Goal: Task Accomplishment & Management: Manage account settings

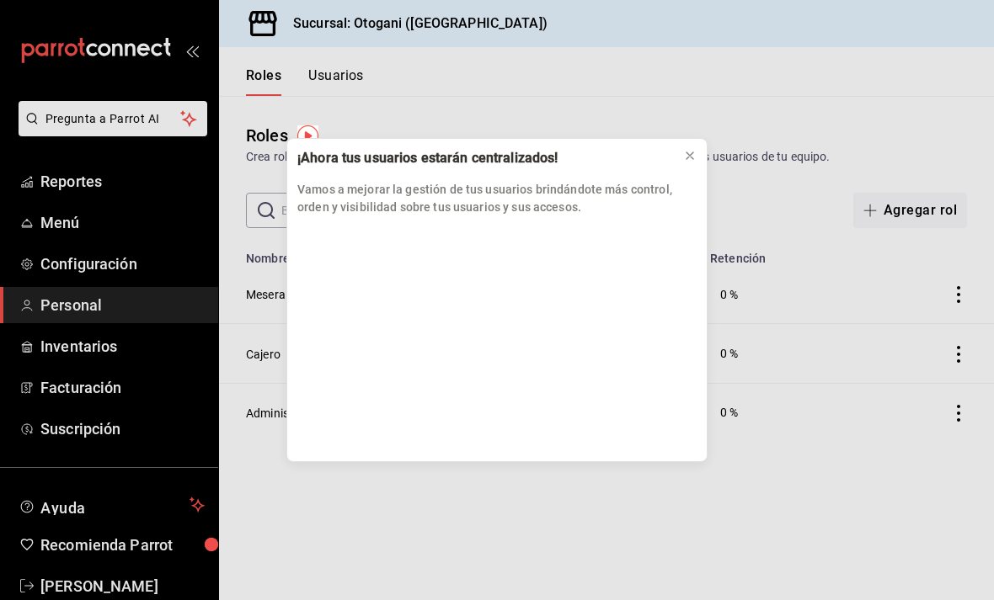
click at [701, 147] on button at bounding box center [689, 155] width 27 height 27
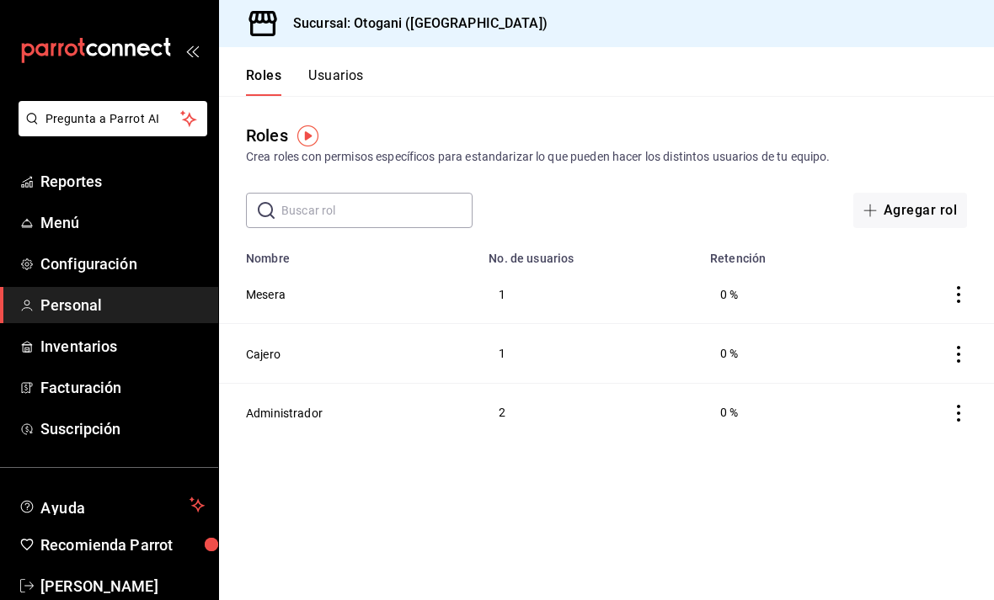
click at [124, 231] on span "Menú" at bounding box center [122, 222] width 164 height 23
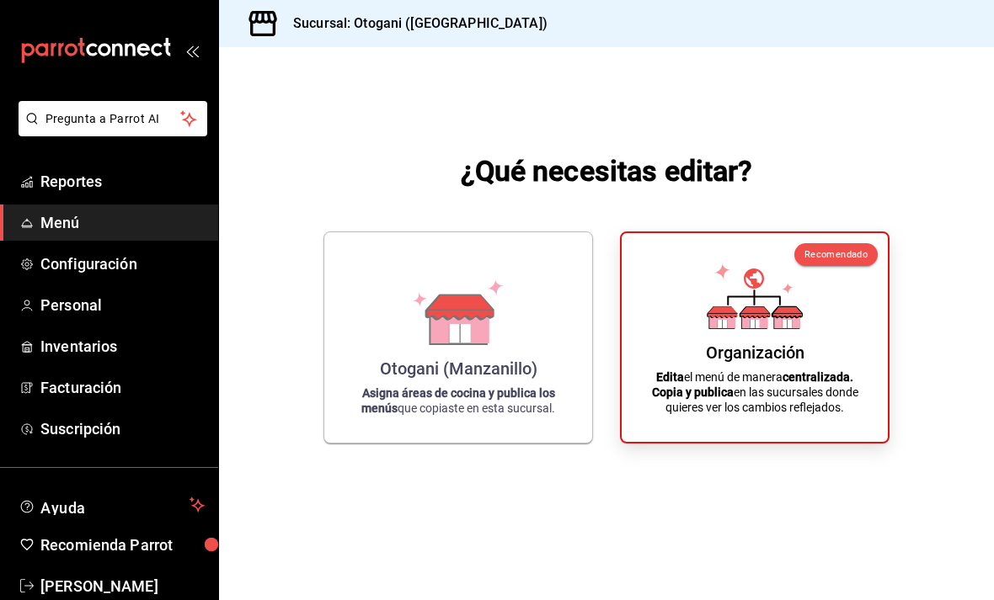
click at [449, 379] on div "Otogani (Manzanillo)" at bounding box center [458, 369] width 157 height 20
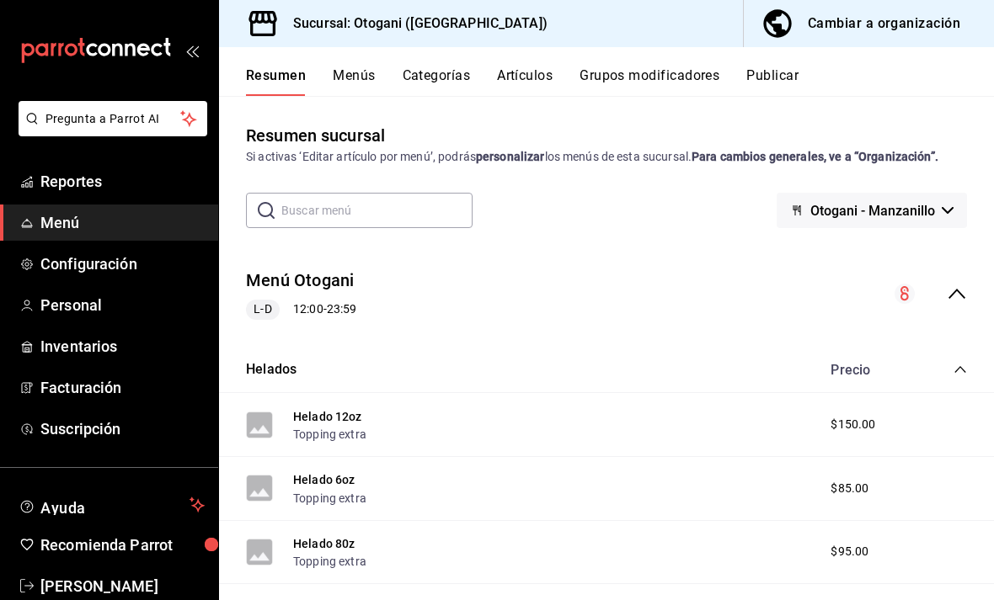
click at [118, 232] on span "Menú" at bounding box center [122, 222] width 164 height 23
click at [623, 19] on div "Sucursal: Otogani (Manzanillo) Cambiar a organización" at bounding box center [606, 23] width 775 height 47
click at [369, 67] on button "Menús" at bounding box center [354, 81] width 42 height 29
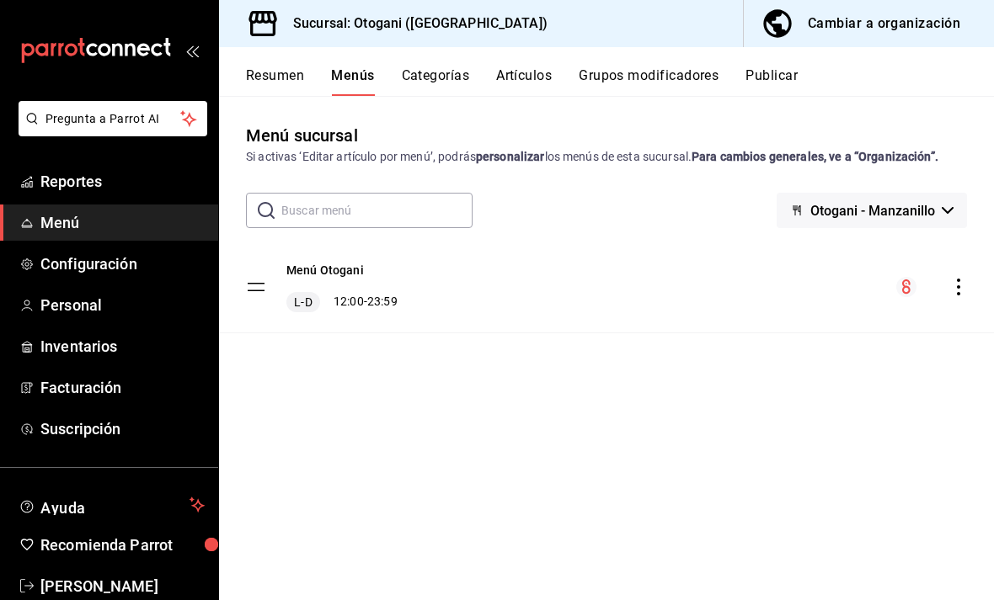
click at [141, 266] on span "Configuración" at bounding box center [122, 264] width 164 height 23
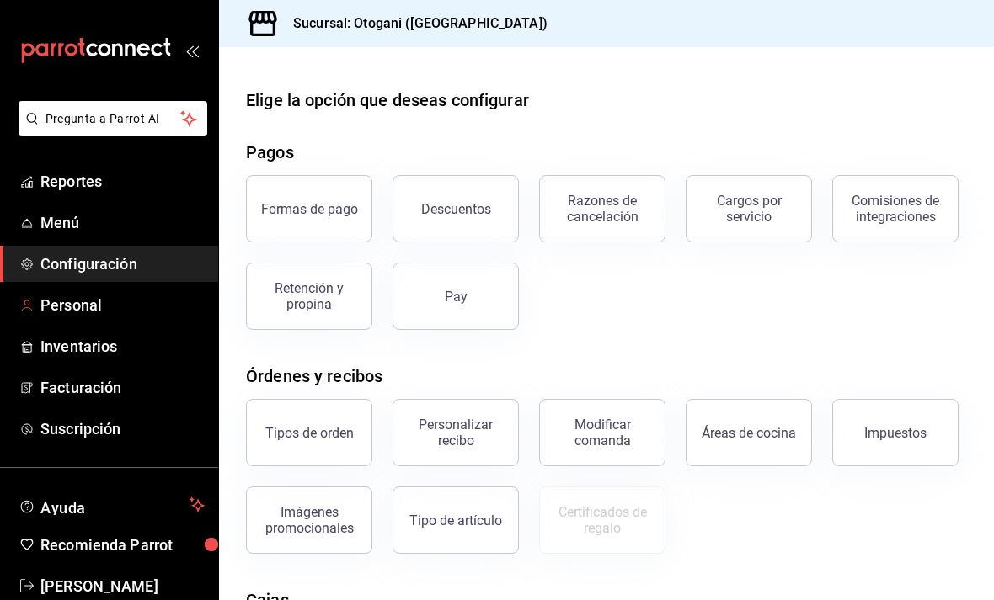
click at [142, 311] on span "Personal" at bounding box center [122, 305] width 164 height 23
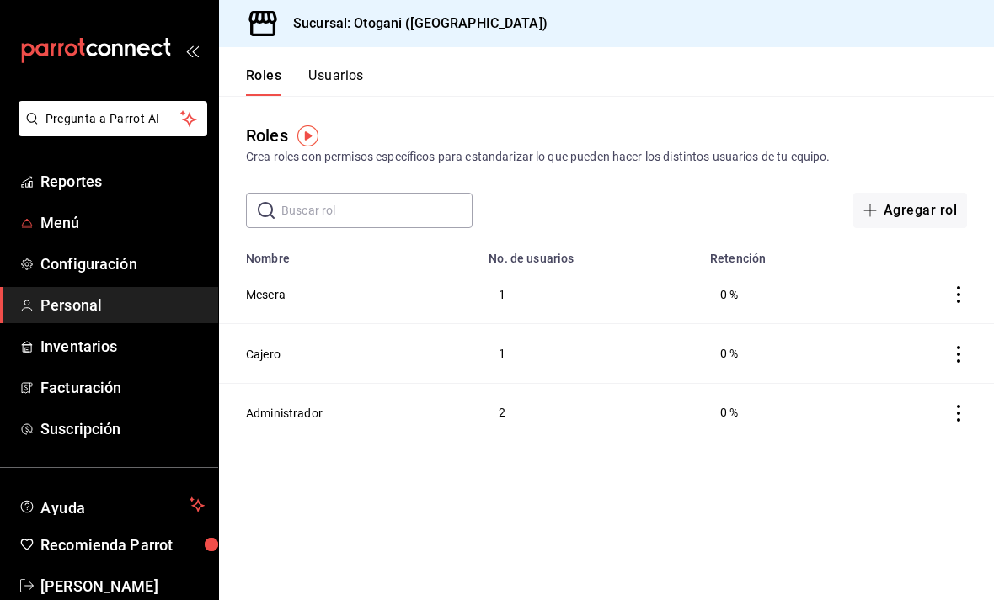
click at [124, 215] on span "Menú" at bounding box center [122, 222] width 164 height 23
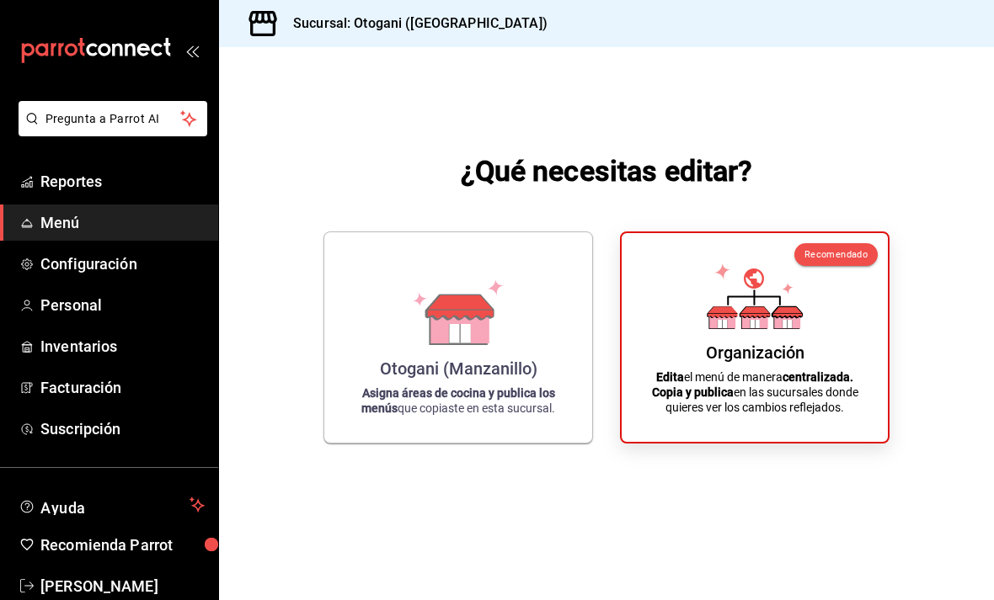
click at [751, 363] on div "Organización" at bounding box center [755, 353] width 99 height 20
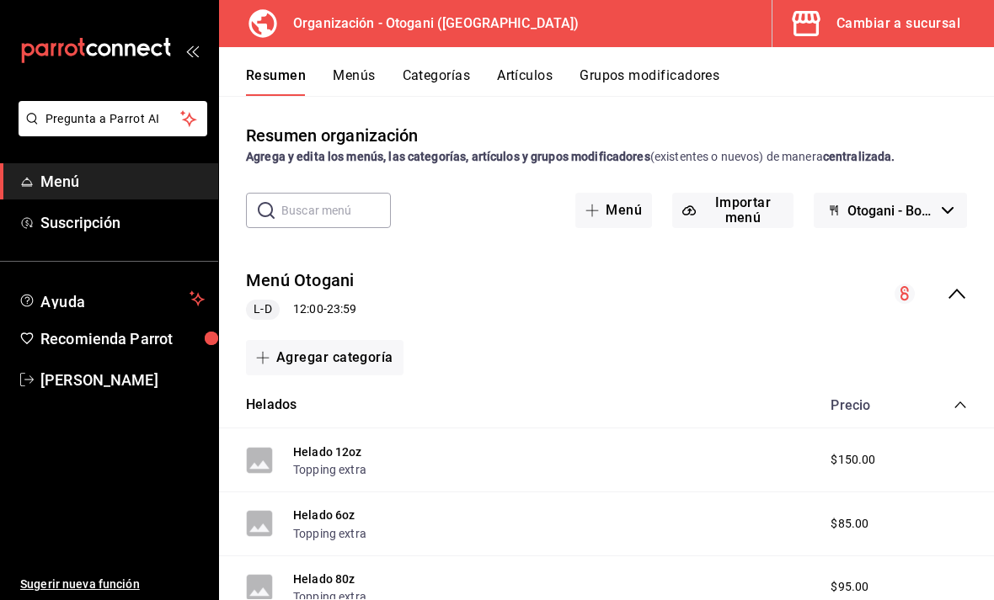
click at [630, 206] on button "Menú" at bounding box center [613, 210] width 77 height 35
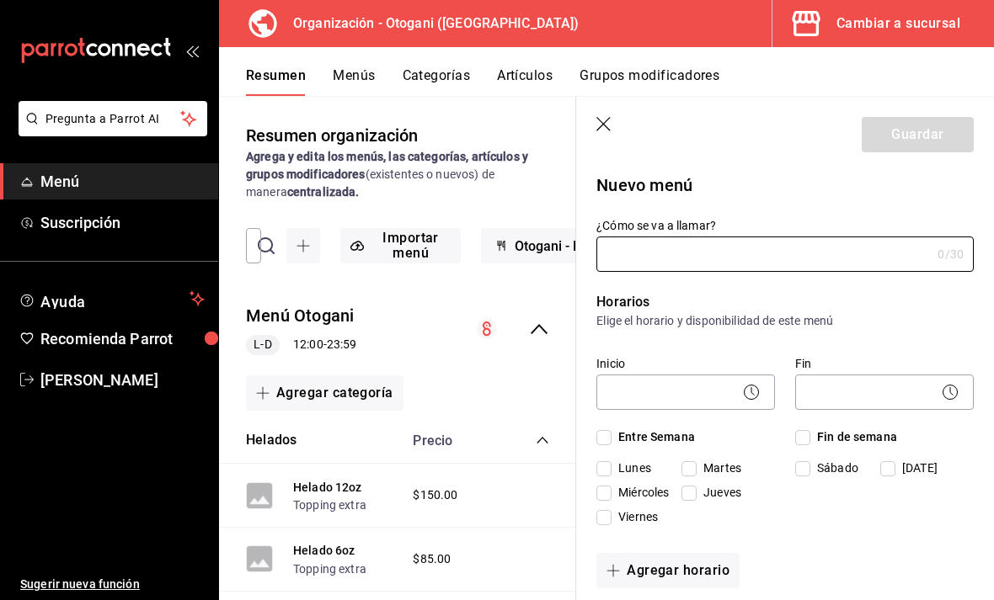
click at [603, 126] on icon "button" at bounding box center [604, 125] width 17 height 17
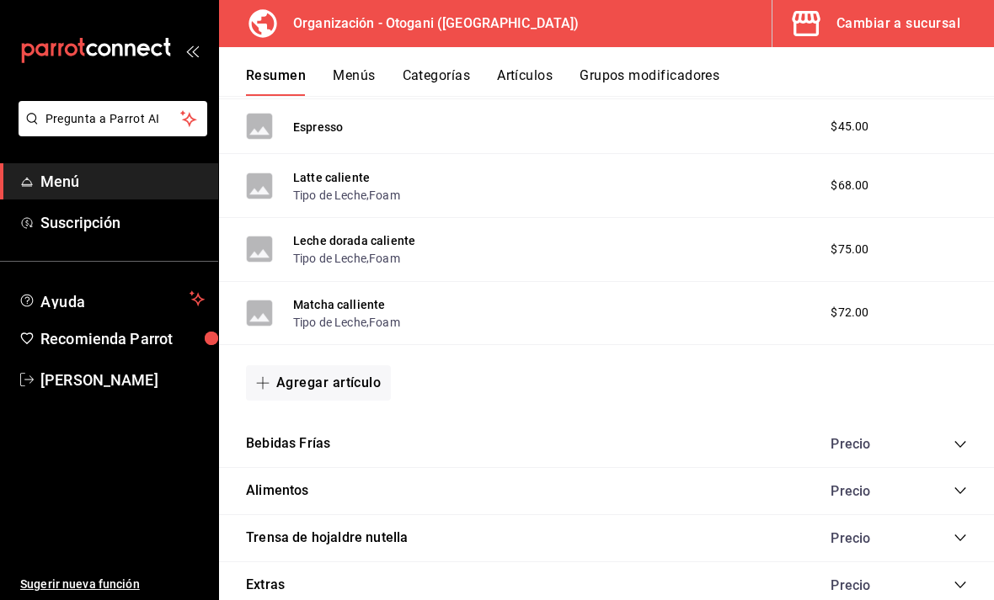
scroll to position [824, 0]
click at [961, 445] on icon "collapse-category-row" at bounding box center [959, 445] width 13 height 13
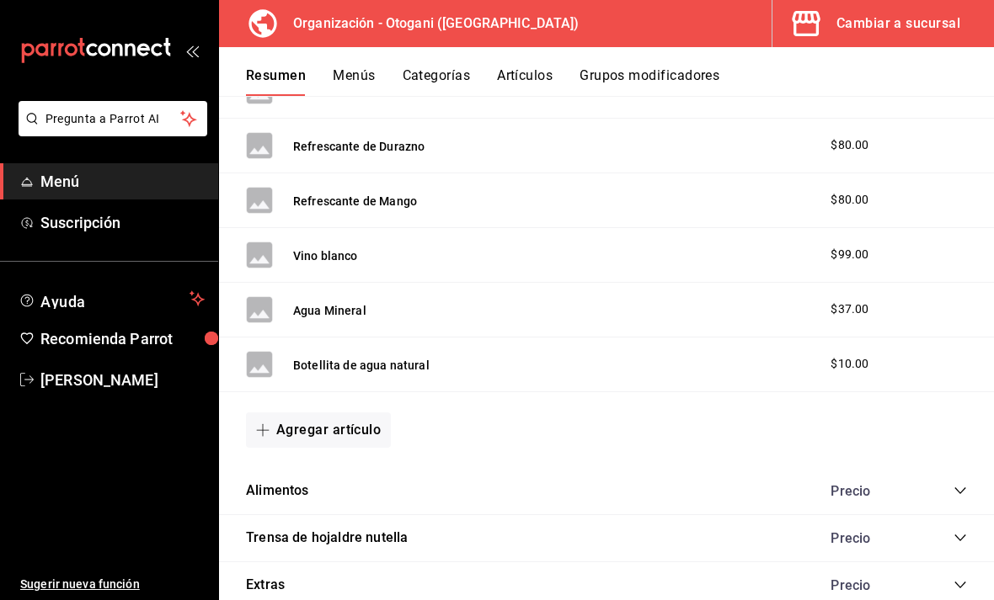
scroll to position [2303, 0]
click at [334, 418] on button "Agregar artículo" at bounding box center [318, 430] width 145 height 35
click at [329, 508] on li "Artículo nuevo" at bounding box center [312, 514] width 132 height 41
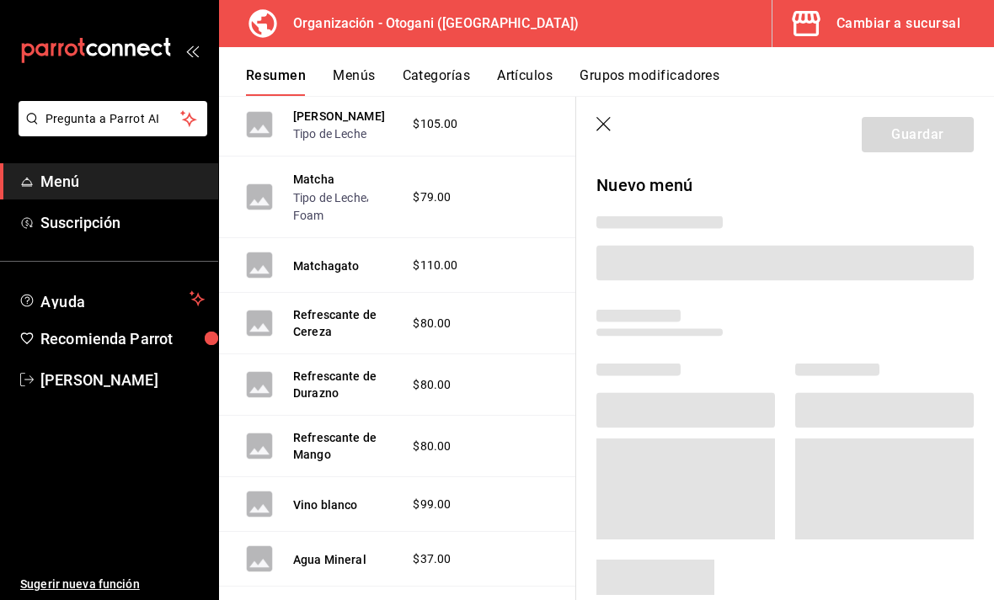
scroll to position [2594, 0]
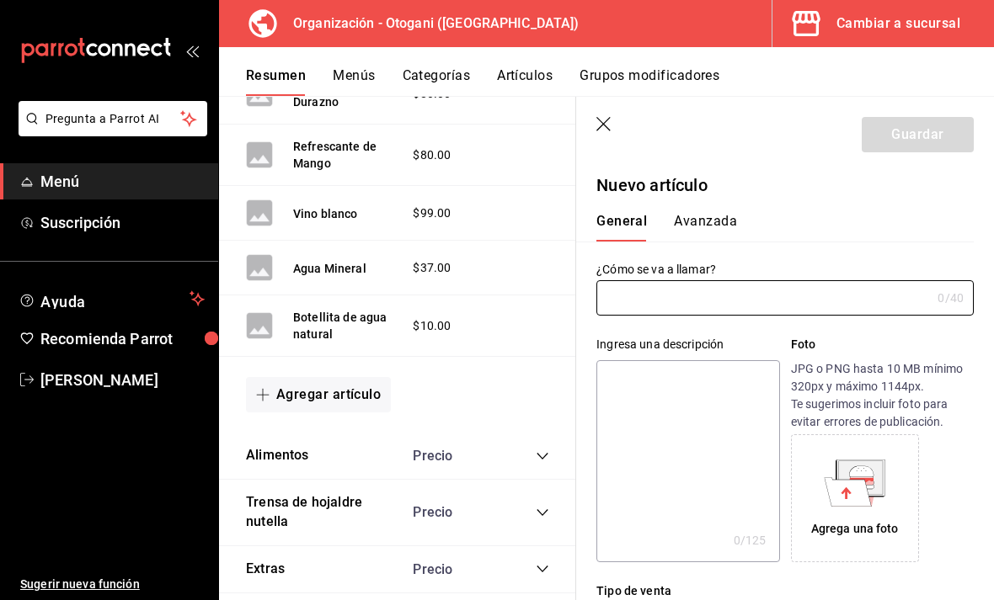
click at [717, 310] on input "text" at bounding box center [763, 298] width 334 height 34
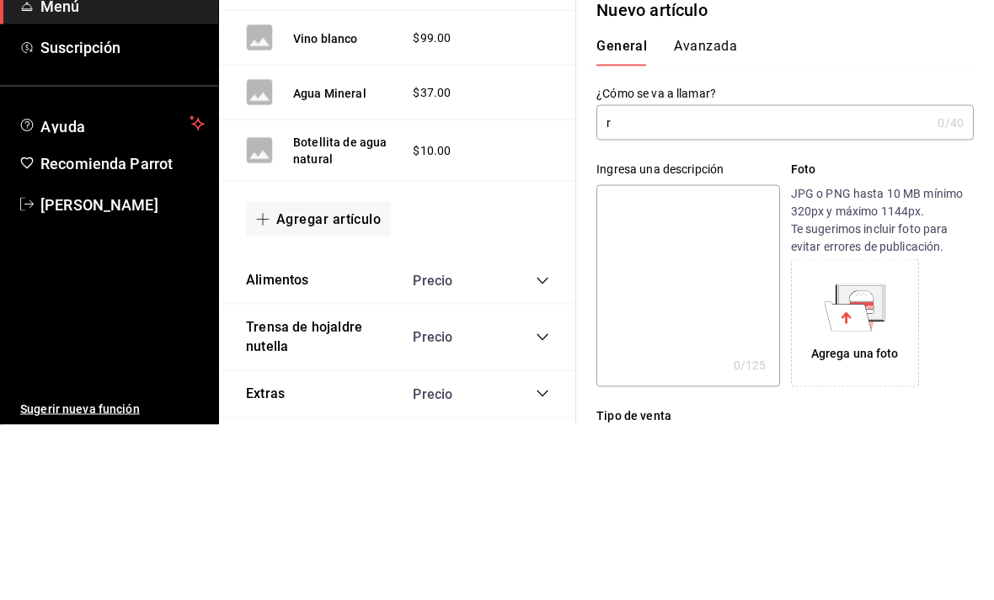
scroll to position [54, 0]
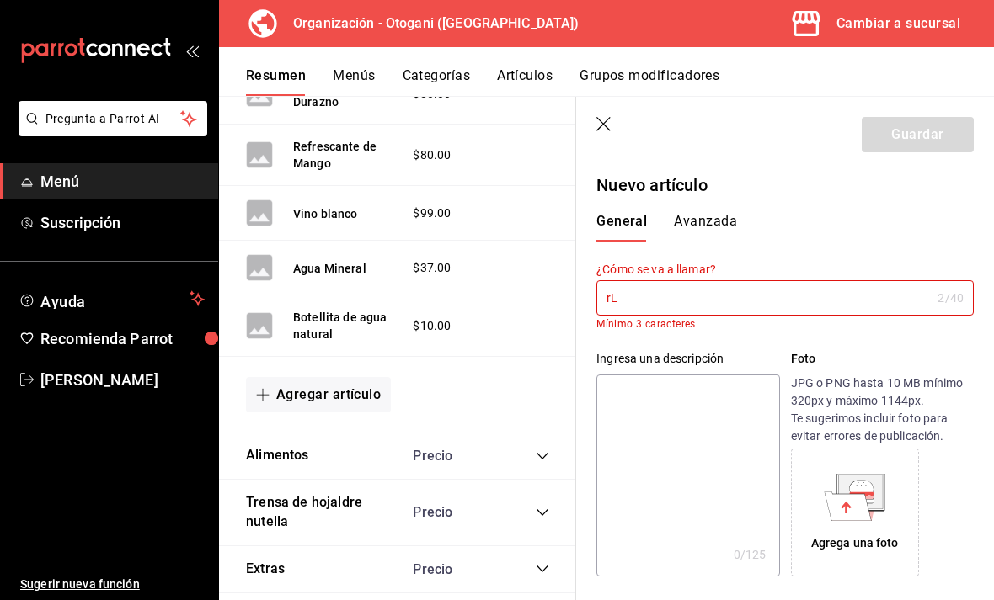
type input "r"
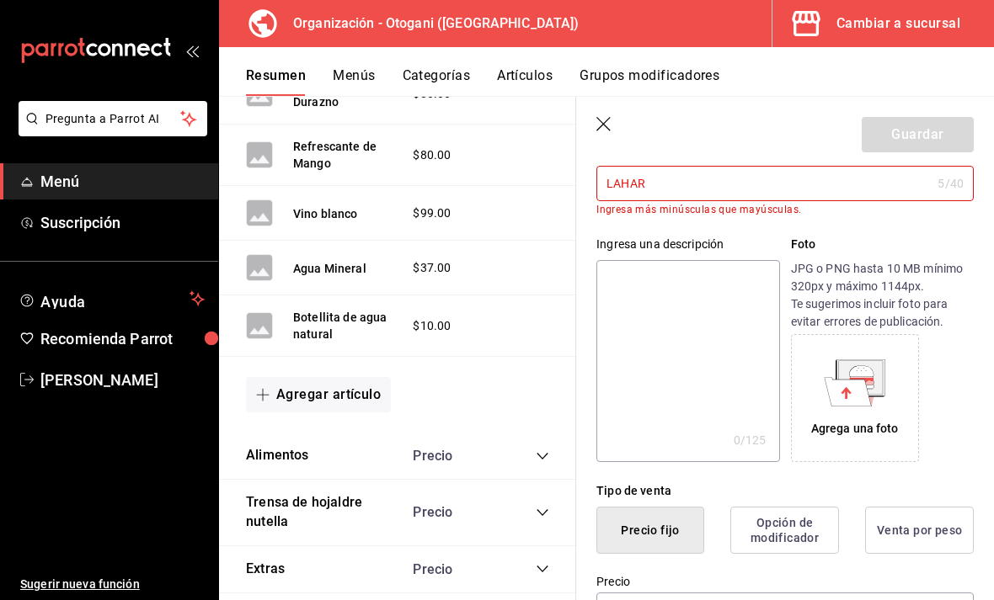
scroll to position [125, 0]
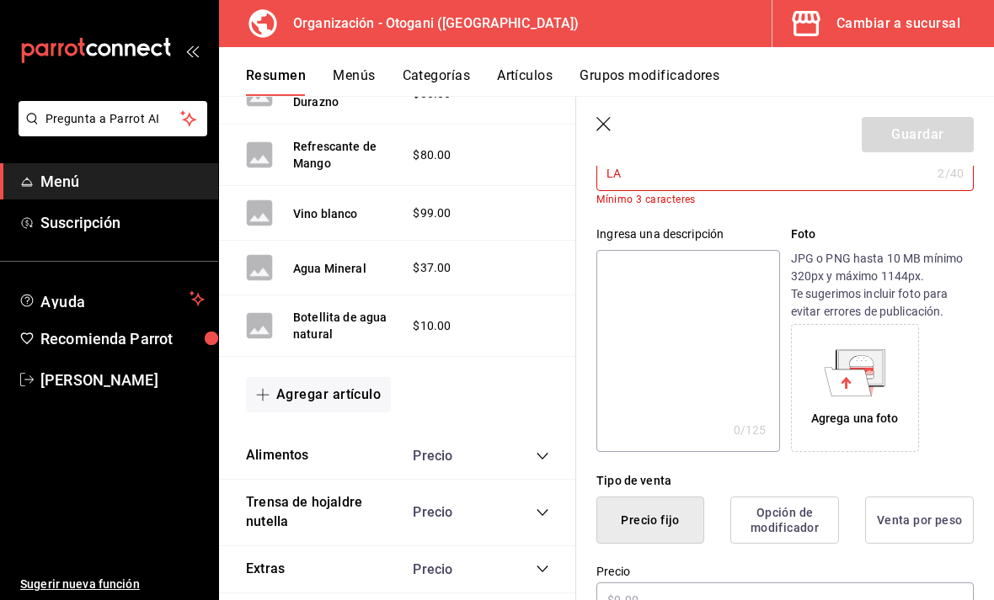
type input "L"
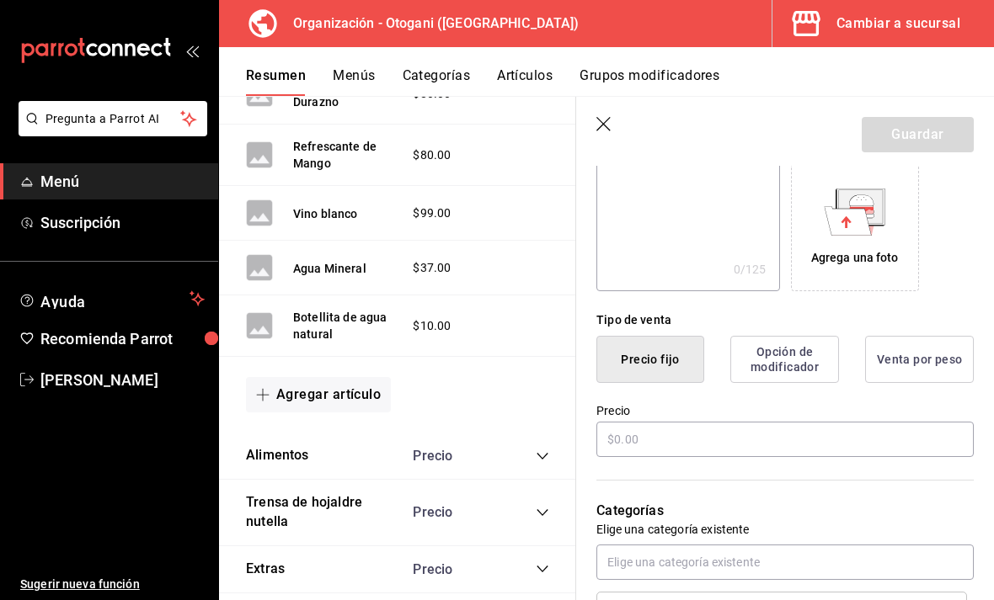
scroll to position [278, 0]
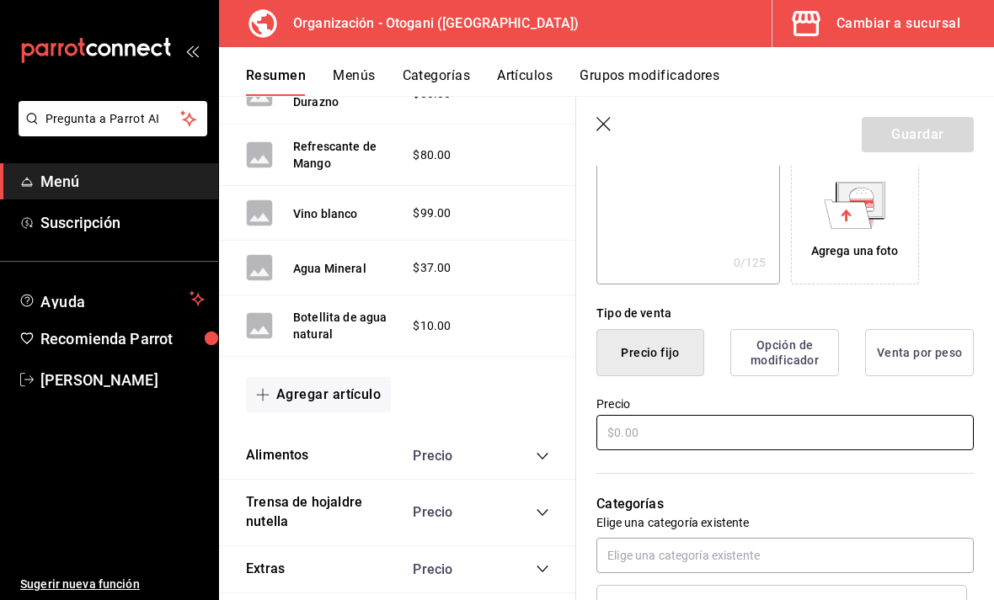
click at [630, 440] on input "text" at bounding box center [784, 432] width 377 height 35
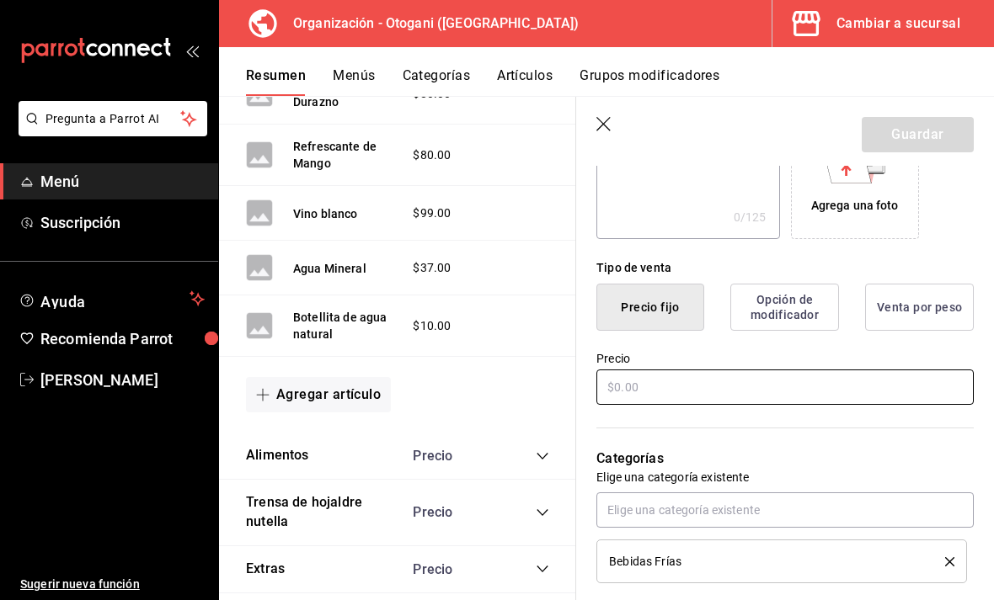
scroll to position [324, 0]
click at [620, 380] on input "text" at bounding box center [784, 386] width 377 height 35
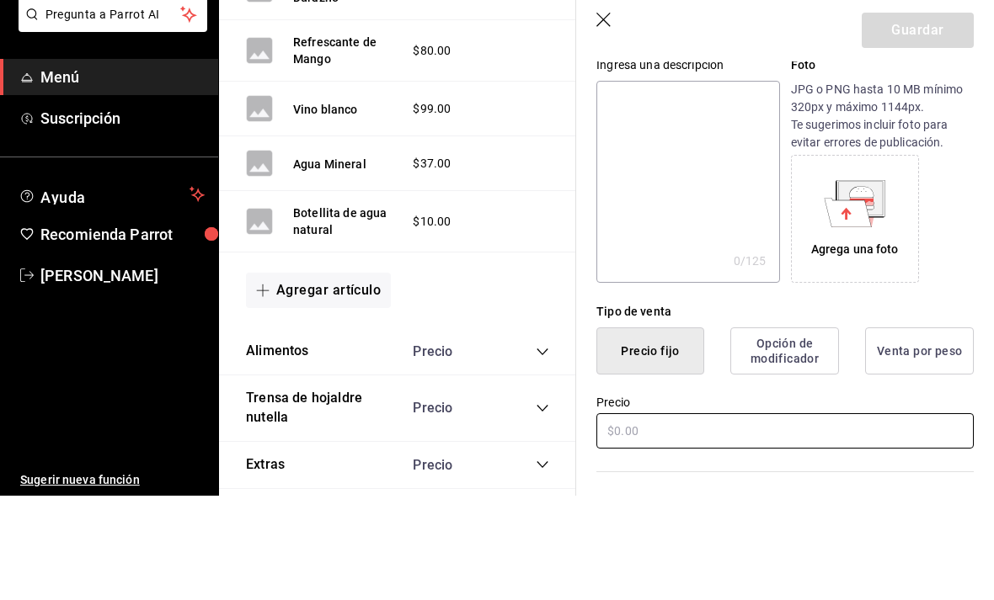
scroll to position [99, 0]
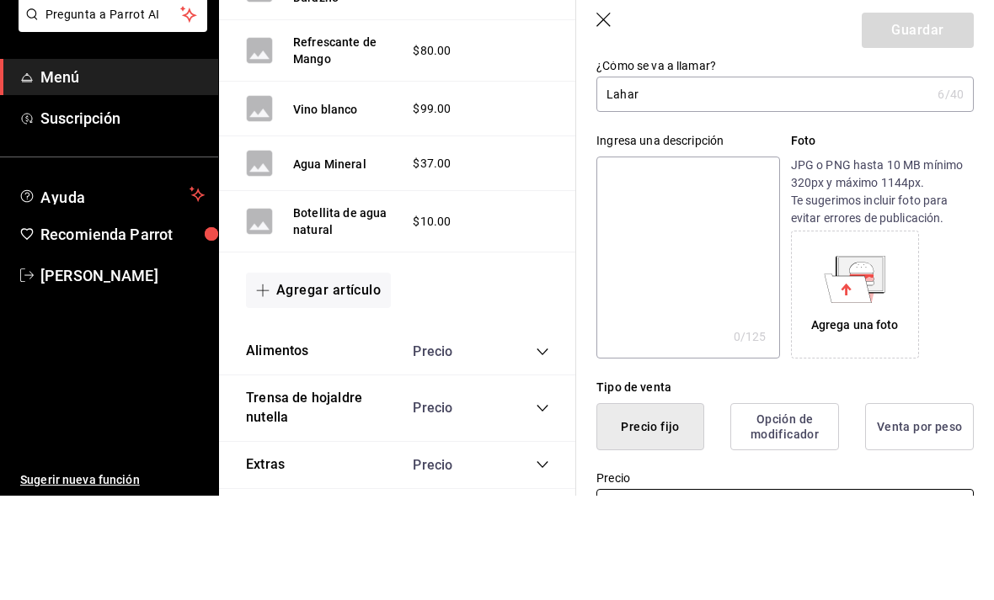
click at [669, 182] on input "Lahar" at bounding box center [763, 199] width 334 height 34
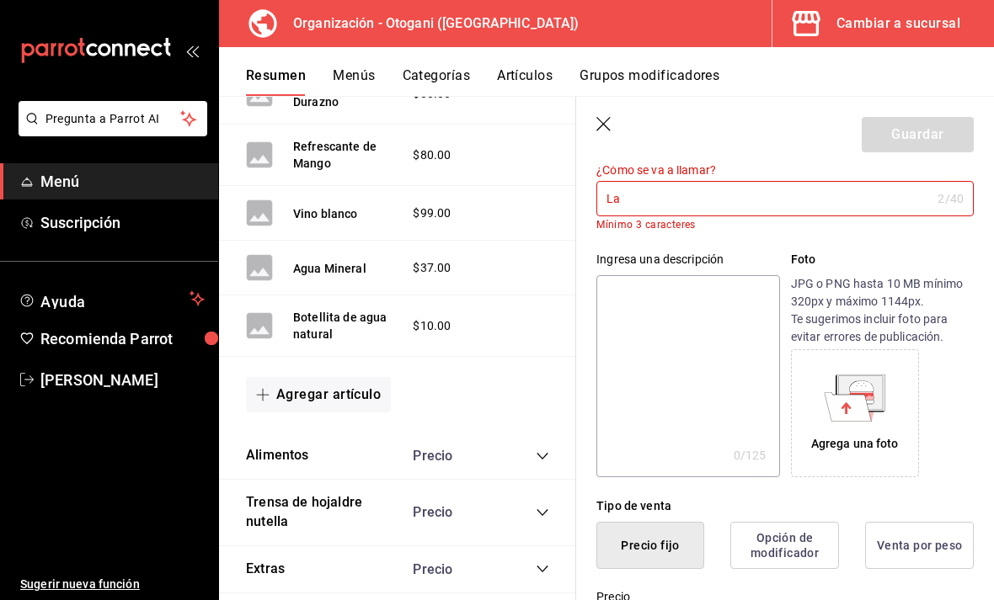
type input "L"
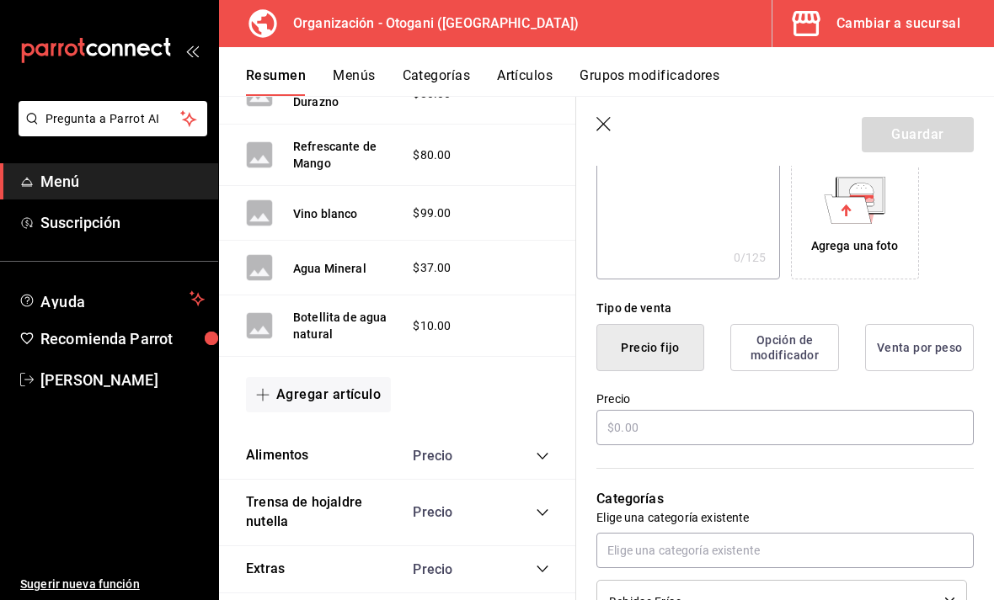
scroll to position [286, 0]
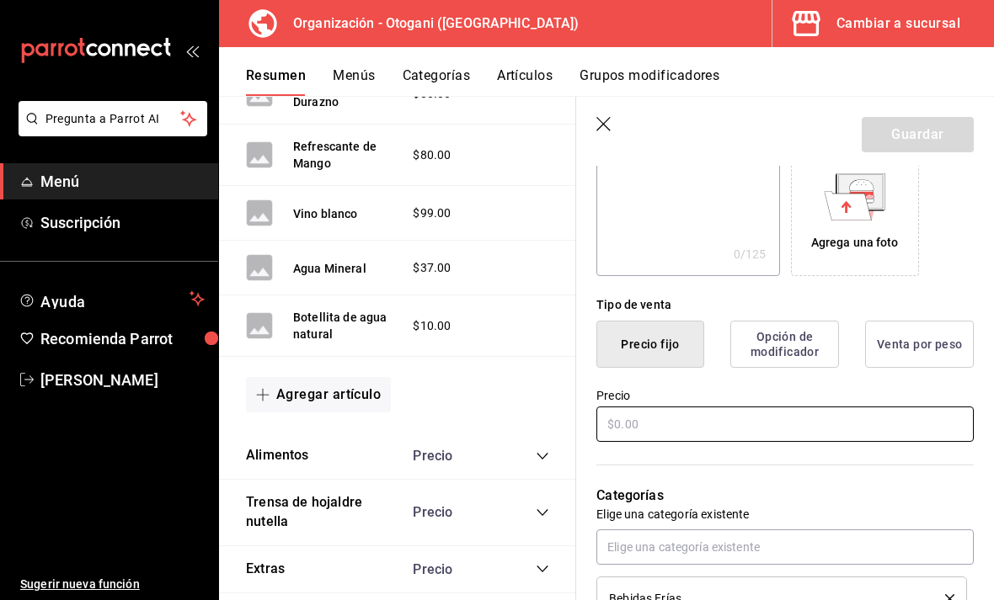
type input "Naranjada"
click at [677, 423] on input "text" at bounding box center [784, 424] width 377 height 35
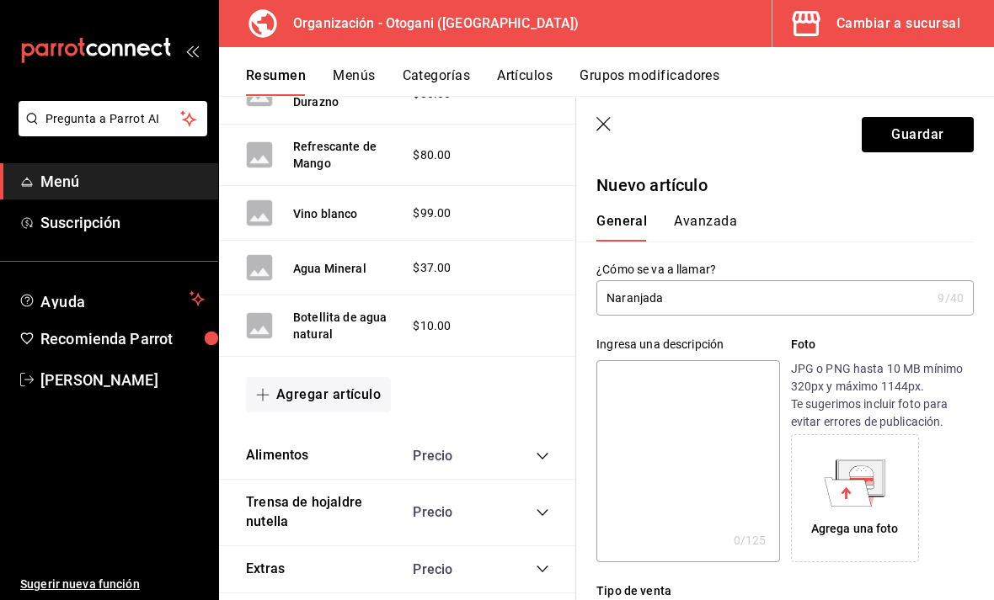
scroll to position [0, 0]
type input "$55.00"
click at [909, 130] on button "Guardar" at bounding box center [917, 134] width 112 height 35
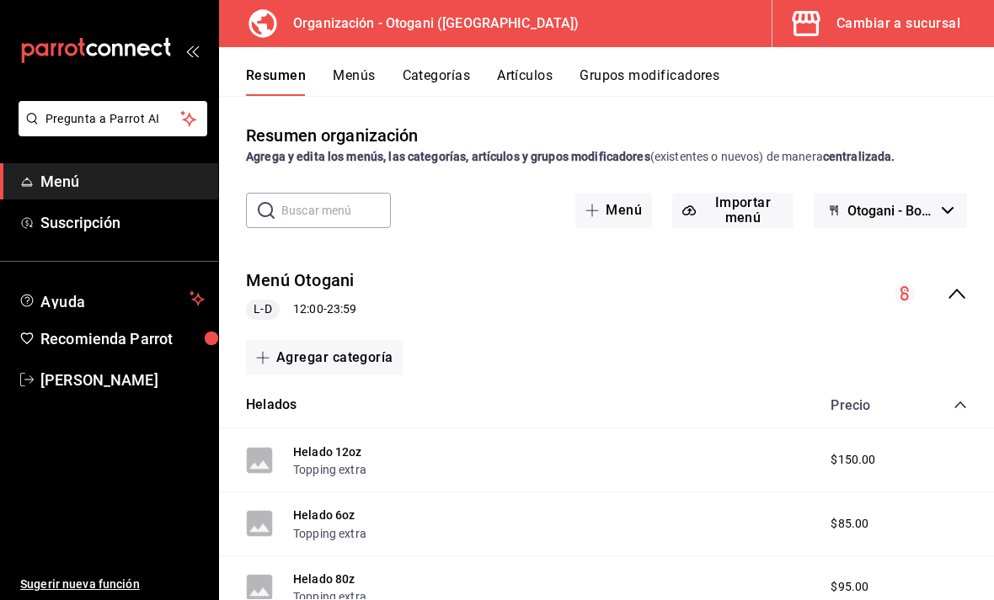
click at [925, 203] on span "Otogani - Borrador" at bounding box center [891, 211] width 88 height 16
click at [905, 192] on li "Otogani - Borrador" at bounding box center [890, 201] width 138 height 40
click at [935, 193] on button "Otogani - Borrador" at bounding box center [889, 210] width 153 height 35
click at [940, 161] on div at bounding box center [497, 300] width 994 height 600
click at [125, 177] on span "Menú" at bounding box center [122, 181] width 164 height 23
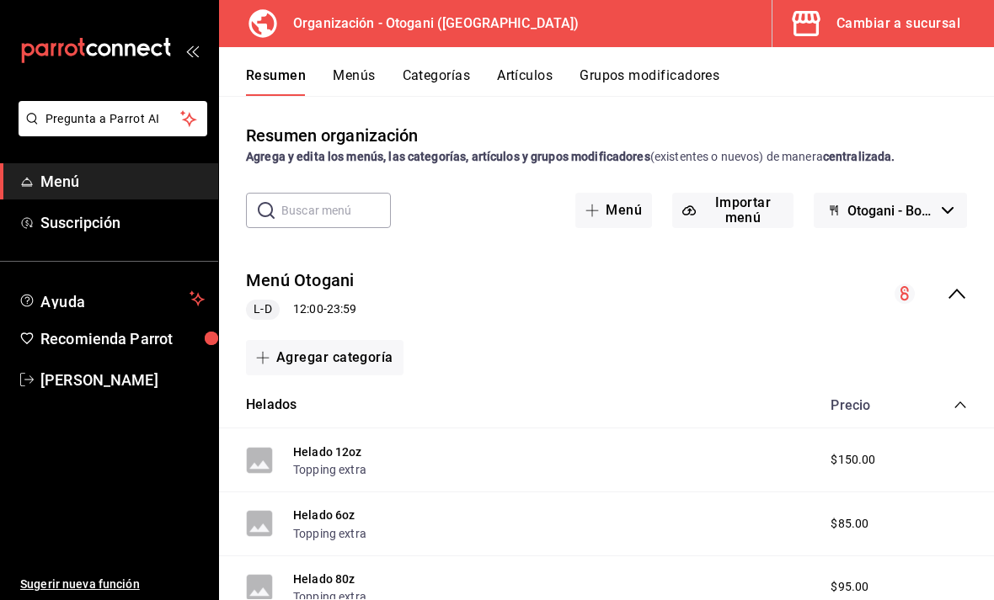
click at [355, 77] on button "Menús" at bounding box center [354, 81] width 42 height 29
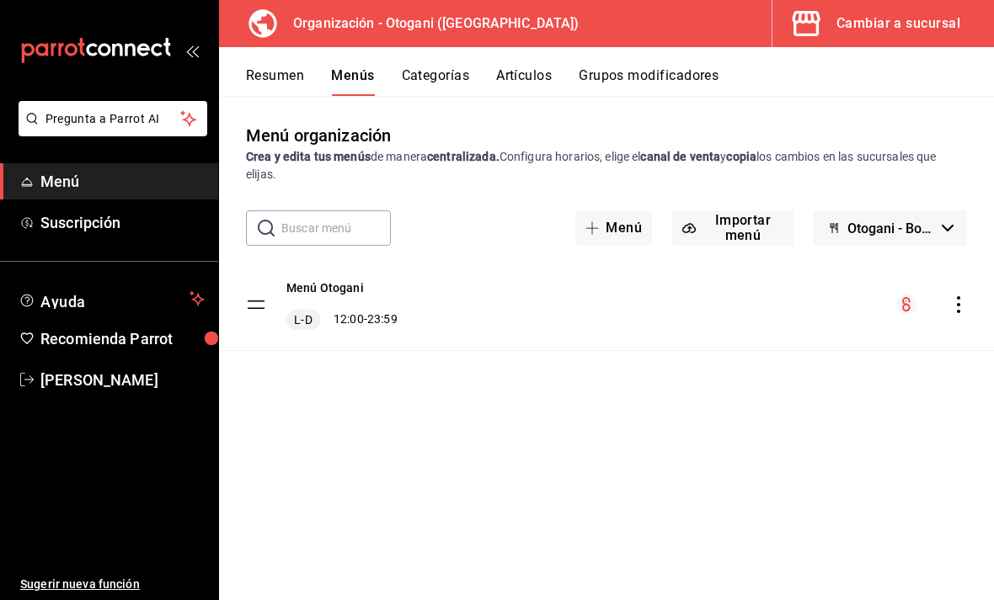
click at [923, 225] on span "Otogani - Borrador" at bounding box center [891, 229] width 88 height 16
click at [918, 226] on div at bounding box center [497, 300] width 994 height 600
click at [671, 13] on div "Organización - Otogani (Manzanillo) Cambiar a sucursal" at bounding box center [606, 23] width 775 height 47
click at [850, 24] on div "Cambiar a sucursal" at bounding box center [898, 24] width 124 height 24
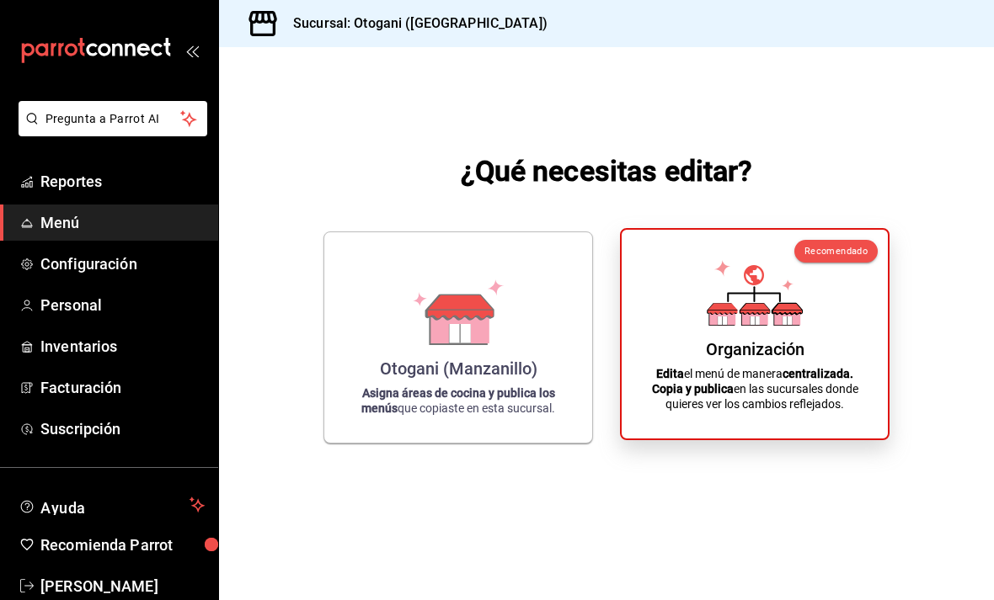
click at [750, 411] on p "Edita el menú de manera centralizada. Copia y publica en las sucursales donde q…" at bounding box center [755, 388] width 226 height 45
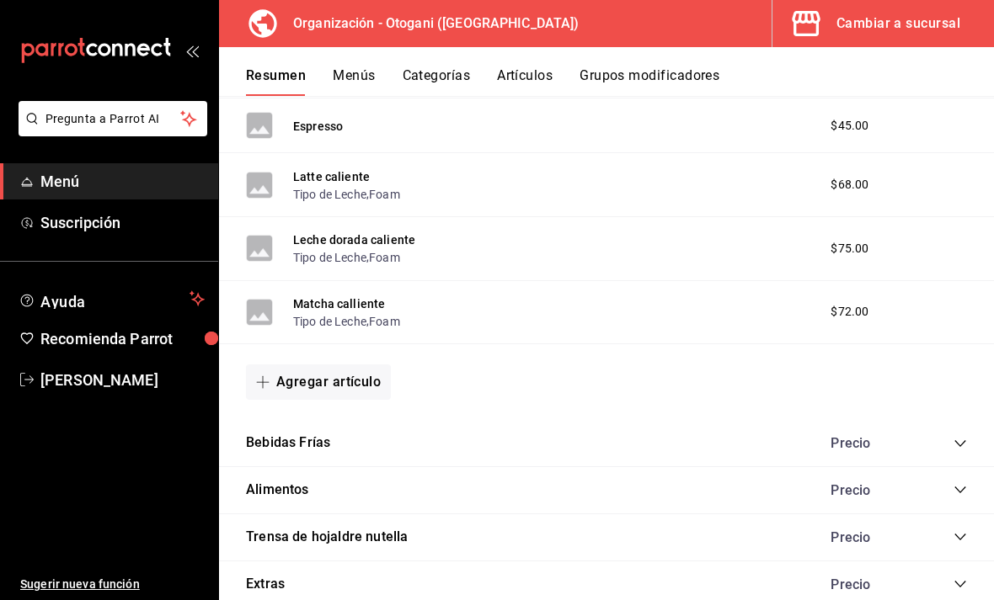
scroll to position [824, 0]
click at [462, 444] on div "Bebidas [PERSON_NAME]" at bounding box center [606, 445] width 775 height 47
click at [958, 445] on icon "collapse-category-row" at bounding box center [959, 445] width 13 height 13
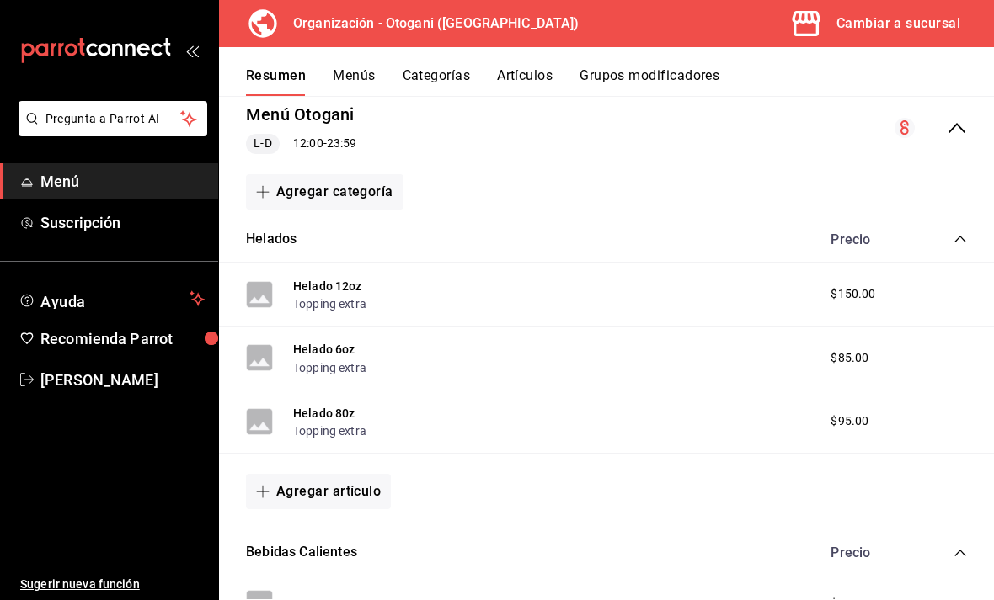
scroll to position [99, 0]
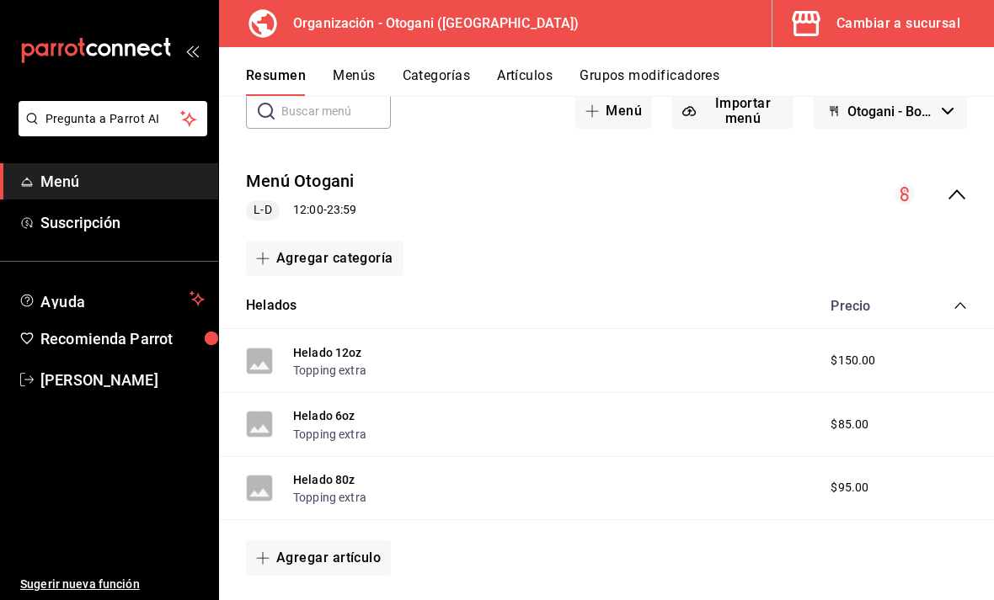
click at [350, 79] on button "Menús" at bounding box center [354, 81] width 42 height 29
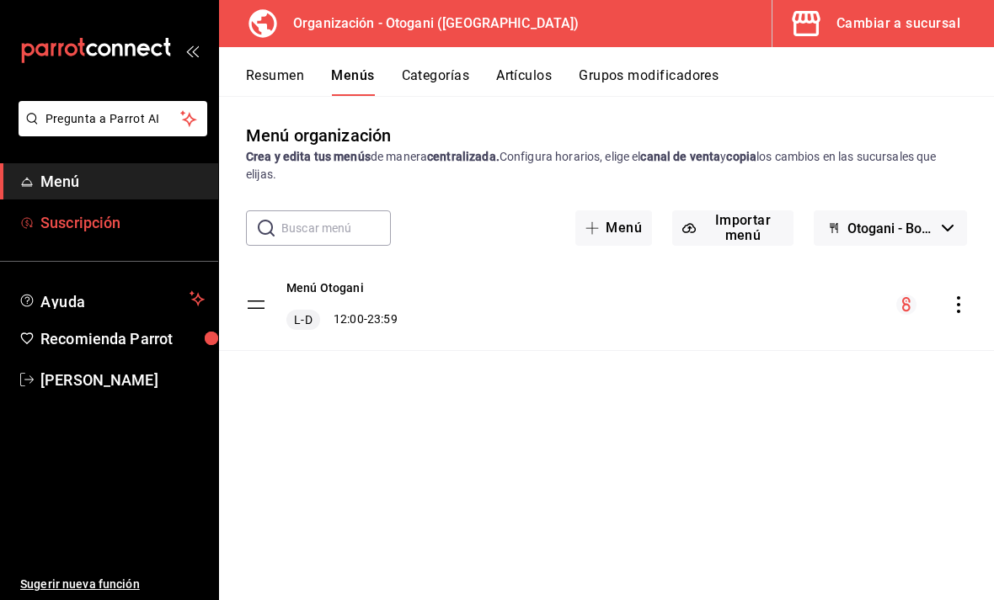
click at [116, 221] on span "Suscripción" at bounding box center [122, 222] width 164 height 23
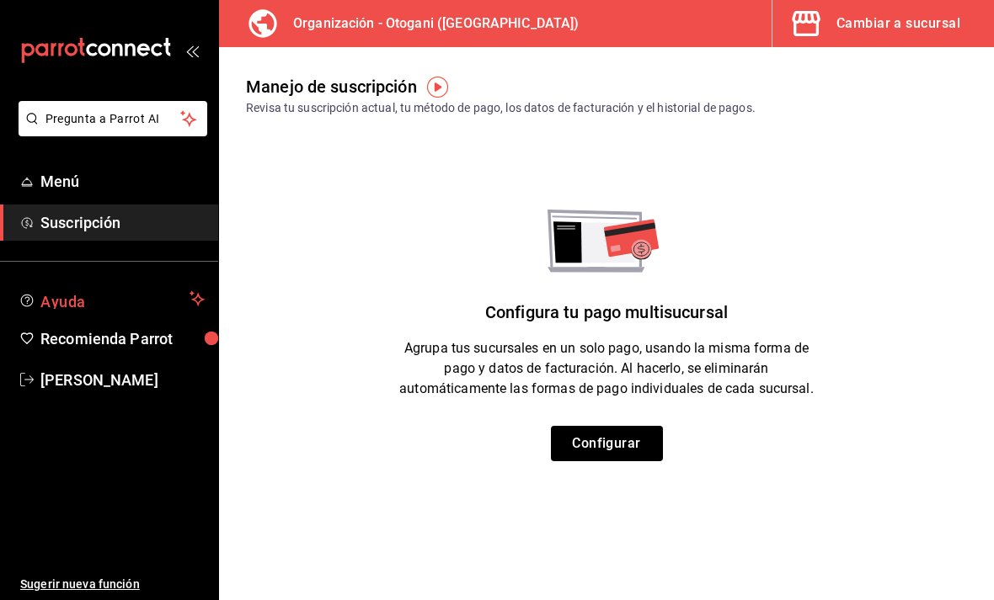
click at [83, 294] on span "Ayuda" at bounding box center [111, 299] width 142 height 20
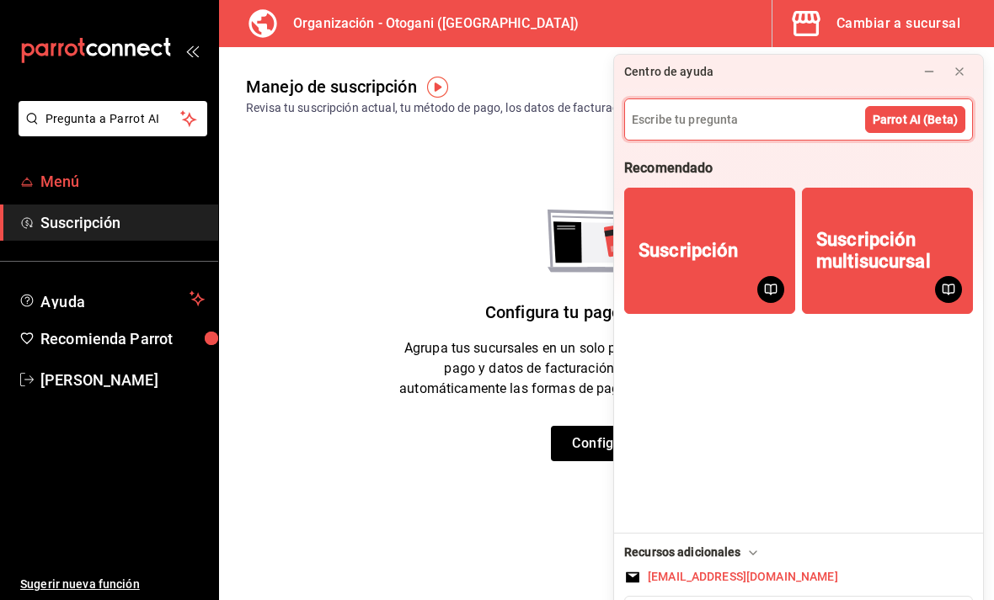
click at [98, 183] on span "Menú" at bounding box center [122, 181] width 164 height 23
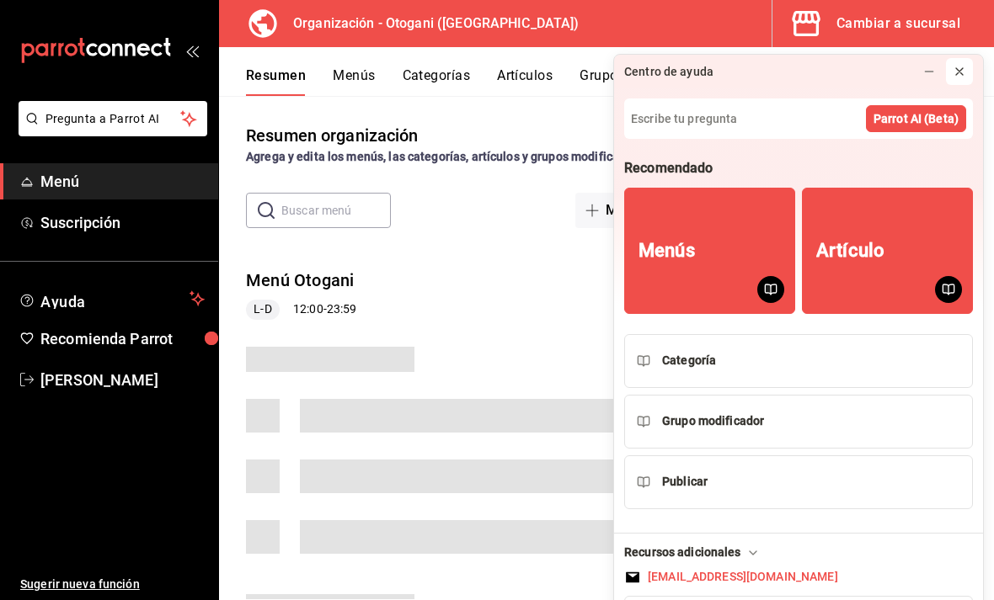
click at [967, 58] on button at bounding box center [959, 71] width 27 height 27
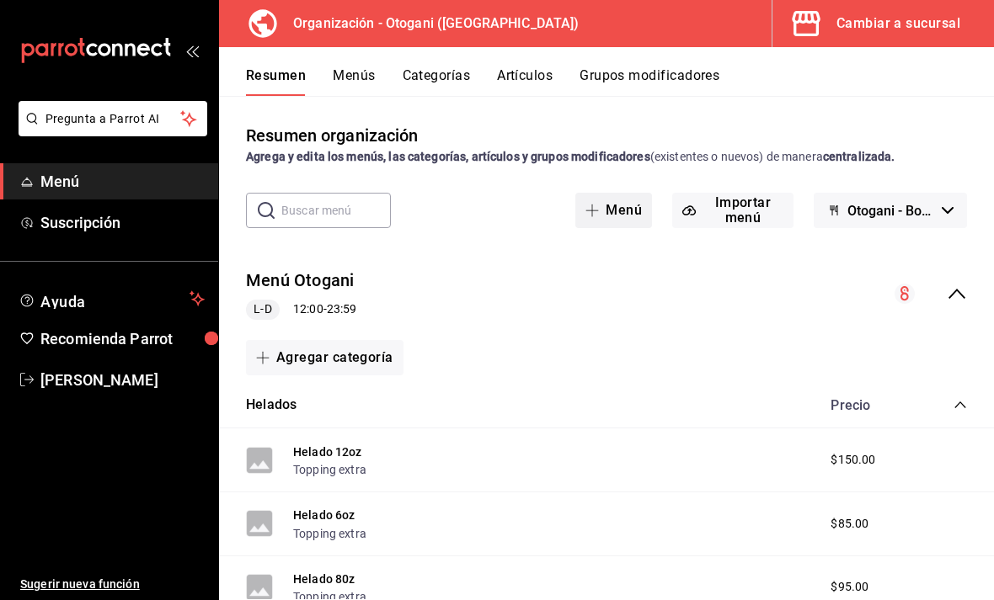
click at [610, 214] on button "Menú" at bounding box center [613, 210] width 77 height 35
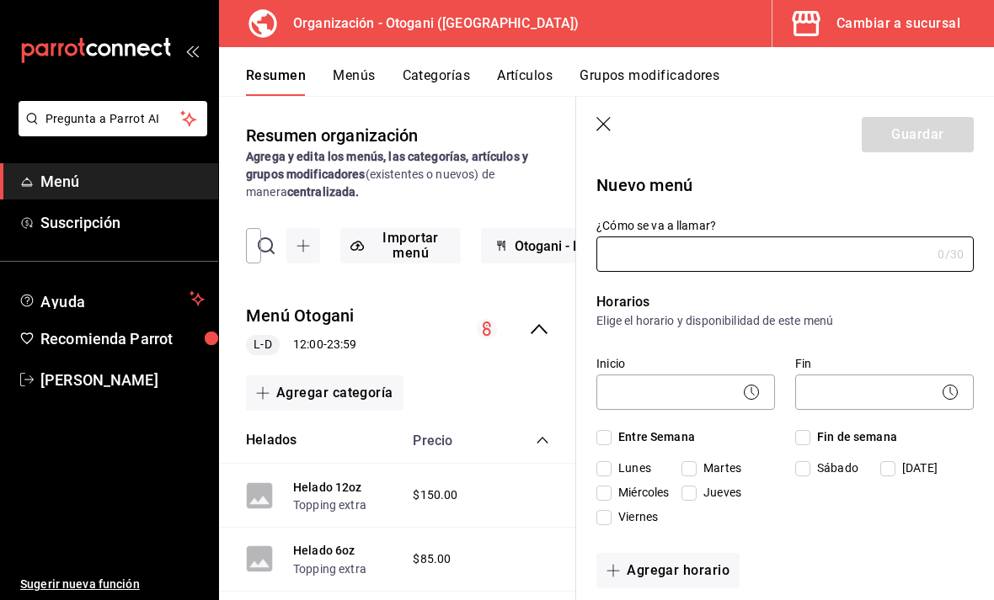
click at [599, 121] on icon "button" at bounding box center [604, 125] width 17 height 17
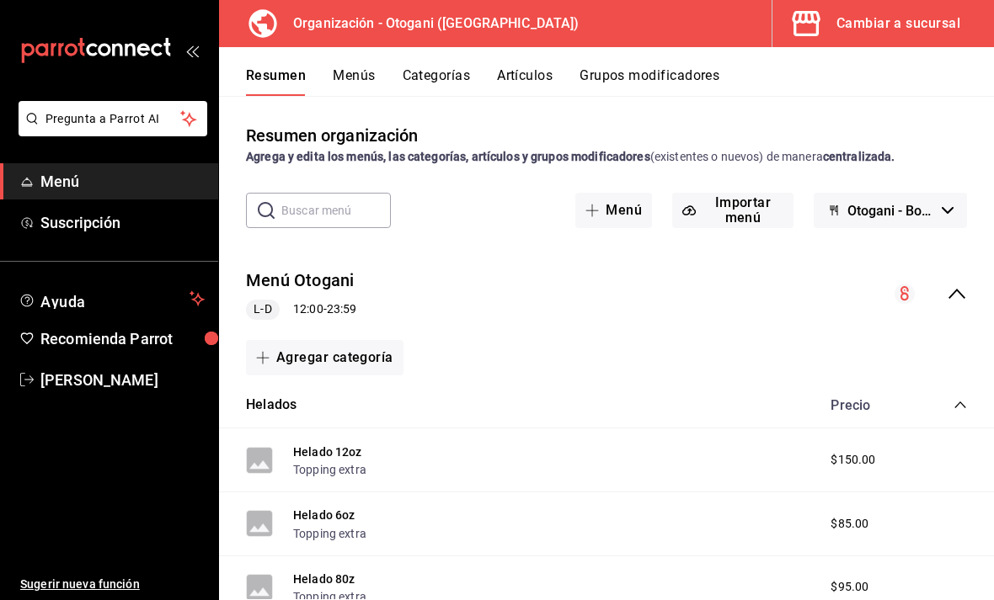
click at [362, 72] on button "Menús" at bounding box center [354, 81] width 42 height 29
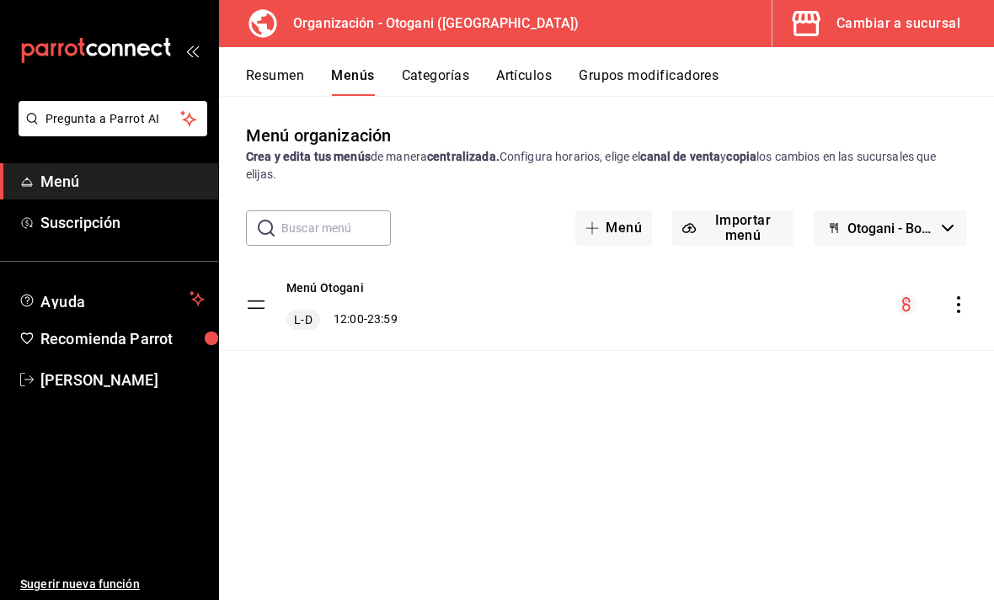
click at [632, 78] on button "Grupos modificadores" at bounding box center [648, 81] width 140 height 29
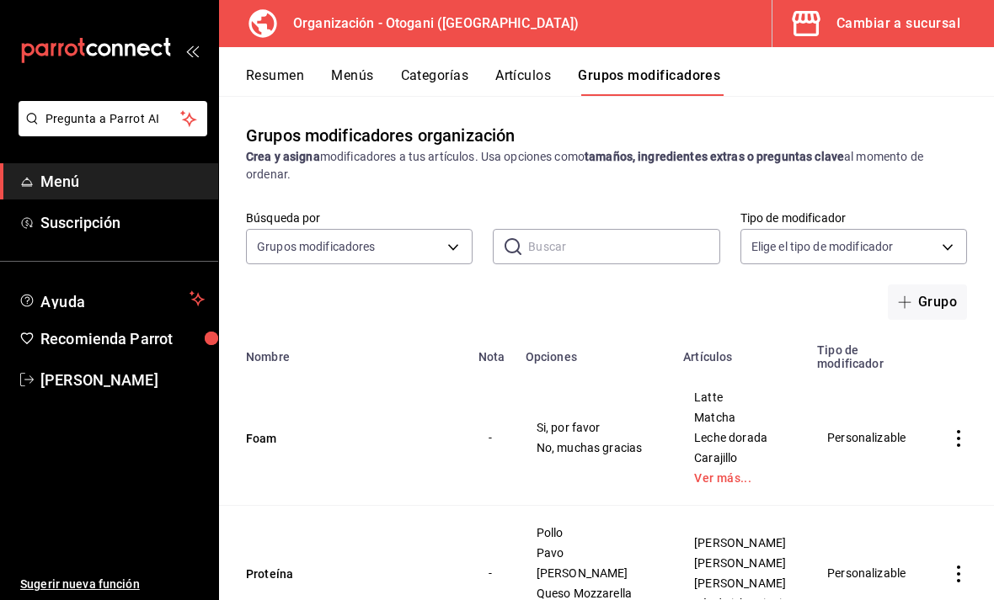
click at [530, 68] on button "Artículos" at bounding box center [523, 81] width 56 height 29
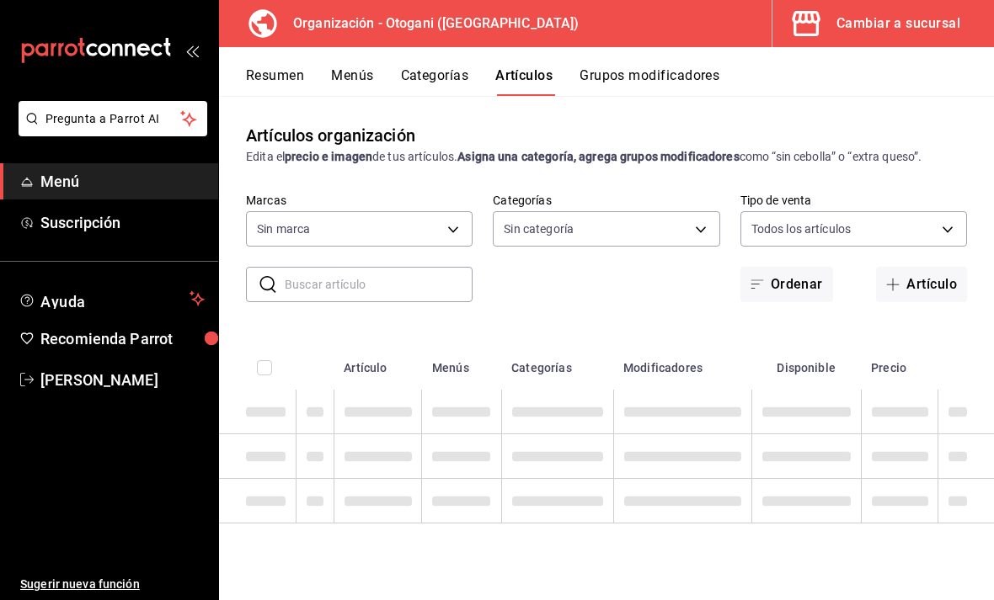
type input "6aafd005-f447-4c2a-ad87-162cacd72ae7"
type input "d3de5805-e958-44e4-beb1-8625c1cb9368,d8a9a3ab-551a-4c9f-bfed-69b4ece20d28,36d15…"
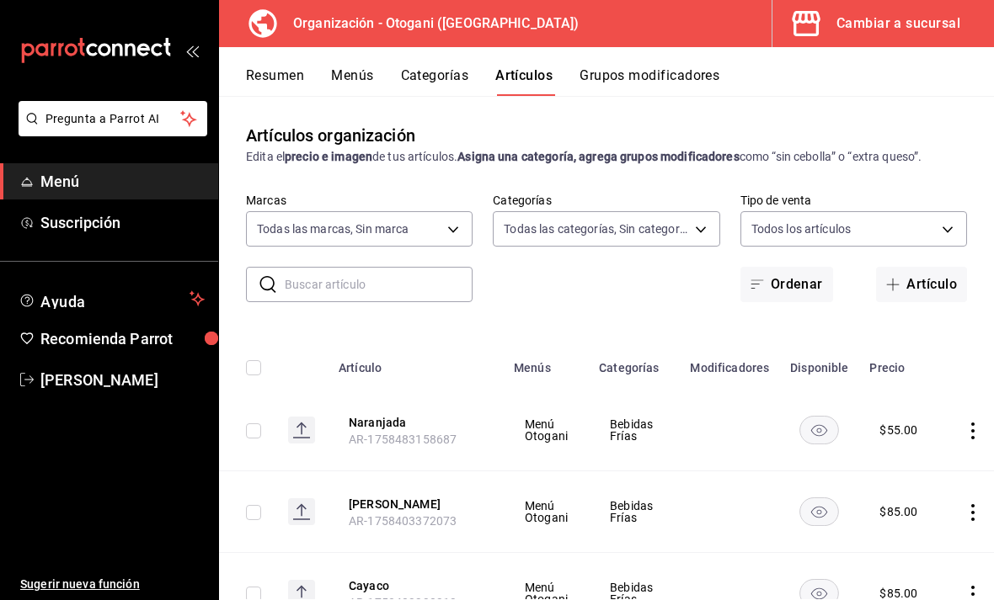
click at [675, 78] on button "Grupos modificadores" at bounding box center [649, 81] width 140 height 29
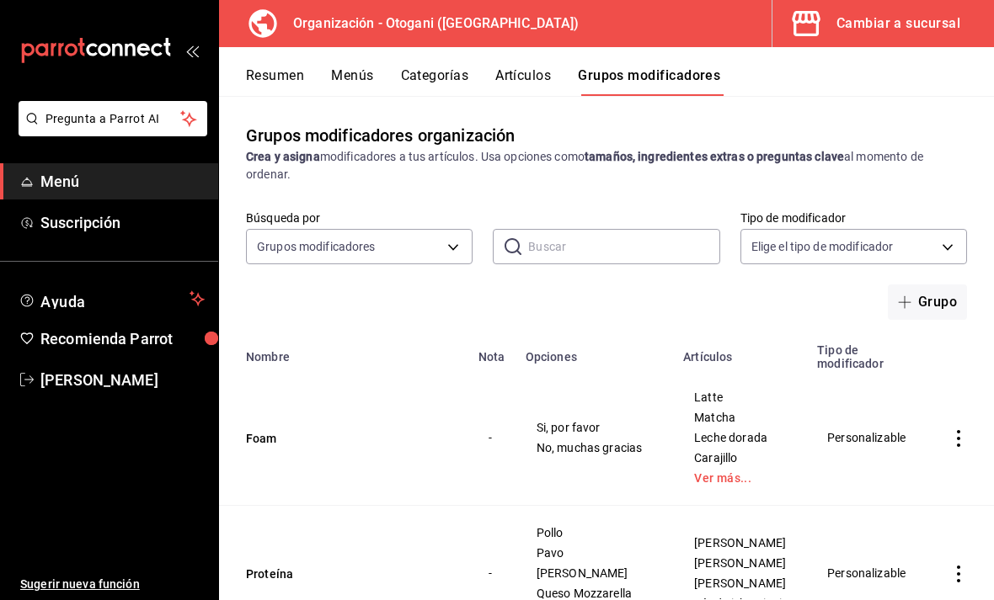
click at [573, 442] on span "No, muchas gracias" at bounding box center [594, 448] width 116 height 12
click at [939, 424] on td "simple table" at bounding box center [959, 438] width 68 height 136
click at [960, 411] on td "simple table" at bounding box center [959, 438] width 68 height 136
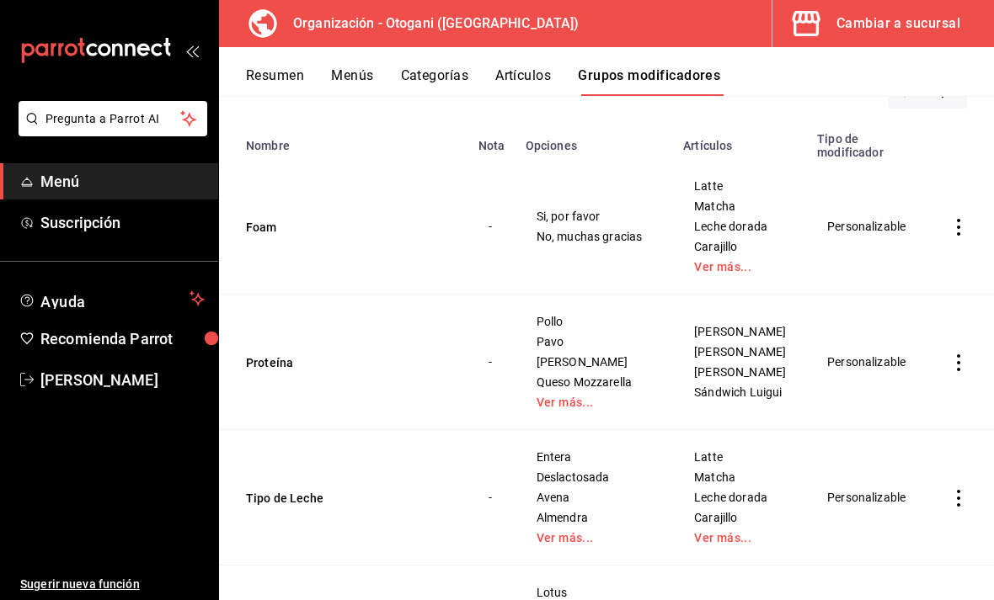
scroll to position [212, 0]
click at [962, 218] on icon "actions" at bounding box center [958, 226] width 17 height 17
click at [914, 255] on span "Editar" at bounding box center [908, 252] width 44 height 18
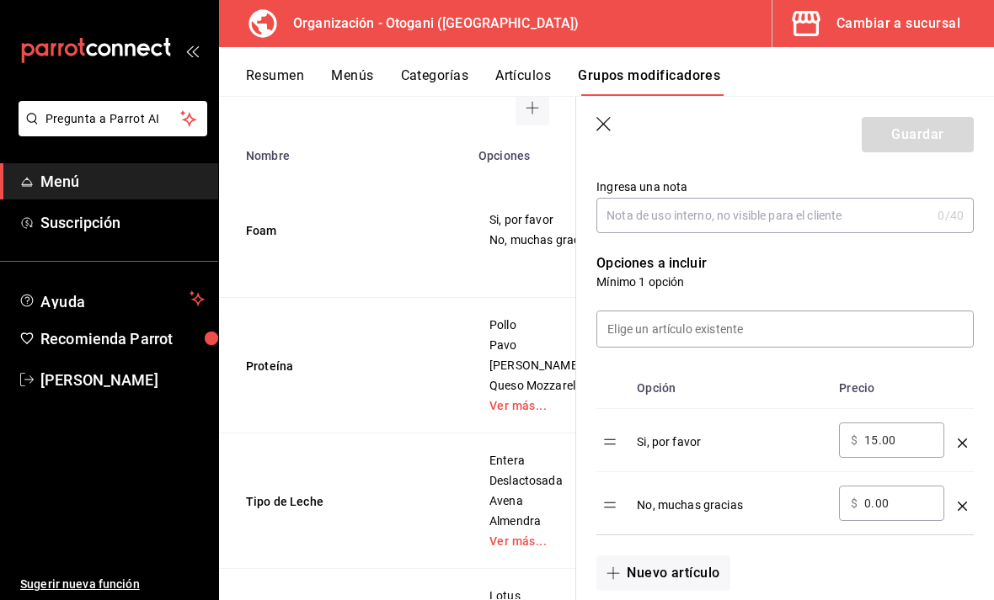
scroll to position [378, 0]
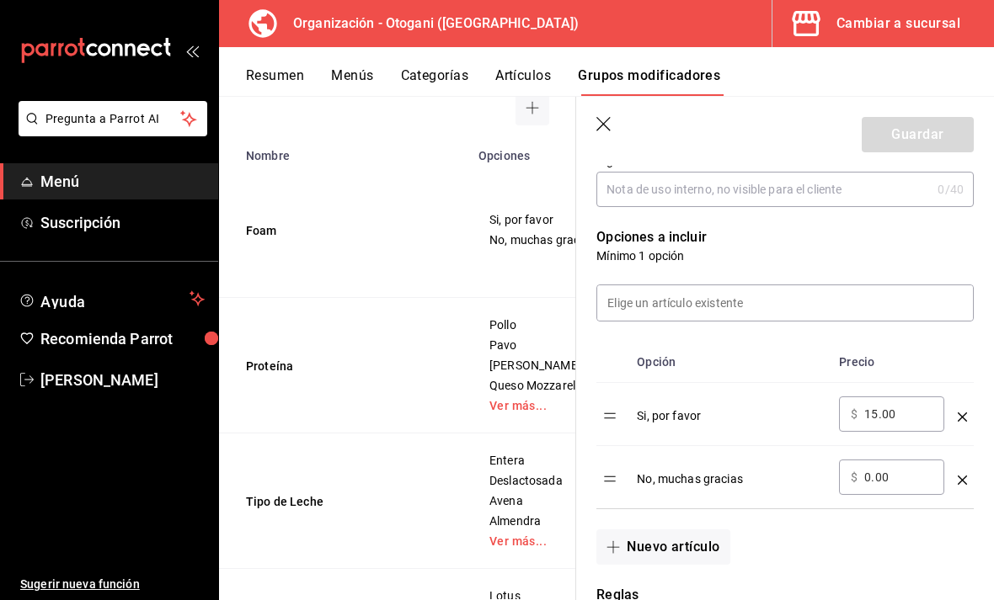
click at [758, 434] on td "Si, por favor" at bounding box center [731, 414] width 202 height 63
click at [689, 424] on div "Si, por favor" at bounding box center [731, 411] width 189 height 28
click at [677, 431] on td "Si, por favor" at bounding box center [731, 414] width 202 height 63
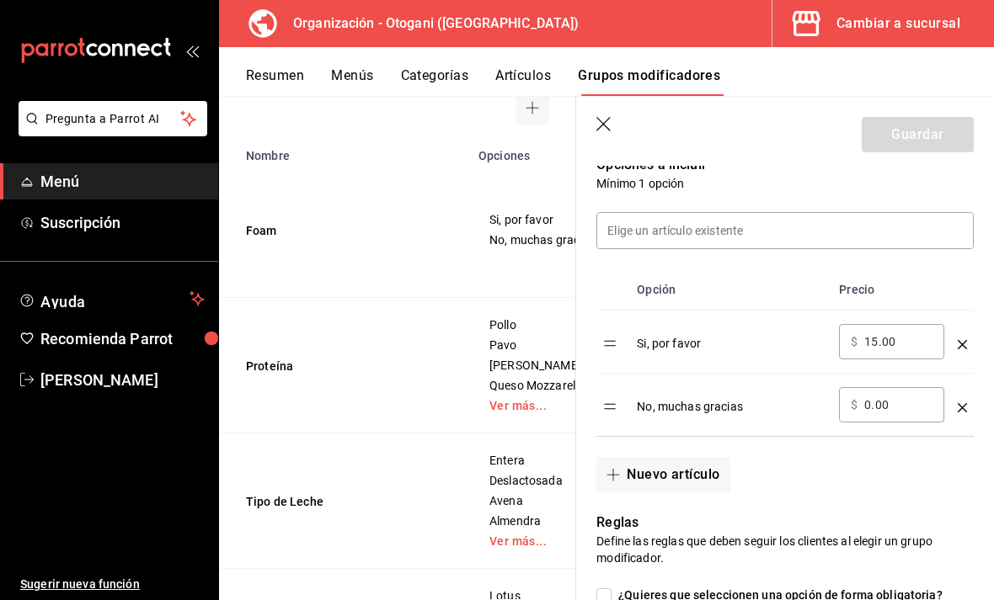
scroll to position [451, 0]
click at [615, 476] on icon "button" at bounding box center [612, 473] width 13 height 13
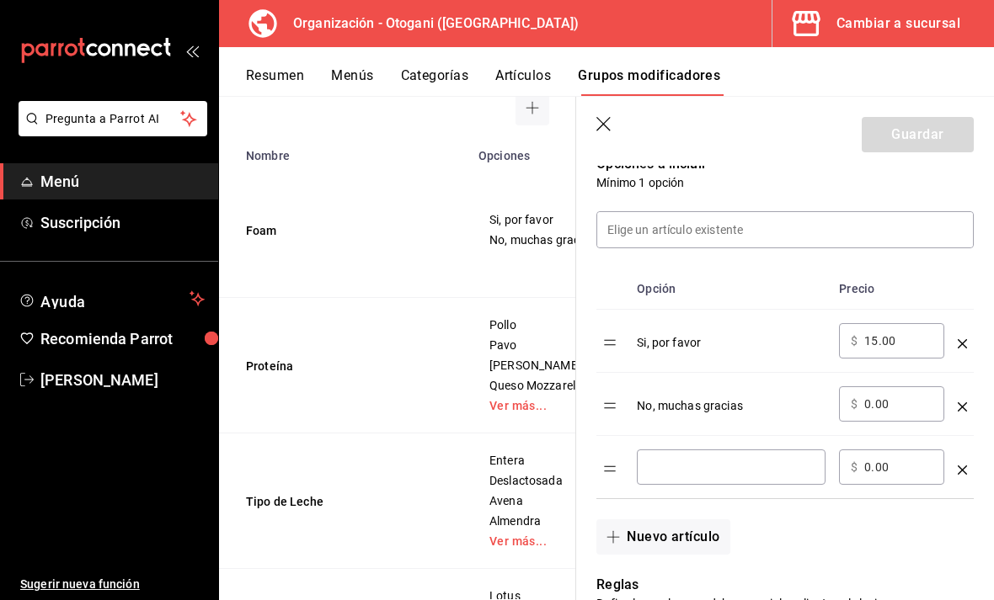
click at [702, 461] on input "optionsTable" at bounding box center [730, 467] width 165 height 17
type input "Con Foam vainilla"
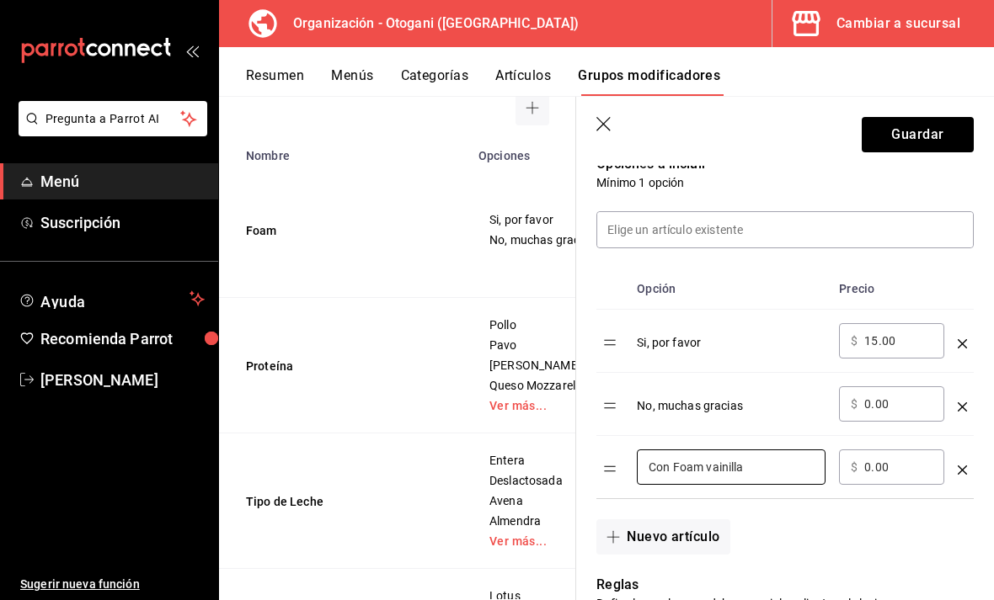
click at [887, 472] on input "0.00" at bounding box center [898, 467] width 68 height 17
click at [865, 461] on input "0.00" at bounding box center [898, 467] width 68 height 17
click at [864, 460] on div "​ $ 0.00 ​" at bounding box center [891, 467] width 105 height 35
click at [866, 467] on input "0.00" at bounding box center [898, 467] width 68 height 17
type input "15.00"
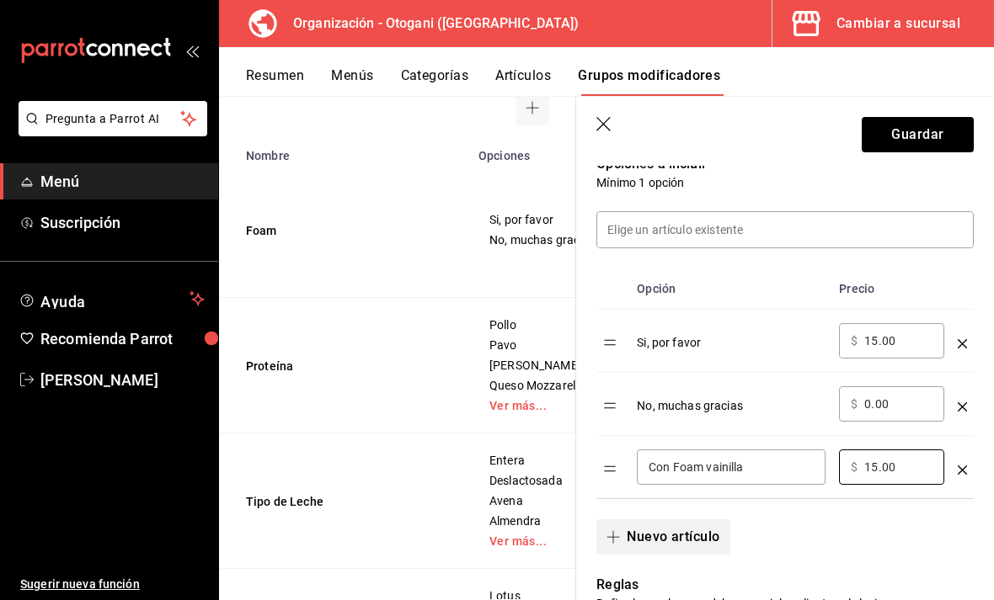
click at [627, 535] on button "Nuevo artículo" at bounding box center [662, 537] width 133 height 35
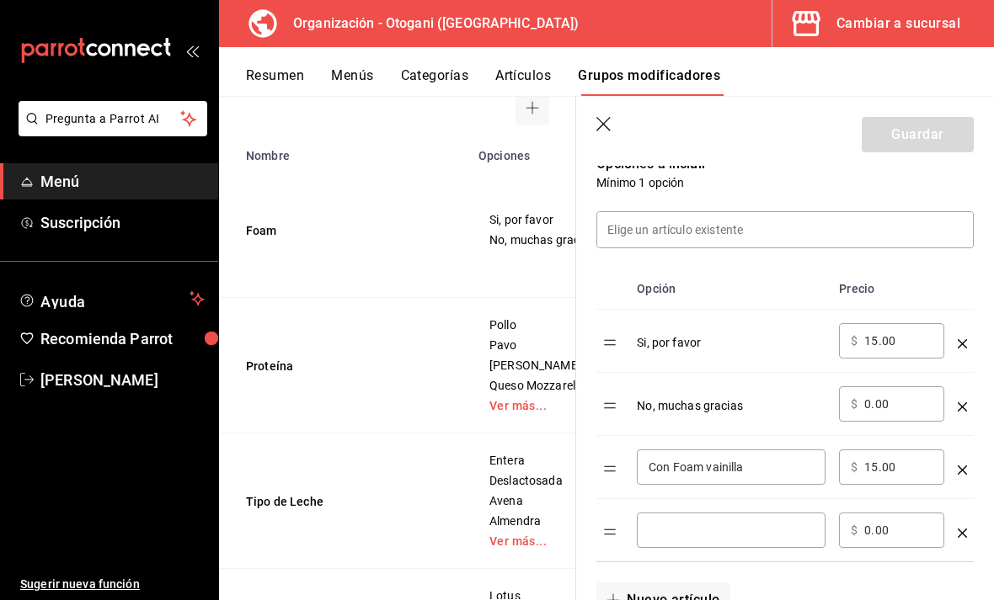
click at [699, 529] on input "optionsTable" at bounding box center [730, 530] width 165 height 17
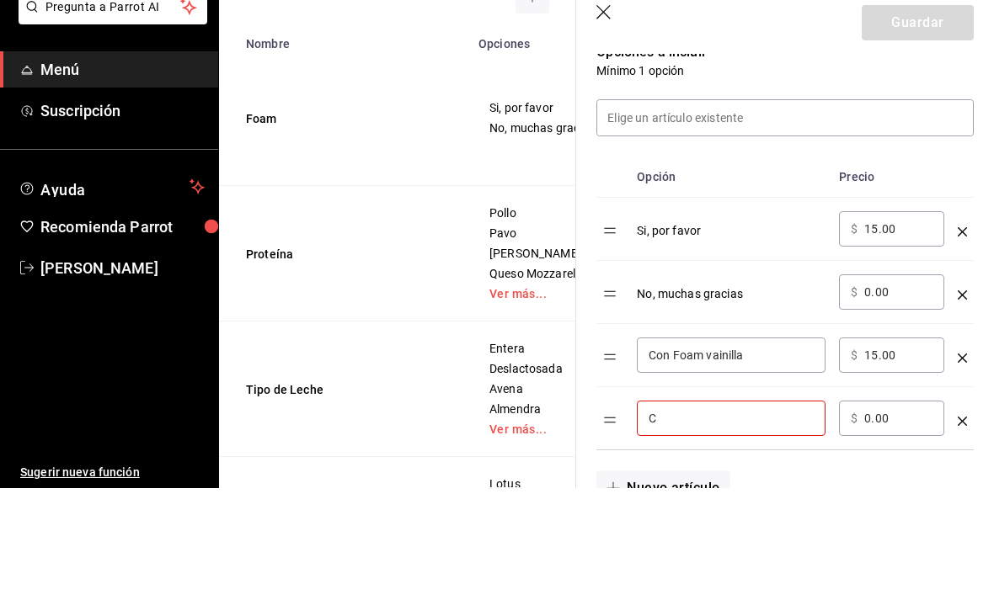
scroll to position [54, 0]
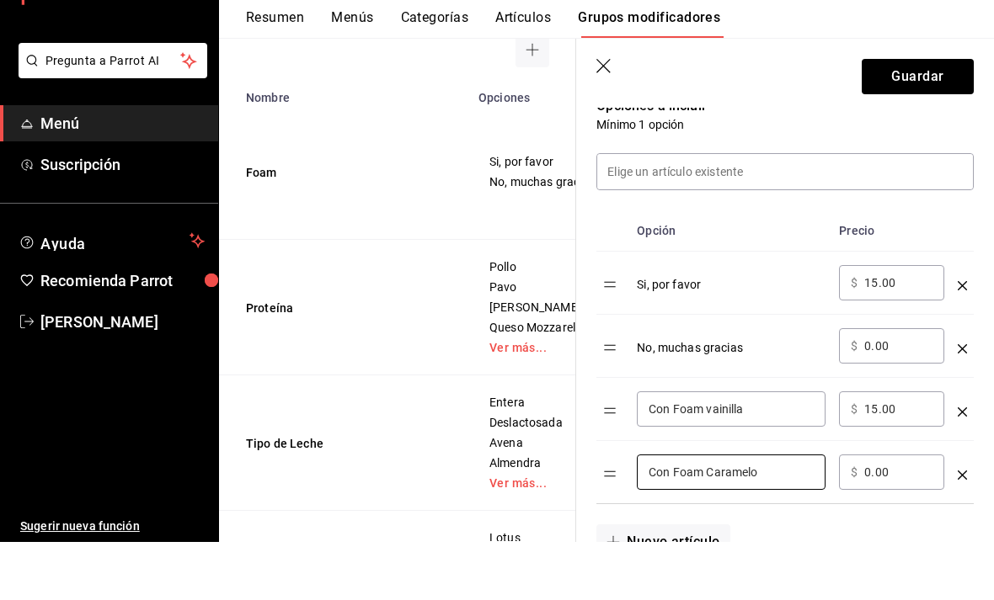
type input "Con Foam Caramelo"
click at [954, 373] on td "optionsTable" at bounding box center [962, 404] width 23 height 63
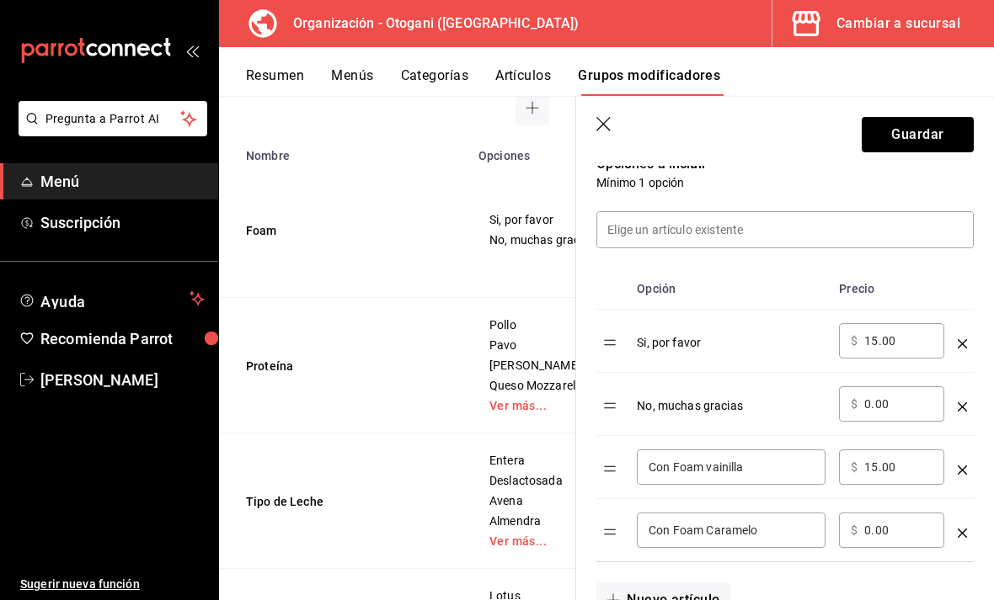
click at [712, 399] on div "No, muchas gracias" at bounding box center [731, 400] width 189 height 28
click at [957, 402] on icon "optionsTable" at bounding box center [961, 406] width 9 height 9
click at [957, 340] on icon "optionsTable" at bounding box center [961, 343] width 9 height 9
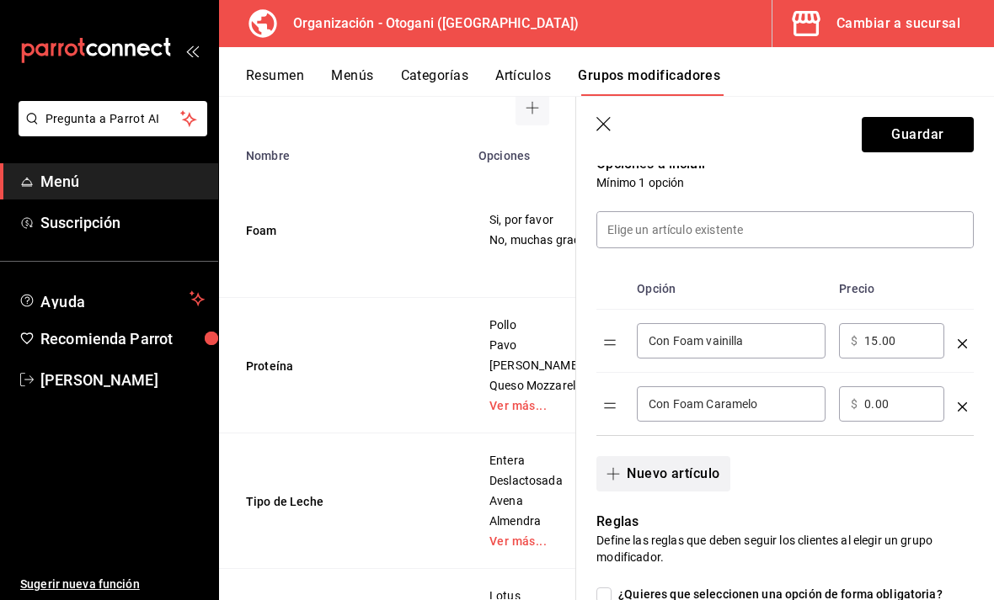
click at [629, 471] on button "Nuevo artículo" at bounding box center [662, 473] width 133 height 35
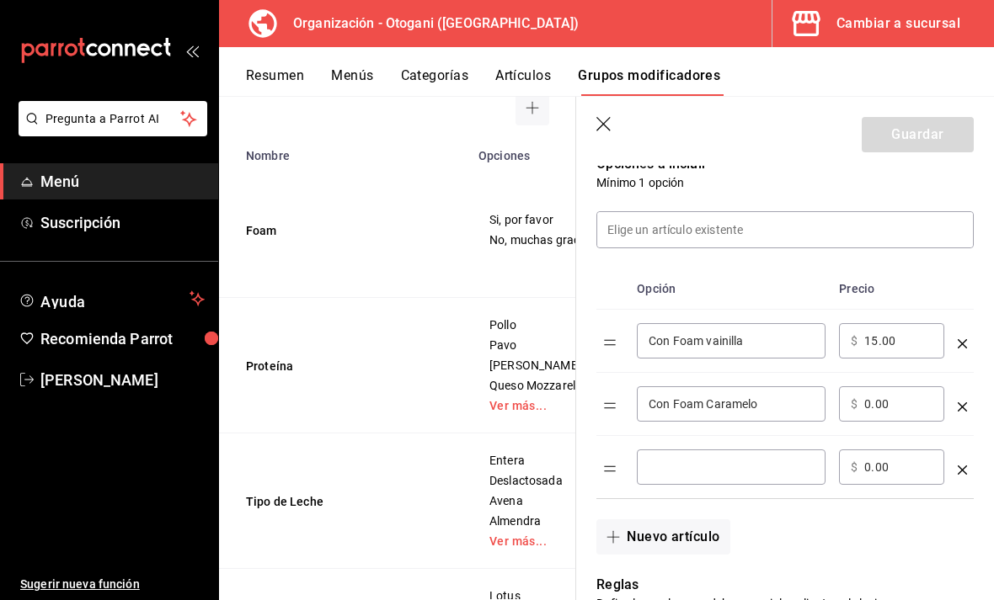
click at [722, 465] on input "optionsTable" at bounding box center [730, 467] width 165 height 17
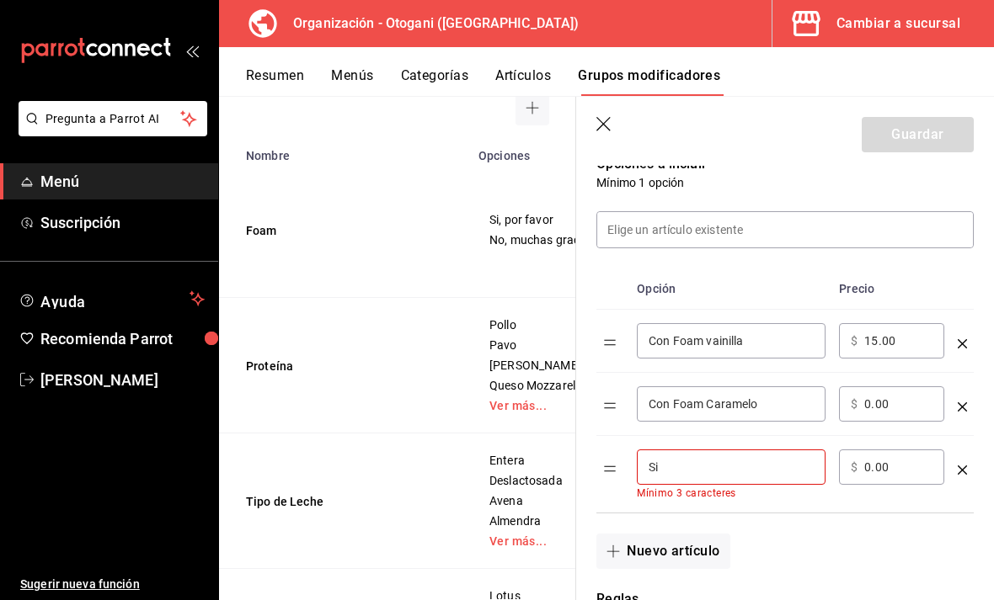
type input "S"
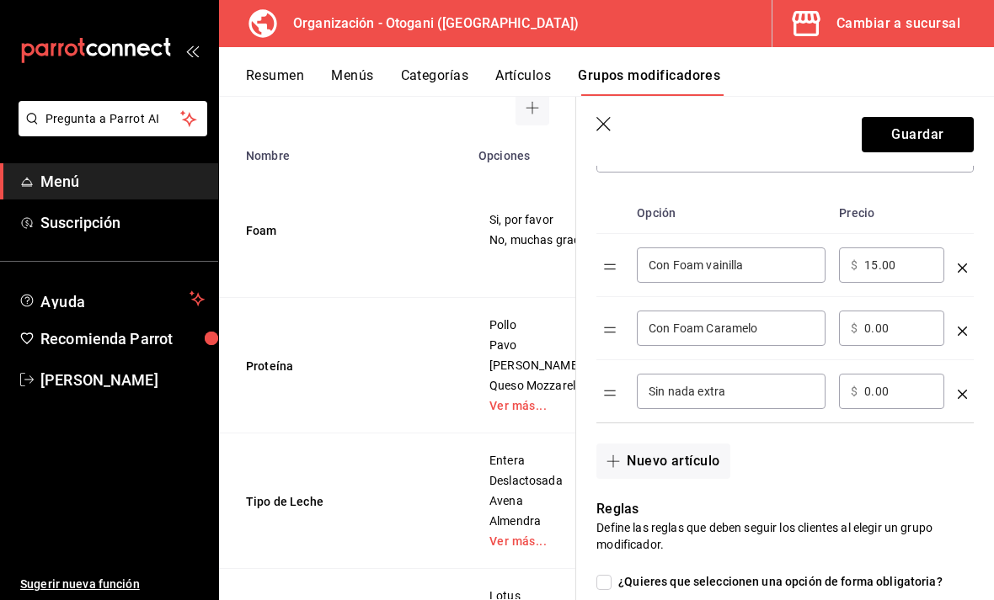
scroll to position [546, 0]
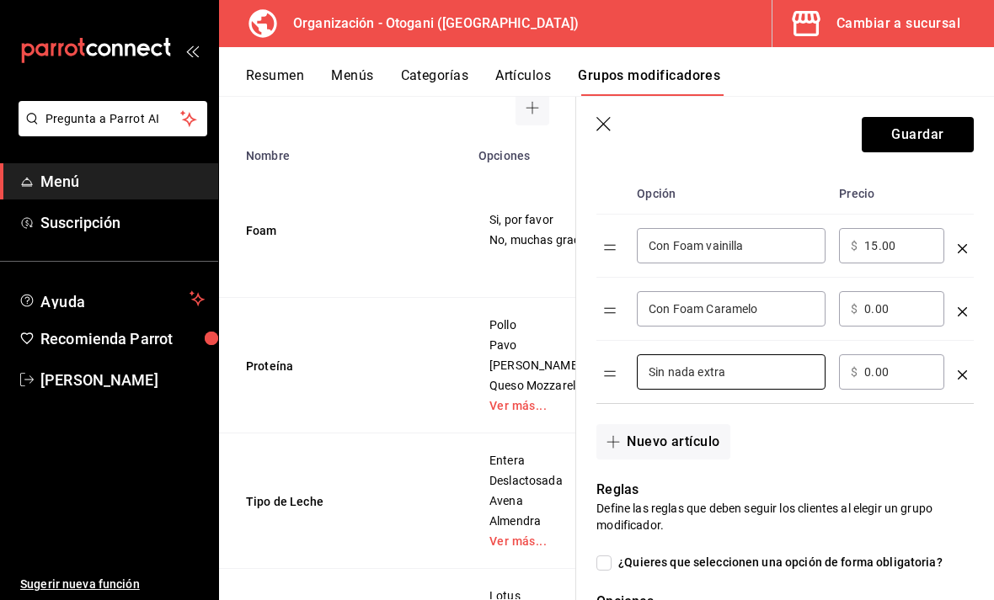
type input "Sin nada extra"
click at [841, 435] on div "Nuevo artículo" at bounding box center [774, 432] width 397 height 56
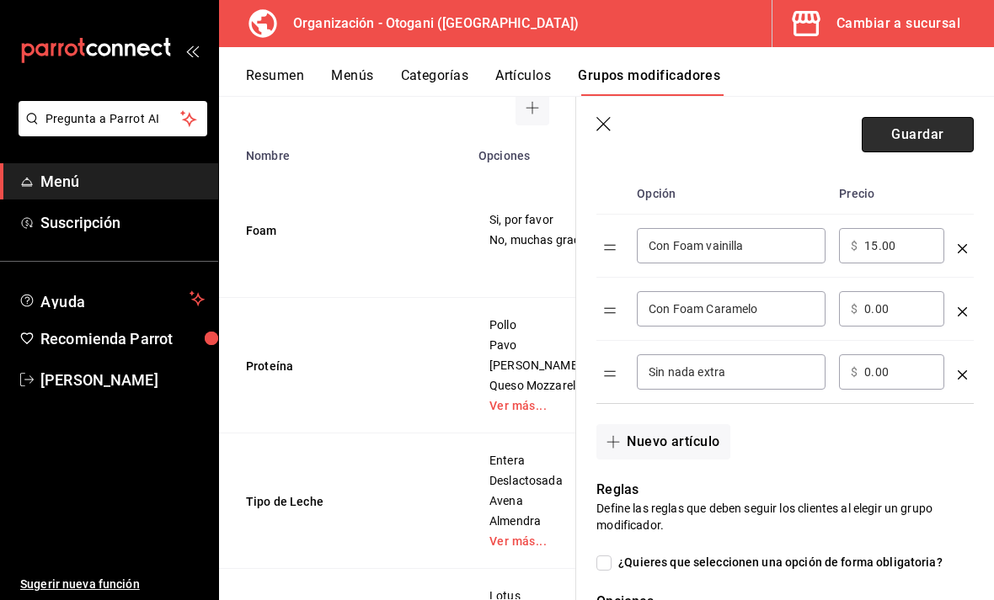
click at [923, 136] on button "Guardar" at bounding box center [917, 134] width 112 height 35
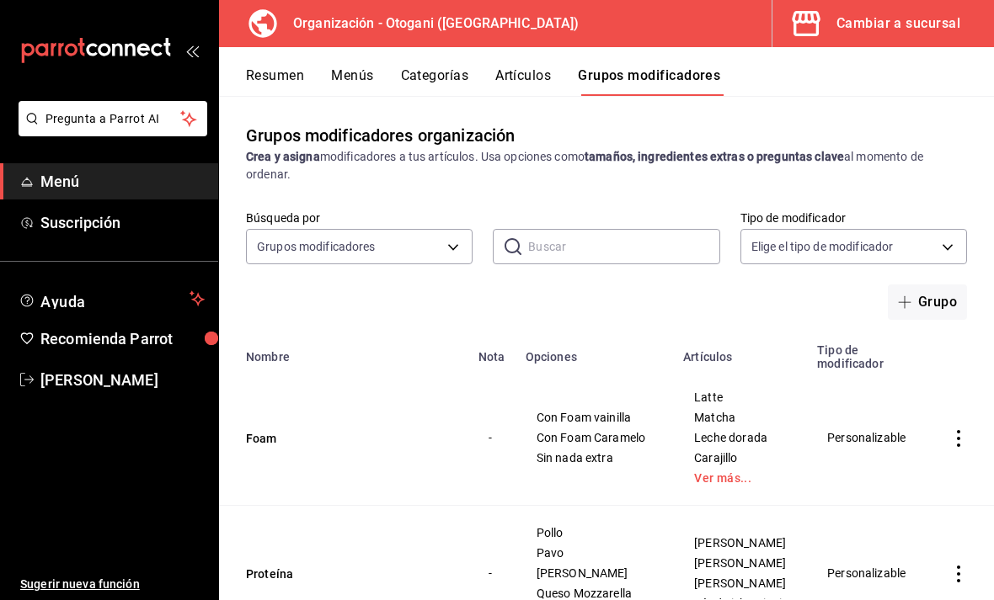
click at [95, 179] on span "Menú" at bounding box center [122, 181] width 164 height 23
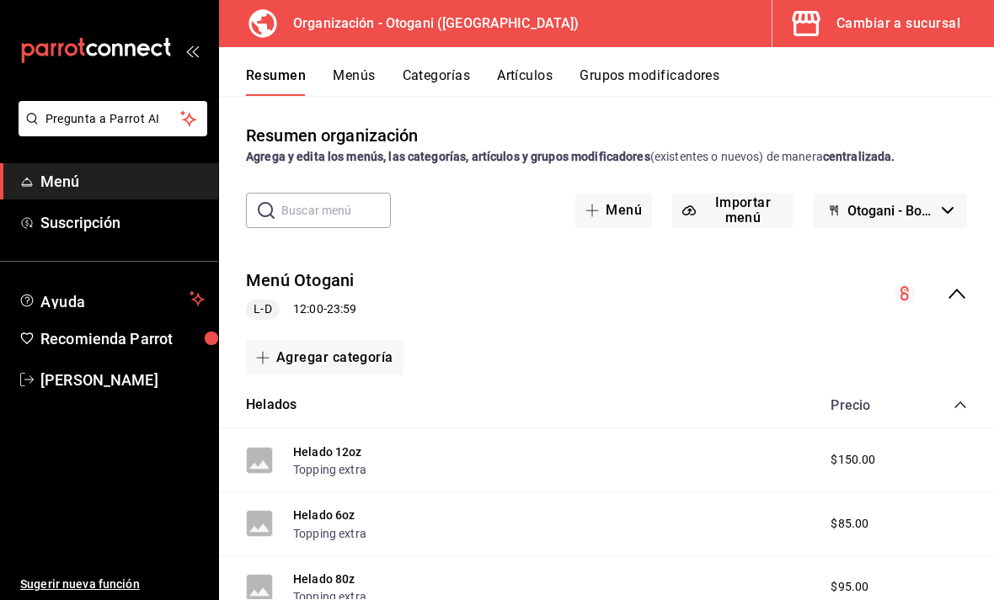
click at [933, 193] on button "Otogani - Borrador" at bounding box center [889, 210] width 153 height 35
click at [889, 204] on li "Otogani - Borrador" at bounding box center [890, 201] width 138 height 40
click at [631, 193] on button "Menú" at bounding box center [613, 210] width 77 height 35
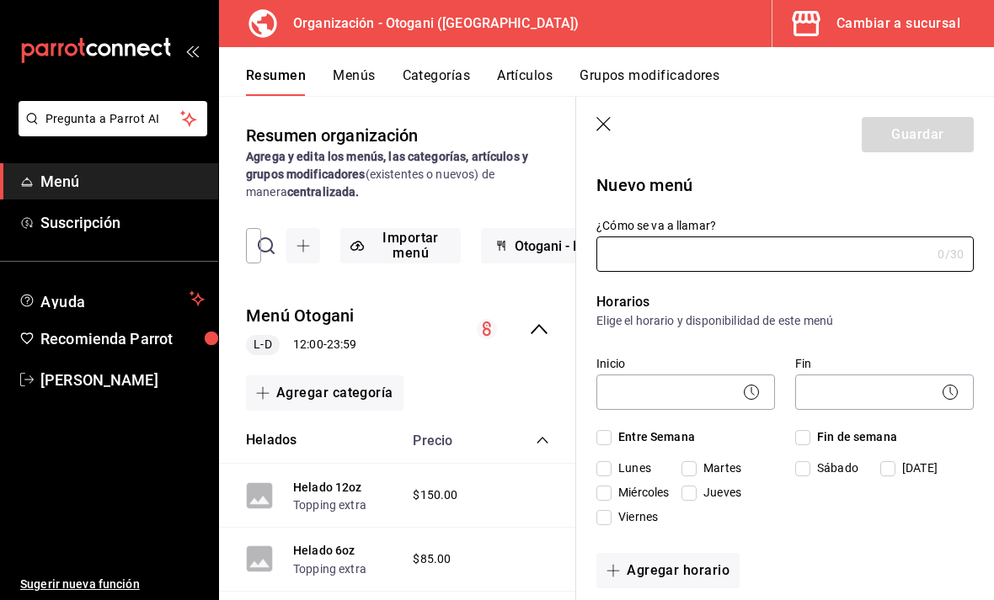
click at [592, 125] on header "Guardar" at bounding box center [785, 131] width 418 height 69
click at [596, 132] on icon "button" at bounding box center [604, 125] width 17 height 17
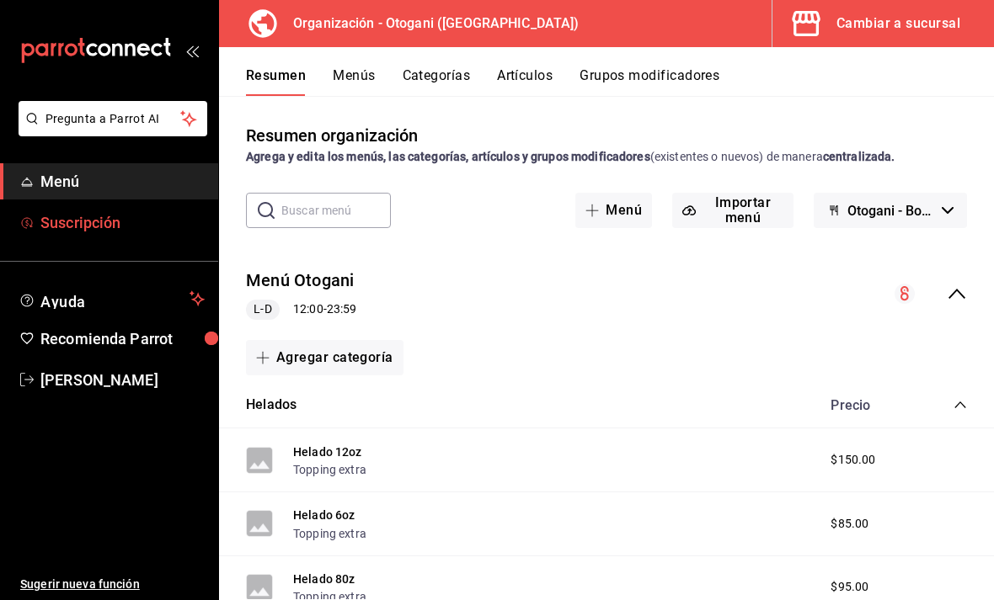
click at [118, 216] on span "Suscripción" at bounding box center [122, 222] width 164 height 23
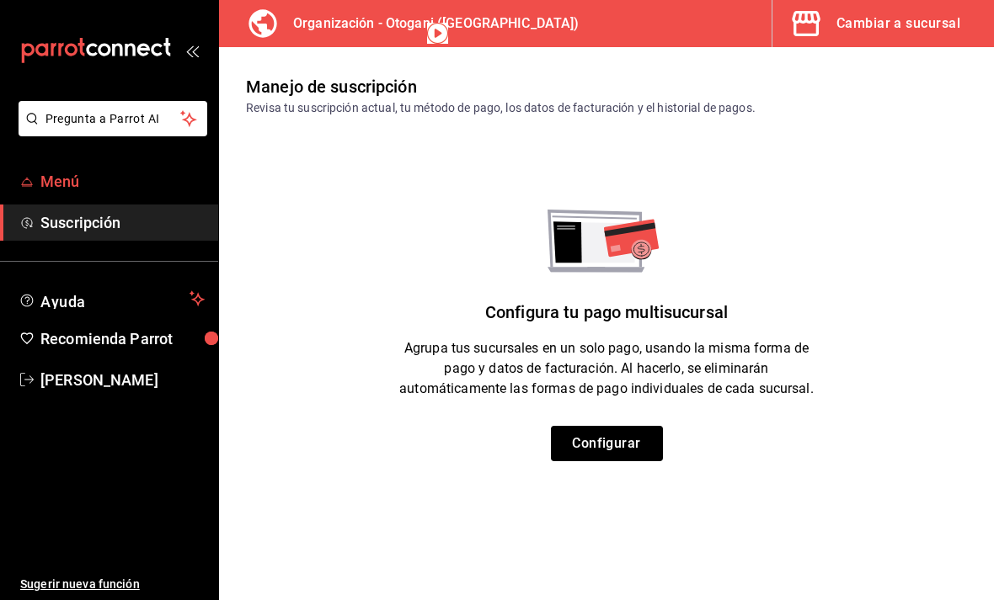
click at [140, 188] on span "Menú" at bounding box center [122, 181] width 164 height 23
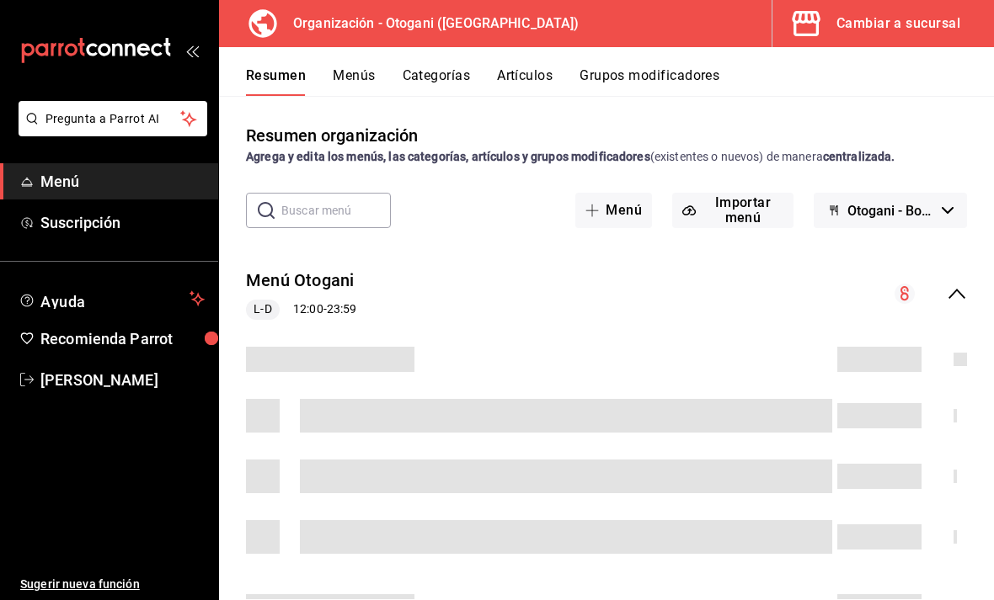
click at [876, 18] on div "Cambiar a sucursal" at bounding box center [898, 24] width 124 height 24
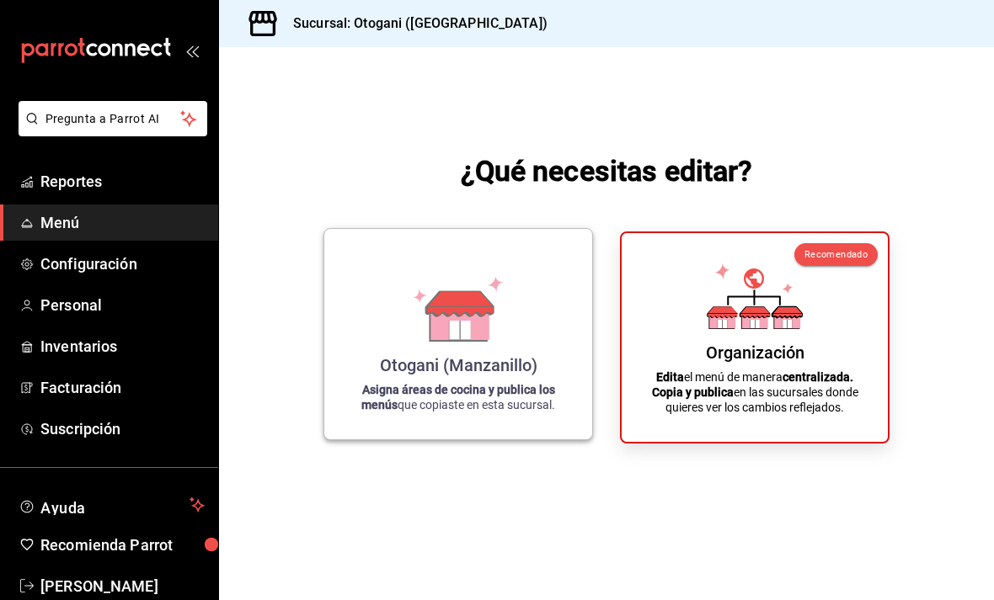
click at [478, 376] on div "Otogani (Manzanillo)" at bounding box center [458, 365] width 157 height 20
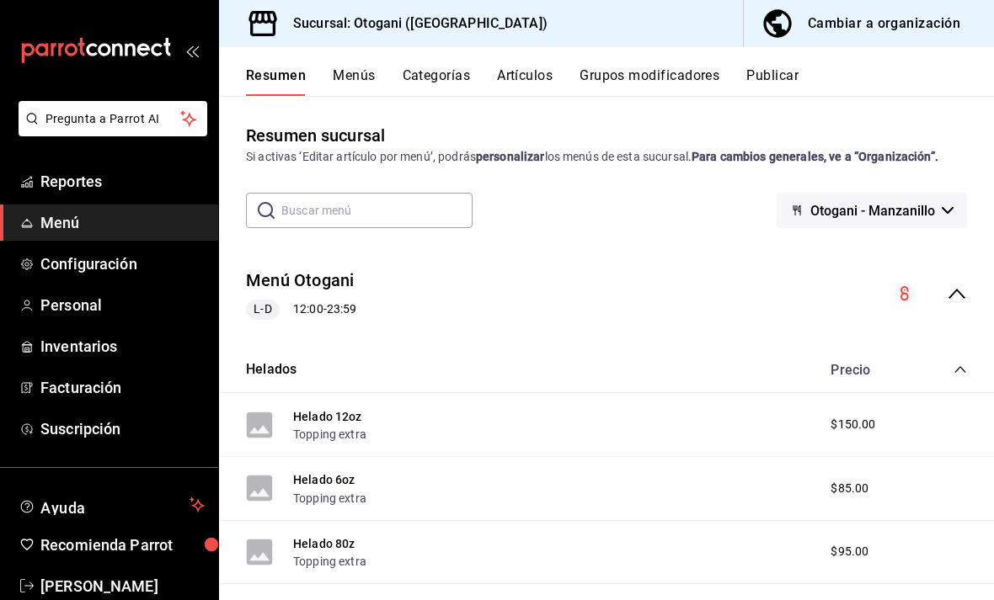
click at [890, 210] on span "Otogani - Manzanillo" at bounding box center [872, 211] width 125 height 16
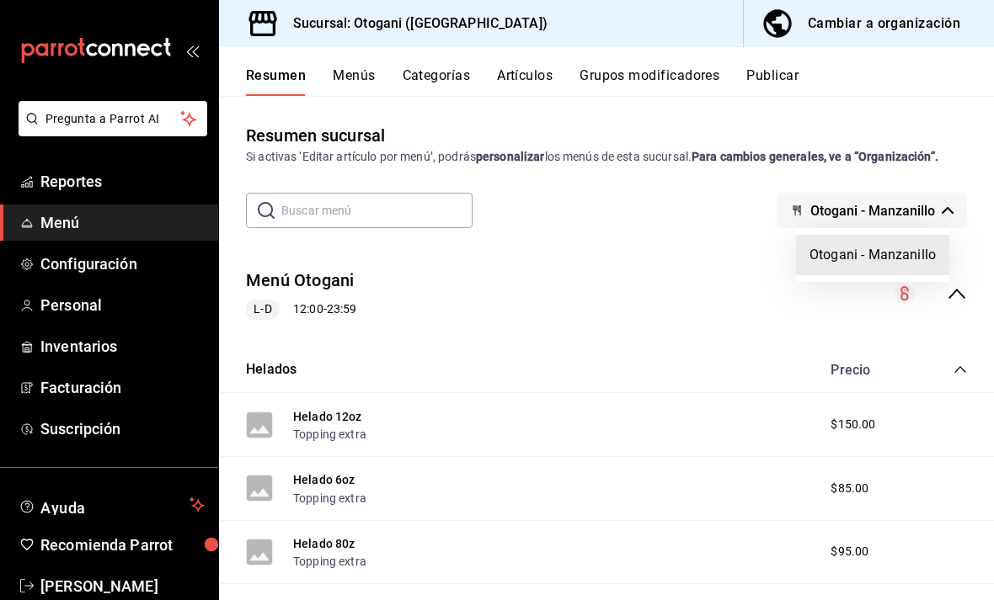
click at [347, 74] on div at bounding box center [497, 300] width 994 height 600
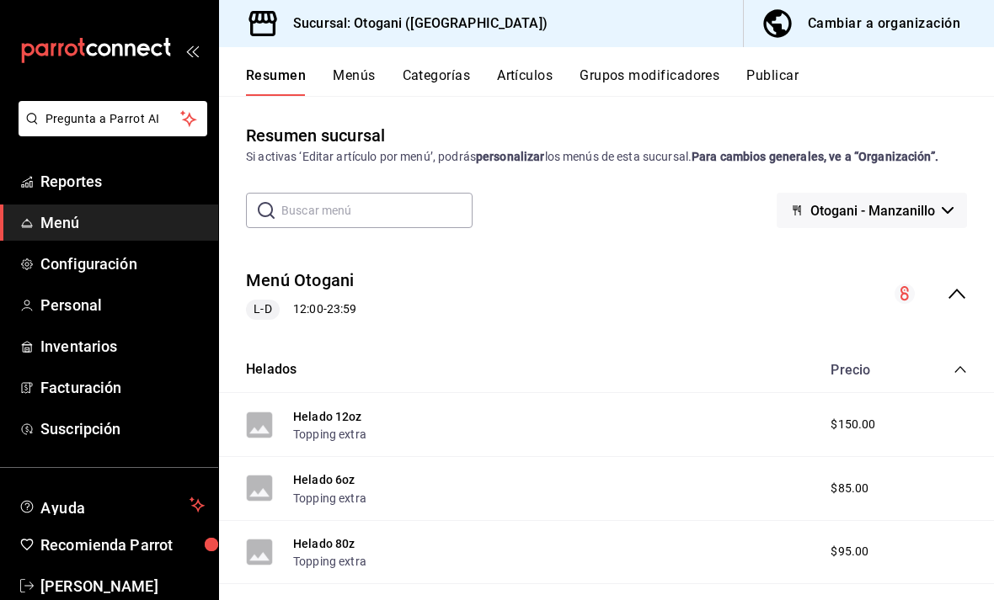
click at [363, 72] on button "Menús" at bounding box center [354, 81] width 42 height 29
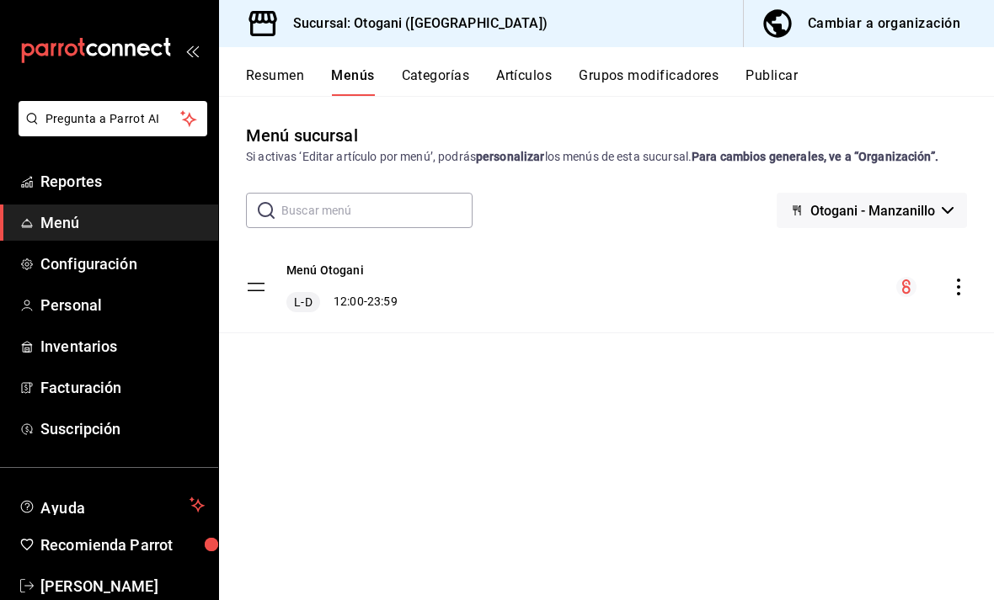
click at [785, 67] on button "Publicar" at bounding box center [771, 81] width 52 height 29
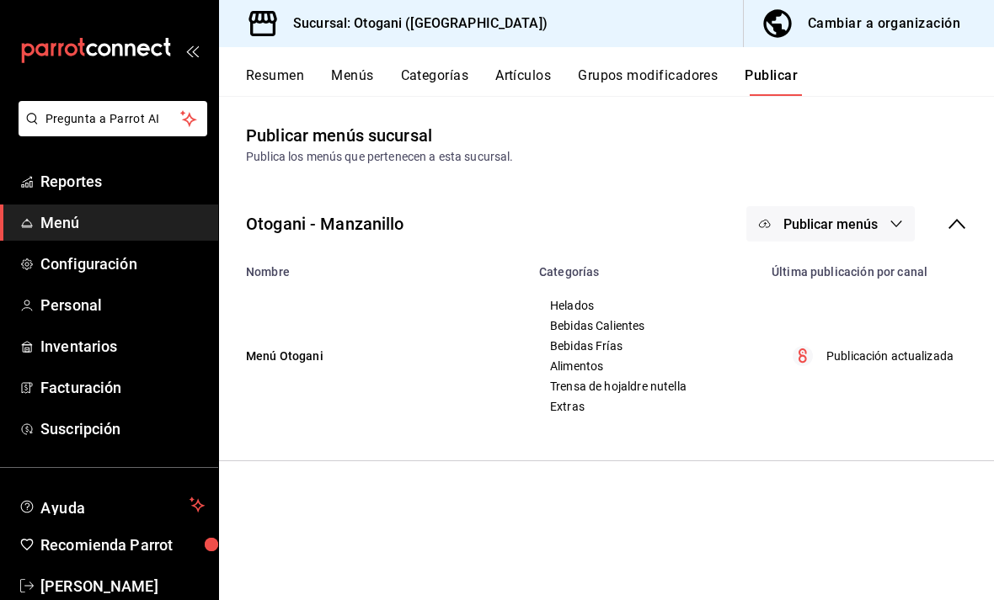
click at [868, 222] on span "Publicar menús" at bounding box center [830, 224] width 94 height 16
click at [858, 280] on span "Punto de venta" at bounding box center [854, 279] width 81 height 18
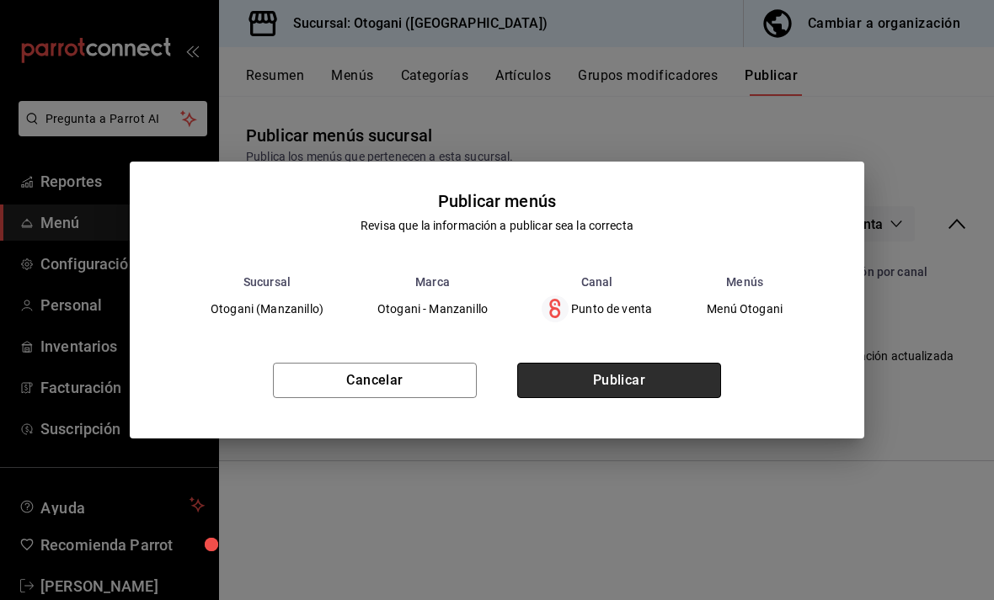
click at [679, 388] on button "Publicar" at bounding box center [619, 380] width 204 height 35
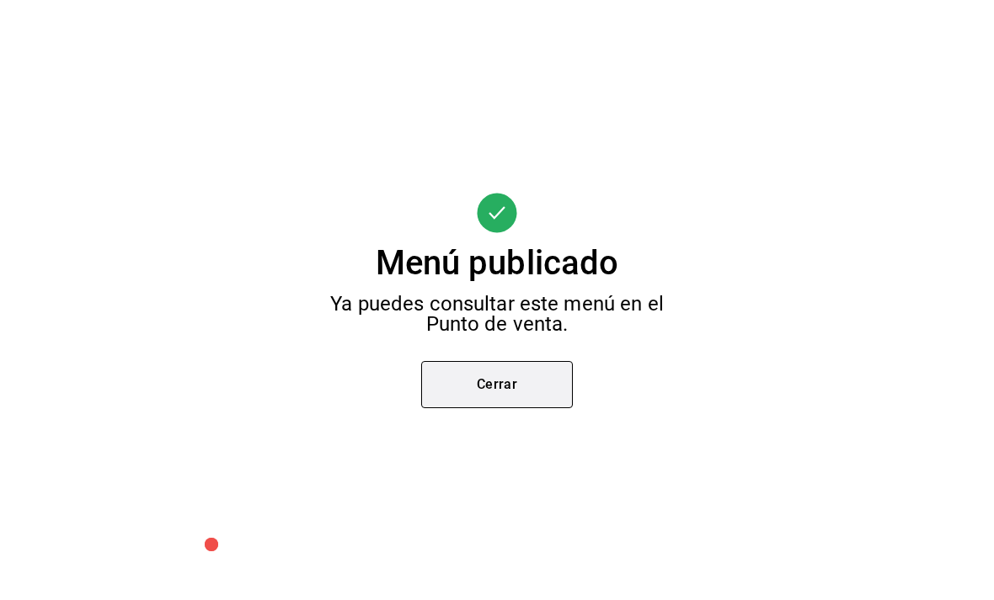
click at [500, 406] on button "Cerrar" at bounding box center [497, 384] width 152 height 47
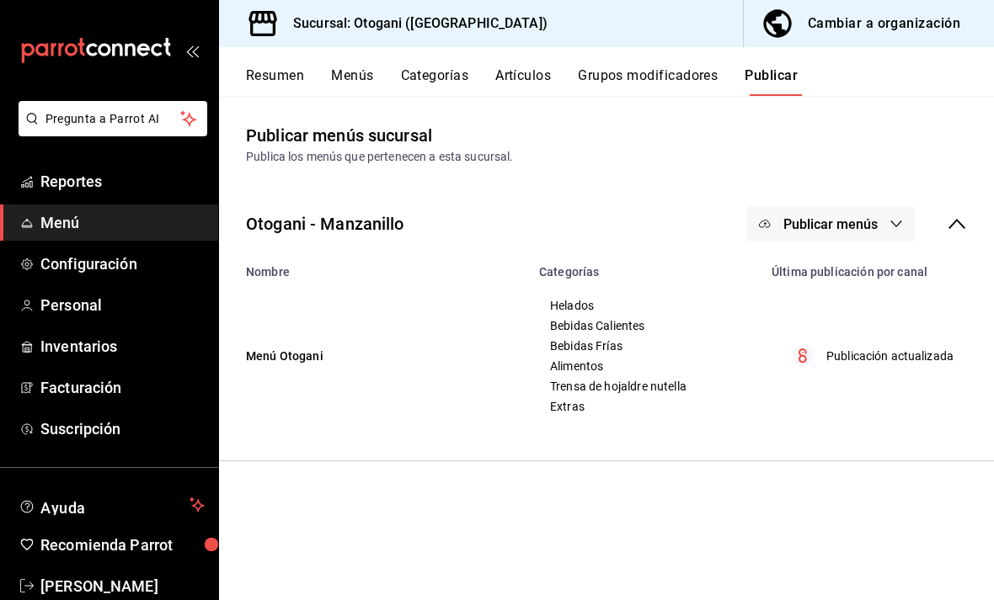
click at [526, 369] on td "Menú Otogani" at bounding box center [374, 356] width 310 height 155
click at [893, 222] on icon "button" at bounding box center [896, 224] width 11 height 7
click at [931, 353] on div at bounding box center [497, 300] width 994 height 600
click at [906, 373] on td "Publicación actualizada" at bounding box center [877, 356] width 232 height 155
click at [627, 376] on div "Helados Bebidas Calientes Bebidas Frías Alimentos Trensa de hojaldre nutella Ex…" at bounding box center [645, 356] width 192 height 115
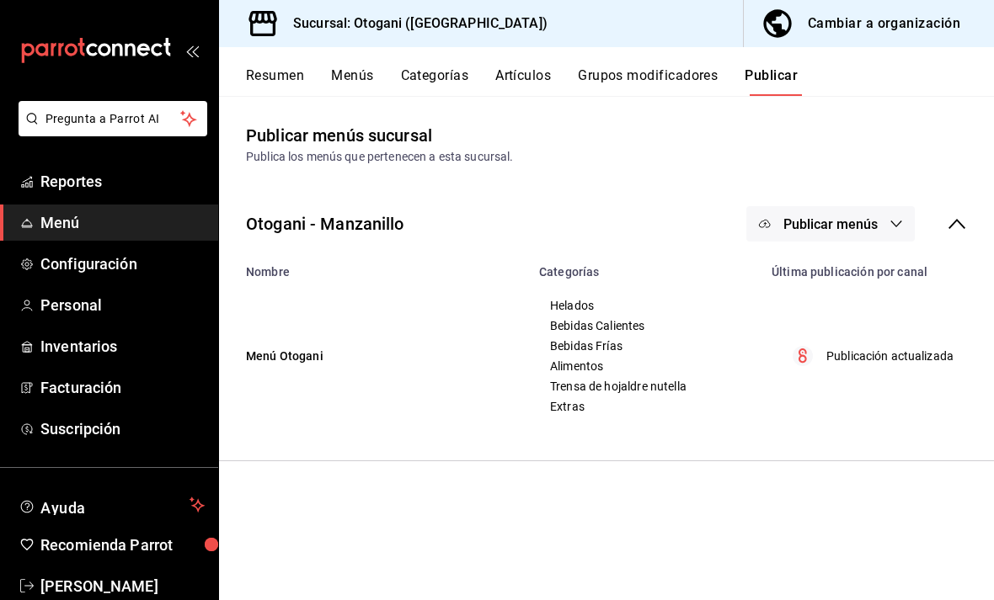
click at [945, 349] on p "Publicación actualizada" at bounding box center [889, 357] width 127 height 18
click at [357, 75] on button "Menús" at bounding box center [352, 81] width 42 height 29
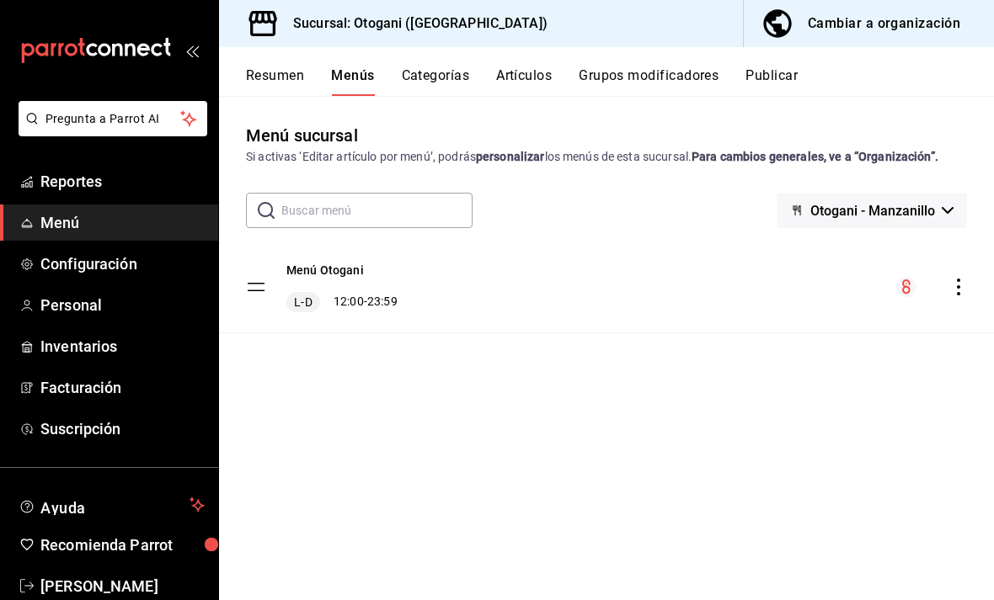
click at [945, 211] on icon "button" at bounding box center [947, 210] width 12 height 7
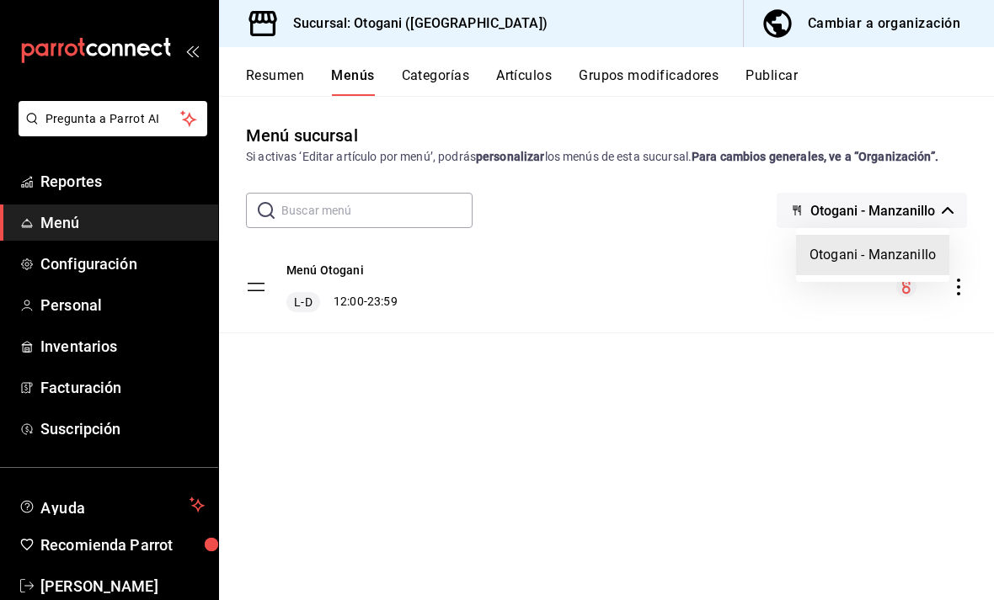
click at [892, 252] on li "Otogani - Manzanillo" at bounding box center [872, 255] width 153 height 40
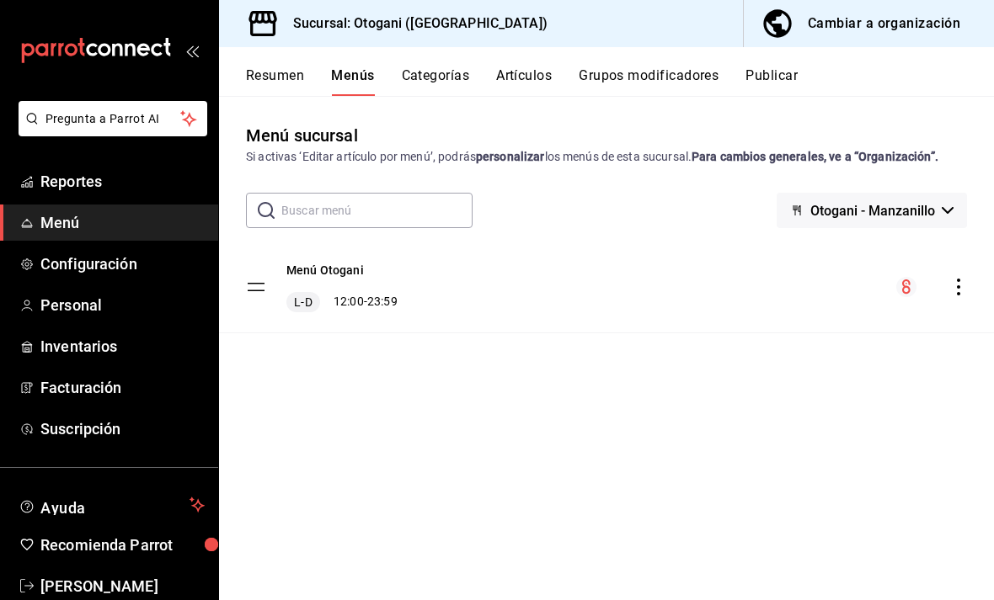
click at [946, 205] on button "Otogani - Manzanillo" at bounding box center [871, 210] width 190 height 35
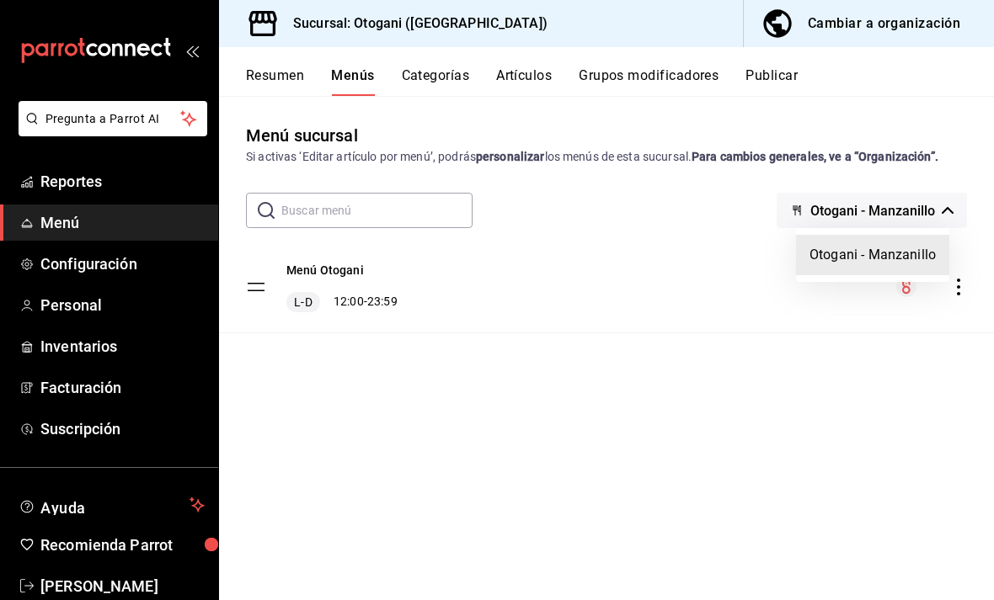
click at [922, 205] on div at bounding box center [497, 300] width 994 height 600
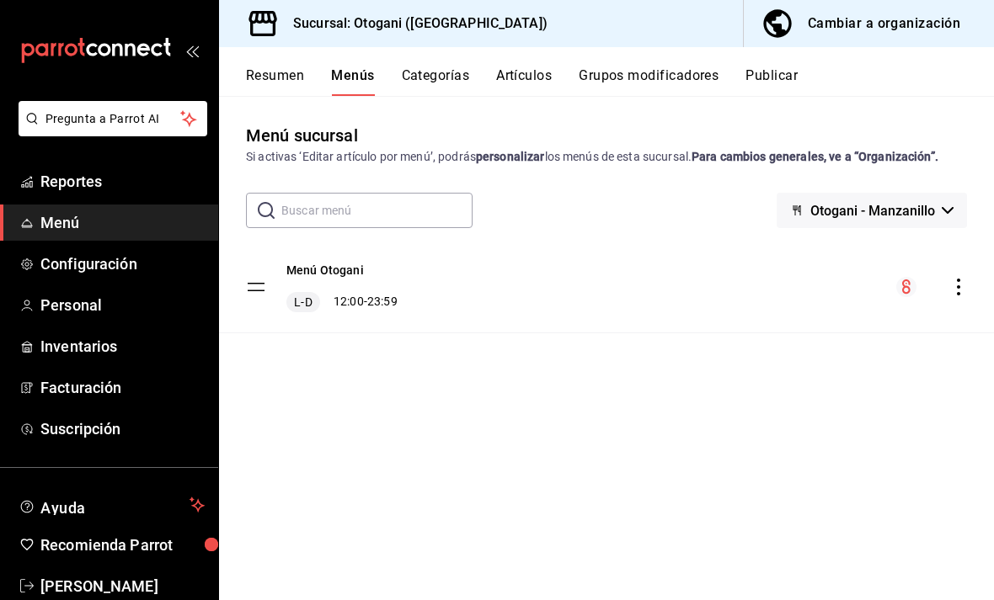
click at [951, 285] on icon "actions" at bounding box center [958, 287] width 17 height 17
click at [579, 280] on div at bounding box center [497, 300] width 994 height 600
click at [403, 301] on div "Menú Otogani L-D 12:00 - 23:59" at bounding box center [606, 287] width 775 height 91
click at [964, 284] on icon "actions" at bounding box center [958, 287] width 17 height 17
click at [602, 448] on div at bounding box center [497, 300] width 994 height 600
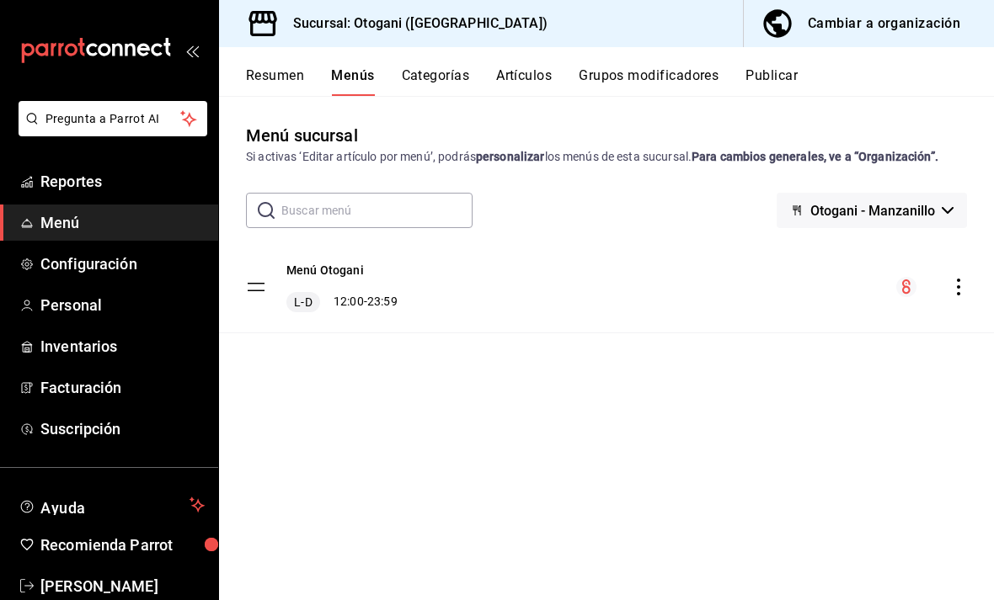
click at [336, 306] on div "L-D 12:00 - 23:59" at bounding box center [341, 302] width 111 height 20
click at [336, 305] on div "L-D 12:00 - 23:59" at bounding box center [341, 302] width 111 height 20
click at [131, 301] on span "Personal" at bounding box center [122, 305] width 164 height 23
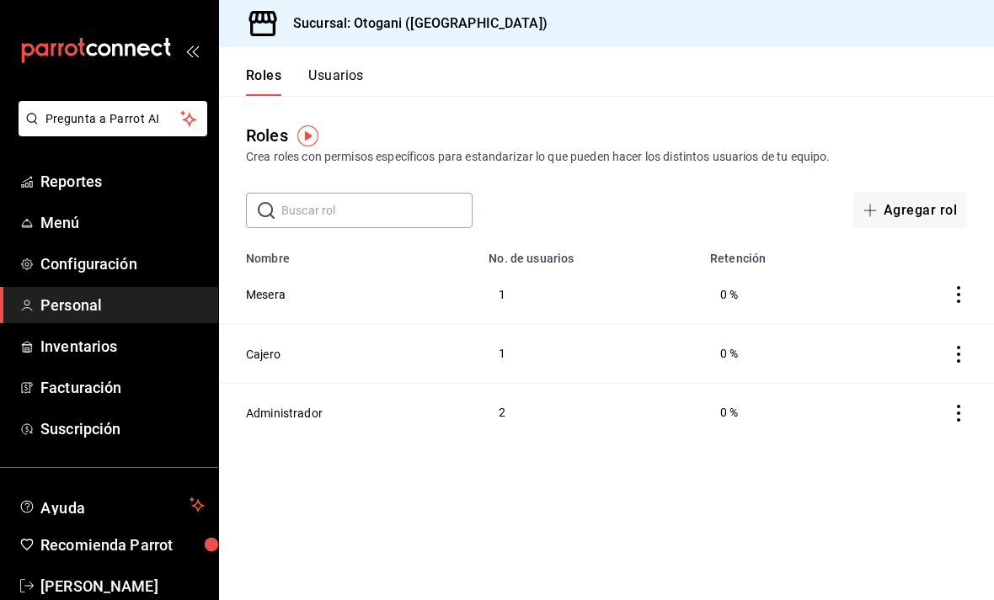
click at [120, 219] on span "Menú" at bounding box center [122, 222] width 164 height 23
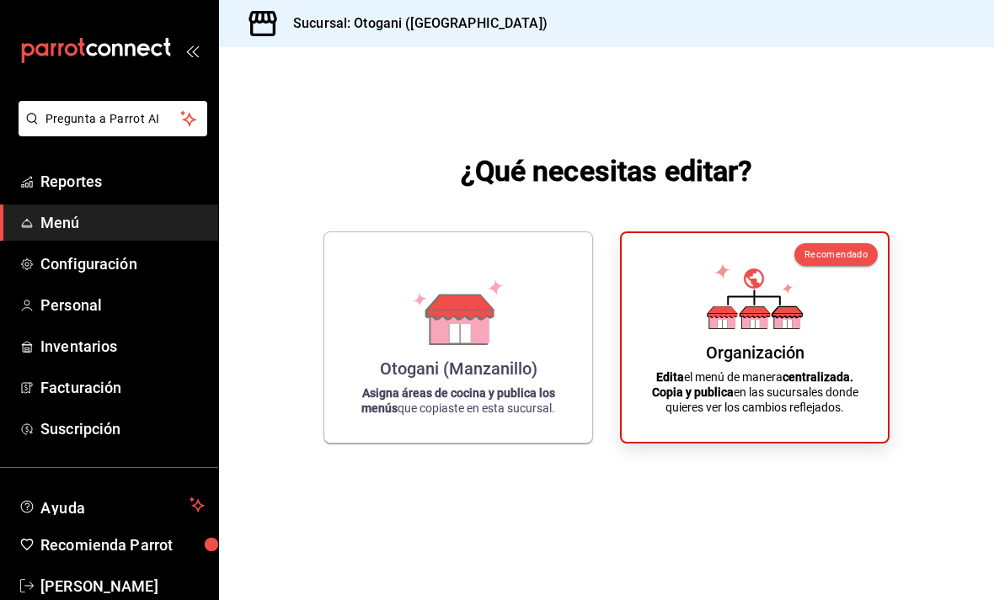
click at [724, 407] on p "Edita el menú de manera centralizada. Copia y publica en las sucursales donde q…" at bounding box center [755, 392] width 226 height 45
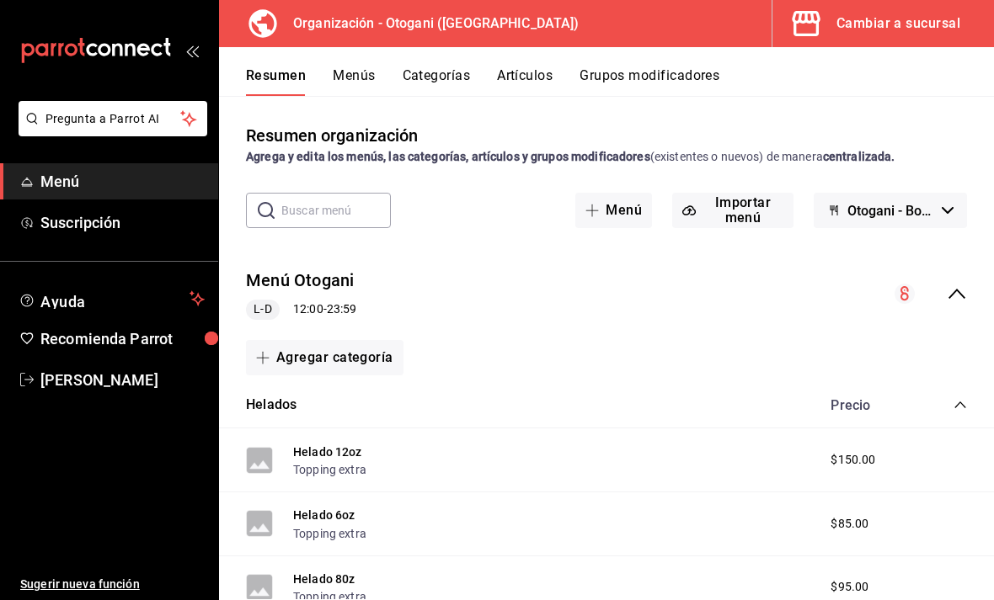
click at [940, 290] on div "collapse-menu-row" at bounding box center [930, 294] width 72 height 20
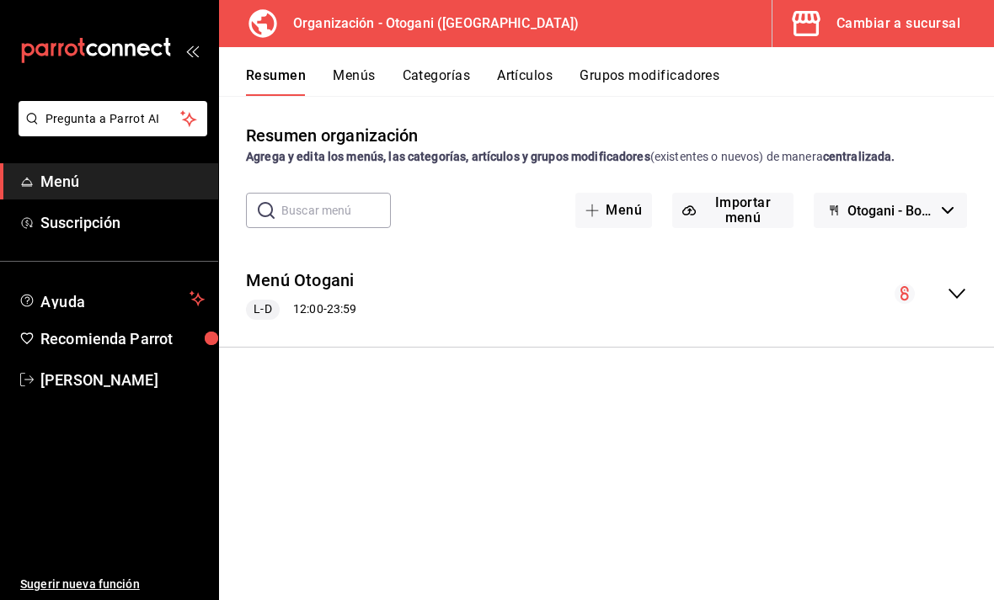
click at [949, 293] on icon "collapse-menu-row" at bounding box center [956, 294] width 20 height 20
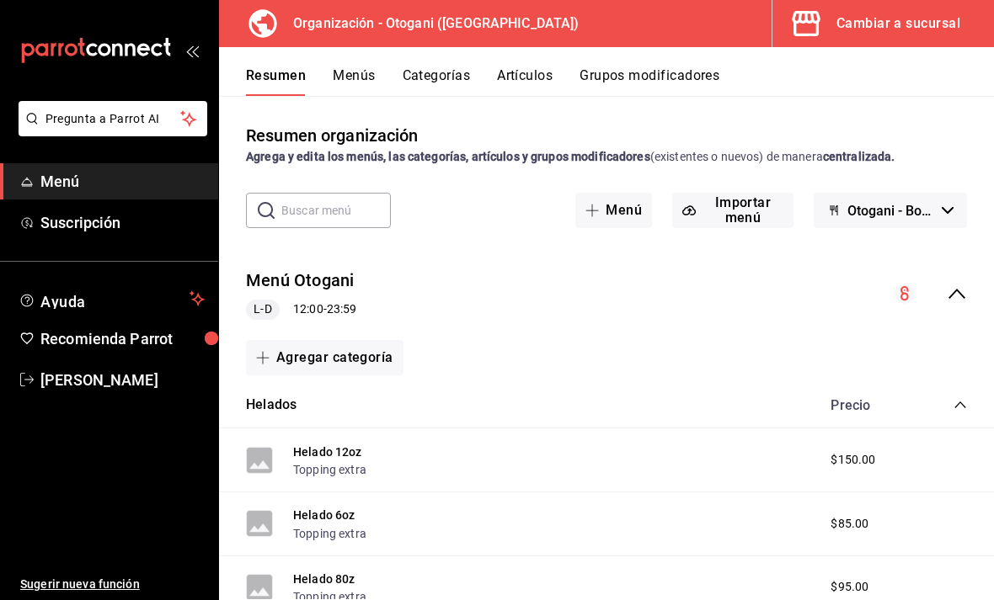
click at [323, 312] on div "L-D 12:00 - 23:59" at bounding box center [301, 310] width 110 height 20
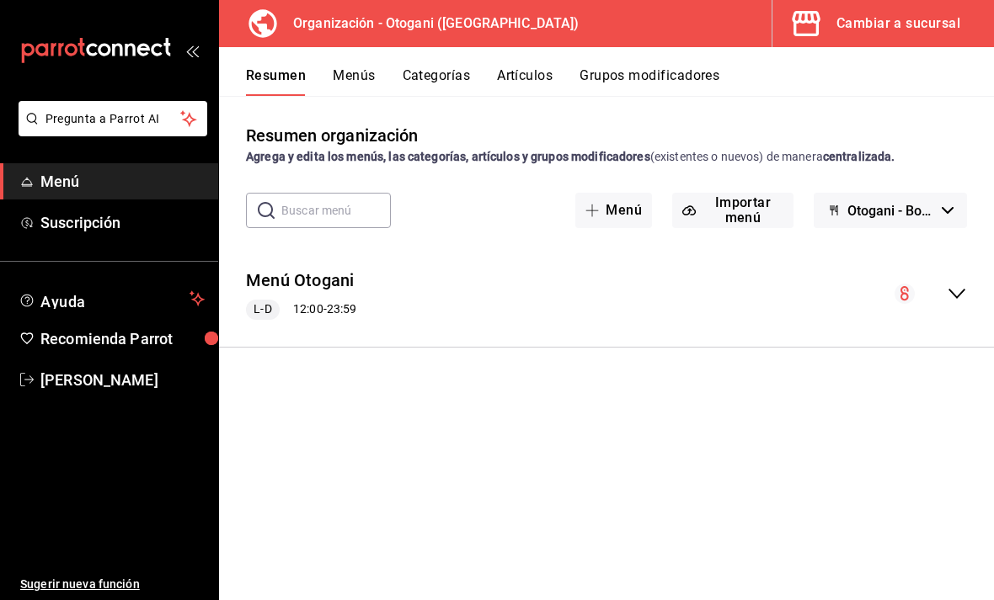
click at [385, 315] on div "Menú Otogani L-D 12:00 - 23:59" at bounding box center [606, 294] width 775 height 78
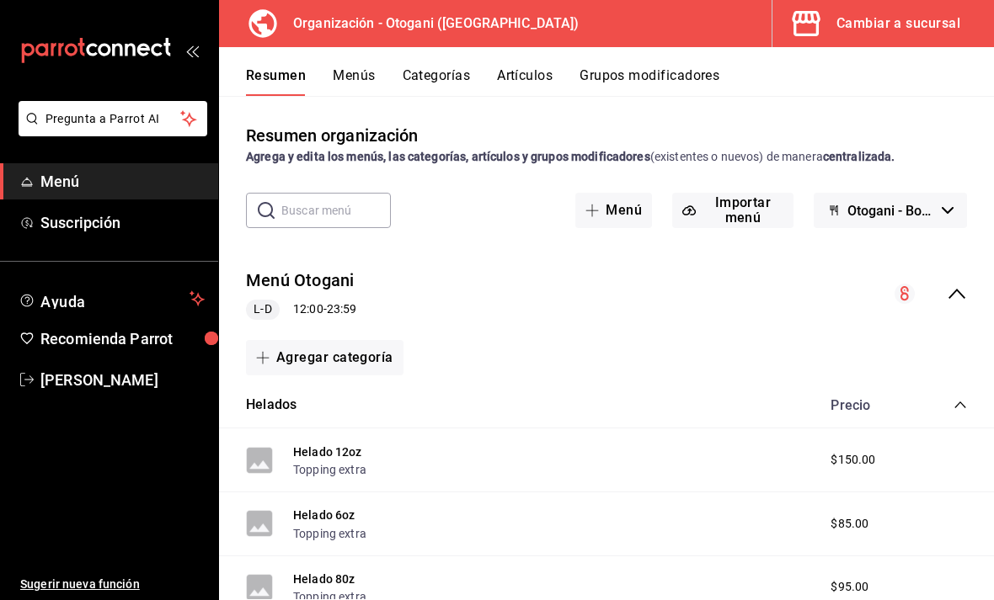
click at [356, 83] on button "Menús" at bounding box center [354, 81] width 42 height 29
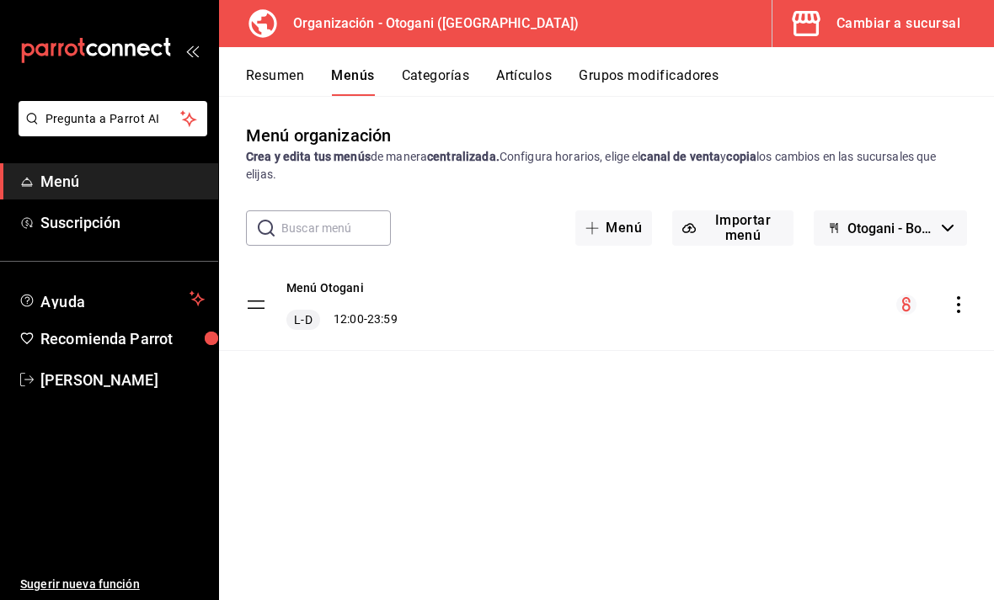
click at [512, 306] on div "Menú Otogani L-D 12:00 - 23:59" at bounding box center [606, 304] width 775 height 91
click at [960, 305] on icon "actions" at bounding box center [958, 304] width 17 height 17
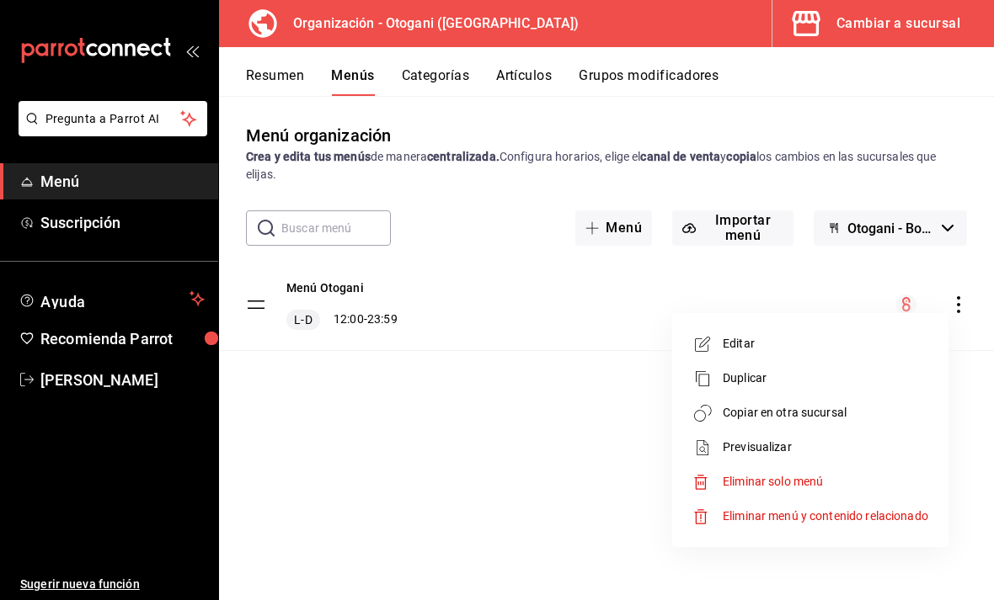
click at [782, 349] on span "Editar" at bounding box center [824, 344] width 205 height 18
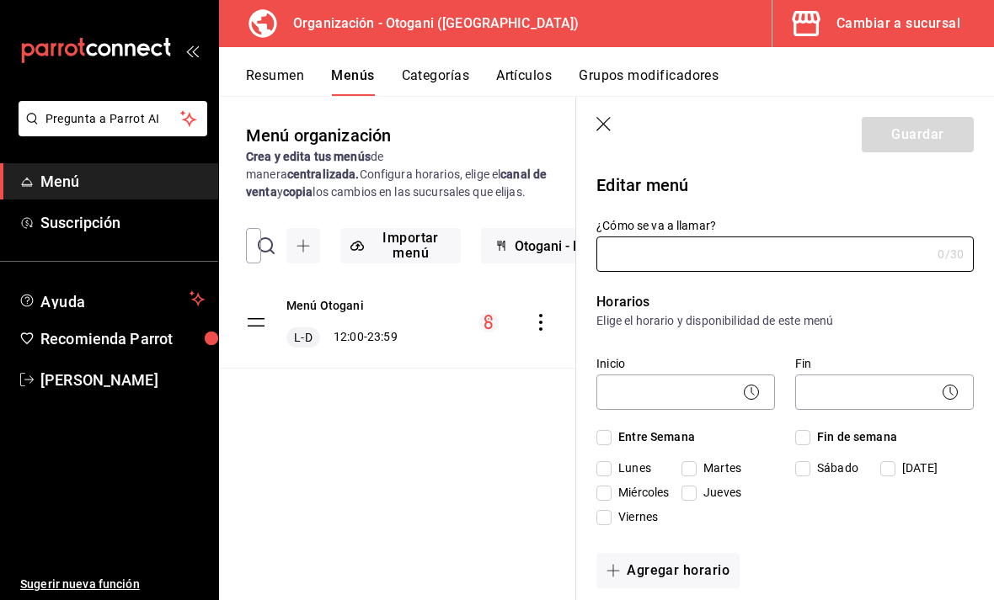
type input "Menú Otogani"
checkbox input "true"
type input "1754940017731"
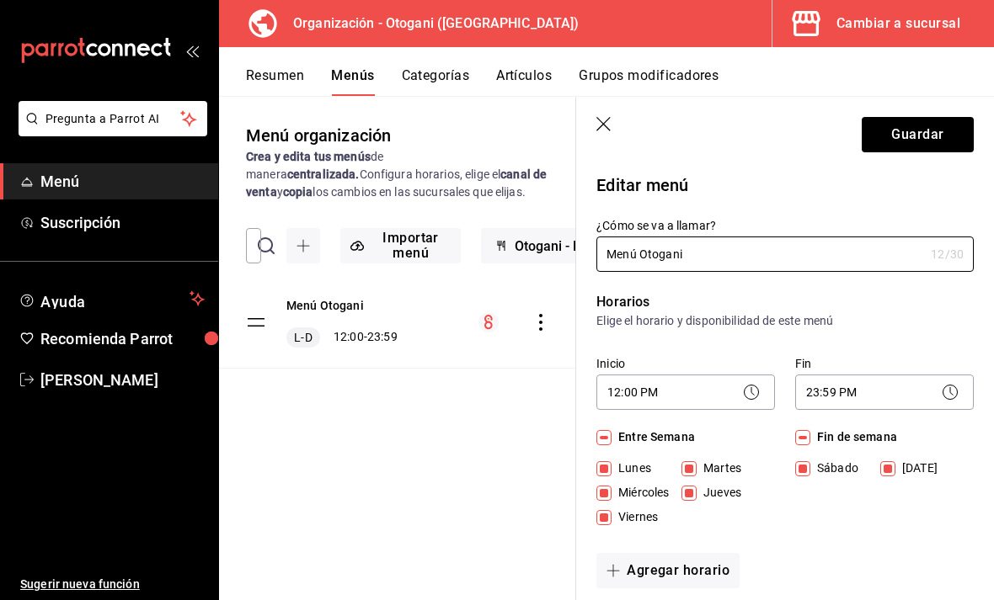
click at [614, 385] on body "Pregunta a Parrot AI Menú Suscripción Ayuda Recomienda Parrot [PERSON_NAME] Sug…" at bounding box center [497, 300] width 994 height 600
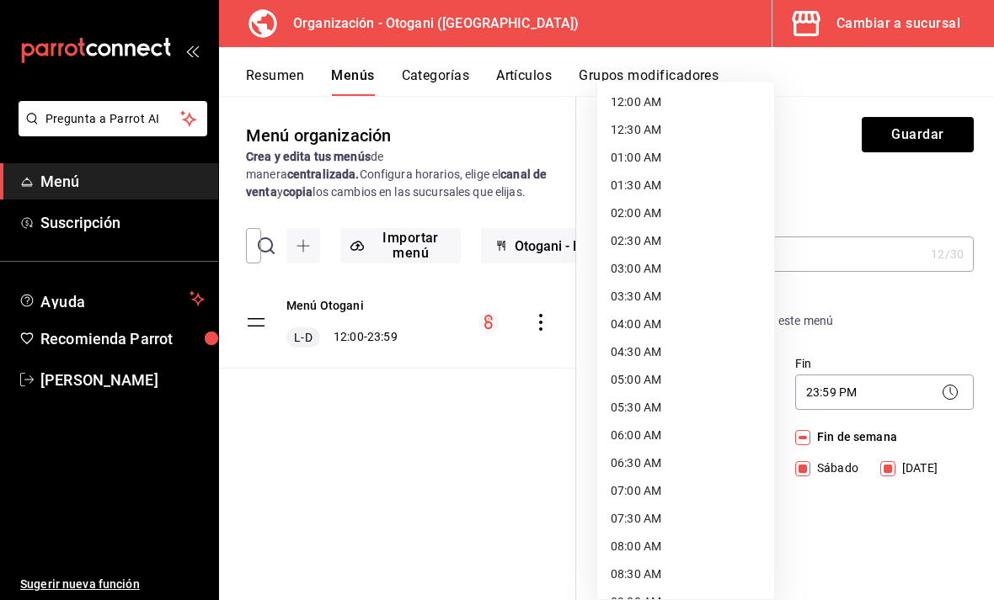
scroll to position [429, 0]
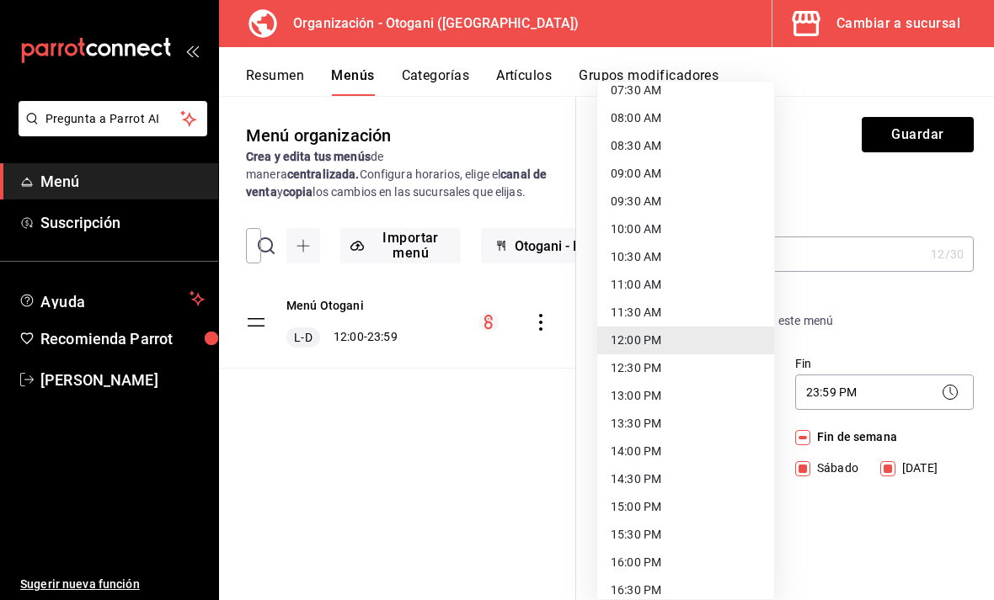
click at [690, 287] on li "11:00 AM" at bounding box center [685, 285] width 177 height 28
type input "11:00"
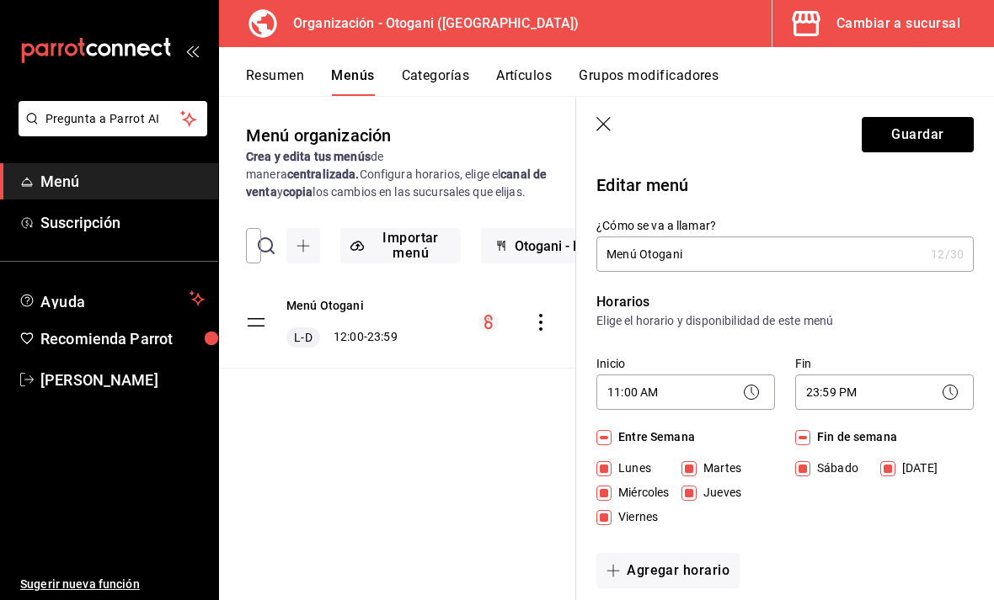
click at [677, 462] on label "Lunes" at bounding box center [636, 469] width 81 height 18
click at [611, 462] on input "Lunes" at bounding box center [603, 468] width 15 height 15
checkbox input "false"
click at [598, 434] on input "Entre Semana" at bounding box center [603, 437] width 15 height 15
checkbox input "true"
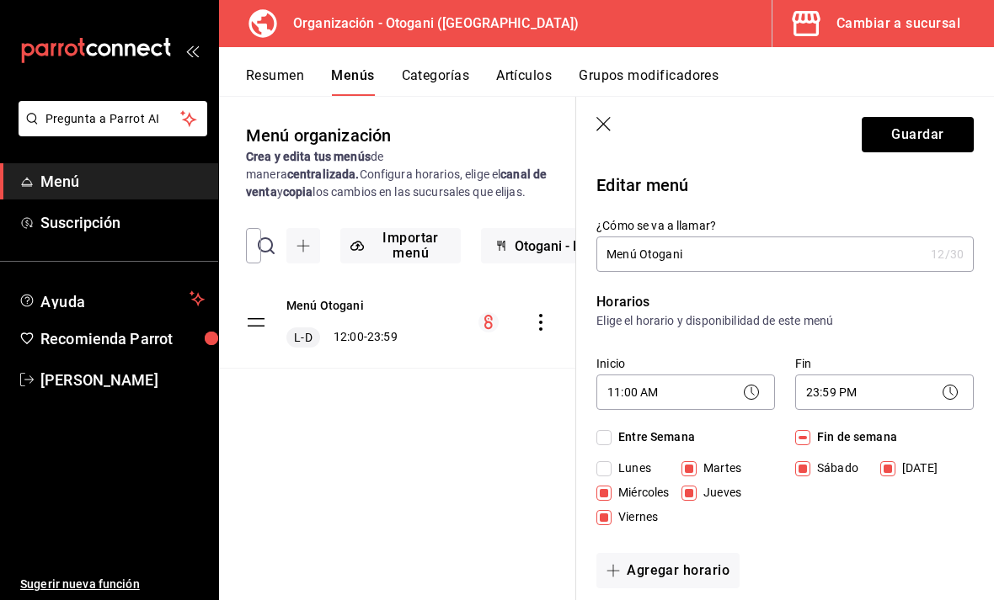
checkbox input "true"
click at [927, 135] on button "Guardar" at bounding box center [917, 134] width 112 height 35
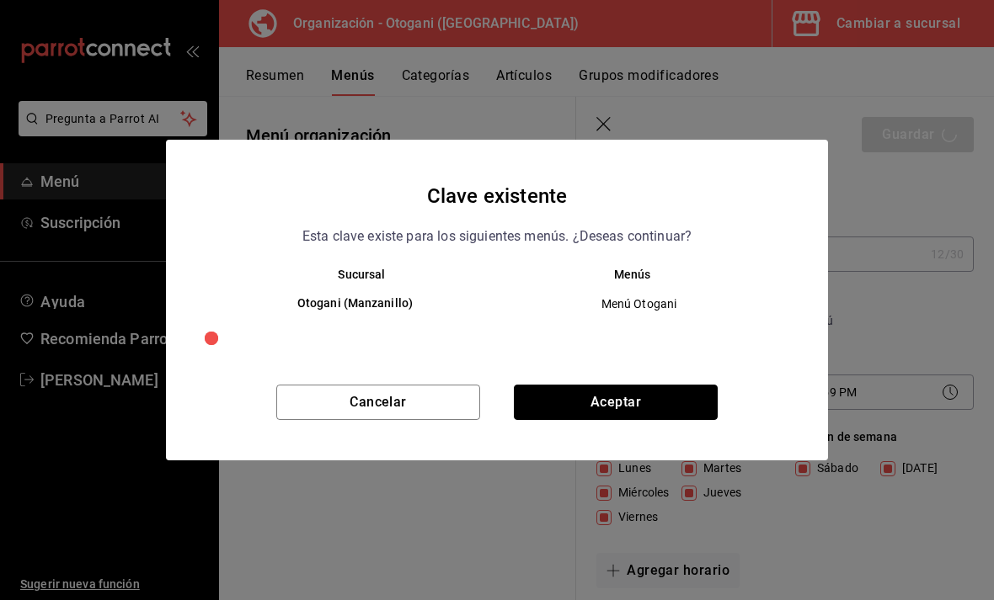
click at [655, 397] on button "Aceptar" at bounding box center [616, 402] width 204 height 35
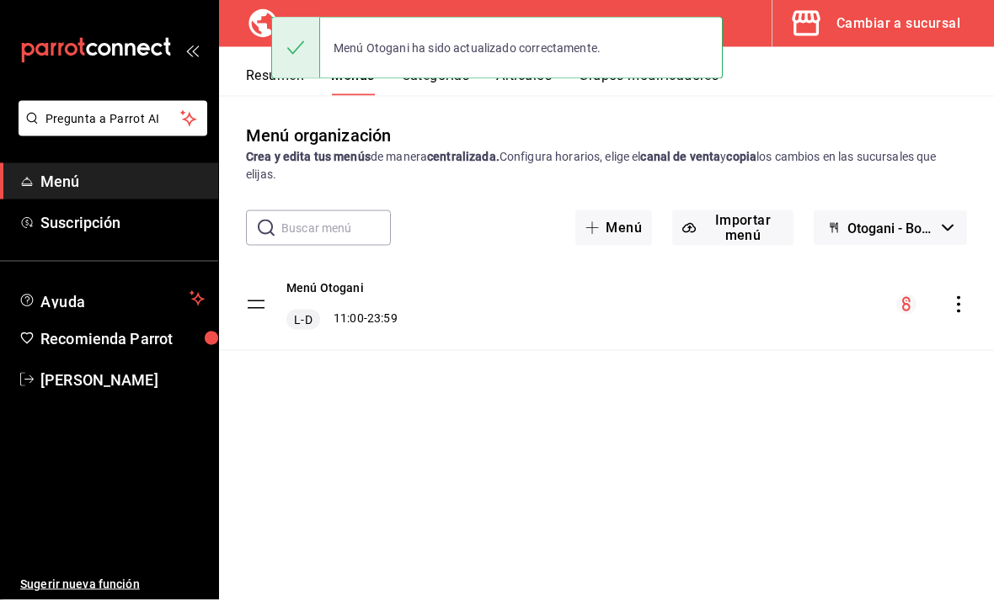
scroll to position [51, 0]
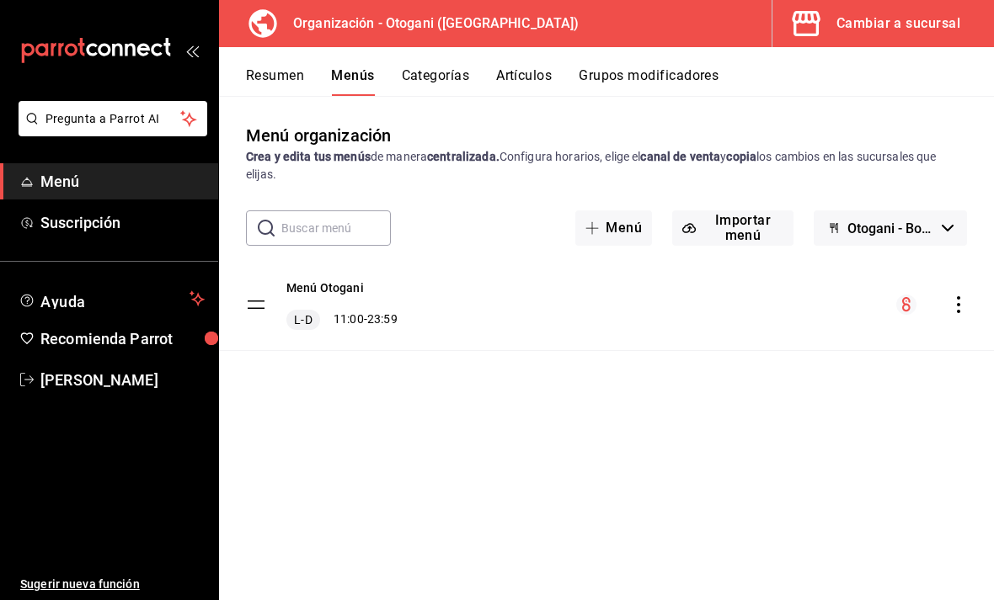
click at [884, 211] on button "Otogani - Borrador" at bounding box center [889, 228] width 153 height 35
click at [894, 159] on div at bounding box center [497, 300] width 994 height 600
click at [950, 264] on div "Menú Otogani L-D 11:00 - 23:59" at bounding box center [606, 304] width 775 height 91
click at [957, 296] on icon "actions" at bounding box center [958, 304] width 17 height 17
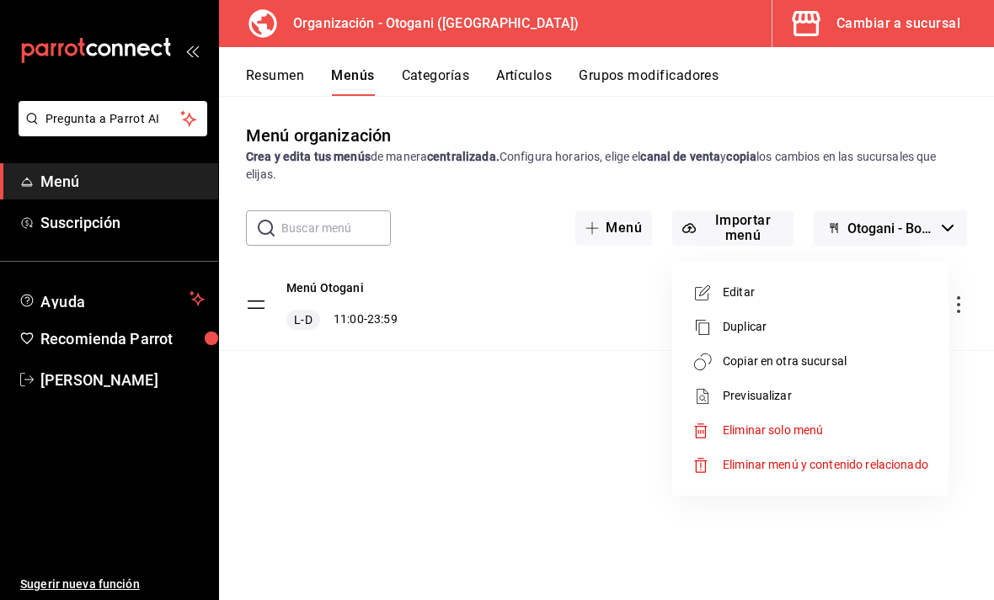
click at [852, 364] on span "Copiar en otra sucursal" at bounding box center [824, 362] width 205 height 18
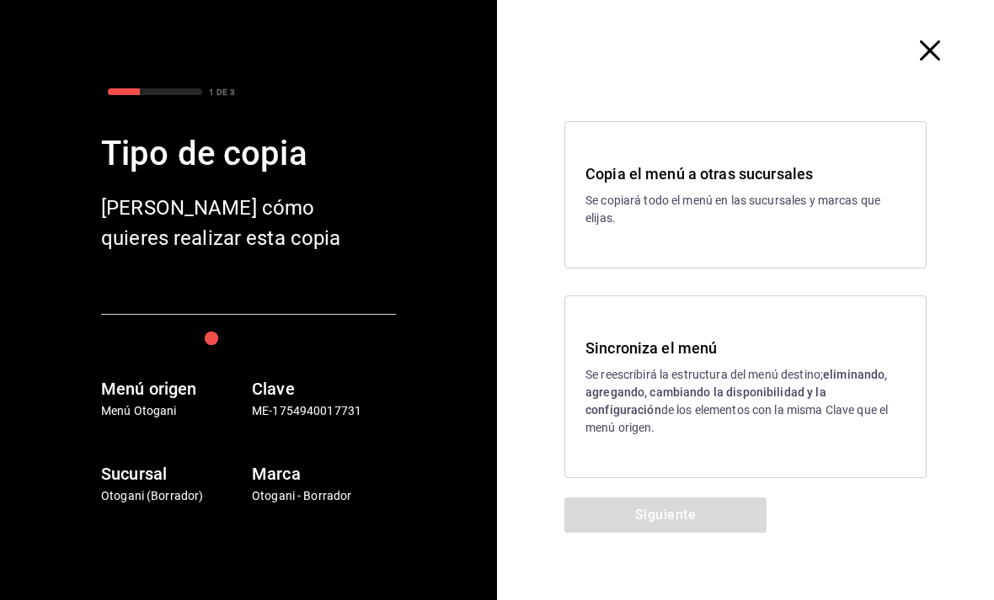
click at [827, 376] on p "Se reescribirá la estructura del menú destino; eliminando, agregando, cambiando…" at bounding box center [745, 401] width 320 height 71
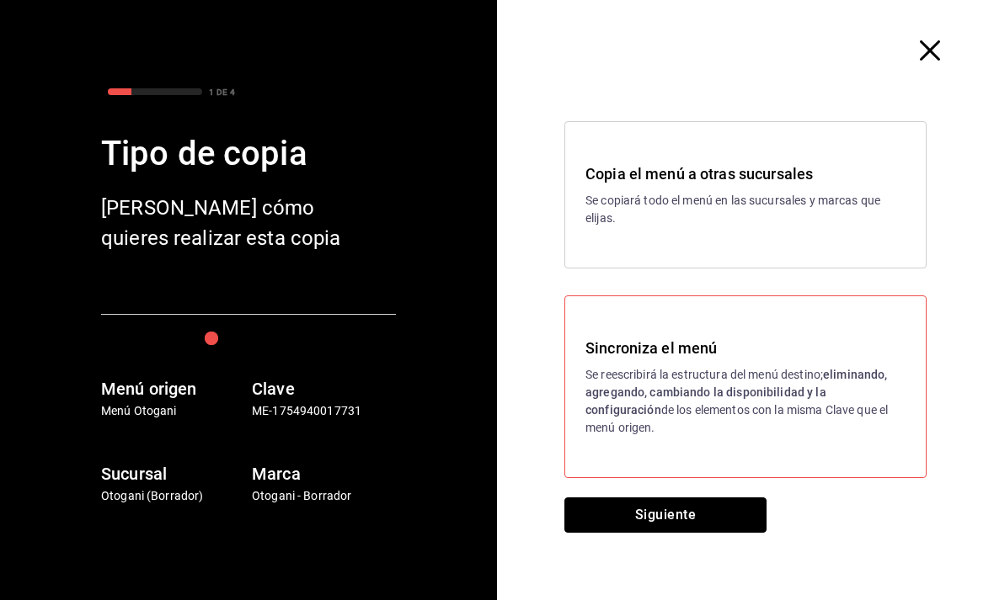
click at [718, 517] on button "Siguiente" at bounding box center [665, 515] width 202 height 35
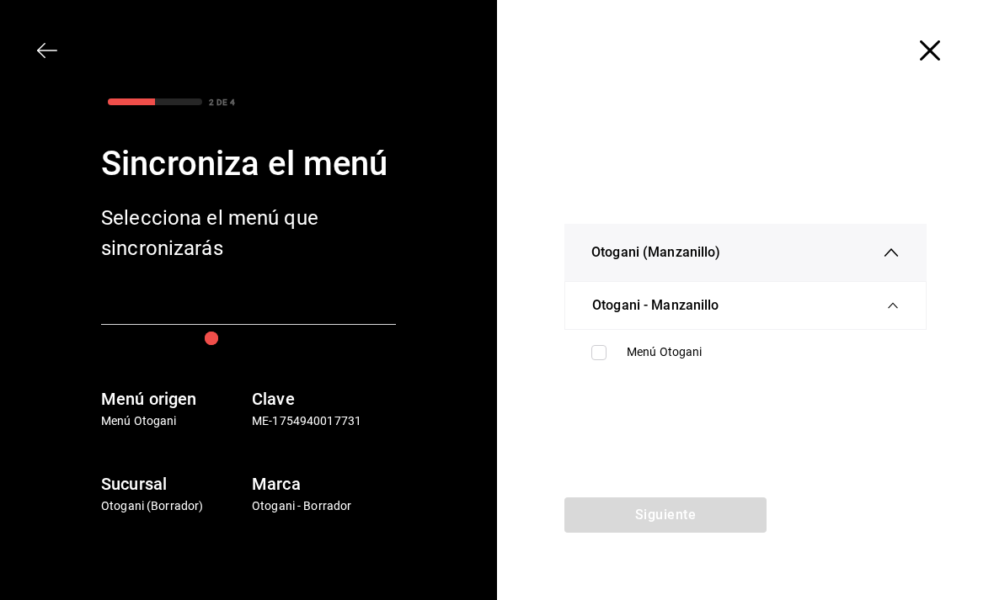
click at [890, 304] on icon "button" at bounding box center [893, 306] width 12 height 12
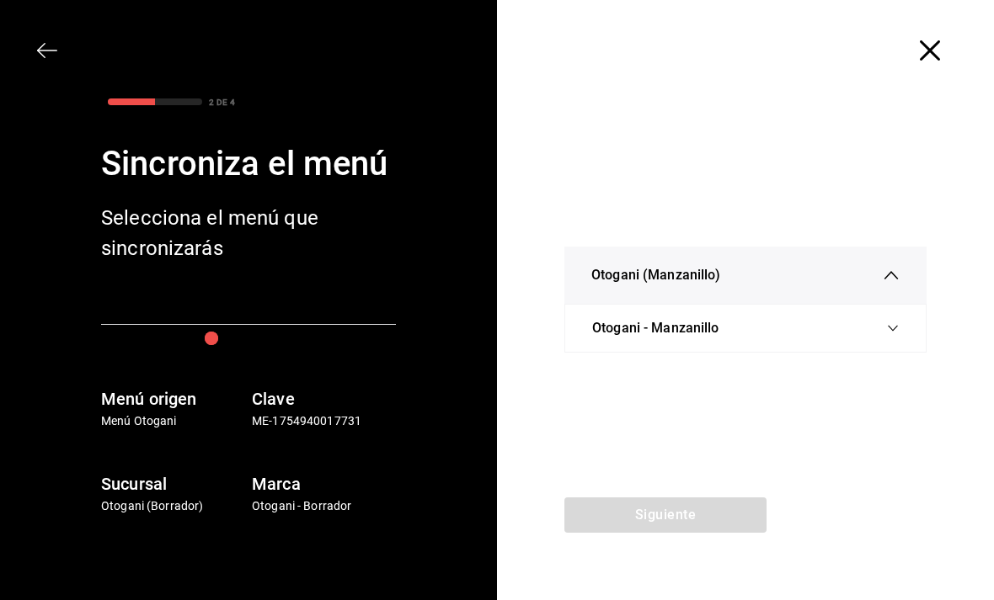
click at [887, 328] on icon "button" at bounding box center [893, 328] width 12 height 12
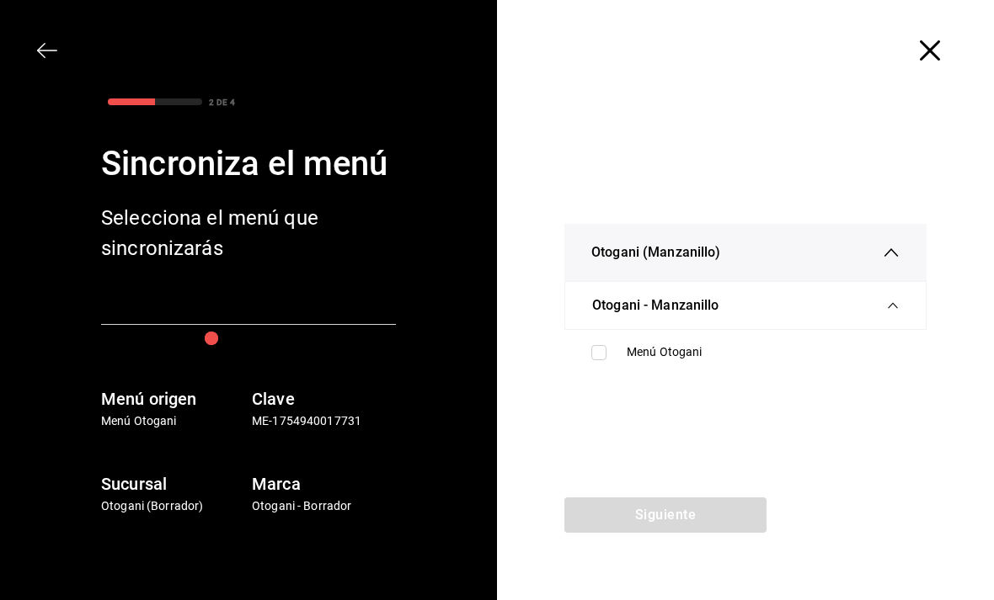
click at [791, 317] on div "Otogani - Manzanillo" at bounding box center [745, 305] width 306 height 47
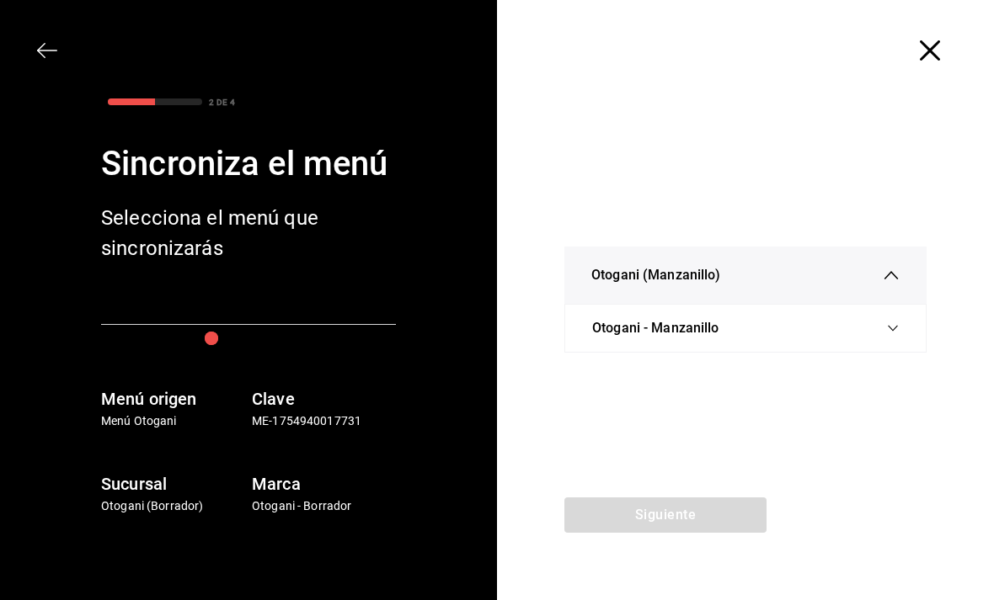
click at [692, 360] on div "Otogani (Manzanillo) Otogani - Manzanillo Menú Otogani" at bounding box center [745, 299] width 497 height 397
click at [779, 322] on div "Otogani - Manzanillo" at bounding box center [745, 328] width 306 height 47
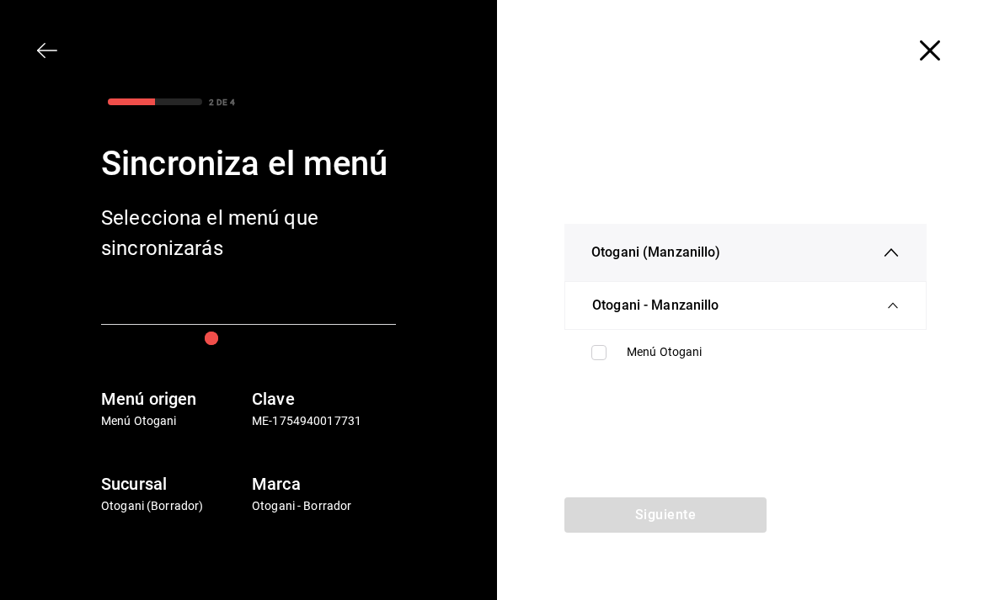
click at [684, 359] on div "Menú Otogani" at bounding box center [762, 353] width 273 height 18
checkbox input "true"
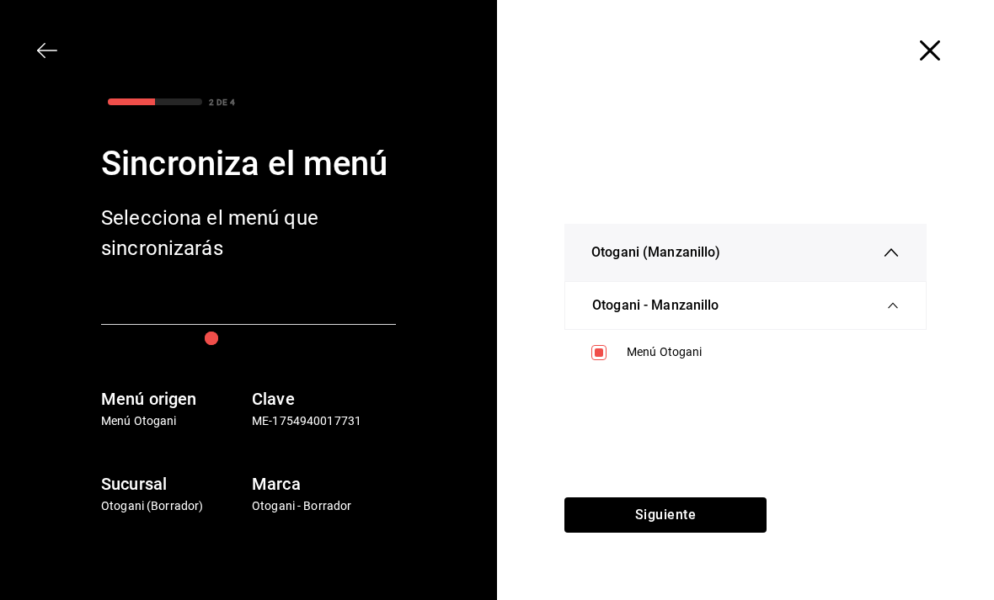
click at [705, 509] on button "Siguiente" at bounding box center [665, 515] width 202 height 35
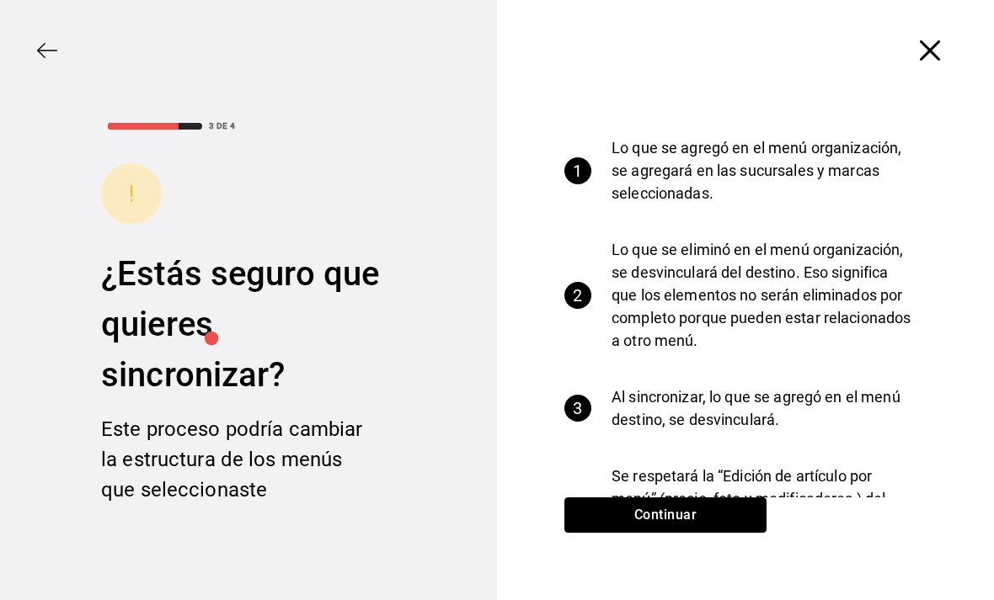
click at [709, 520] on button "Continuar" at bounding box center [665, 515] width 202 height 35
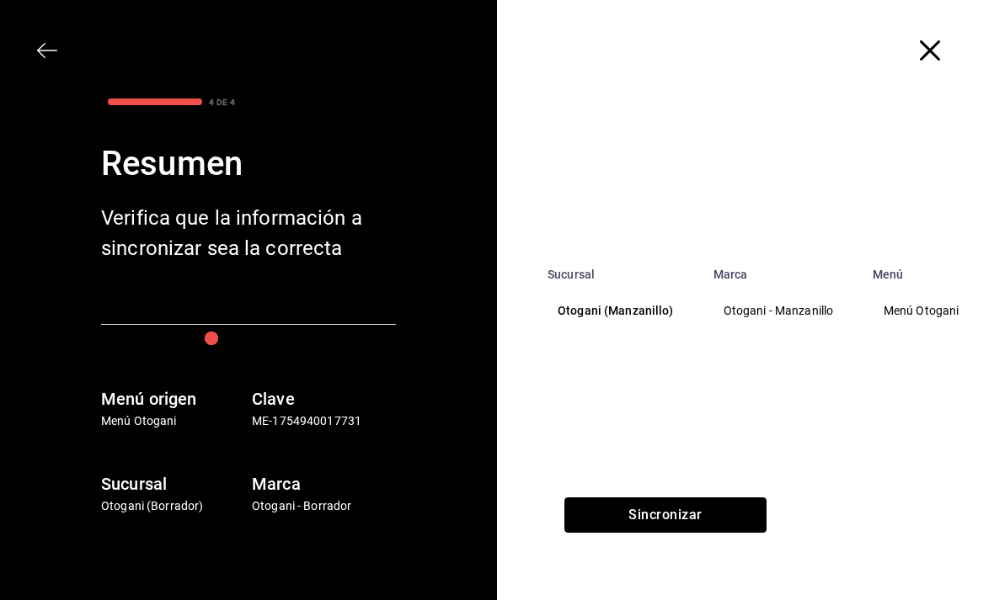
click at [709, 511] on button "Sincronizar" at bounding box center [665, 515] width 202 height 35
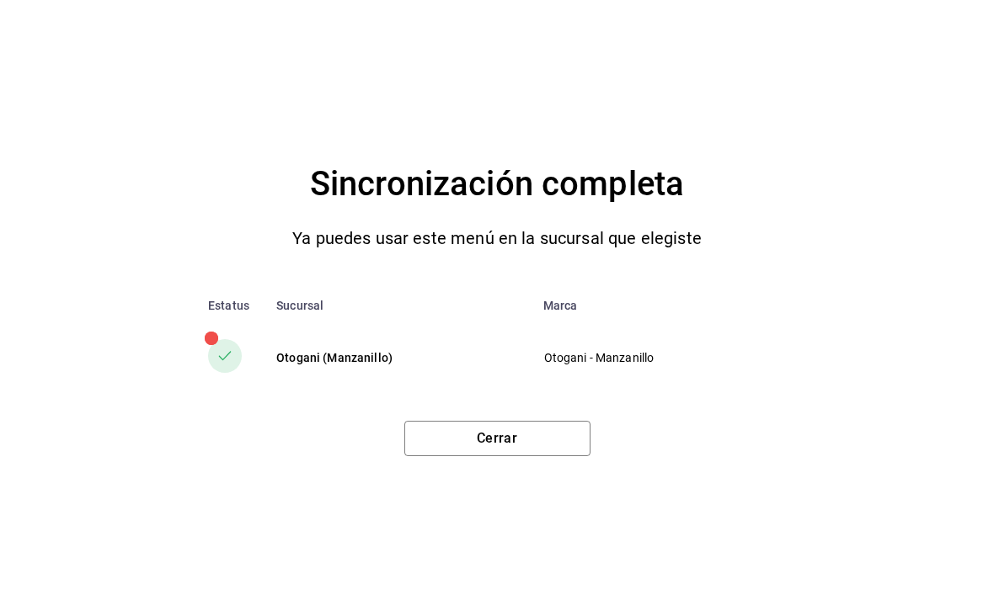
click at [538, 448] on button "Cerrar" at bounding box center [497, 438] width 186 height 35
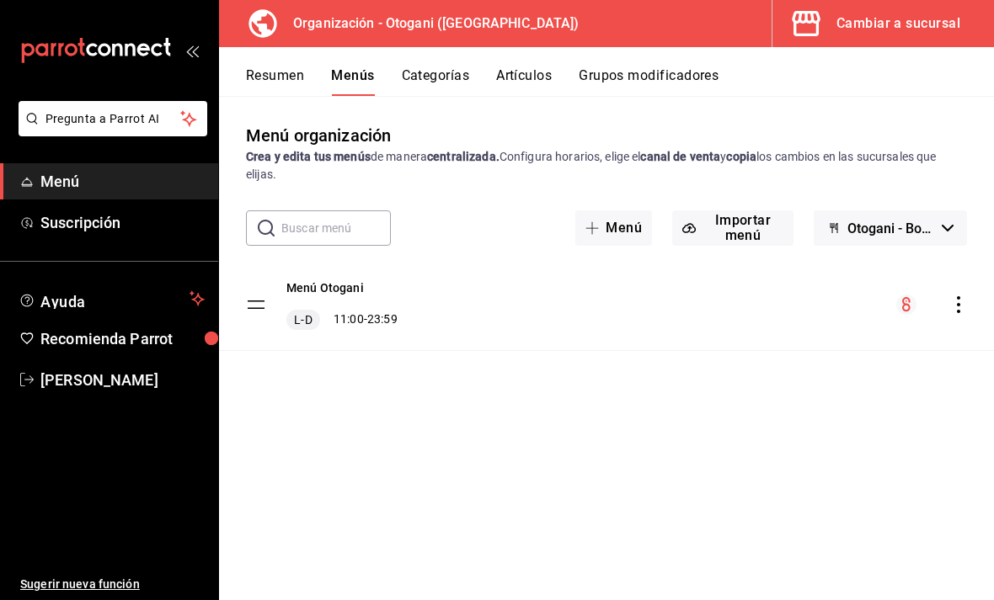
click at [960, 296] on icon "actions" at bounding box center [958, 304] width 17 height 17
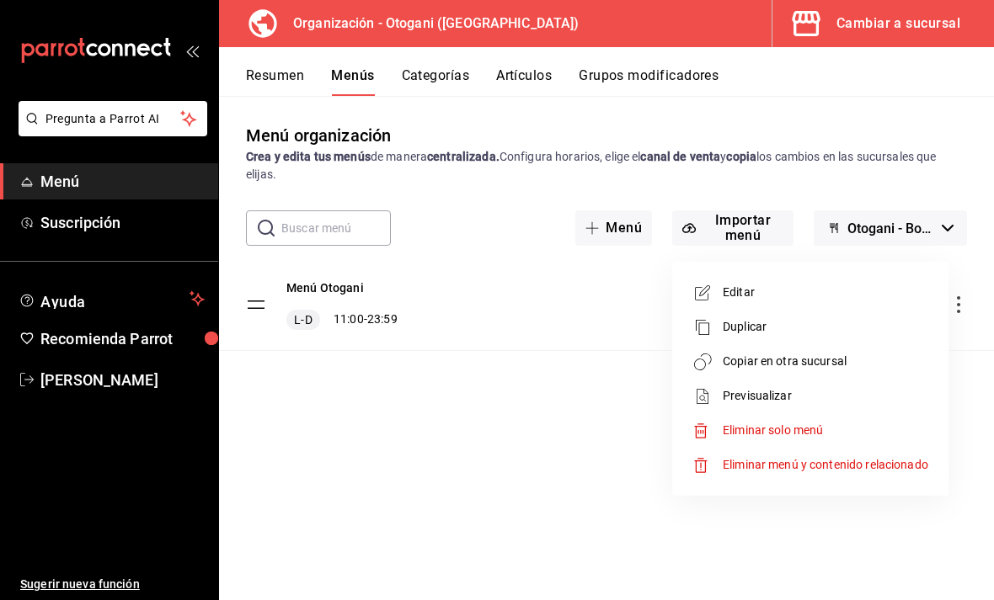
click at [594, 412] on div at bounding box center [497, 300] width 994 height 600
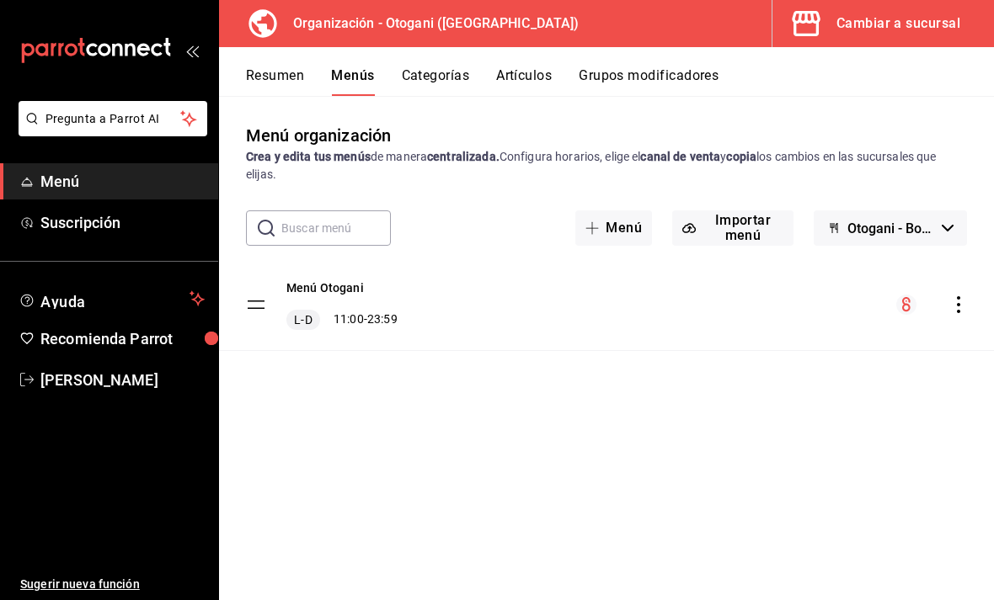
click at [961, 296] on icon "actions" at bounding box center [958, 304] width 17 height 17
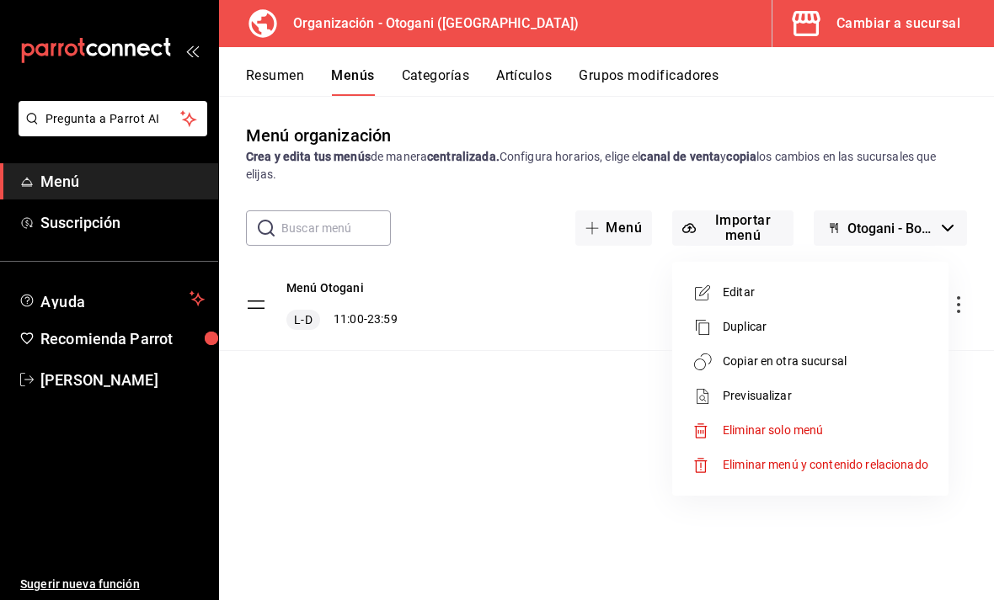
click at [732, 293] on span "Editar" at bounding box center [824, 293] width 205 height 18
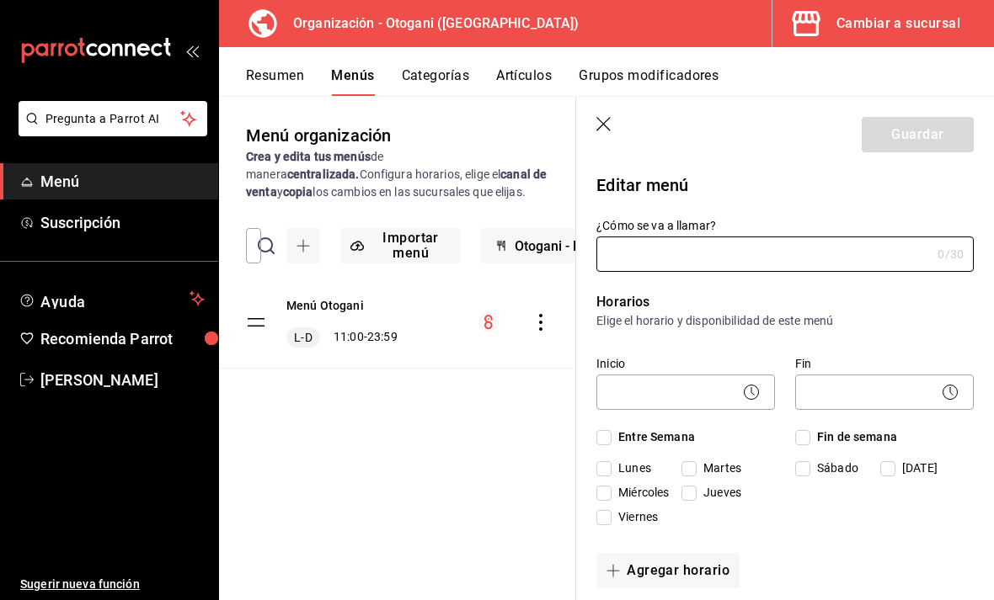
type input "Menú Otogani"
checkbox input "true"
type input "1754940017731"
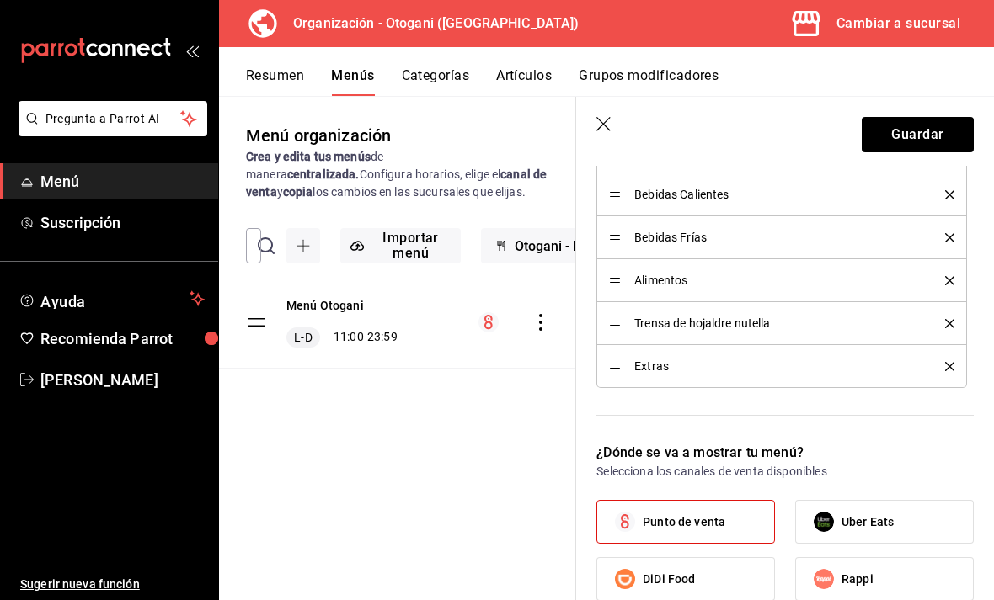
scroll to position [621, 0]
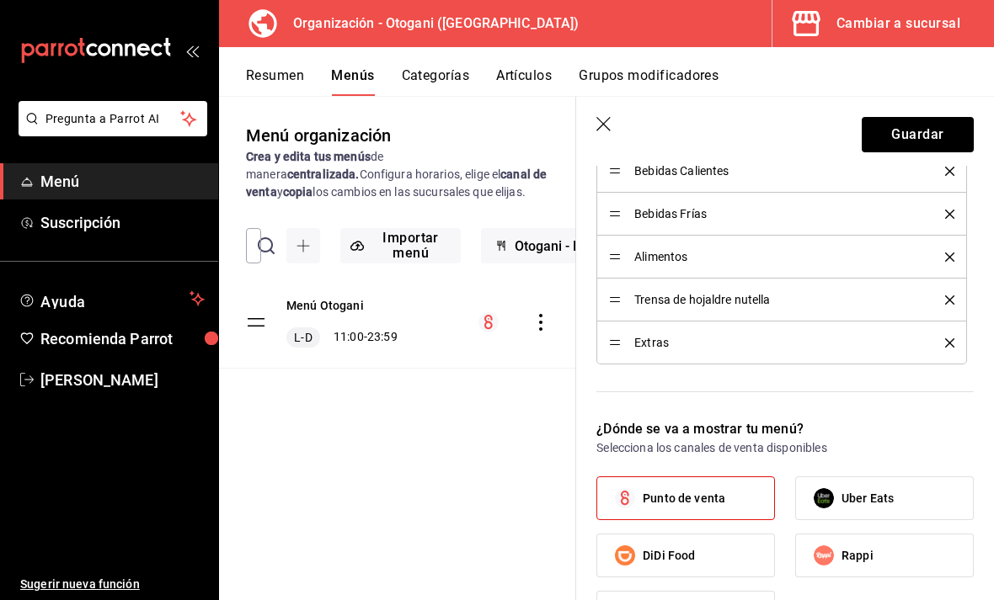
click at [936, 289] on li "Trensa de hojaldre nutella" at bounding box center [781, 300] width 370 height 43
click at [946, 302] on icon "delete" at bounding box center [949, 300] width 9 height 9
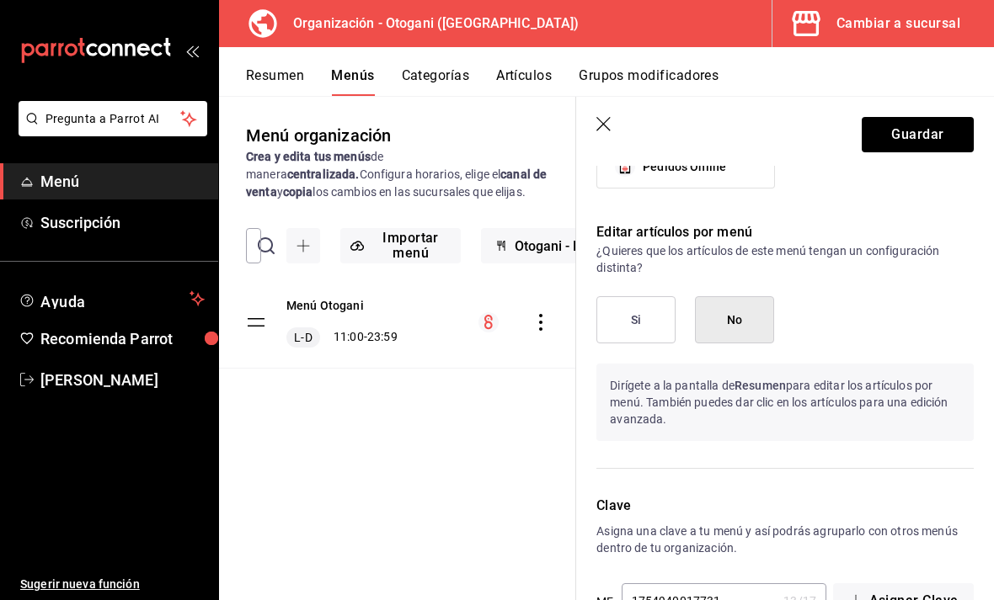
scroll to position [54, 0]
click at [918, 131] on button "Guardar" at bounding box center [917, 134] width 112 height 35
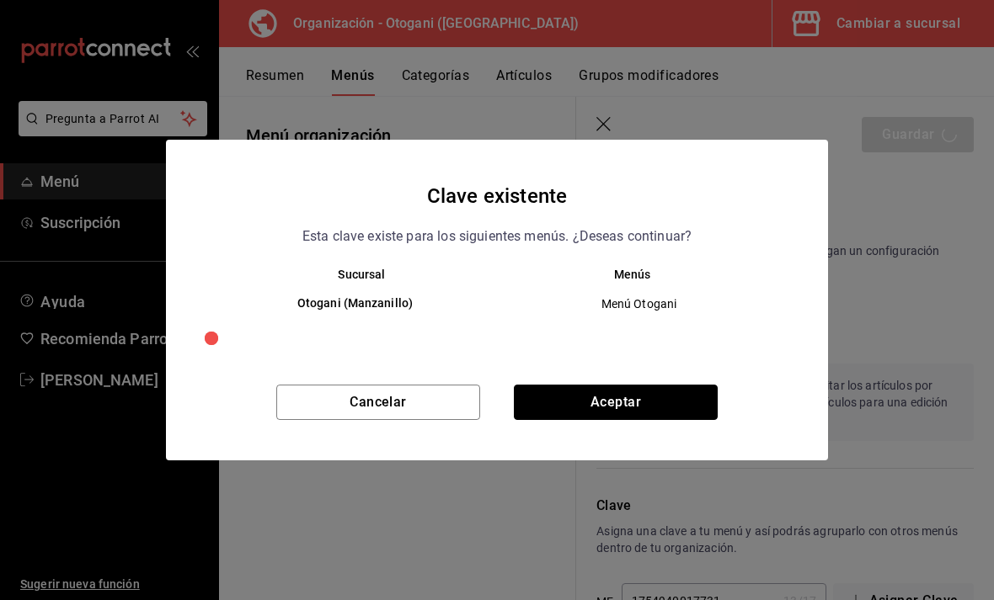
click at [623, 402] on button "Aceptar" at bounding box center [616, 402] width 204 height 35
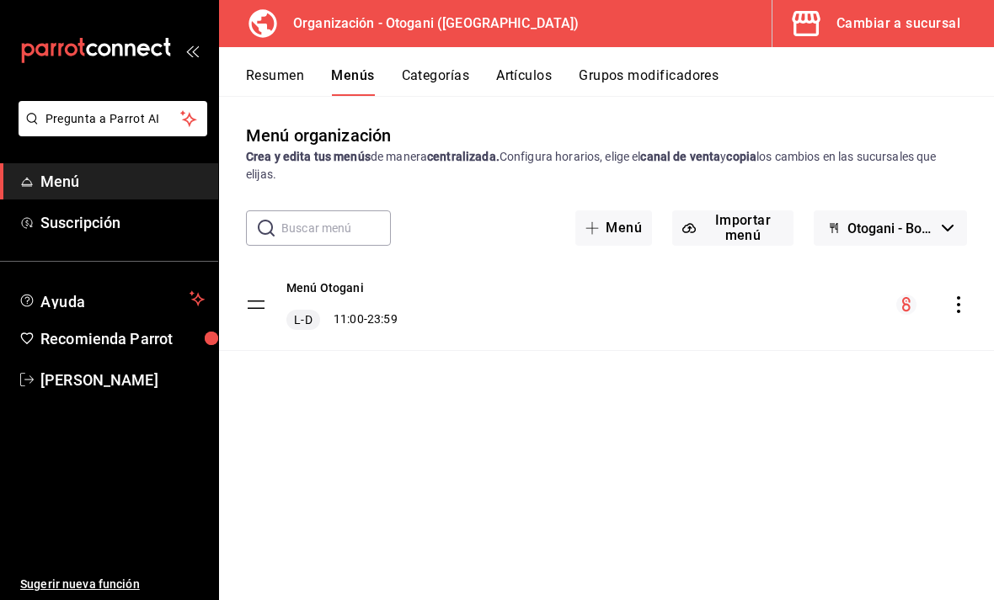
click at [179, 183] on span "Menú" at bounding box center [122, 181] width 164 height 23
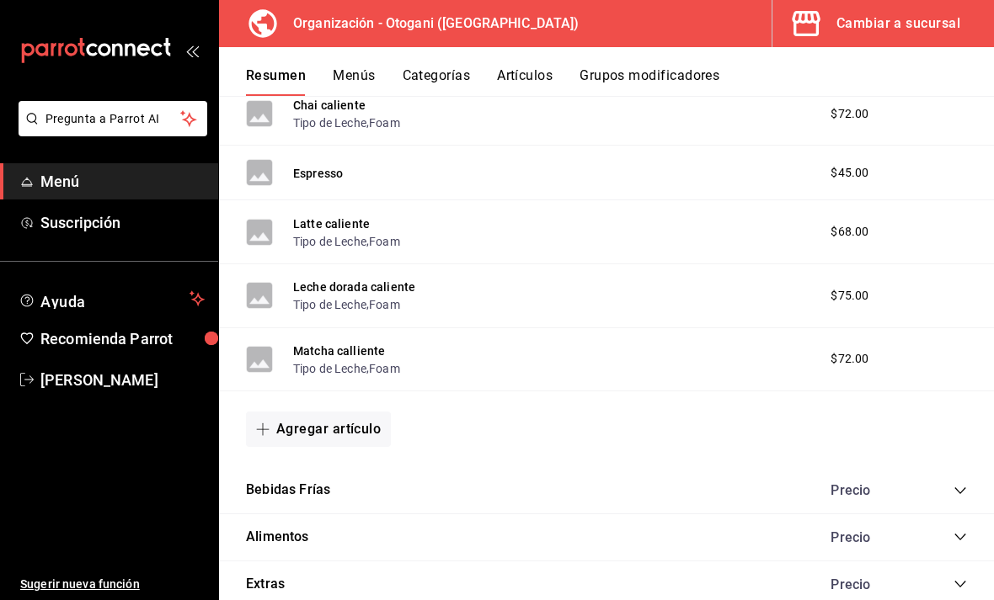
scroll to position [778, 0]
click at [282, 576] on button "Extras" at bounding box center [265, 585] width 39 height 19
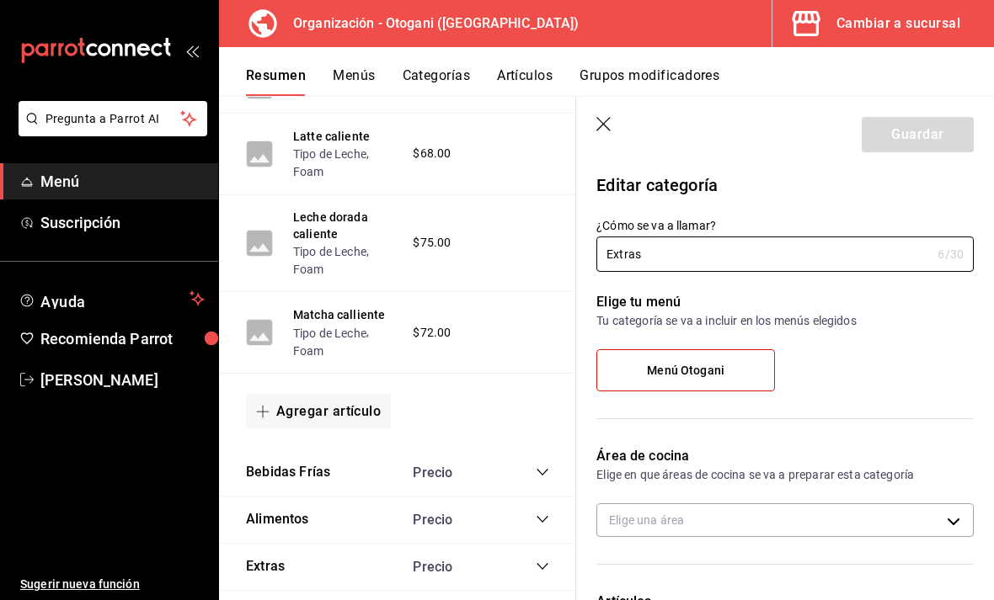
scroll to position [919, 0]
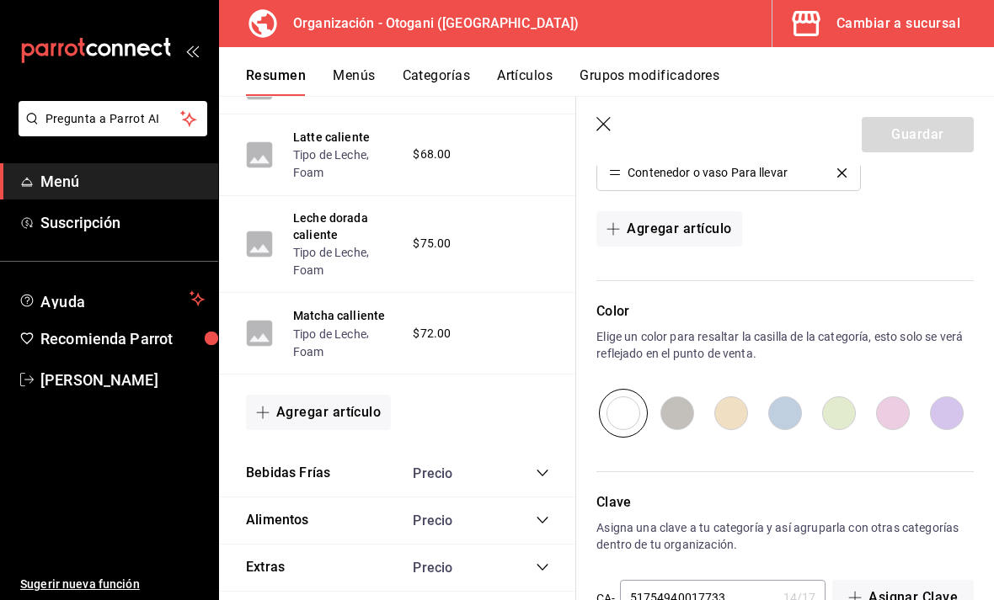
click at [548, 514] on span "collapse-category-row" at bounding box center [542, 520] width 13 height 13
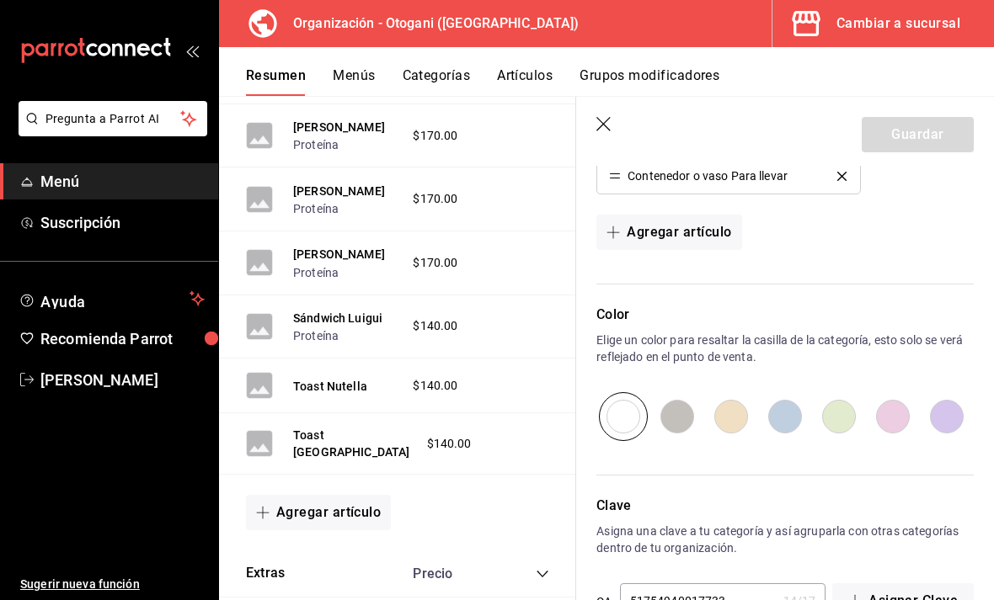
scroll to position [1358, 0]
click at [332, 496] on button "Agregar artículo" at bounding box center [318, 513] width 145 height 35
click at [450, 455] on div at bounding box center [497, 300] width 994 height 600
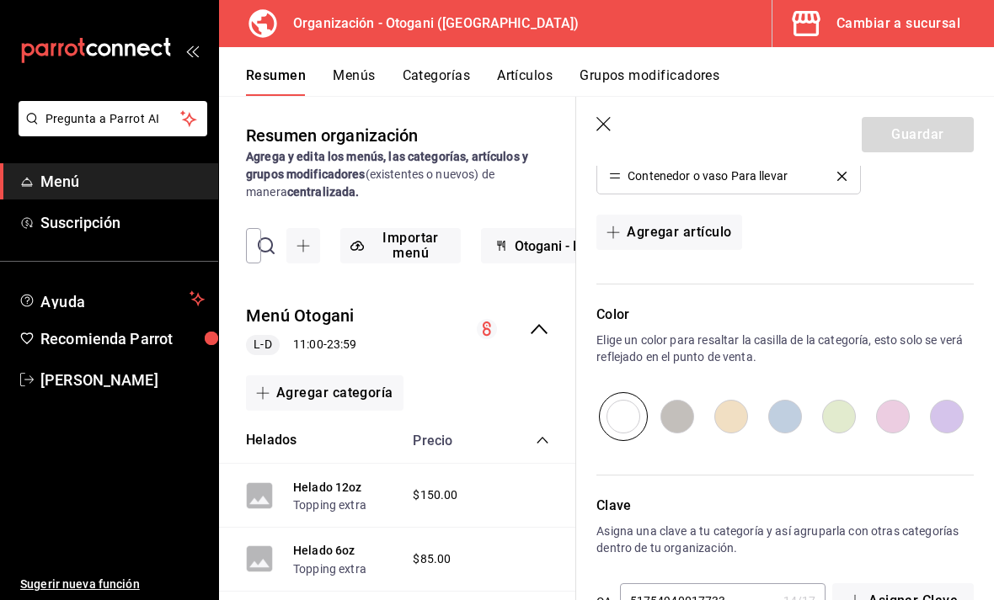
scroll to position [0, 0]
click at [299, 250] on icon "button" at bounding box center [302, 245] width 13 height 13
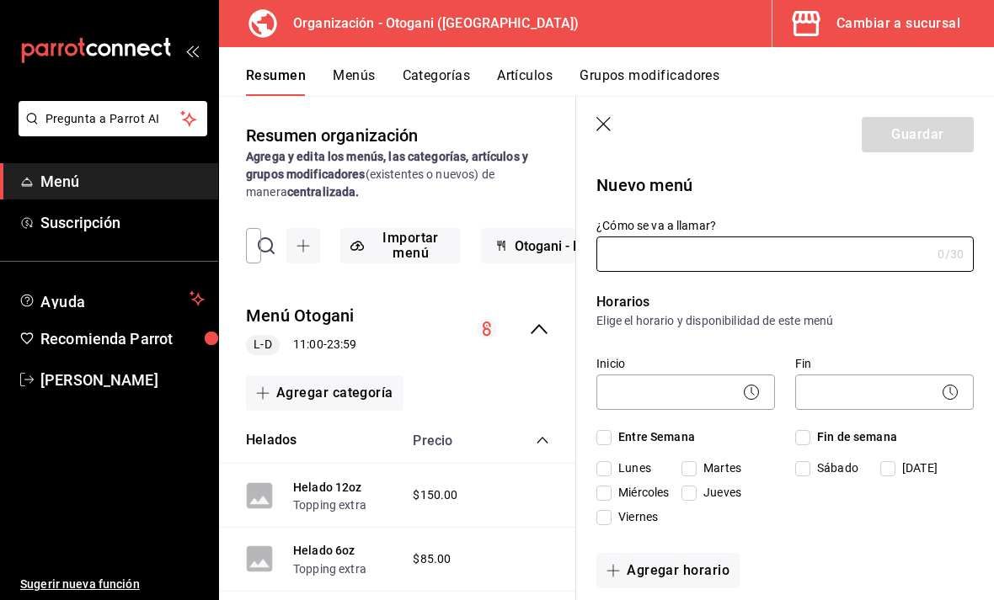
click at [596, 131] on icon "button" at bounding box center [604, 125] width 17 height 17
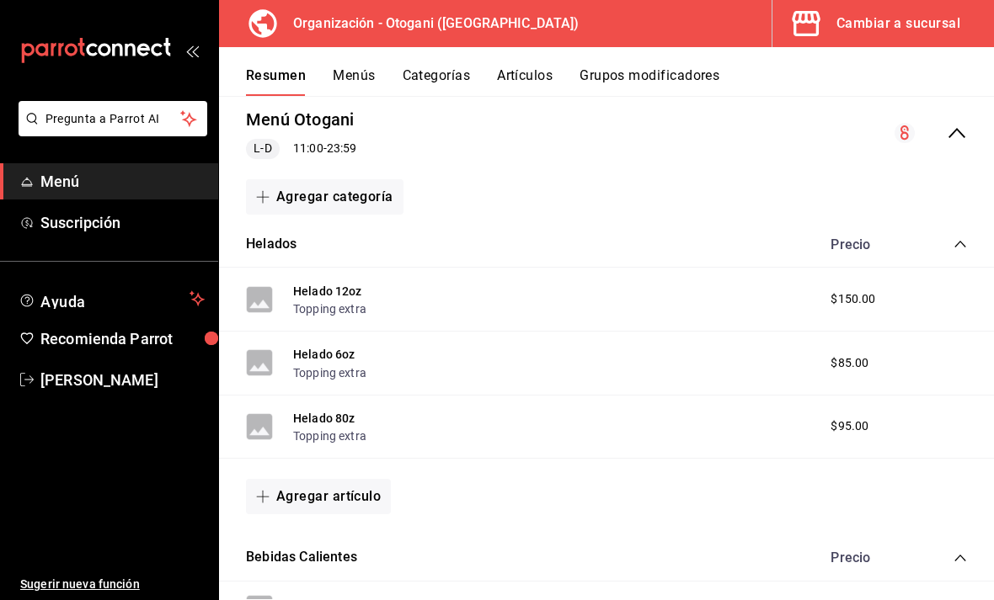
scroll to position [162, 0]
click at [350, 197] on button "Agregar categoría" at bounding box center [324, 196] width 157 height 35
click at [336, 280] on li "Categoría nueva" at bounding box center [318, 281] width 144 height 41
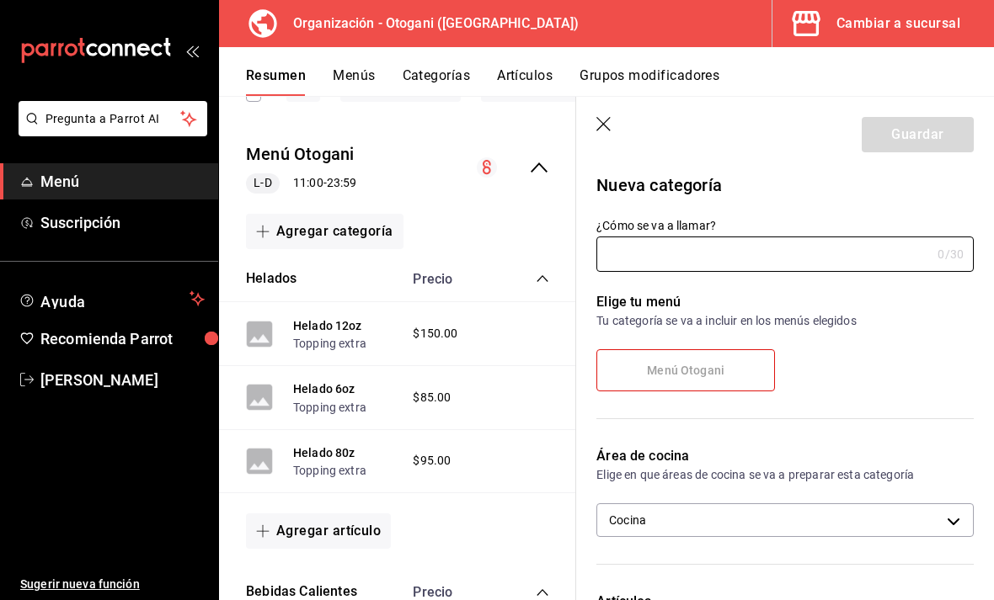
click at [677, 243] on input "¿Cómo se va a llamar?" at bounding box center [763, 254] width 334 height 34
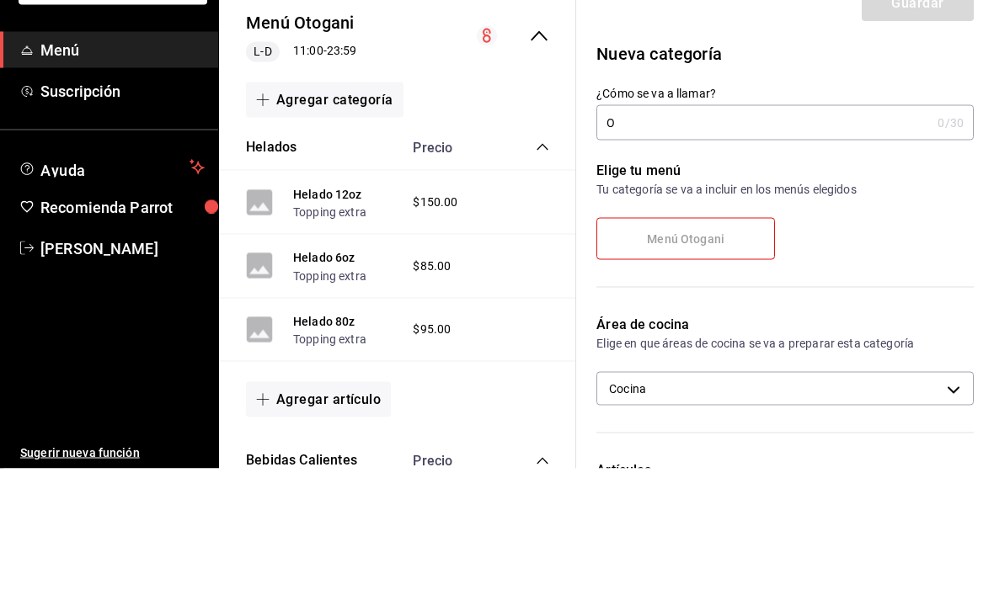
scroll to position [54, 0]
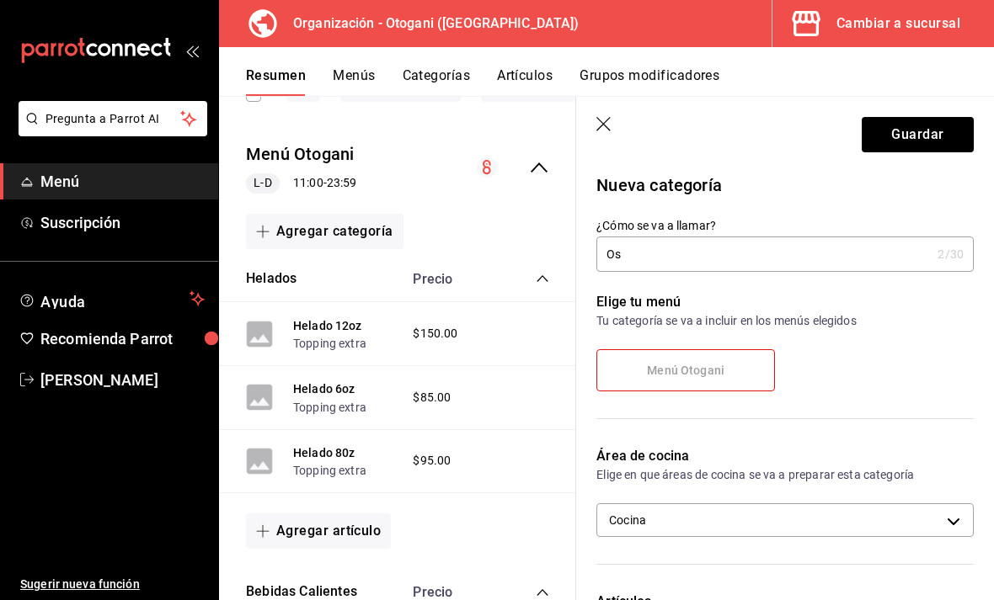
type input "O"
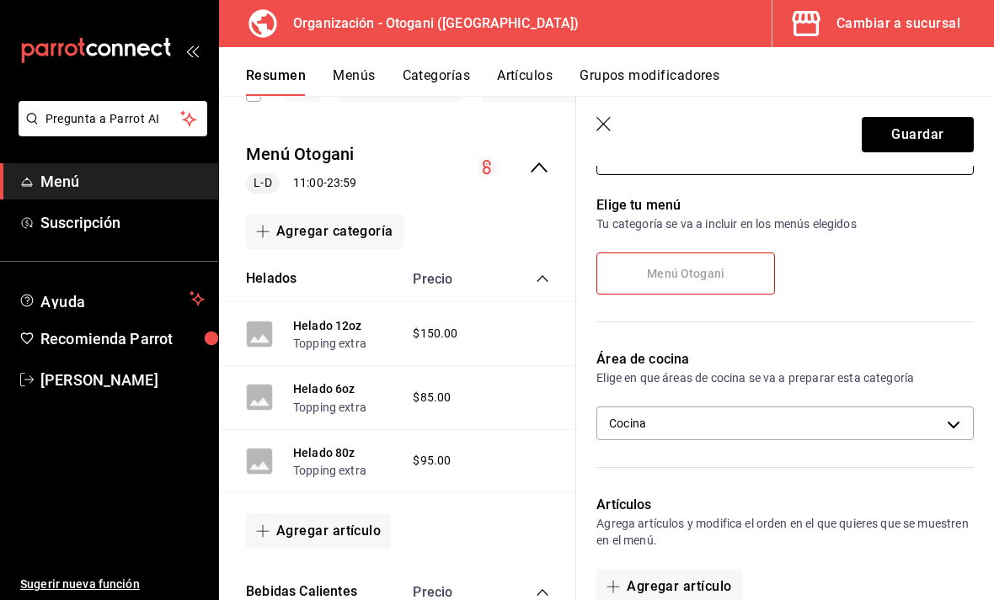
type input "Postres"
click at [723, 268] on label "Menú Otogani" at bounding box center [685, 273] width 177 height 40
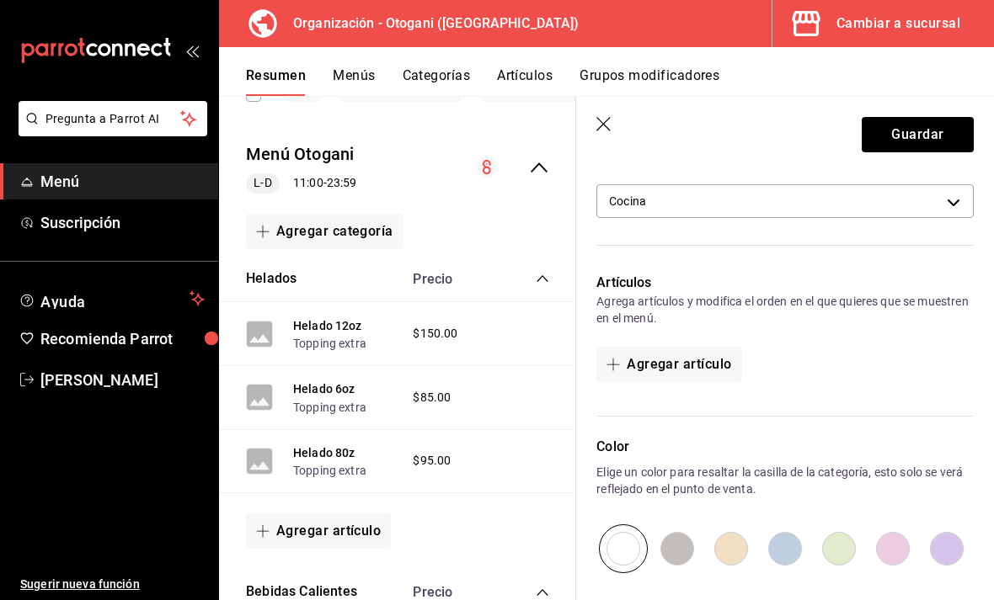
scroll to position [401, 0]
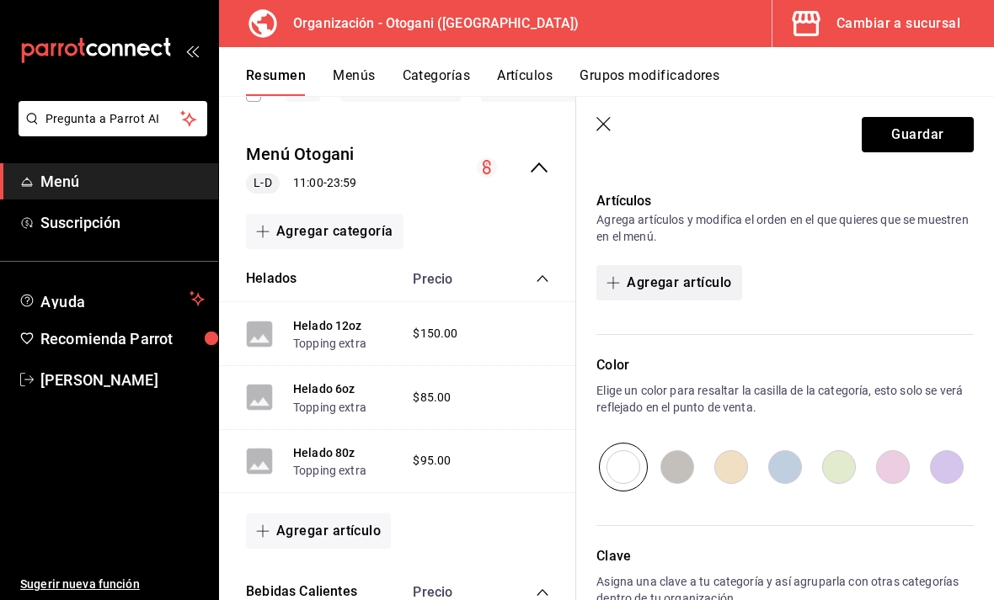
click at [621, 287] on span "button" at bounding box center [616, 282] width 20 height 13
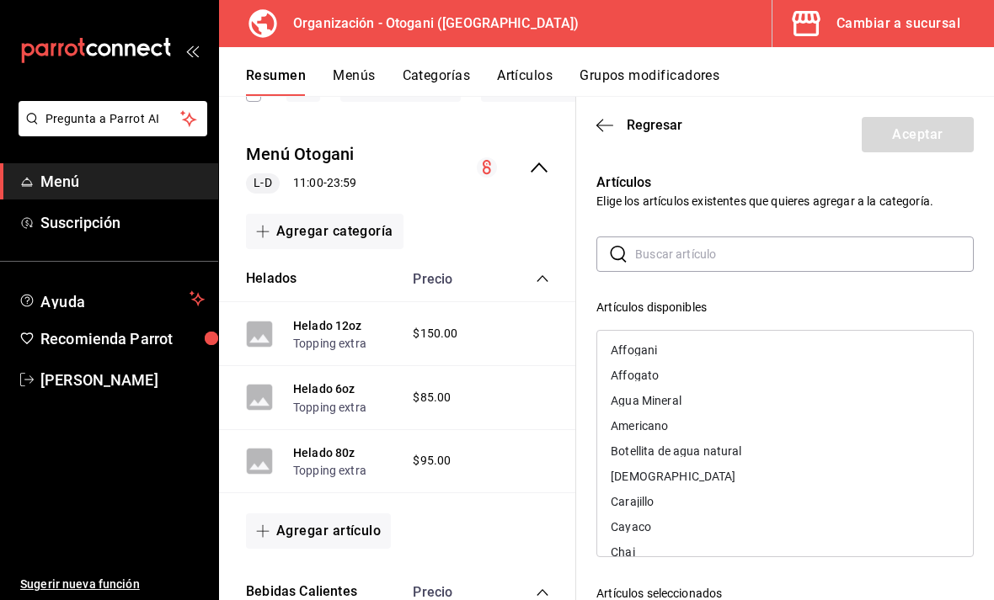
scroll to position [0, 0]
click at [708, 250] on input "text" at bounding box center [804, 254] width 338 height 34
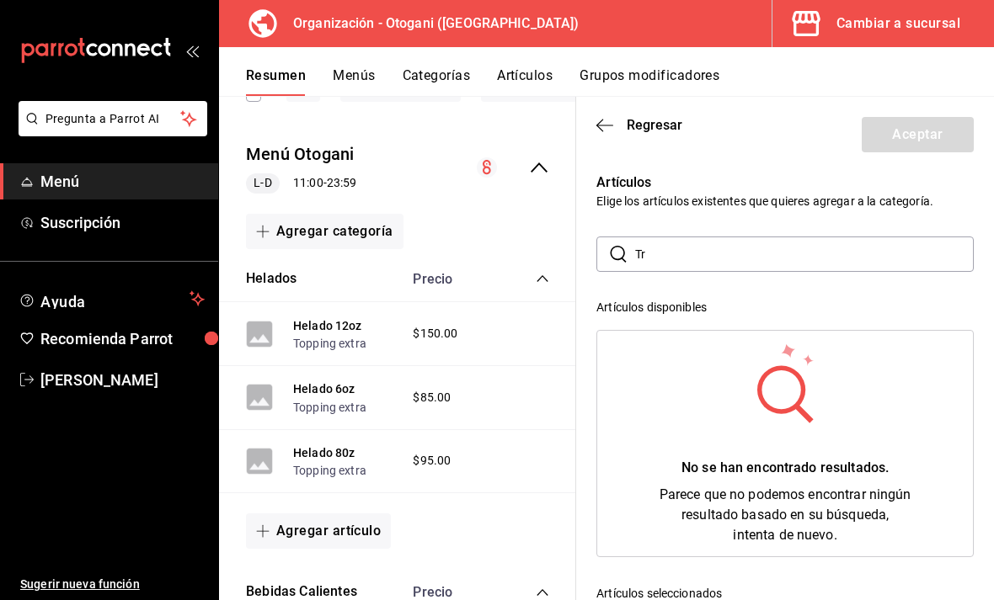
type input "T"
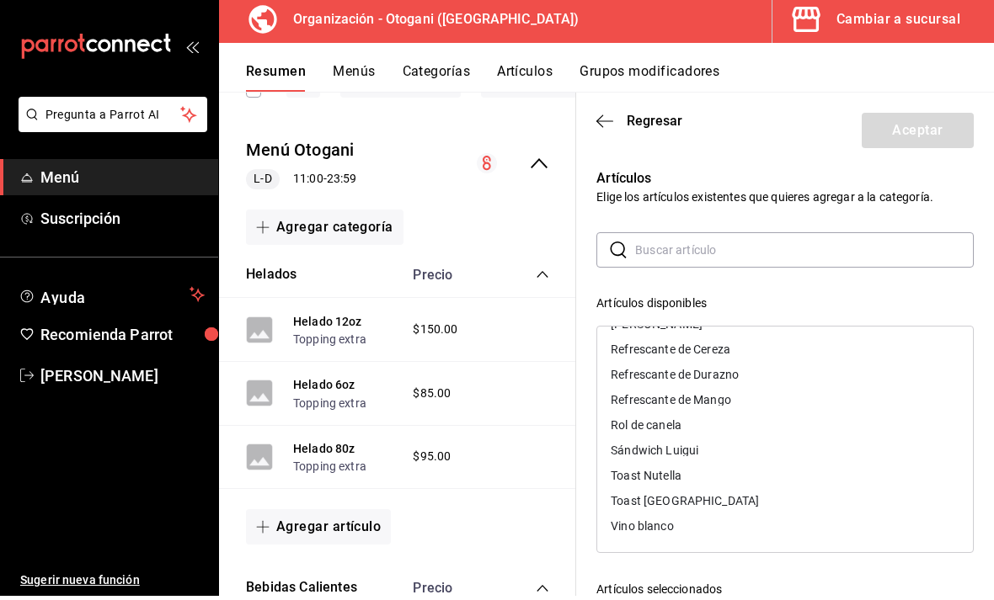
scroll to position [-1, 0]
click at [607, 124] on icon "button" at bounding box center [604, 125] width 17 height 15
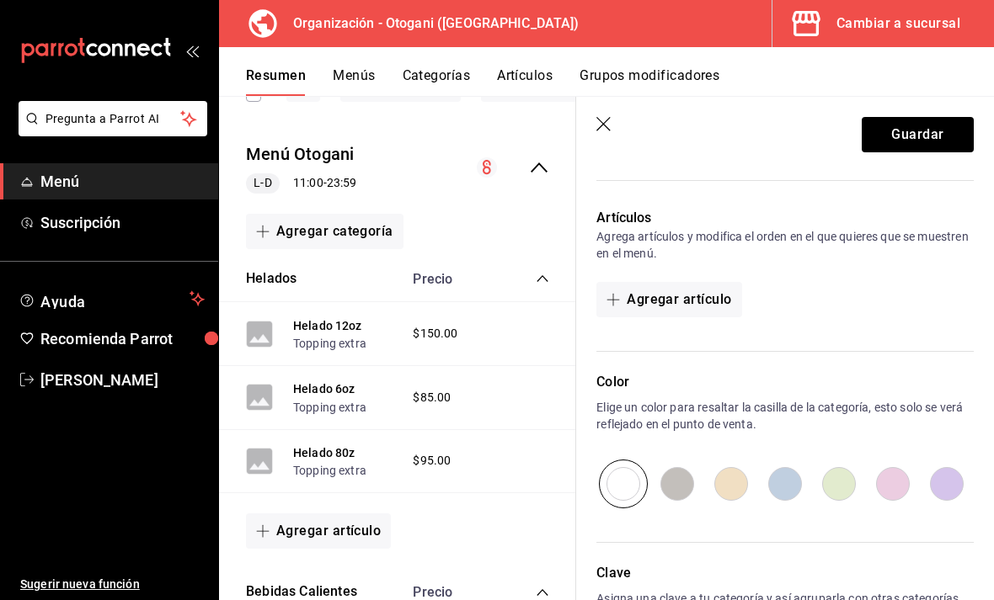
scroll to position [381, 0]
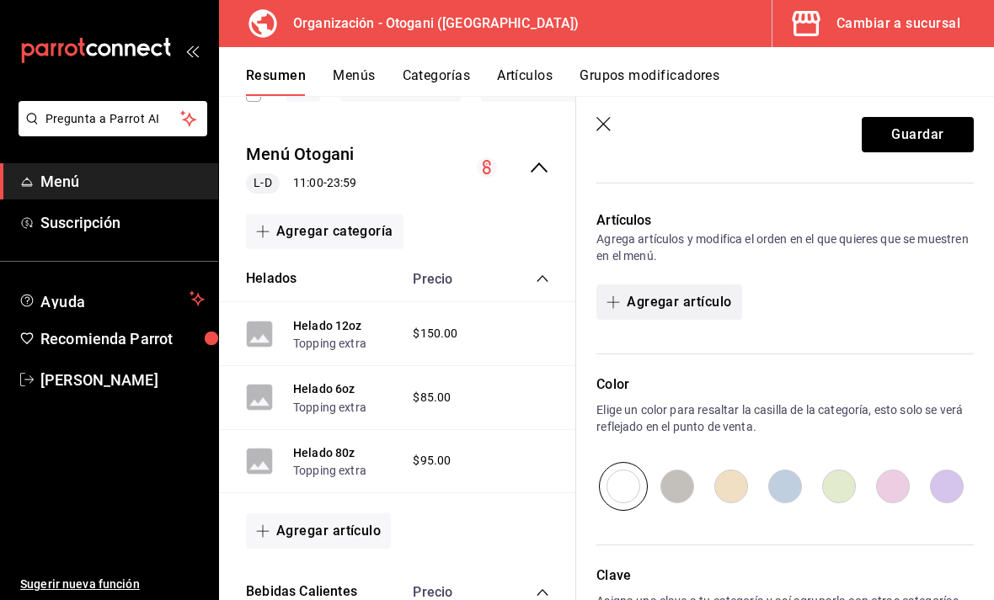
click at [620, 291] on button "Agregar artículo" at bounding box center [668, 302] width 145 height 35
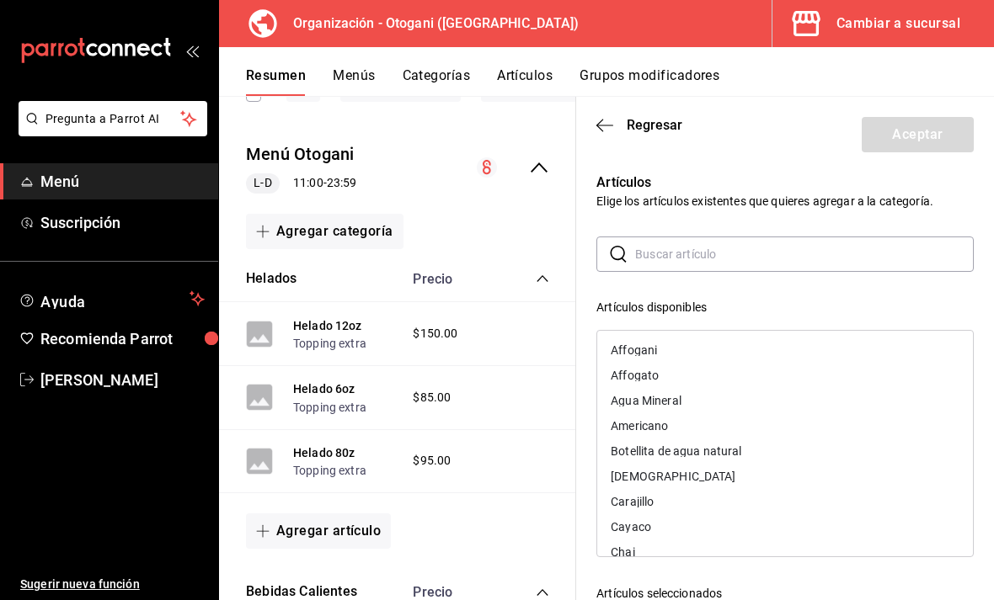
click at [601, 131] on icon "button" at bounding box center [604, 125] width 17 height 15
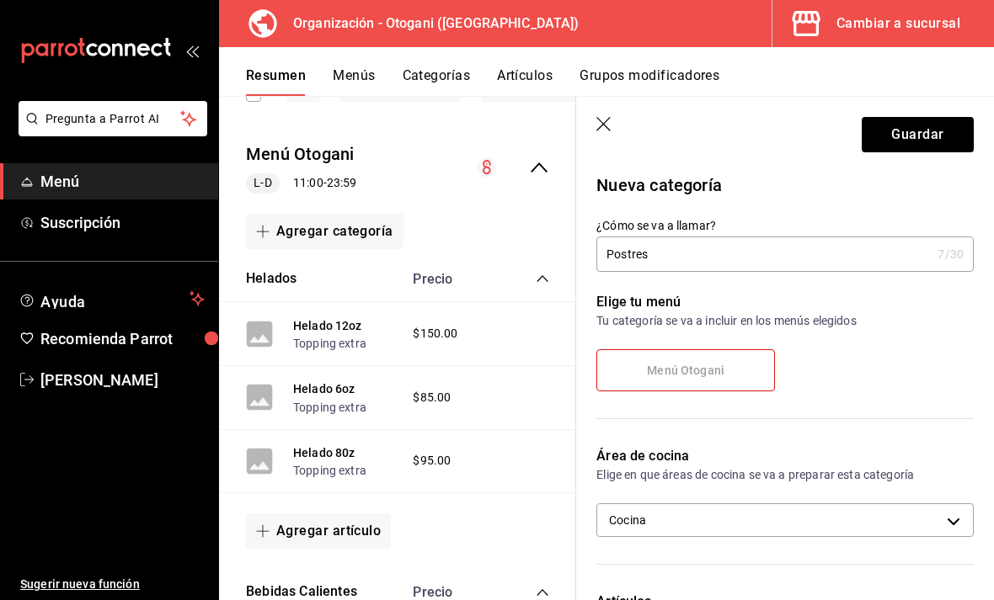
scroll to position [0, 0]
click at [613, 111] on header "Guardar" at bounding box center [785, 131] width 418 height 69
click at [603, 125] on icon "button" at bounding box center [603, 124] width 14 height 14
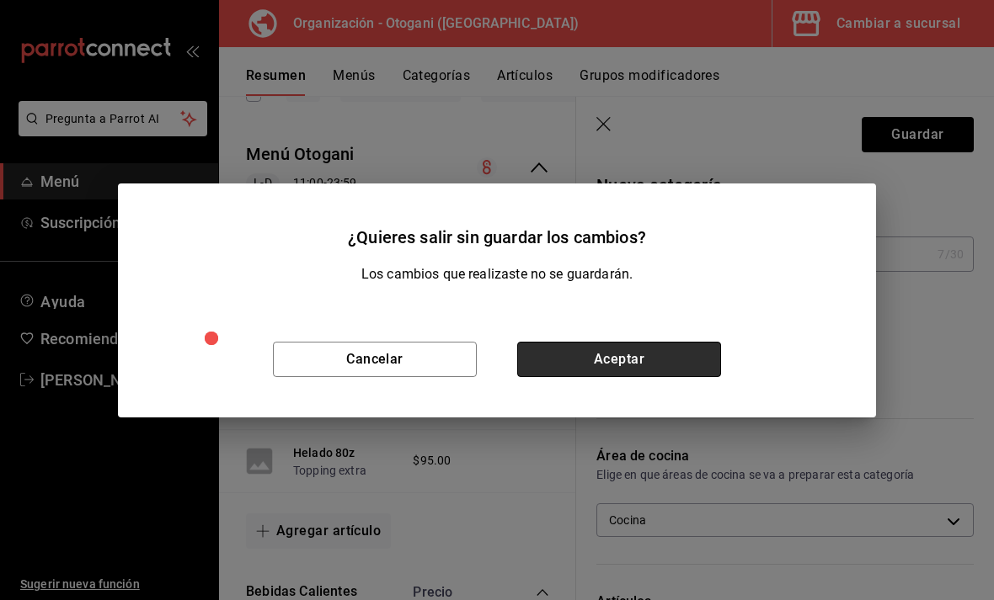
click at [621, 377] on button "Aceptar" at bounding box center [619, 359] width 204 height 35
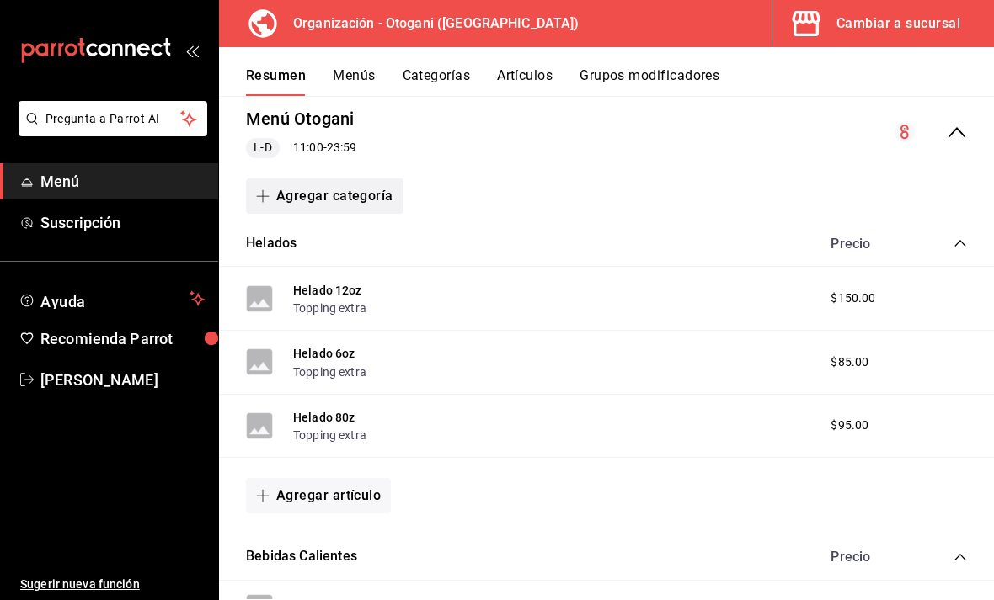
click at [280, 189] on button "Agregar categoría" at bounding box center [324, 196] width 157 height 35
click at [281, 283] on li "Categoría nueva" at bounding box center [318, 281] width 144 height 41
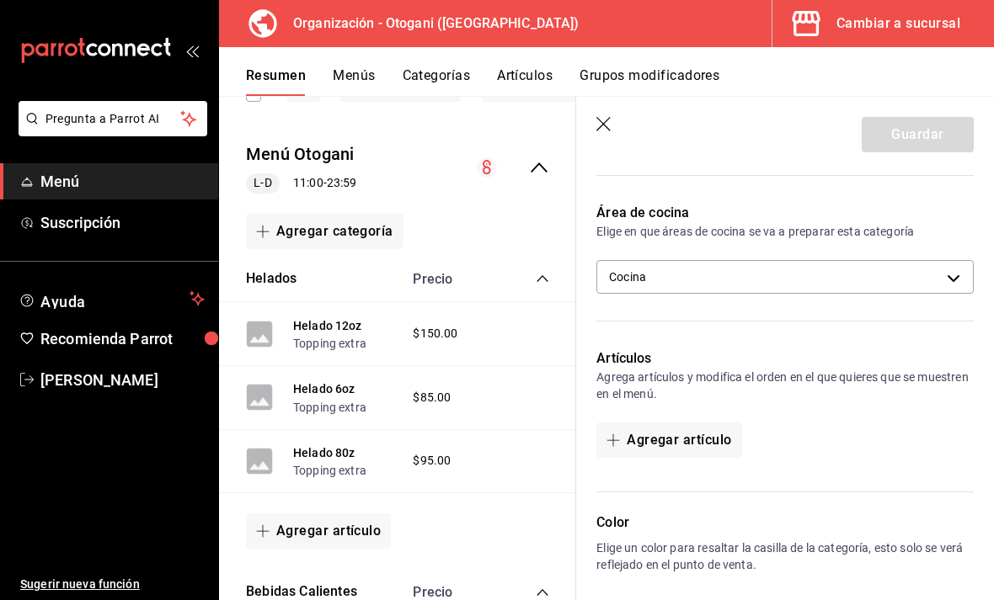
scroll to position [149, 0]
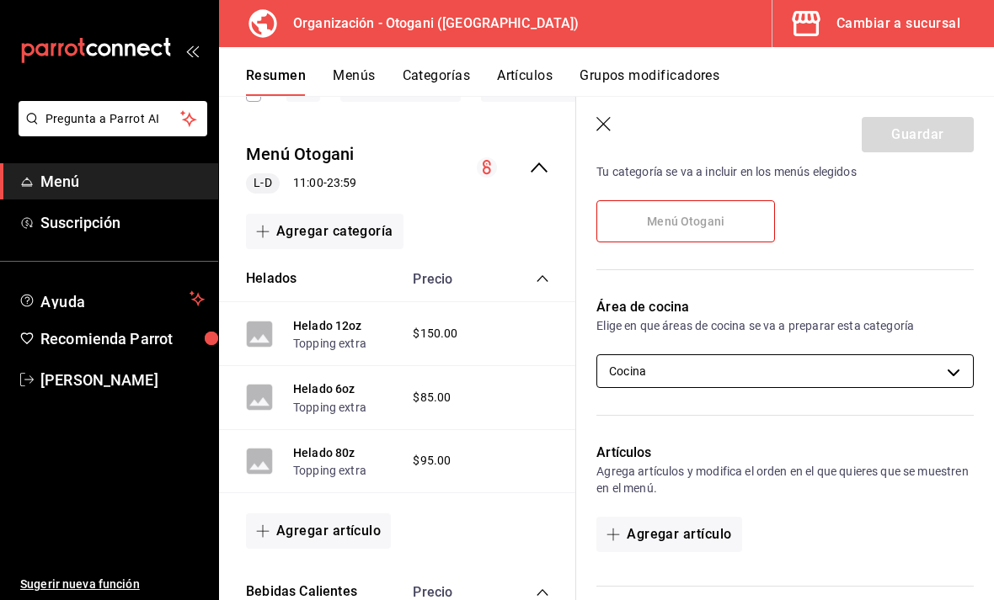
click at [935, 370] on body "Pregunta a Parrot AI Menú Suscripción Ayuda Recomienda Parrot [PERSON_NAME] Sug…" at bounding box center [497, 300] width 994 height 600
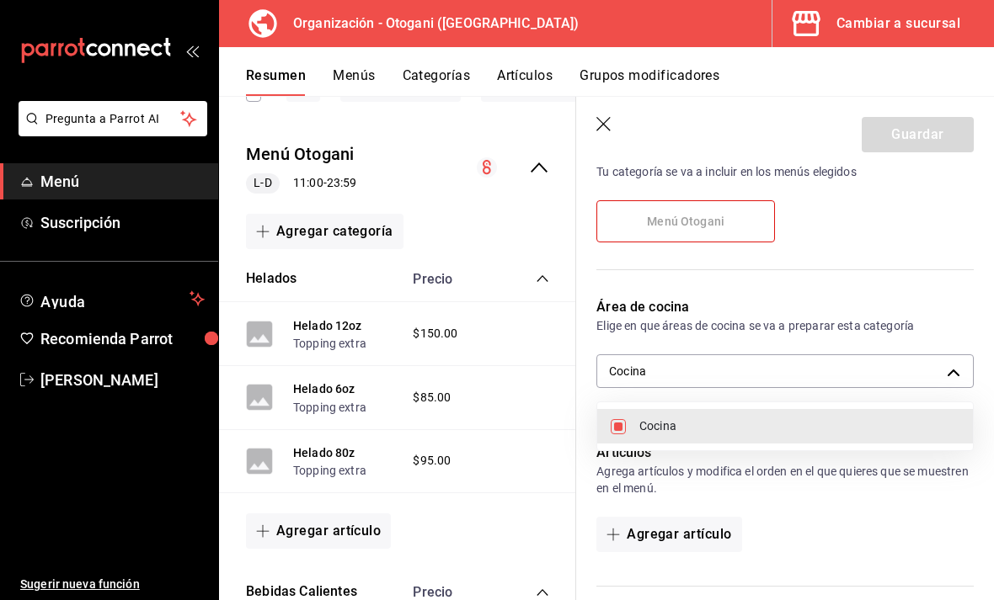
click at [937, 308] on div at bounding box center [497, 300] width 994 height 600
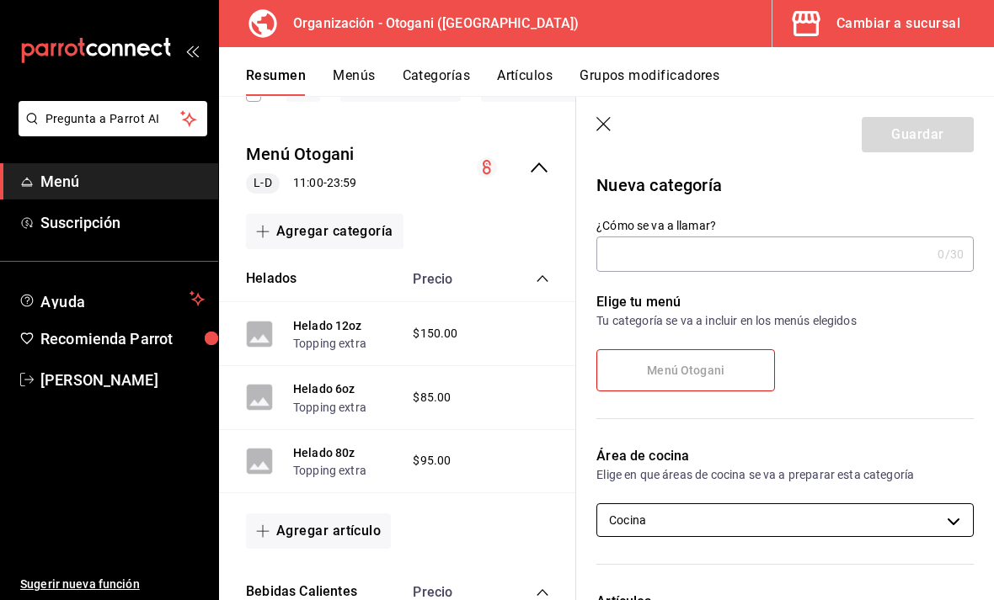
scroll to position [0, 0]
click at [605, 113] on header "Guardar" at bounding box center [785, 131] width 418 height 69
click at [616, 122] on header "Guardar" at bounding box center [785, 131] width 418 height 69
click at [609, 120] on icon "button" at bounding box center [604, 125] width 17 height 17
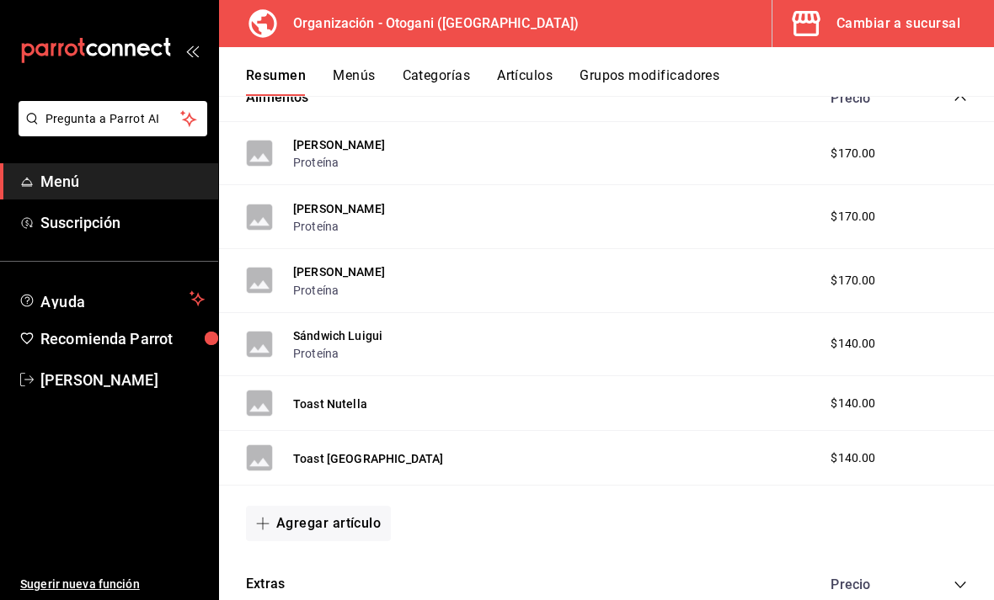
scroll to position [1218, 0]
click at [965, 579] on icon "collapse-category-row" at bounding box center [959, 585] width 13 height 13
click at [964, 580] on icon "collapse-category-row" at bounding box center [959, 585] width 13 height 13
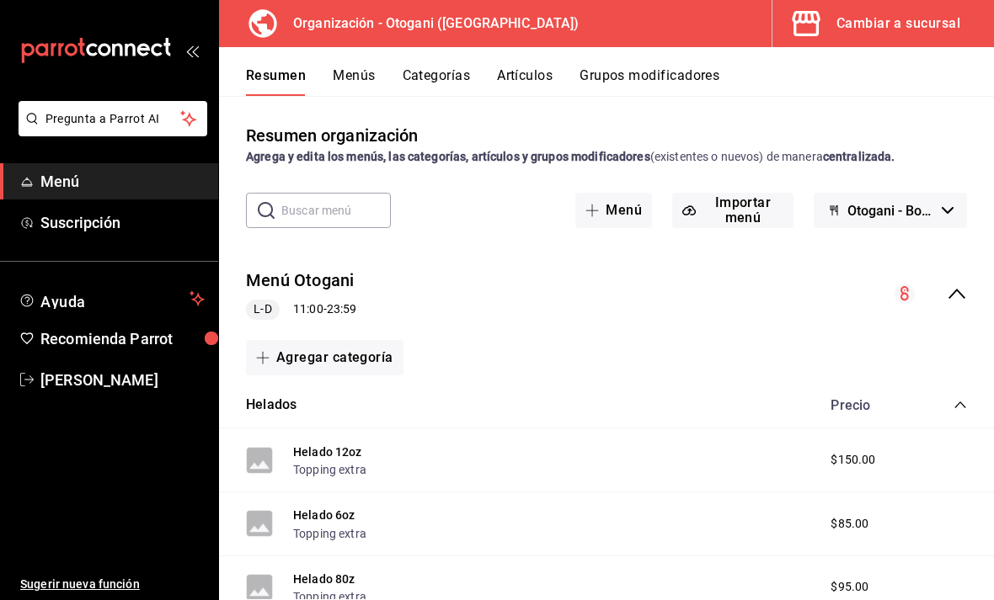
scroll to position [0, 0]
click at [292, 360] on button "Agregar categoría" at bounding box center [324, 357] width 157 height 35
click at [263, 412] on li "Categoría existente" at bounding box center [318, 401] width 144 height 41
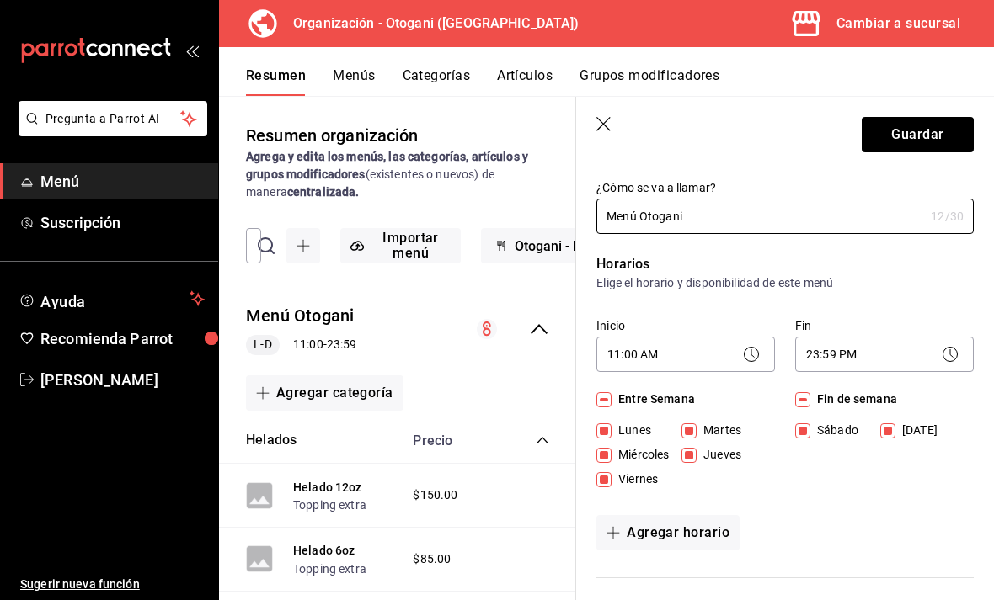
scroll to position [38, 0]
click at [605, 124] on icon "button" at bounding box center [604, 125] width 17 height 17
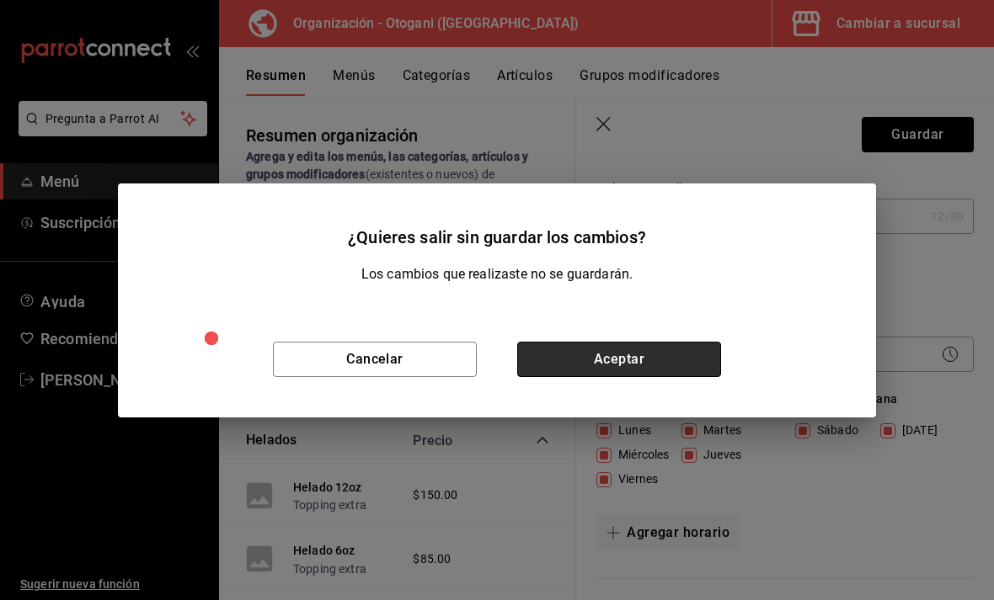
click at [602, 377] on button "Aceptar" at bounding box center [619, 359] width 204 height 35
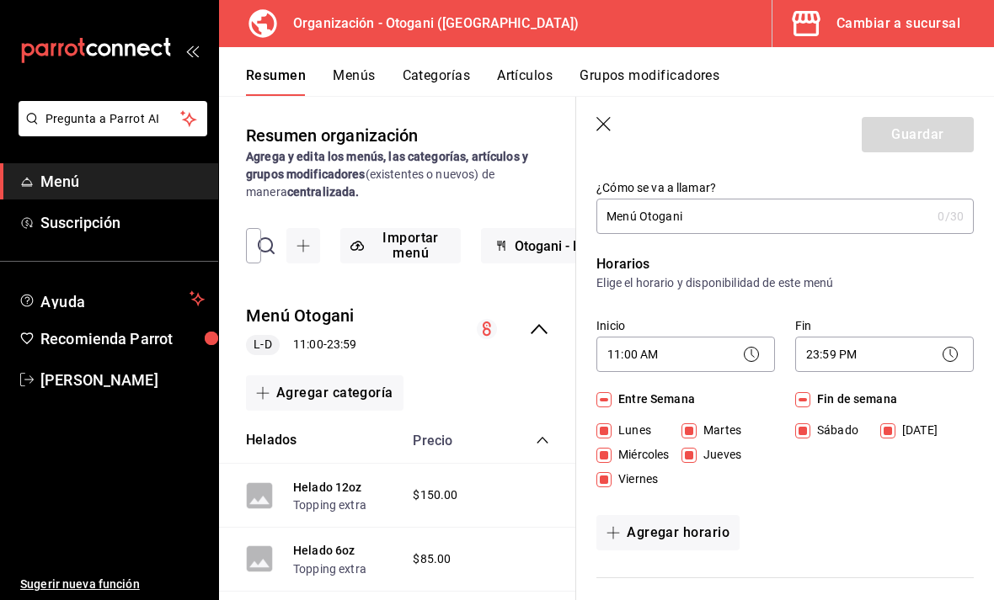
checkbox input "false"
type input "1758485577554"
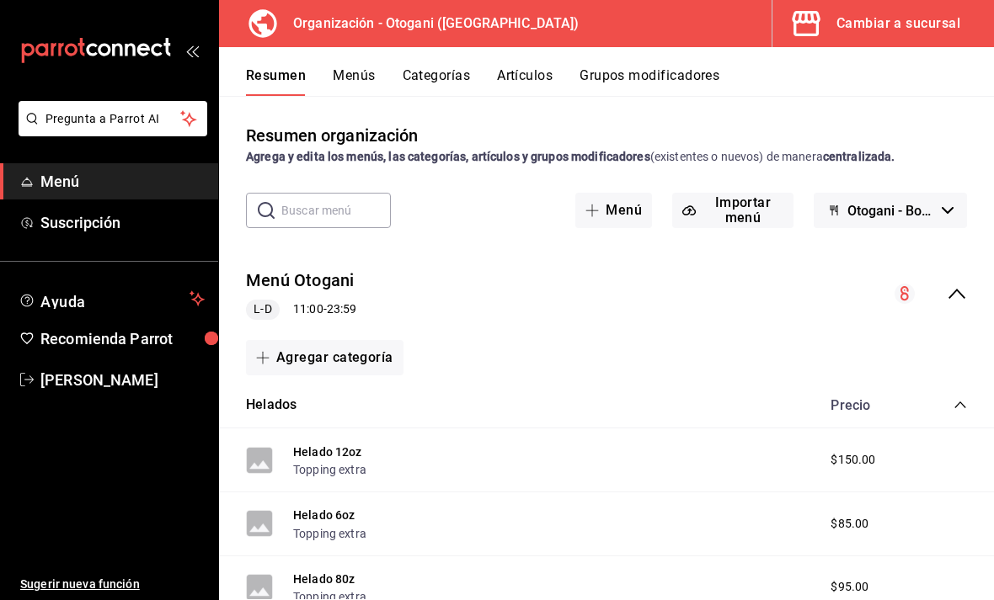
click at [327, 366] on button "Agregar categoría" at bounding box center [324, 357] width 157 height 35
click at [666, 351] on div at bounding box center [497, 300] width 994 height 600
click at [292, 370] on button "Agregar categoría" at bounding box center [324, 357] width 157 height 35
click at [269, 436] on li "Categoría nueva" at bounding box center [318, 443] width 144 height 41
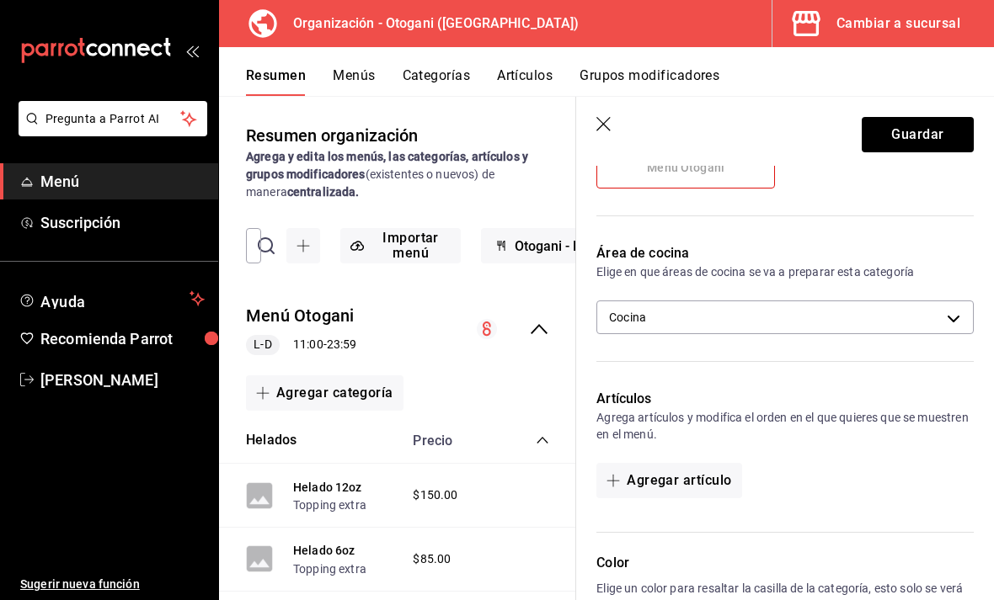
scroll to position [205, 0]
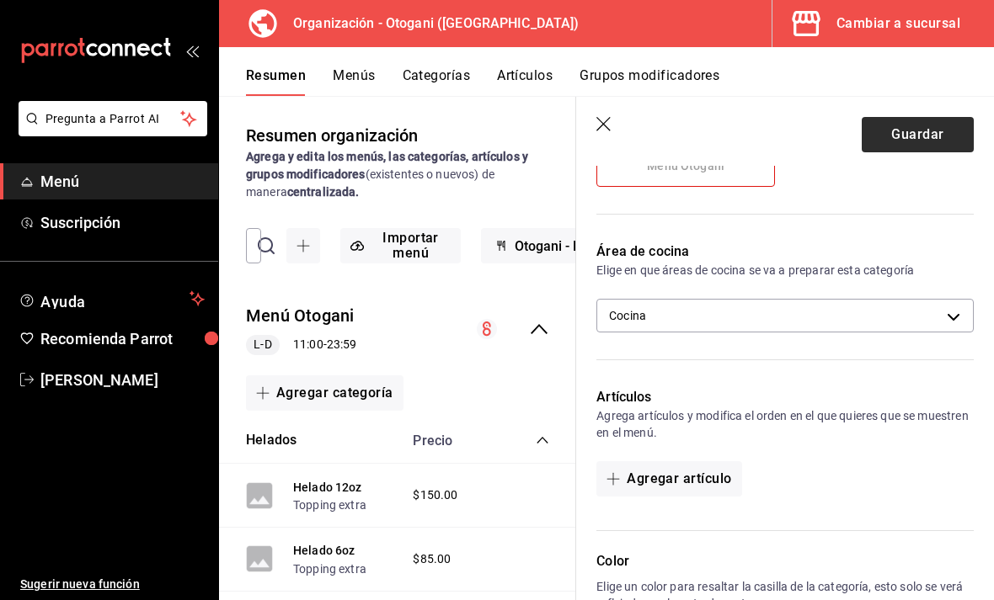
type input "Postres"
click at [930, 128] on button "Guardar" at bounding box center [917, 134] width 112 height 35
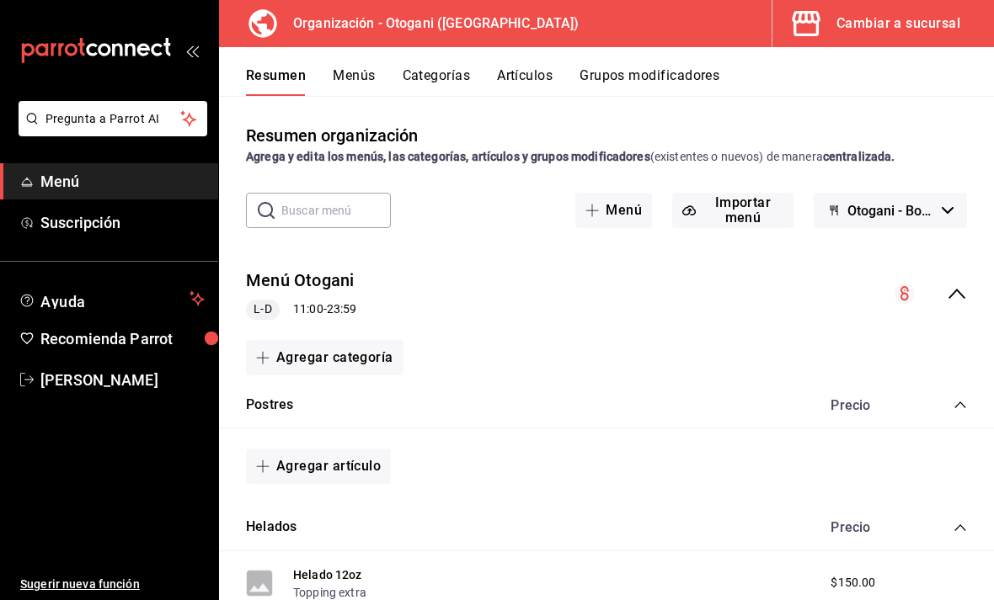
click at [954, 411] on icon "collapse-category-row" at bounding box center [959, 404] width 13 height 13
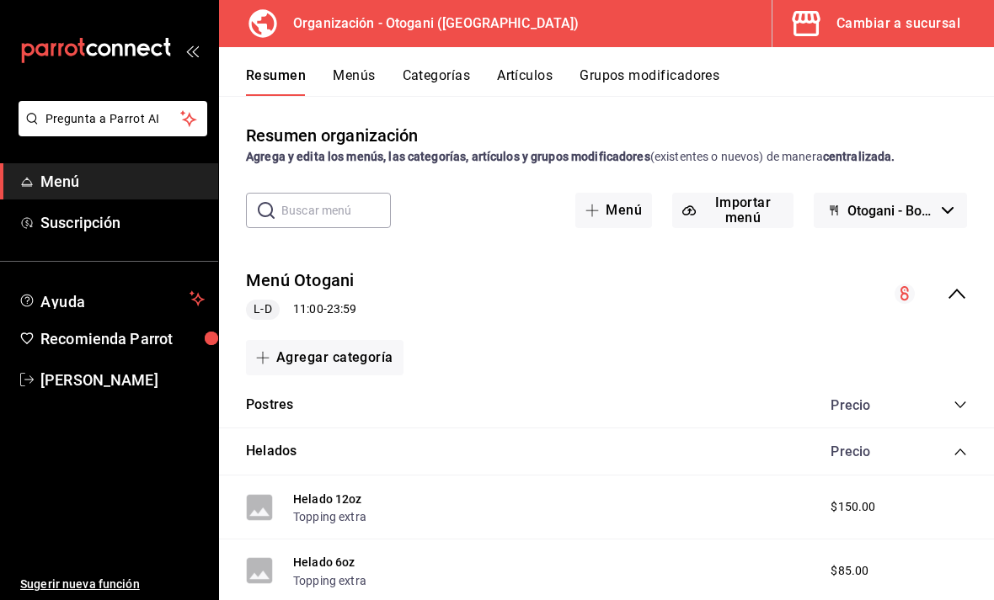
click at [952, 409] on div "Precio" at bounding box center [889, 405] width 153 height 16
click at [950, 419] on div "Postres Precio" at bounding box center [606, 405] width 775 height 47
click at [962, 410] on icon "collapse-category-row" at bounding box center [959, 404] width 13 height 13
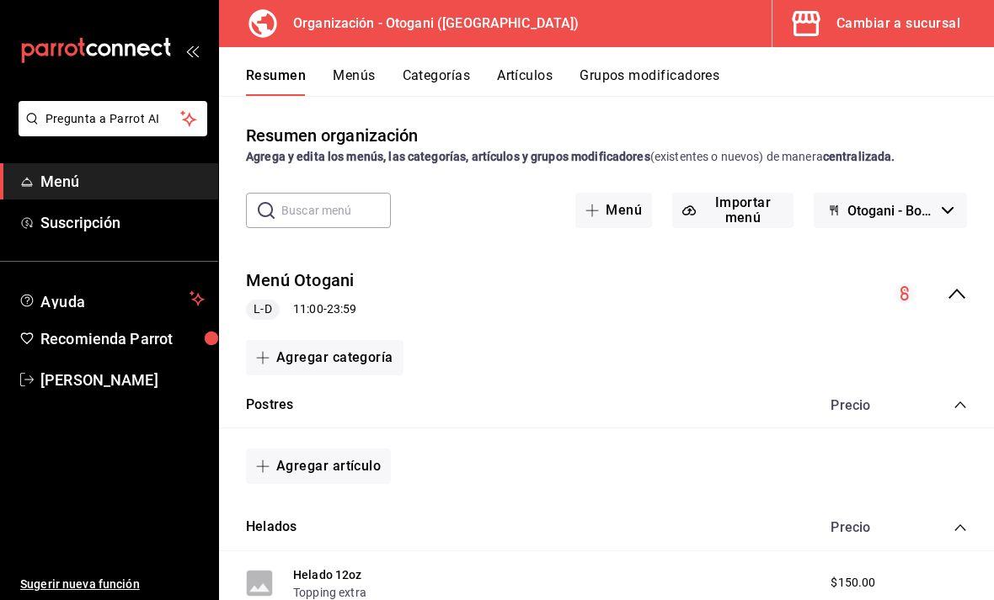
click at [285, 397] on button "Postres" at bounding box center [269, 405] width 47 height 19
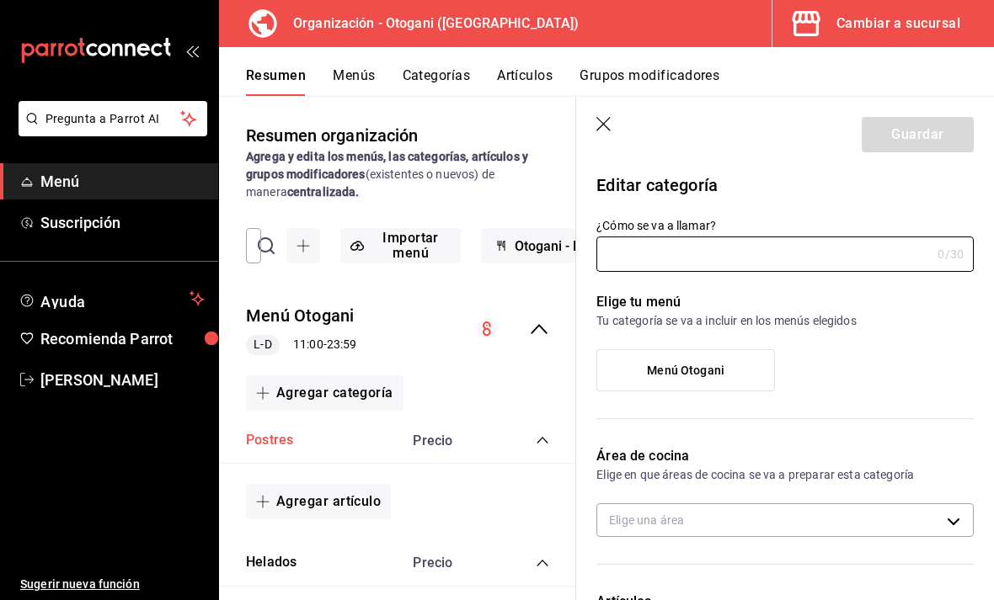
type input "Postres"
type input "23ea37f2-1730-41a3-8cad-ca9397b52e53"
type input "1758485585192"
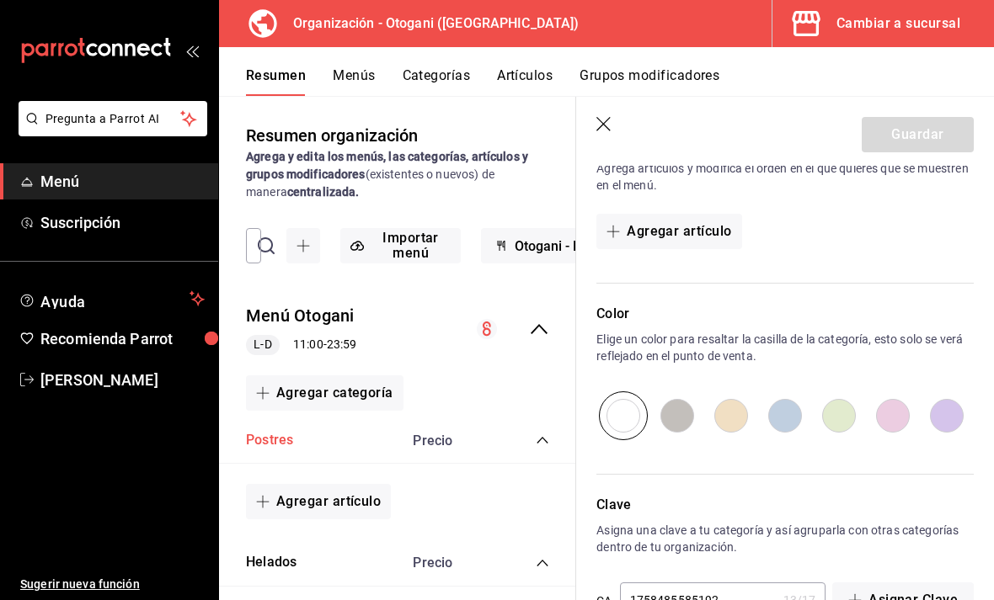
scroll to position [451, 0]
click at [886, 421] on input "radio" at bounding box center [893, 416] width 54 height 49
radio input "true"
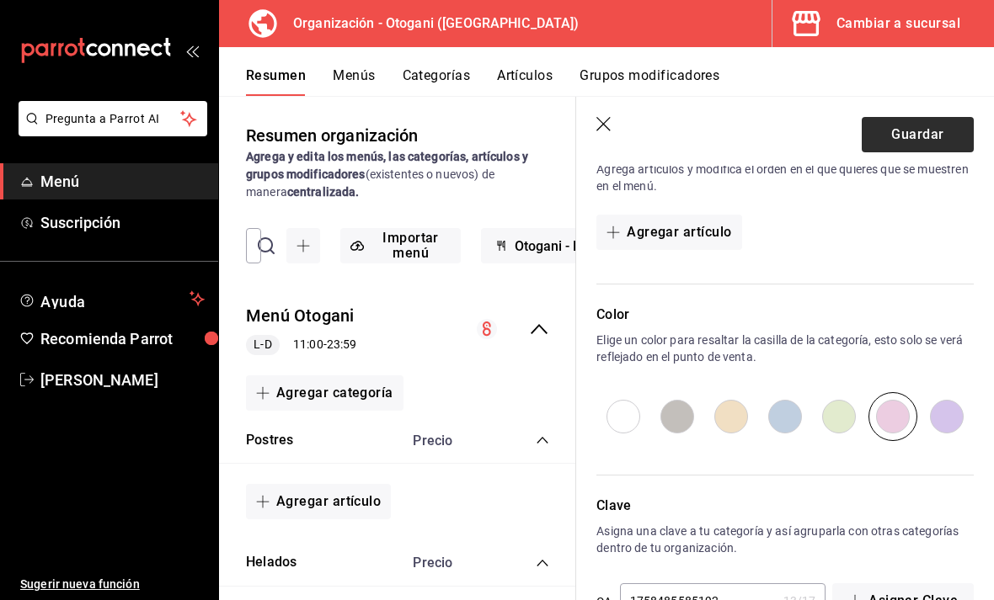
click at [916, 133] on button "Guardar" at bounding box center [917, 134] width 112 height 35
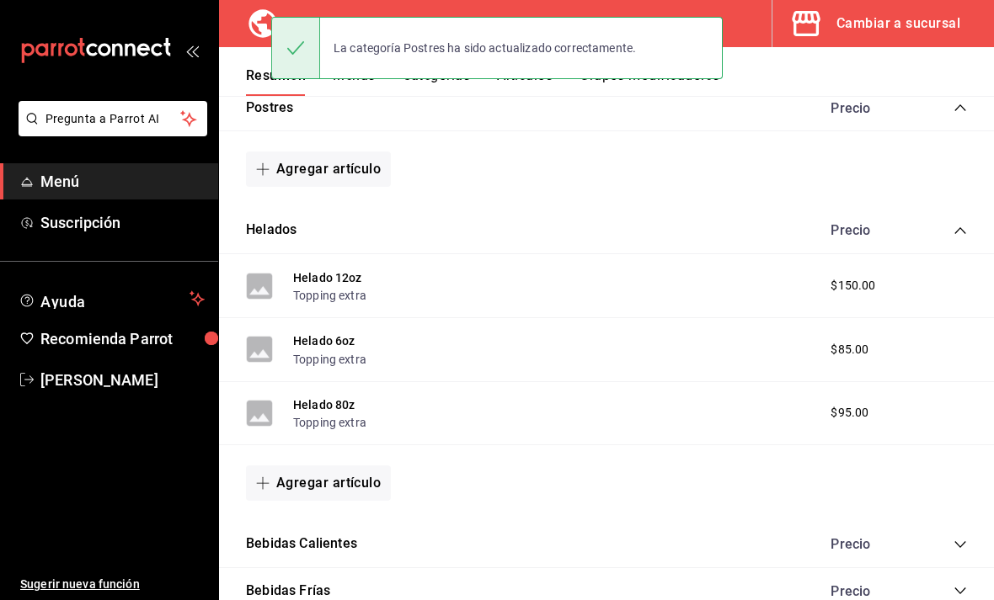
scroll to position [306, 0]
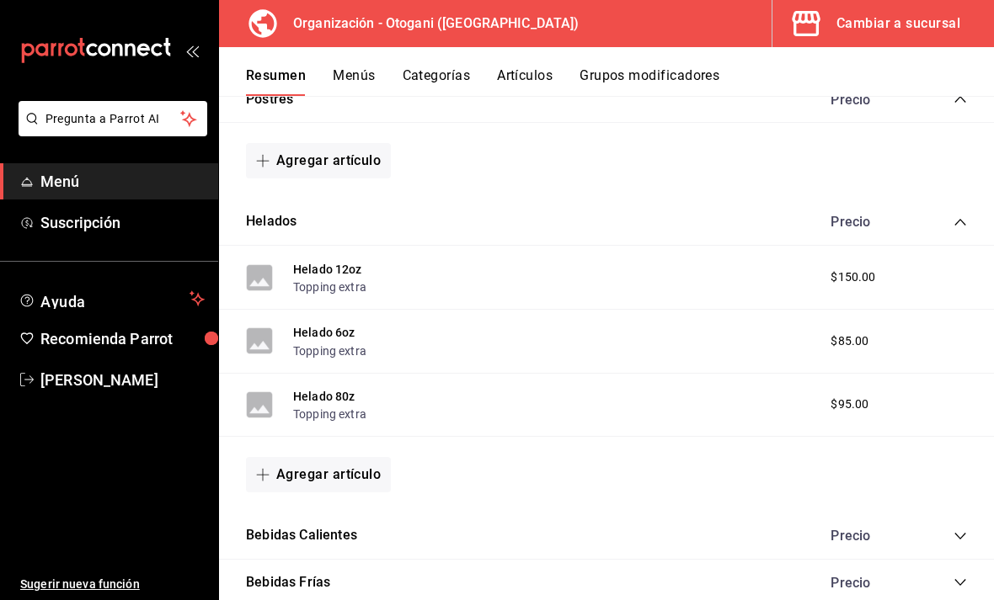
click at [954, 217] on icon "collapse-category-row" at bounding box center [959, 222] width 13 height 13
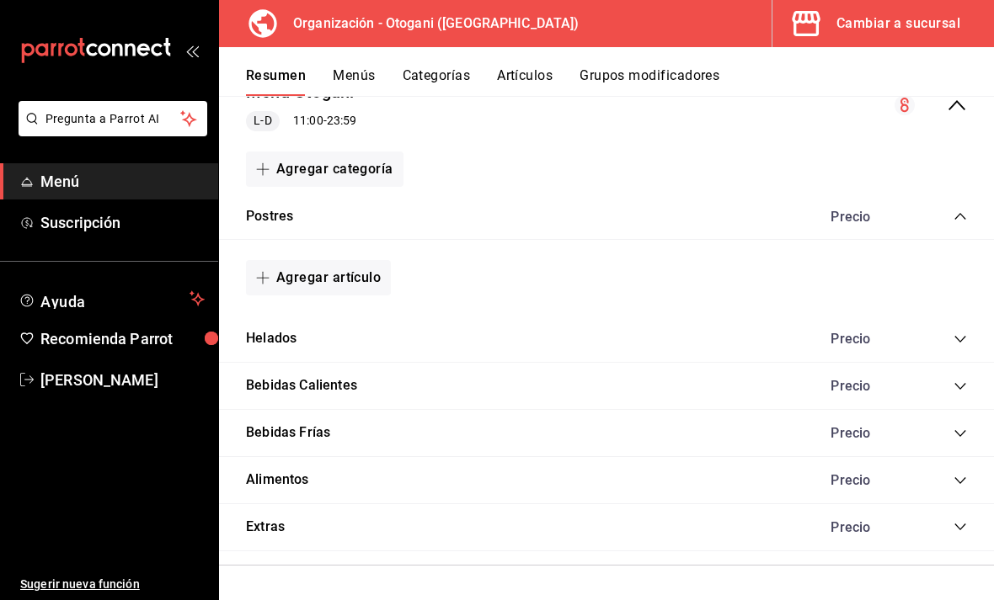
scroll to position [130, 0]
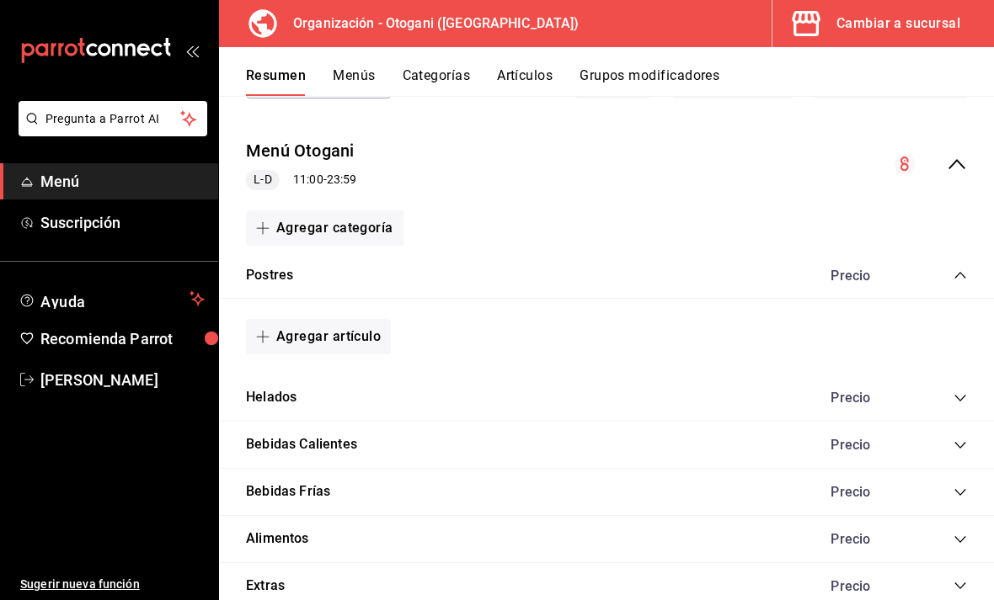
click at [285, 404] on button "Helados" at bounding box center [271, 397] width 51 height 19
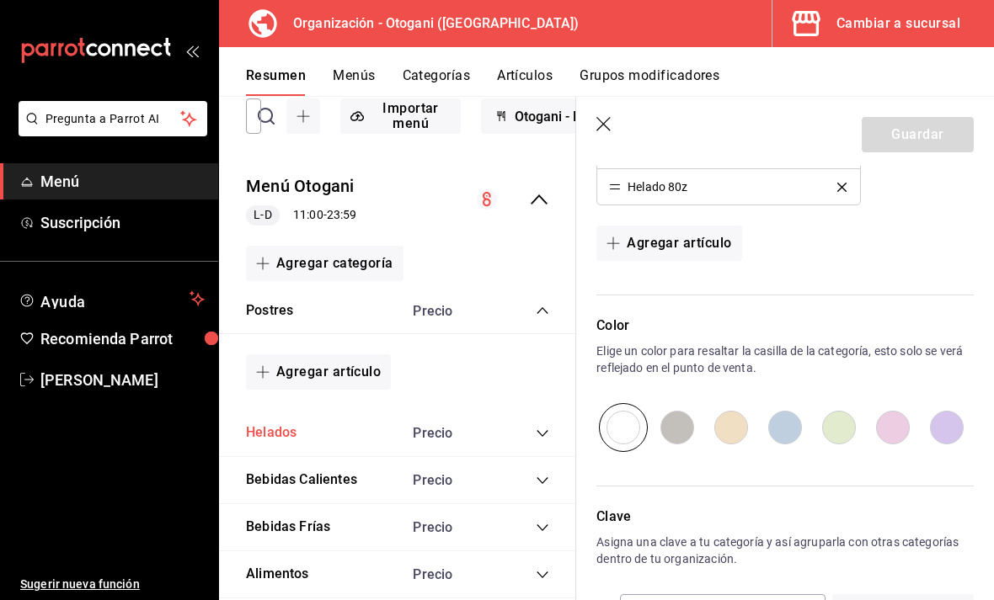
scroll to position [564, 0]
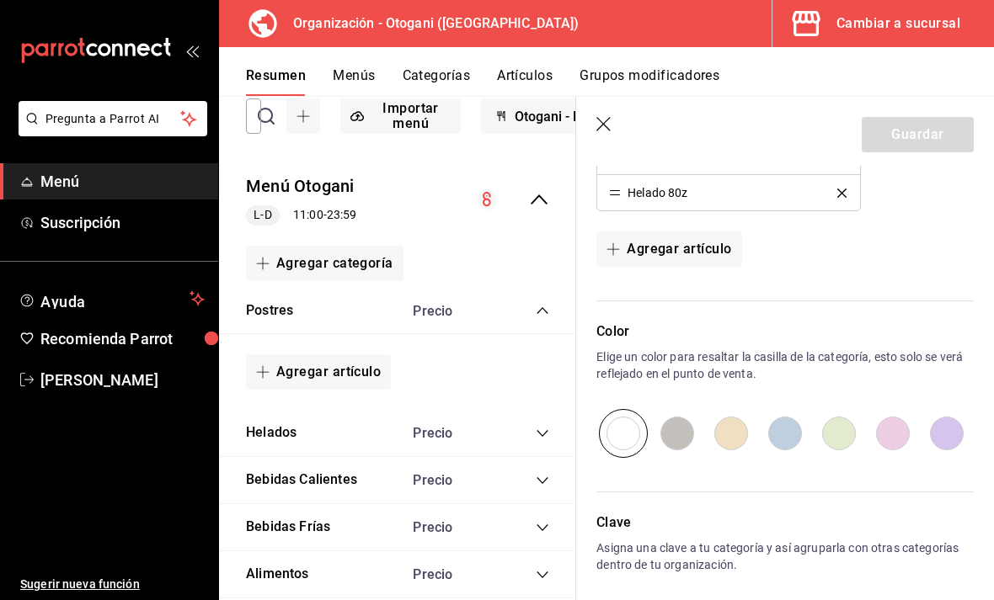
click at [783, 429] on input "radio" at bounding box center [785, 433] width 54 height 49
radio input "true"
click at [940, 131] on button "Guardar" at bounding box center [917, 134] width 112 height 35
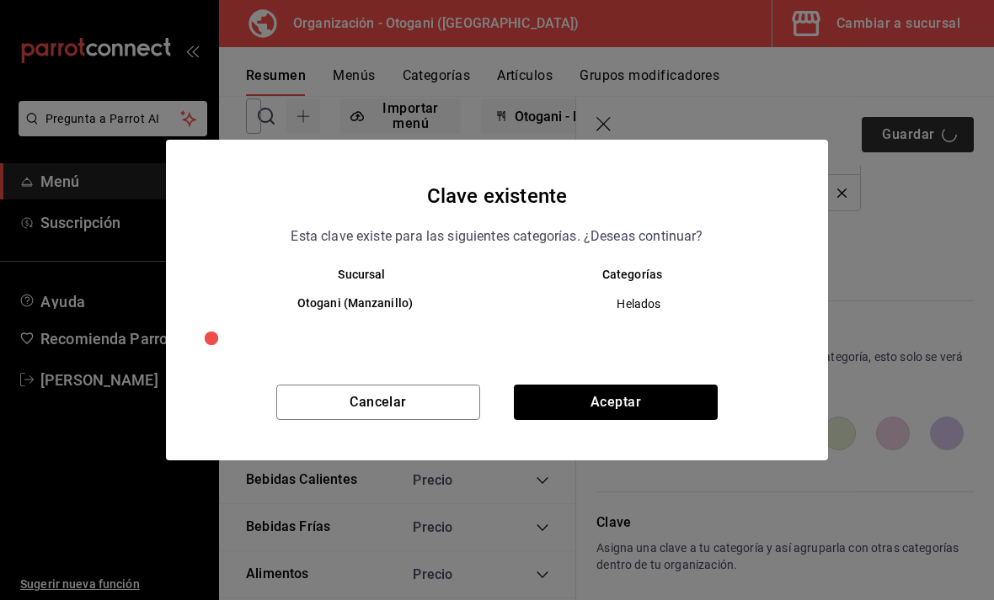
click at [681, 420] on button "Aceptar" at bounding box center [616, 402] width 204 height 35
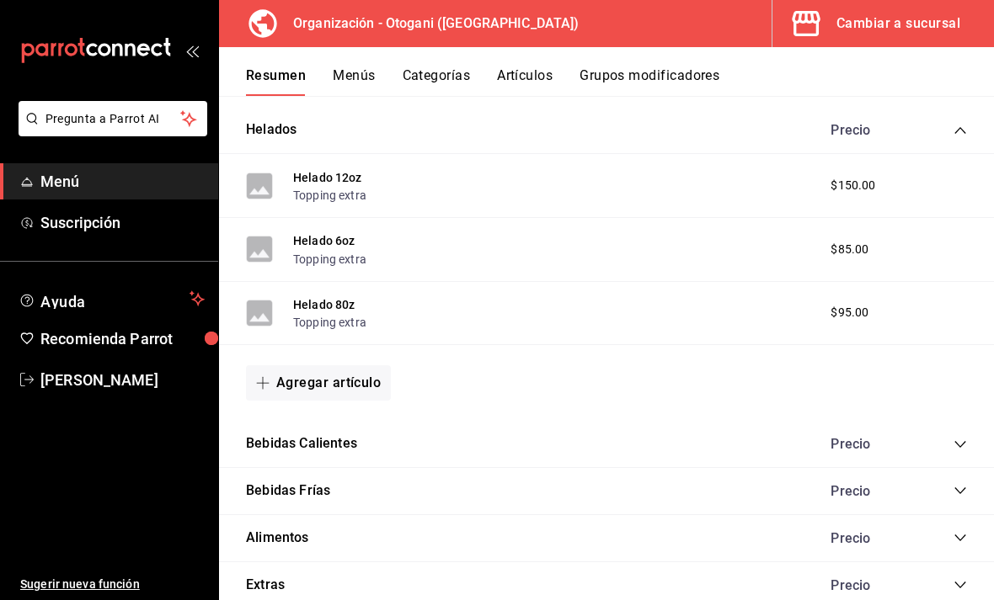
scroll to position [397, 0]
click at [961, 442] on icon "collapse-category-row" at bounding box center [959, 445] width 13 height 13
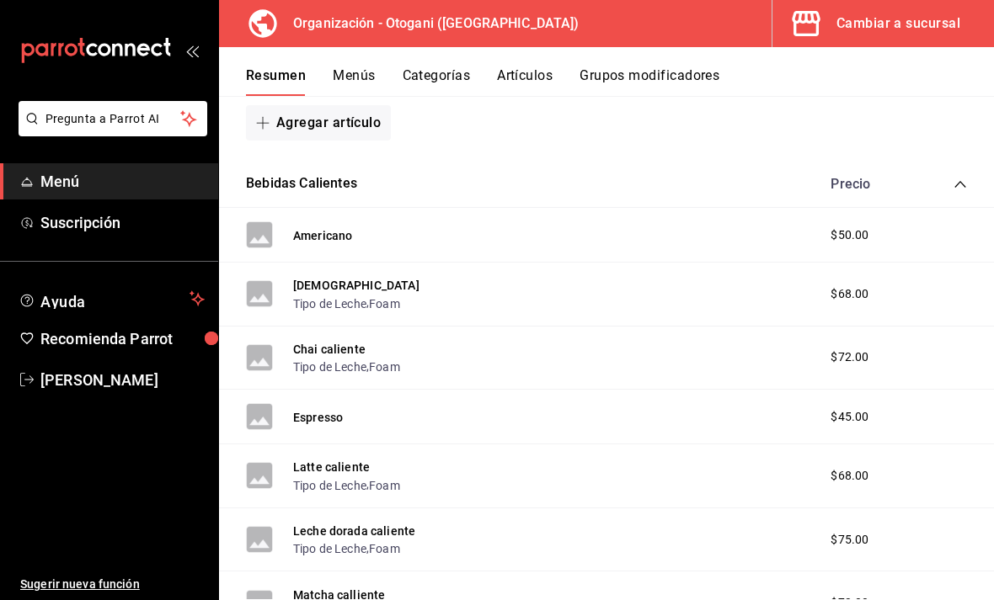
scroll to position [653, 0]
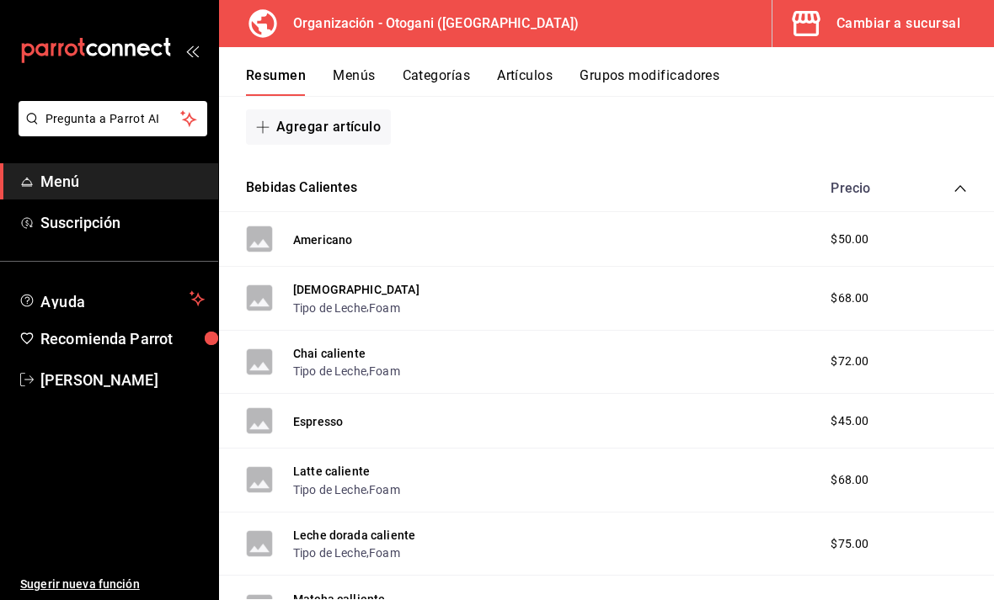
click at [306, 189] on button "Bebidas Calientes" at bounding box center [301, 188] width 111 height 19
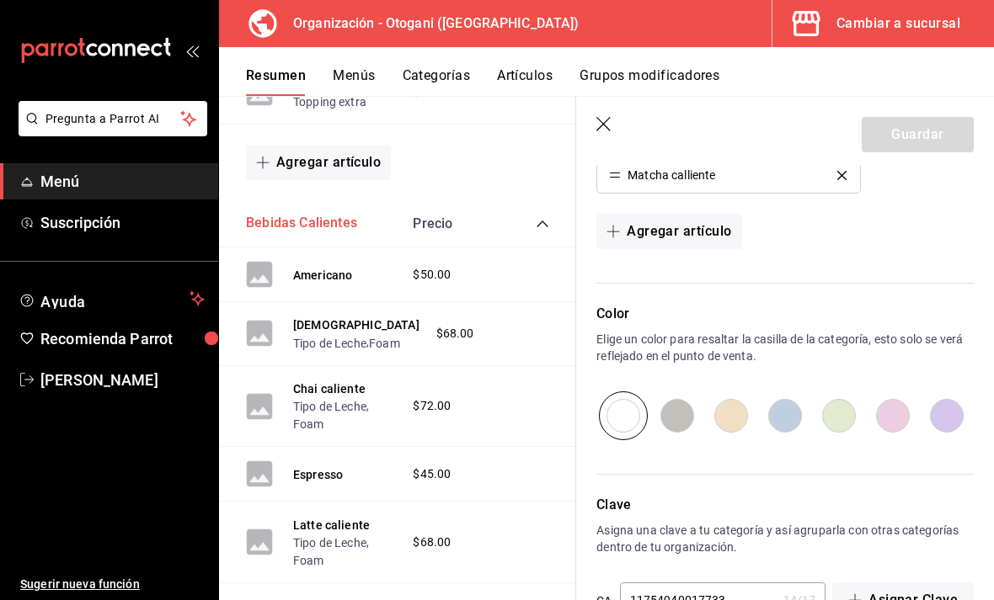
scroll to position [726, 0]
click at [678, 414] on input "radio" at bounding box center [677, 416] width 54 height 49
radio input "true"
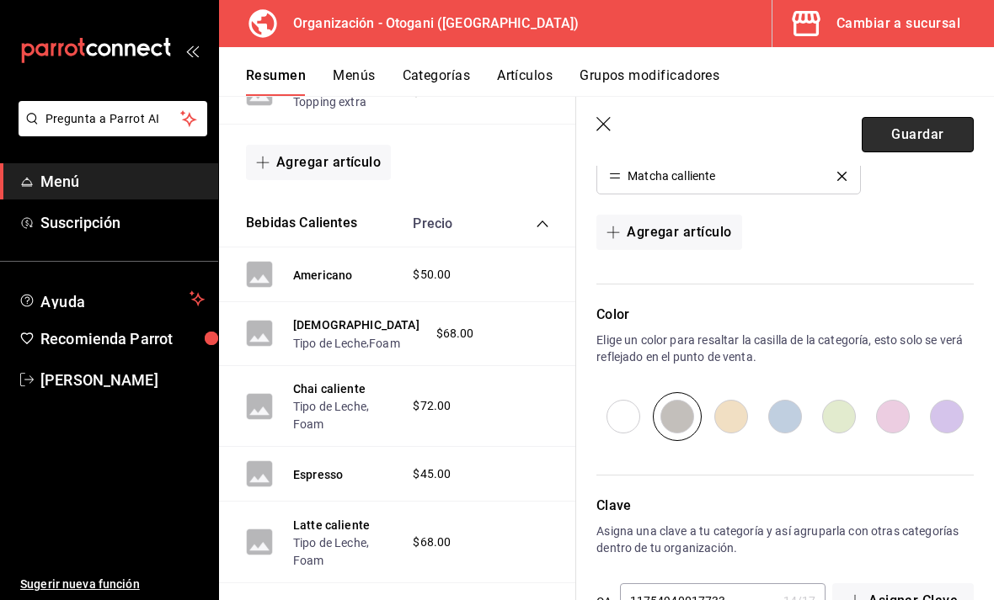
click at [931, 137] on button "Guardar" at bounding box center [917, 134] width 112 height 35
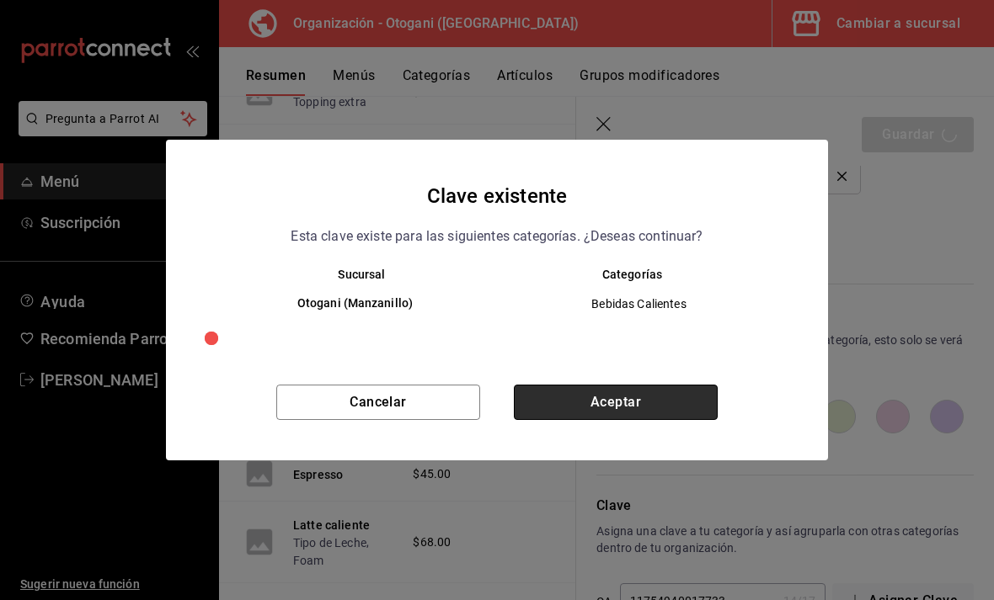
click at [659, 420] on button "Aceptar" at bounding box center [616, 402] width 204 height 35
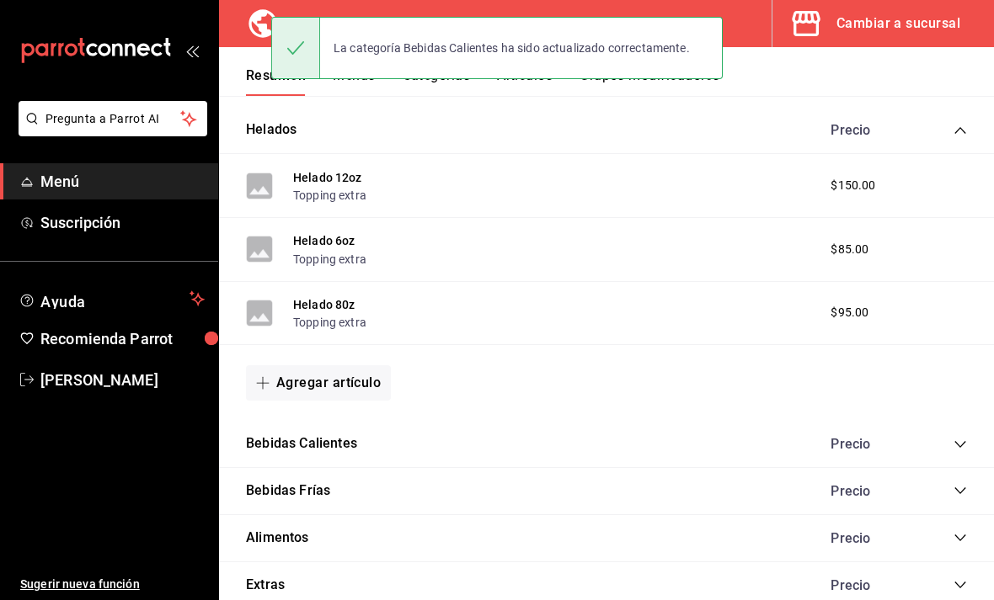
scroll to position [397, 0]
click at [887, 487] on div "Precio" at bounding box center [867, 492] width 108 height 16
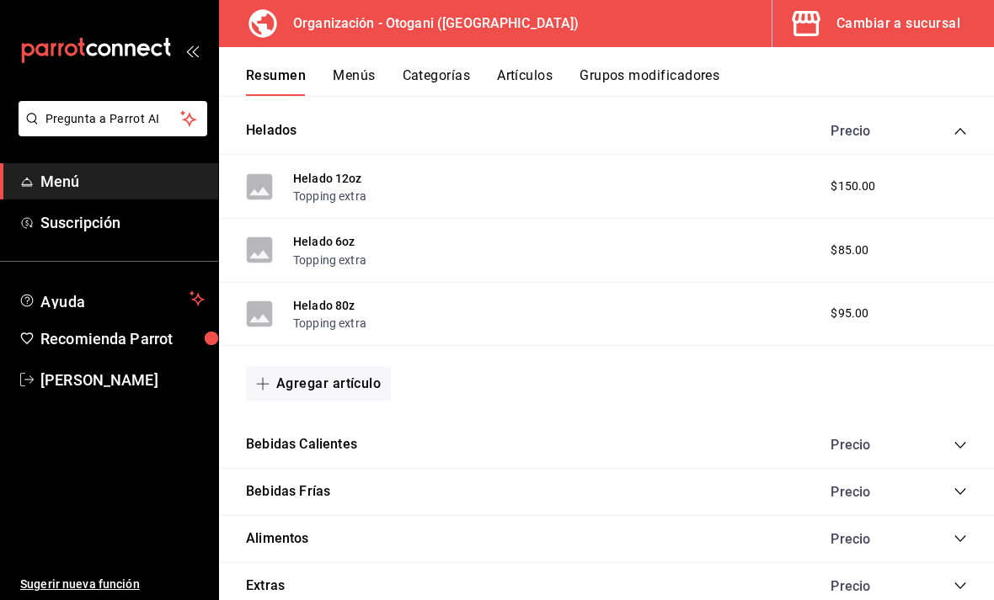
click at [962, 490] on icon "collapse-category-row" at bounding box center [959, 491] width 13 height 13
click at [329, 495] on button "Bebidas Frías" at bounding box center [288, 491] width 84 height 19
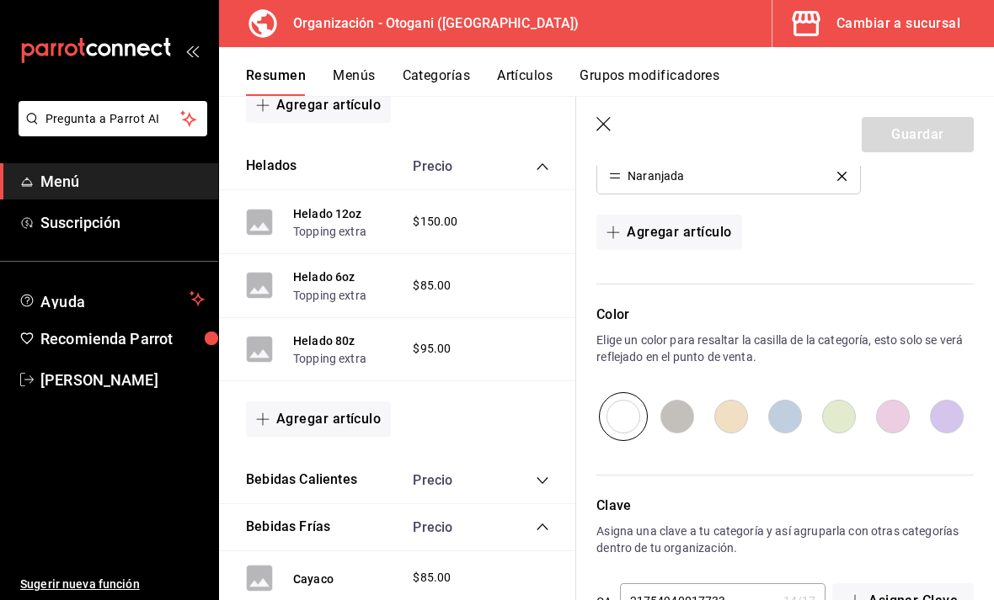
click at [731, 419] on input "radio" at bounding box center [731, 416] width 54 height 49
radio input "true"
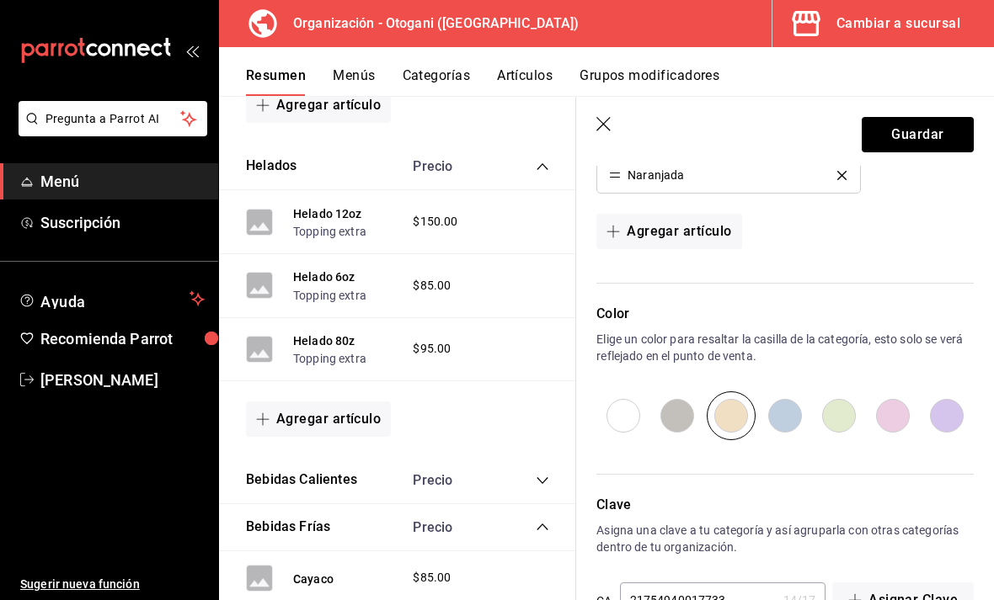
scroll to position [1378, 0]
click at [934, 137] on button "Guardar" at bounding box center [917, 134] width 112 height 35
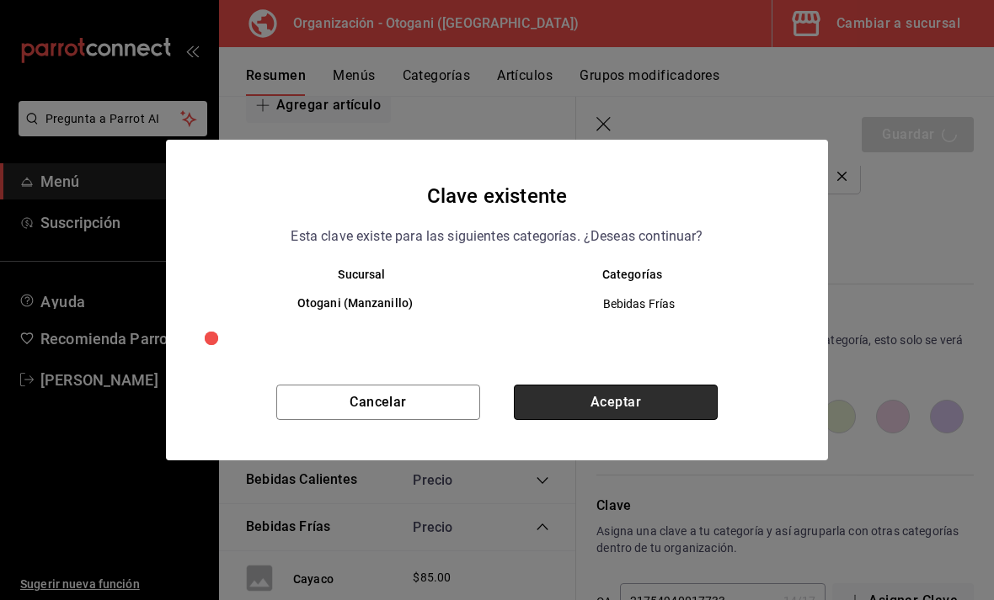
click at [669, 420] on button "Aceptar" at bounding box center [616, 402] width 204 height 35
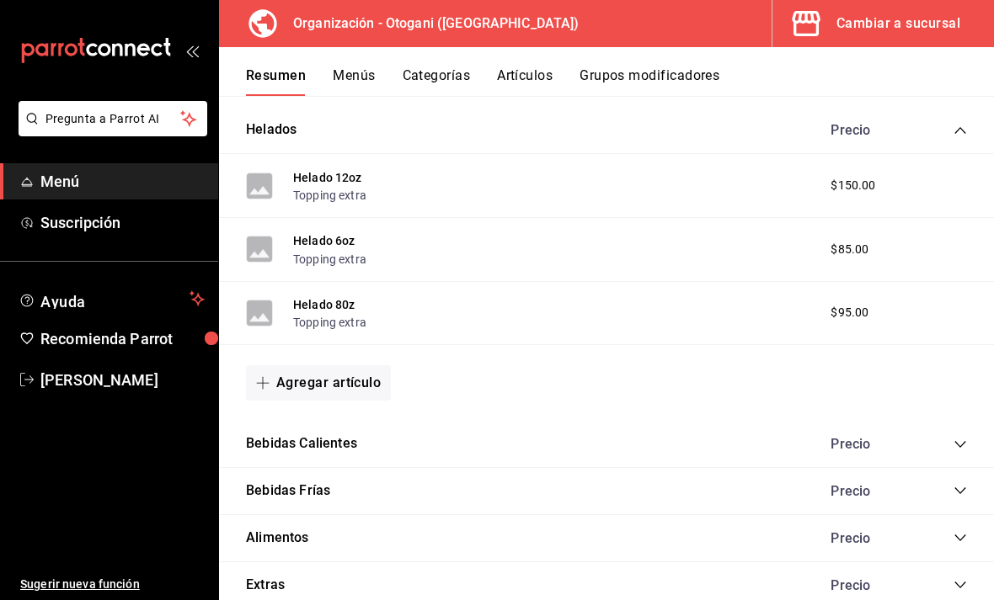
scroll to position [397, 0]
click at [899, 538] on div "Precio" at bounding box center [867, 539] width 108 height 16
click at [957, 532] on icon "collapse-category-row" at bounding box center [959, 538] width 13 height 13
click at [298, 541] on button "Alimentos" at bounding box center [277, 539] width 63 height 19
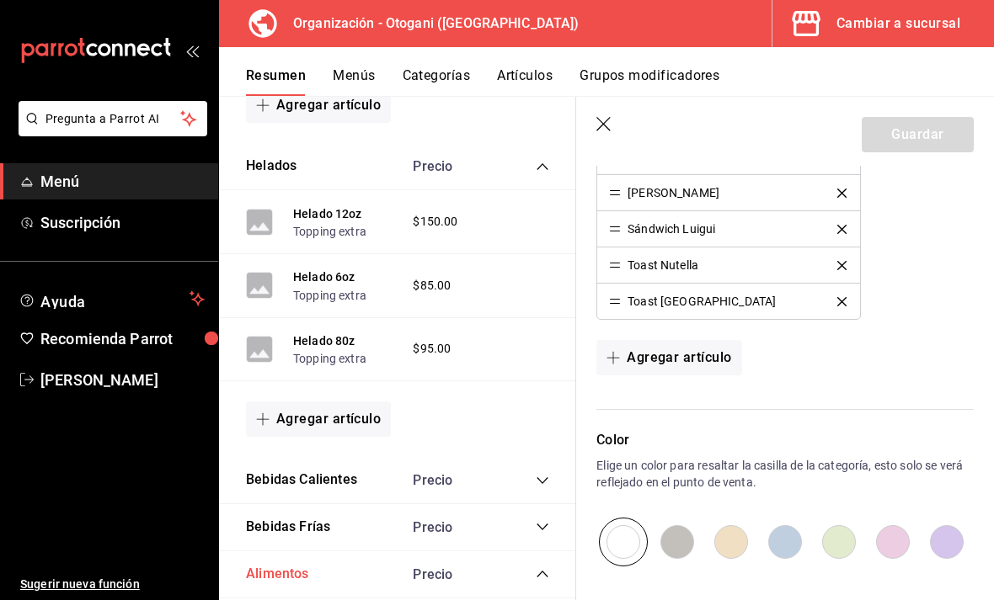
scroll to position [577, 0]
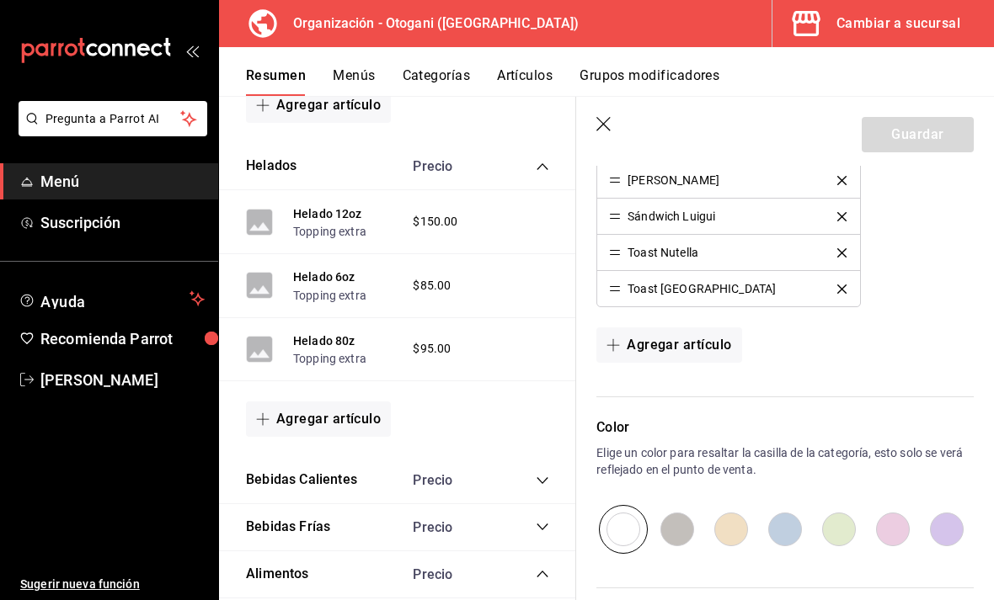
click at [937, 530] on input "radio" at bounding box center [946, 529] width 54 height 49
radio input "true"
click at [939, 136] on button "Guardar" at bounding box center [917, 134] width 112 height 35
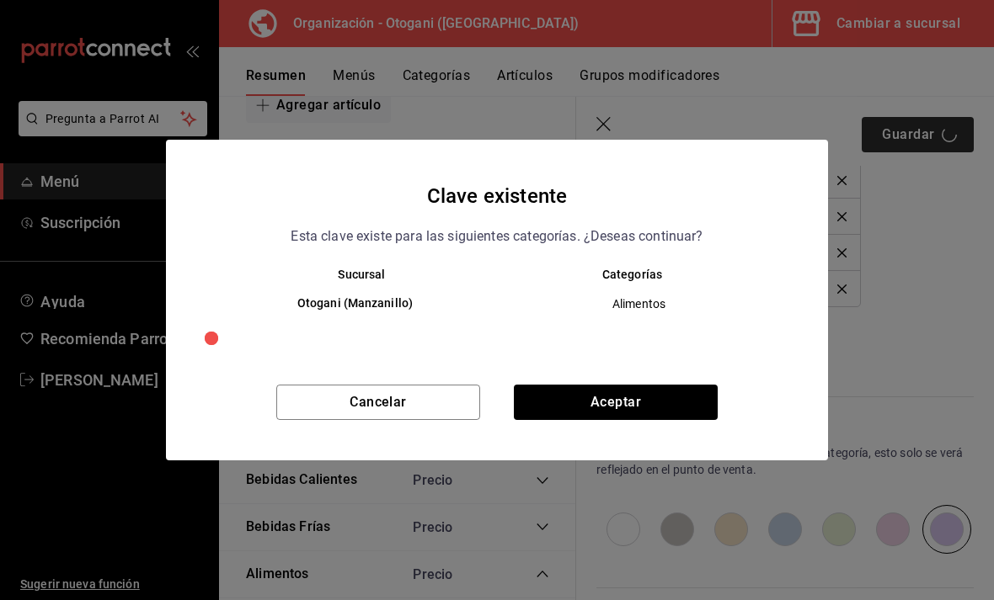
click at [666, 420] on button "Aceptar" at bounding box center [616, 402] width 204 height 35
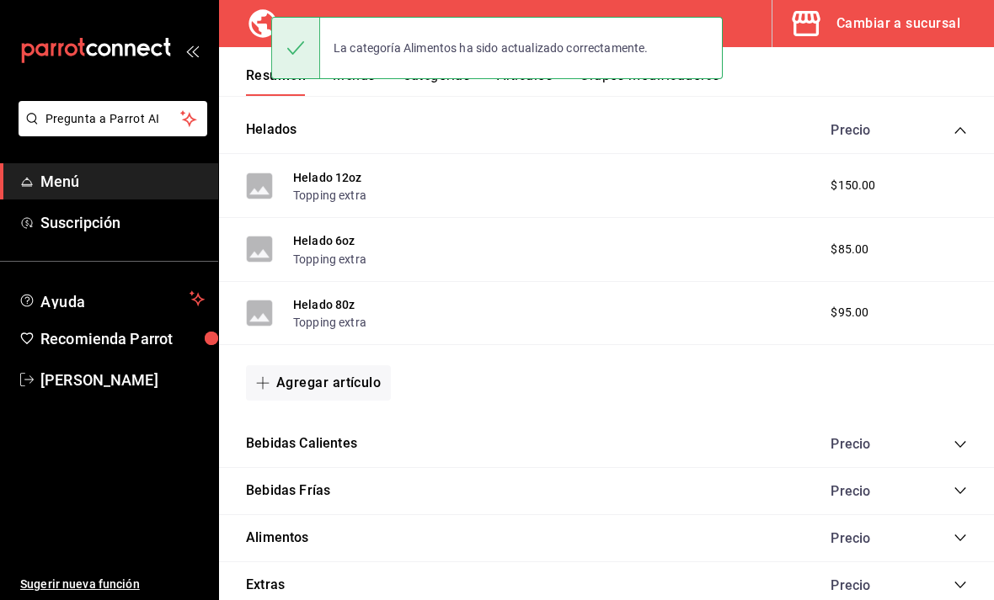
scroll to position [397, 0]
click at [886, 578] on div "Precio" at bounding box center [867, 586] width 108 height 16
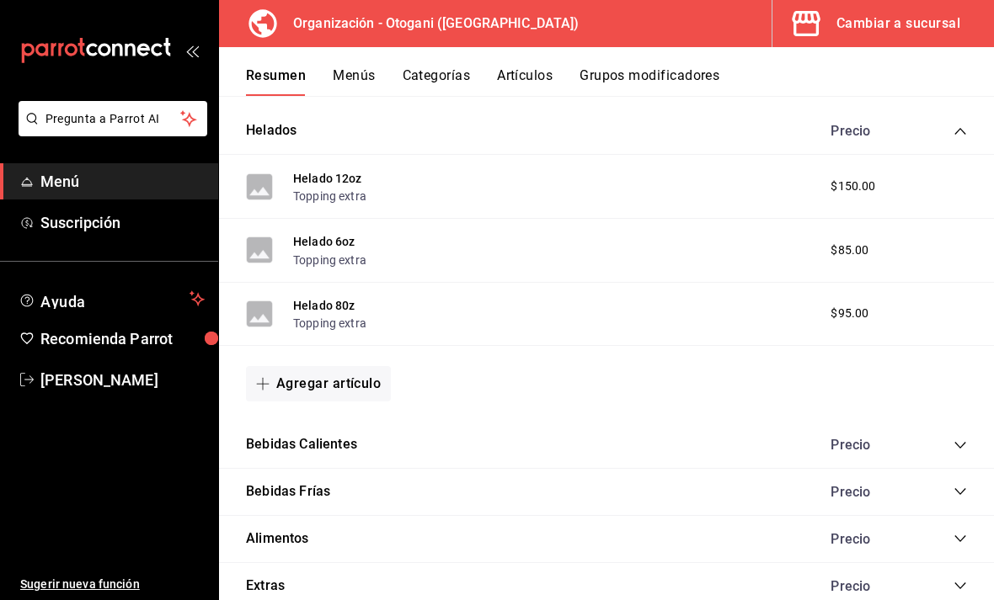
click at [957, 579] on icon "collapse-category-row" at bounding box center [959, 585] width 13 height 13
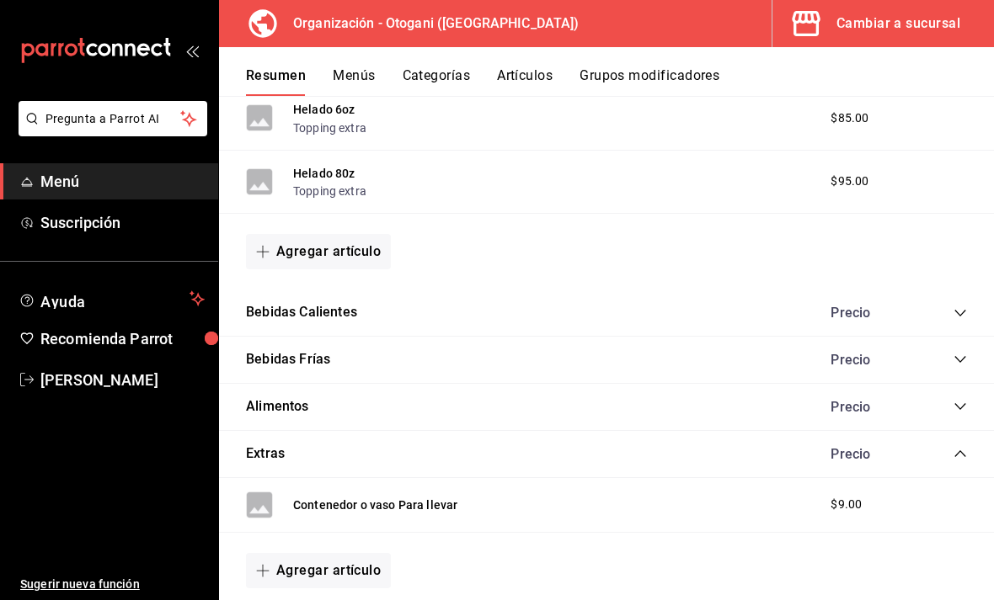
scroll to position [527, 0]
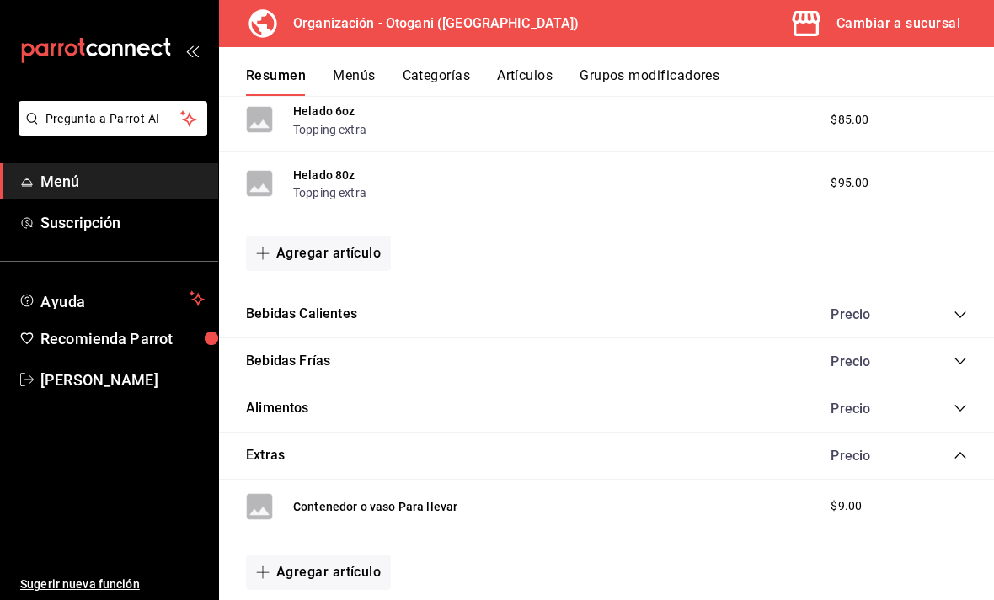
click at [319, 448] on div "Extras Precio" at bounding box center [606, 456] width 775 height 47
click at [264, 450] on button "Extras" at bounding box center [265, 455] width 39 height 19
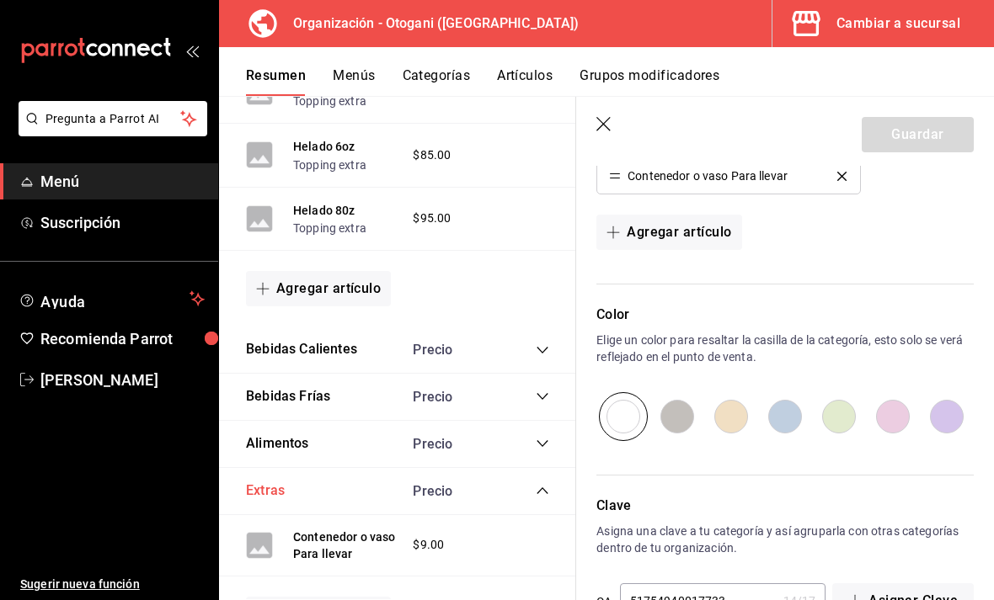
scroll to position [54, 0]
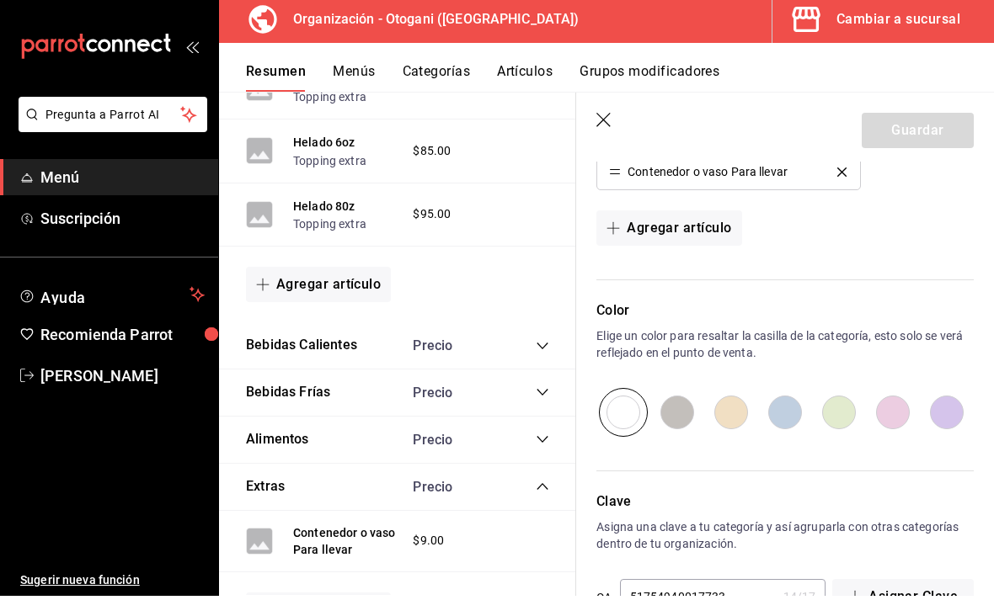
click at [930, 413] on input "radio" at bounding box center [946, 416] width 54 height 49
radio input "true"
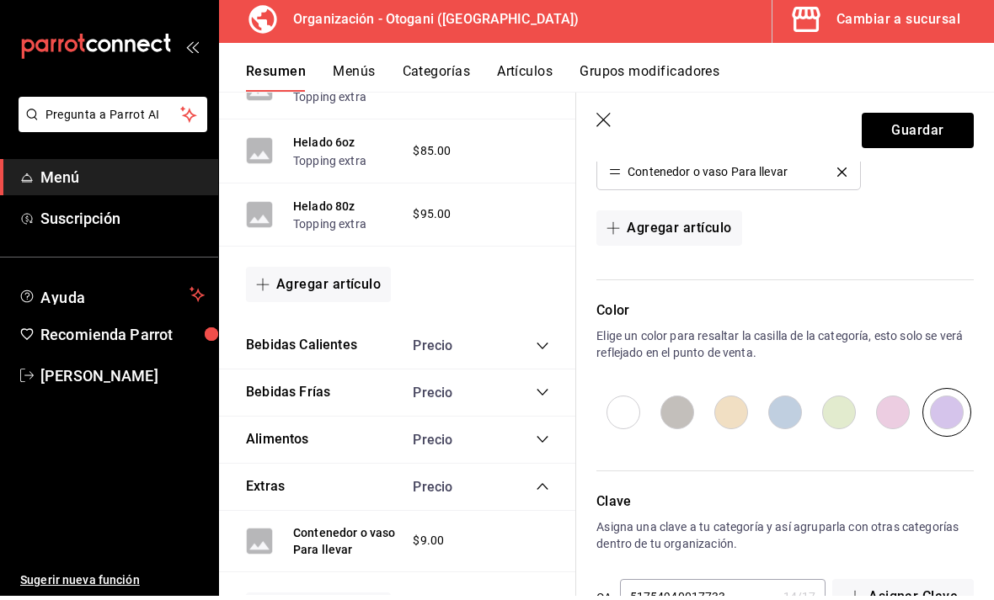
scroll to position [0, 0]
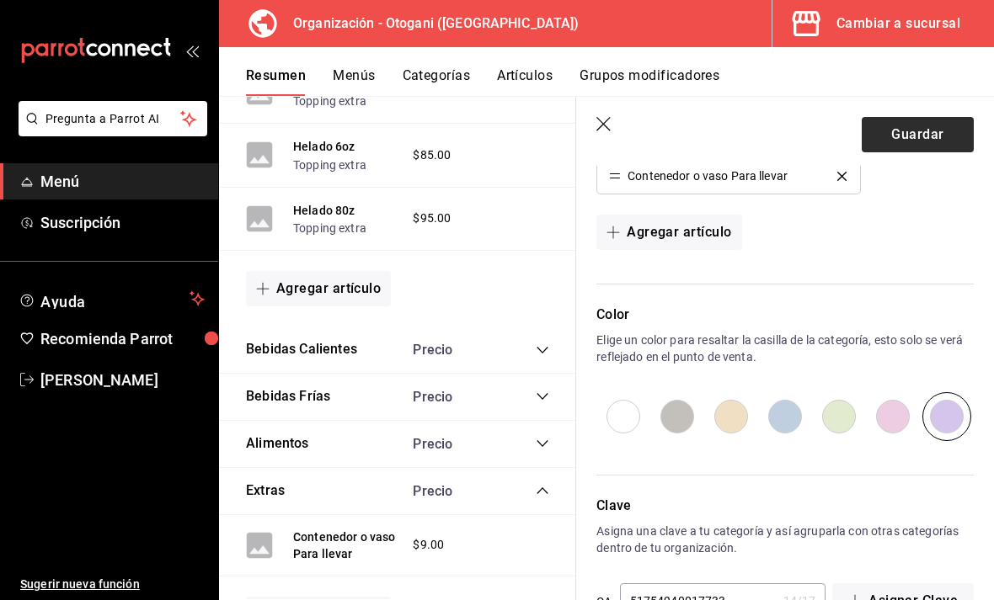
click at [935, 134] on button "Guardar" at bounding box center [917, 134] width 112 height 35
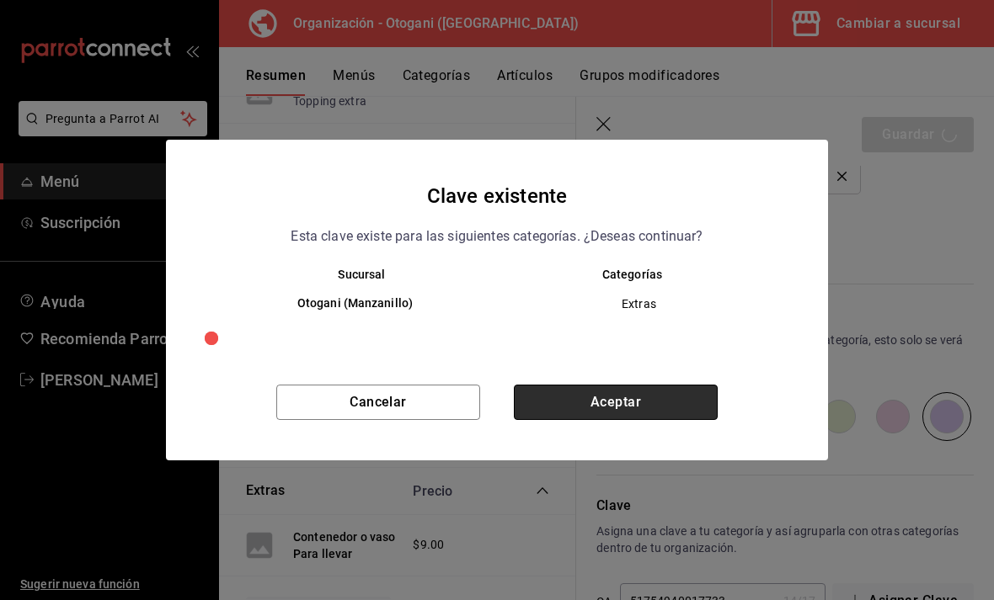
click at [666, 420] on button "Aceptar" at bounding box center [616, 402] width 204 height 35
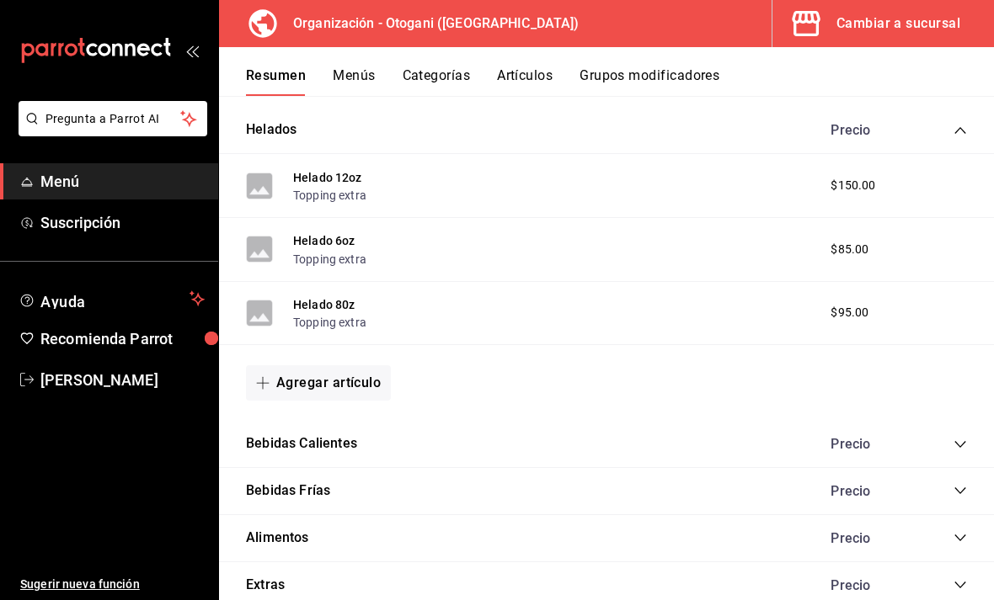
scroll to position [397, 0]
click at [955, 485] on icon "collapse-category-row" at bounding box center [959, 491] width 13 height 13
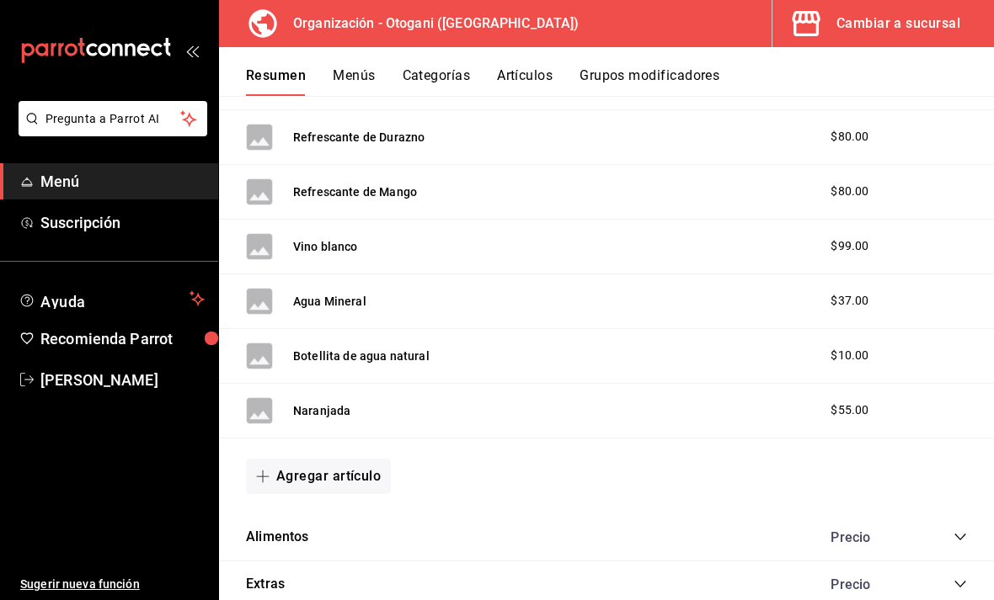
scroll to position [1930, 0]
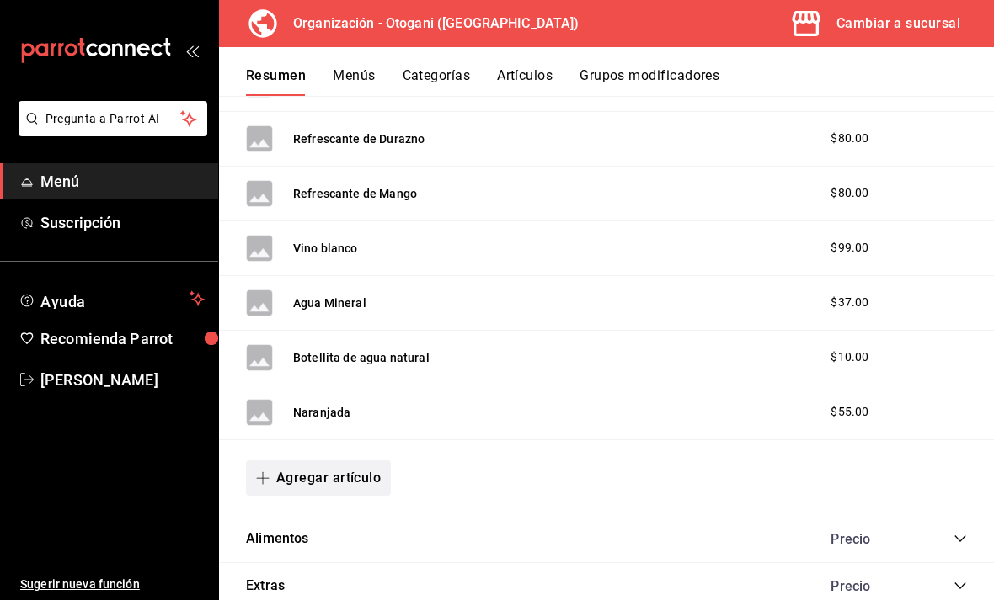
click at [362, 472] on button "Agregar artículo" at bounding box center [318, 478] width 145 height 35
click at [333, 560] on li "Artículo nuevo" at bounding box center [312, 561] width 132 height 41
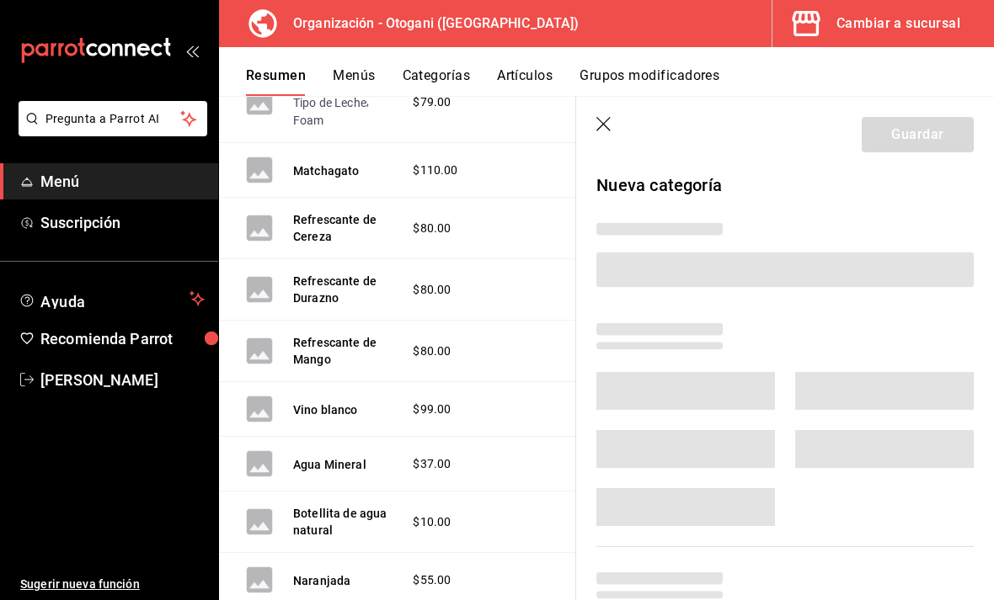
scroll to position [1937, 0]
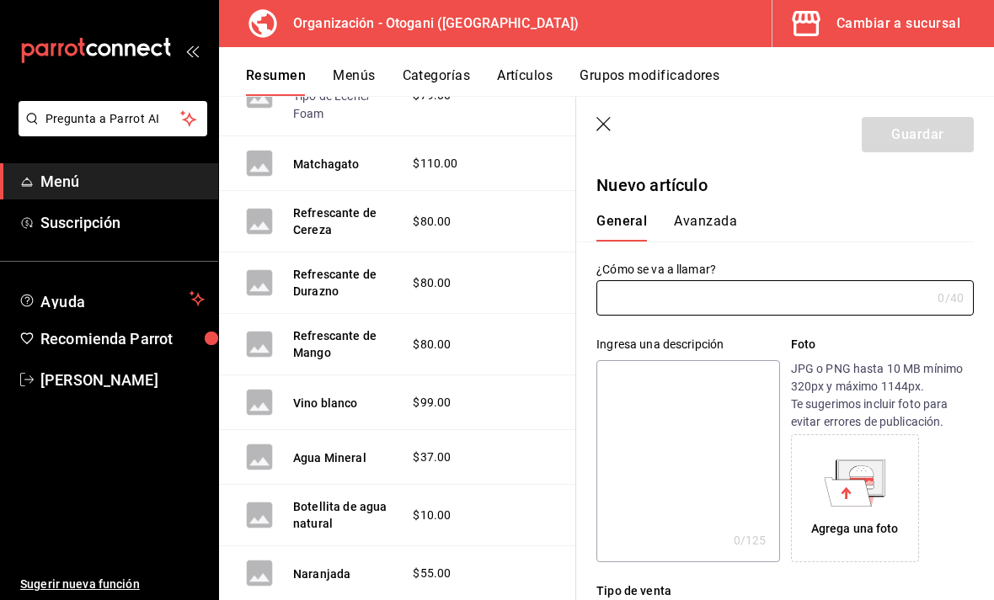
type input "AR-1758485709090"
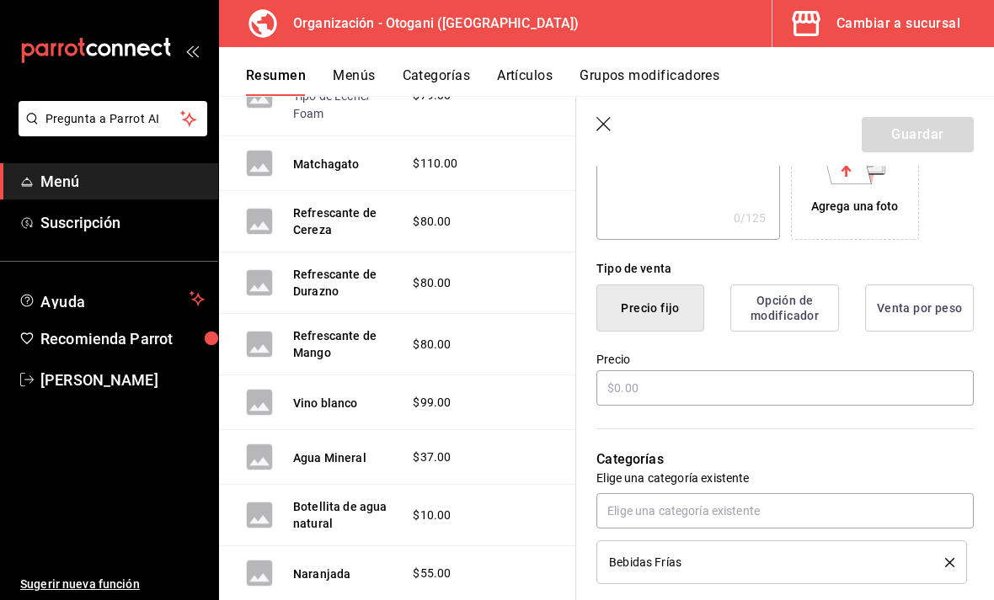
scroll to position [358, 0]
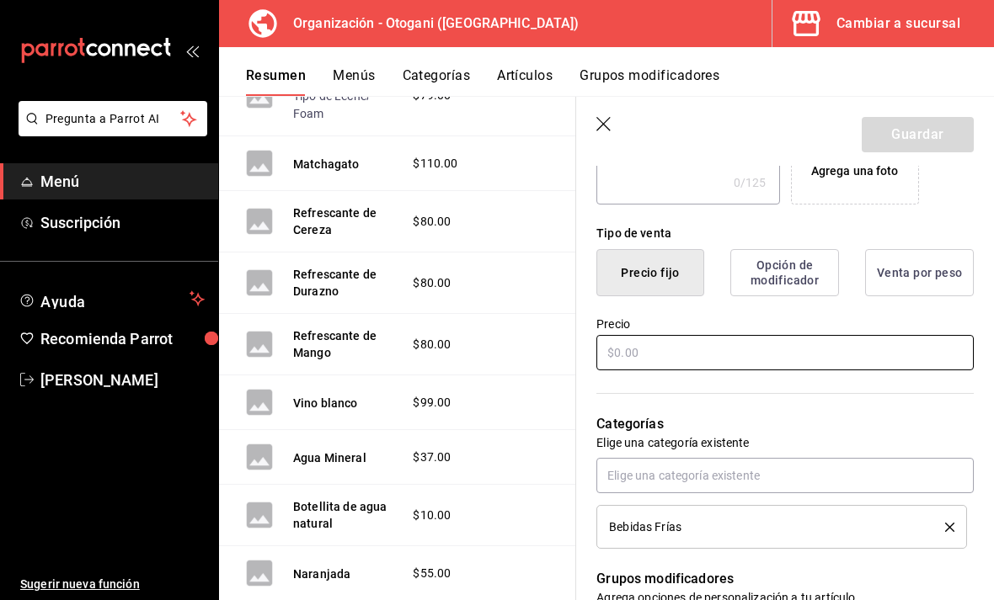
type input "Lahar mineral"
click at [721, 344] on input "text" at bounding box center [784, 352] width 377 height 35
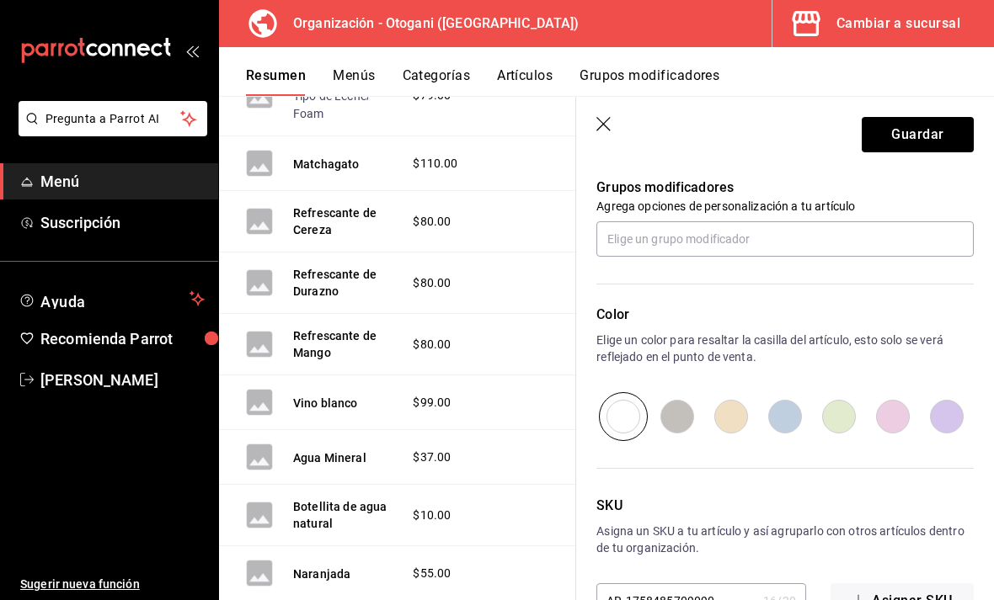
scroll to position [748, 0]
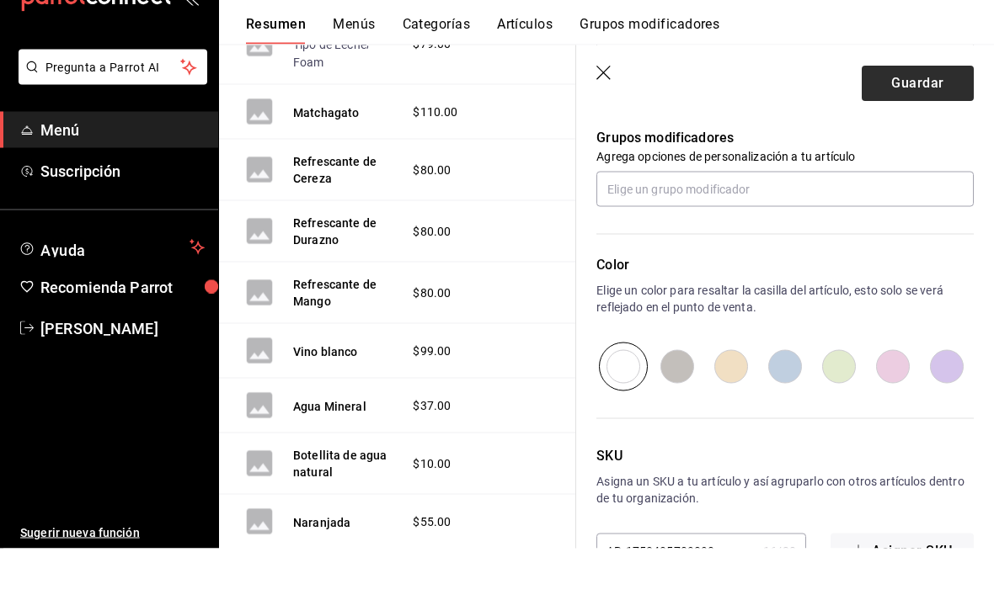
type input "$50.00"
click at [935, 117] on button "Guardar" at bounding box center [917, 134] width 112 height 35
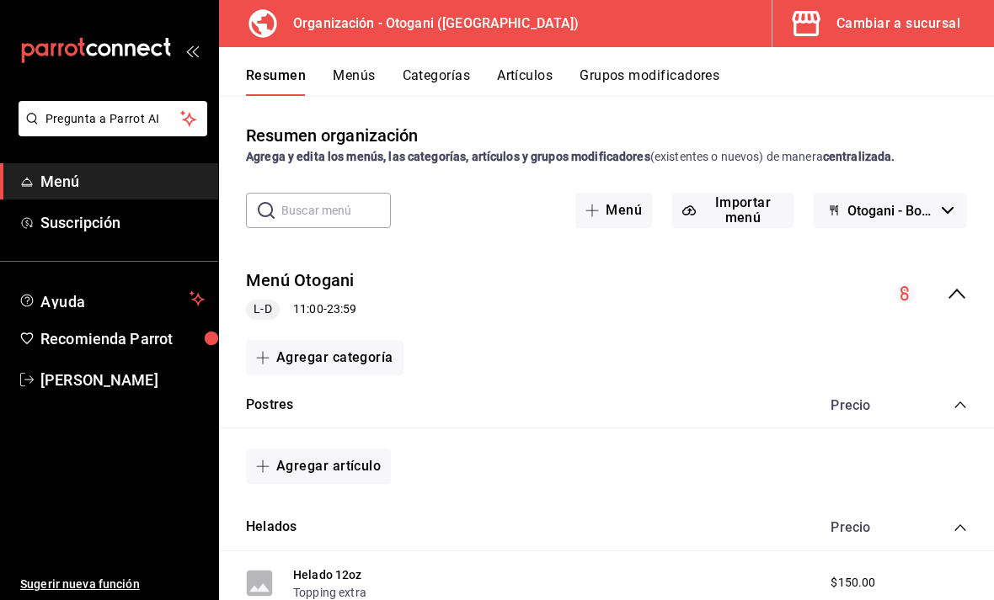
click at [143, 186] on span "Menú" at bounding box center [122, 181] width 164 height 23
click at [866, 20] on div "Cambiar a sucursal" at bounding box center [898, 24] width 124 height 24
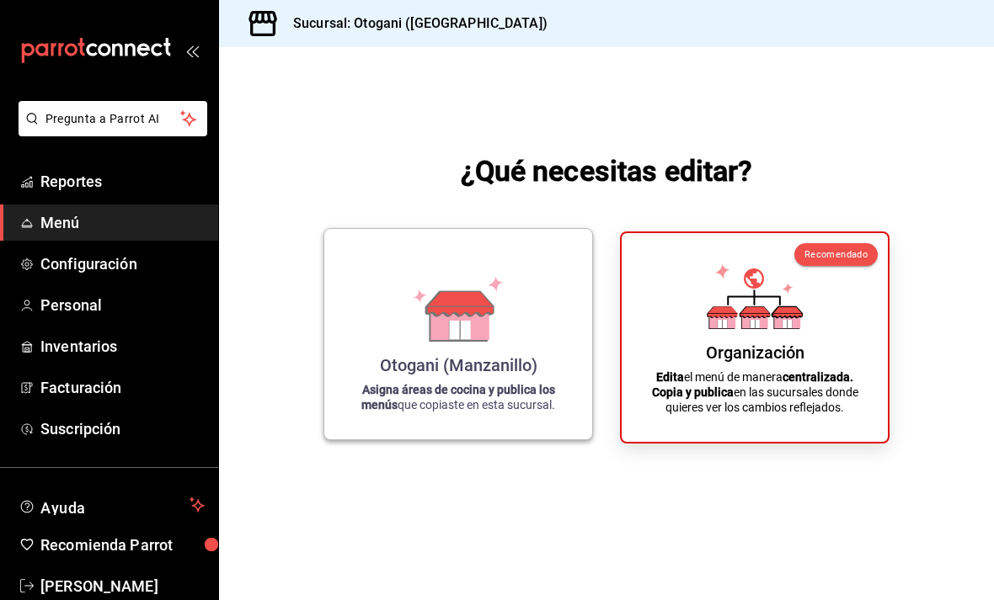
click at [527, 376] on div "Otogani (Manzanillo)" at bounding box center [458, 365] width 157 height 20
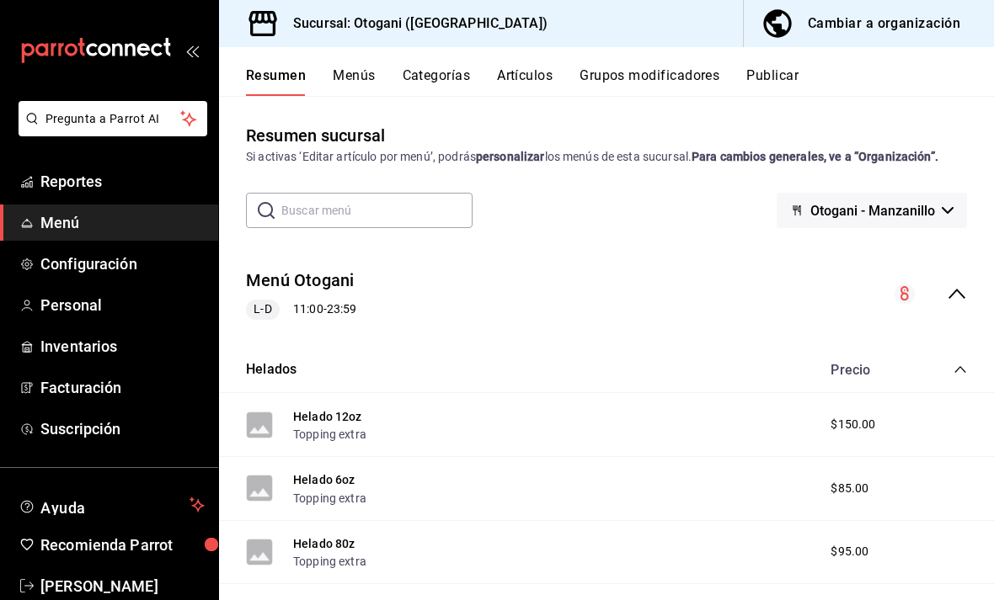
click at [455, 83] on button "Categorías" at bounding box center [436, 81] width 68 height 29
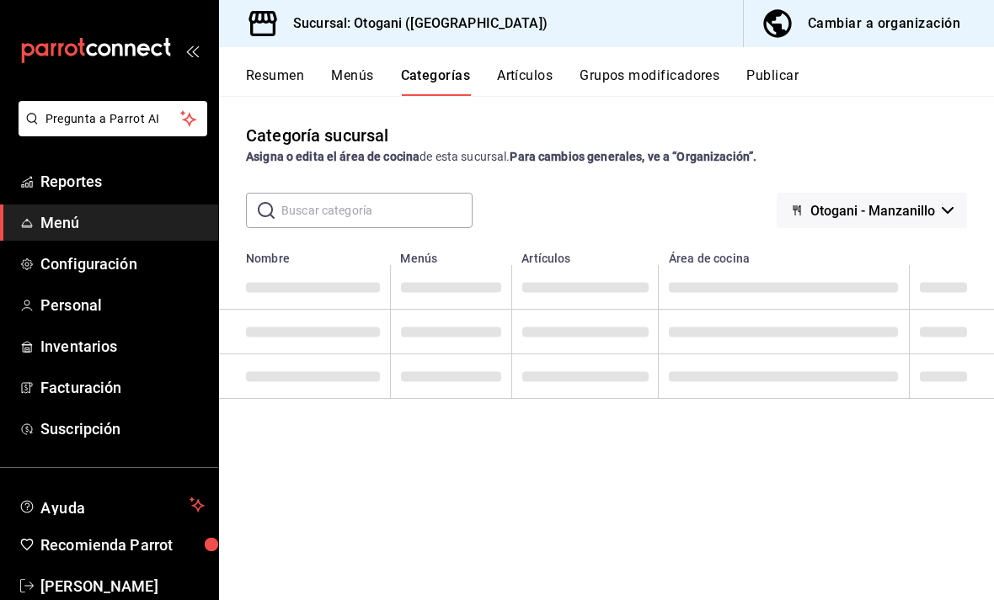
click at [652, 83] on button "Grupos modificadores" at bounding box center [649, 81] width 140 height 29
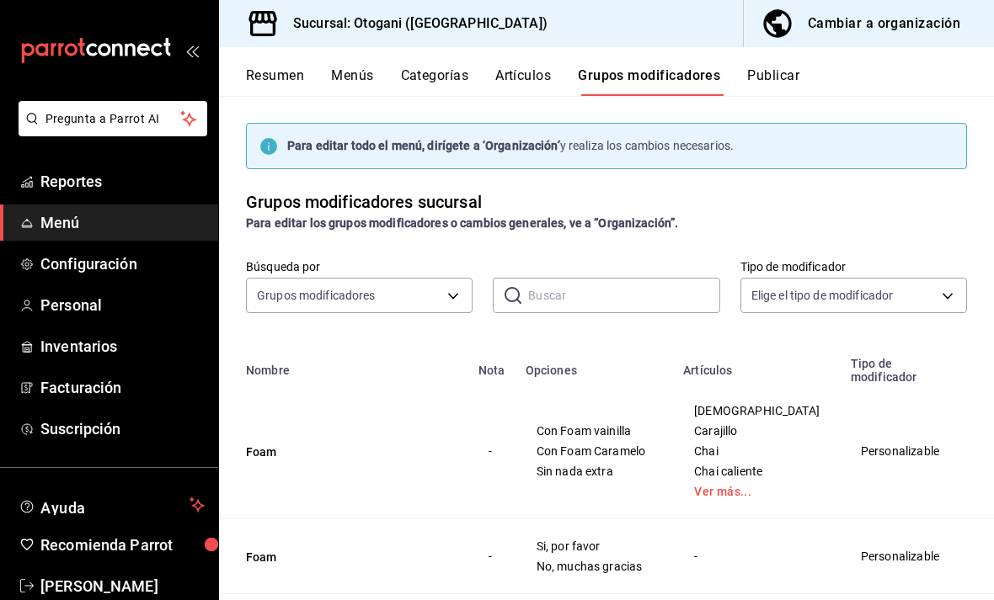
click at [347, 84] on button "Menús" at bounding box center [352, 81] width 42 height 29
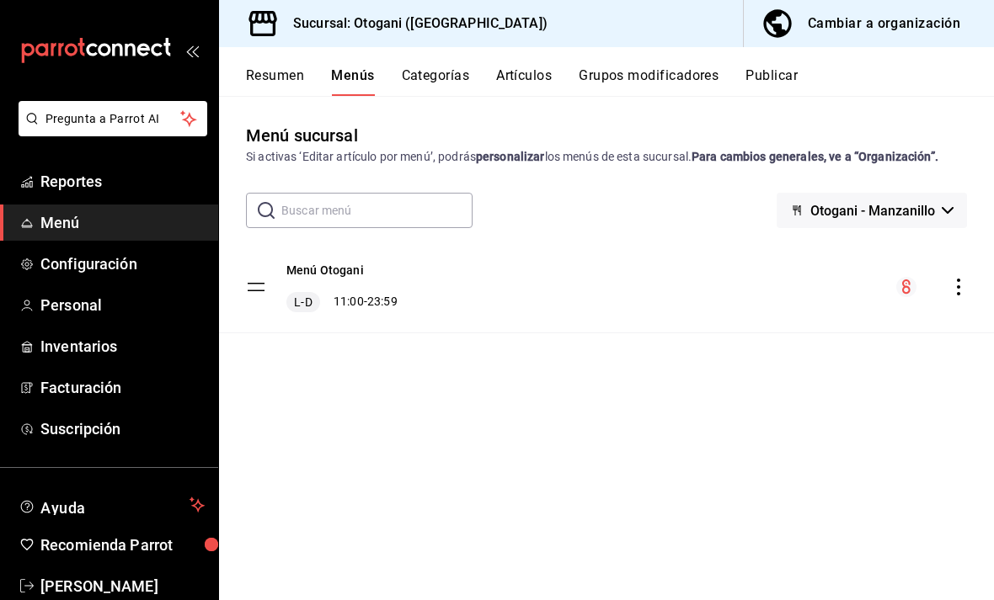
click at [414, 285] on div "Menú Otogani L-D 11:00 - 23:59" at bounding box center [606, 287] width 775 height 91
click at [264, 274] on div "Menú Otogani L-D 11:00 - 23:59" at bounding box center [322, 287] width 152 height 51
click at [957, 284] on icon "actions" at bounding box center [958, 287] width 17 height 17
click at [728, 251] on div at bounding box center [497, 300] width 994 height 600
click at [404, 287] on div "Menú Otogani L-D 11:00 - 23:59" at bounding box center [606, 287] width 775 height 91
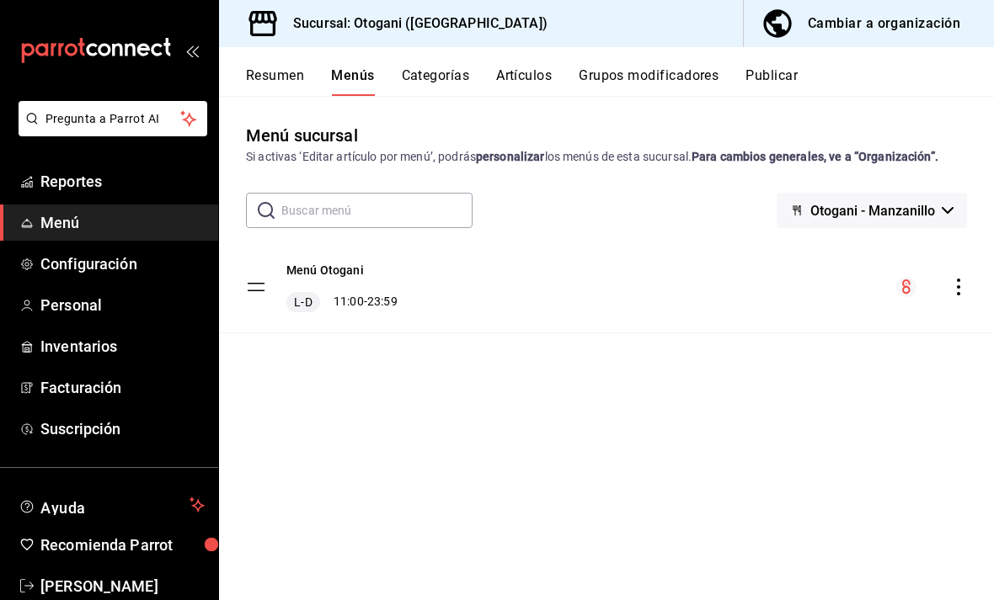
click at [552, 327] on div "Menú Otogani L-D 11:00 - 23:59" at bounding box center [606, 287] width 775 height 91
click at [433, 67] on button "Categorías" at bounding box center [436, 81] width 68 height 29
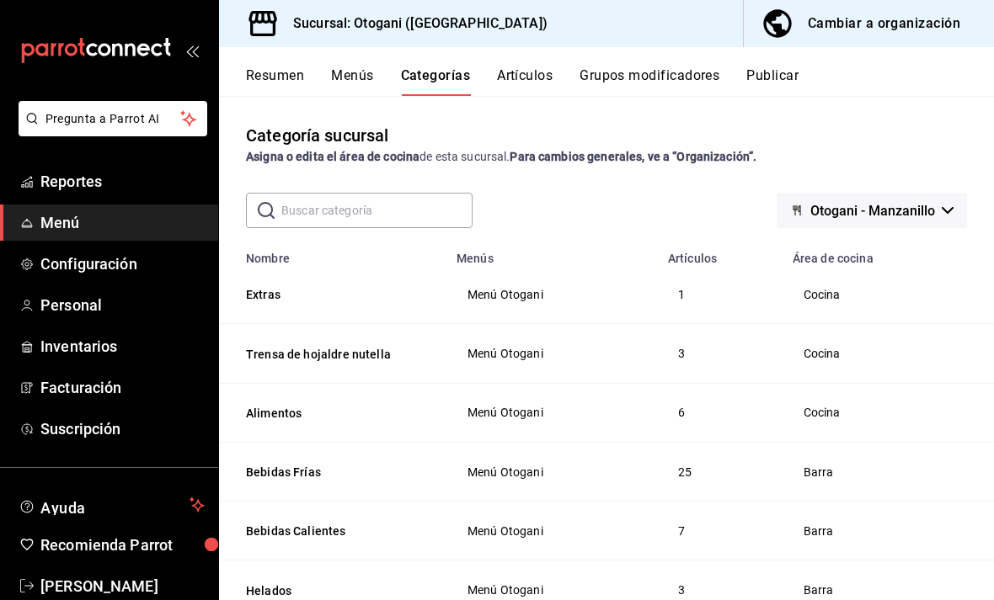
click at [743, 537] on td "7" at bounding box center [720, 531] width 125 height 59
click at [911, 347] on div "Cocina" at bounding box center [884, 353] width 164 height 13
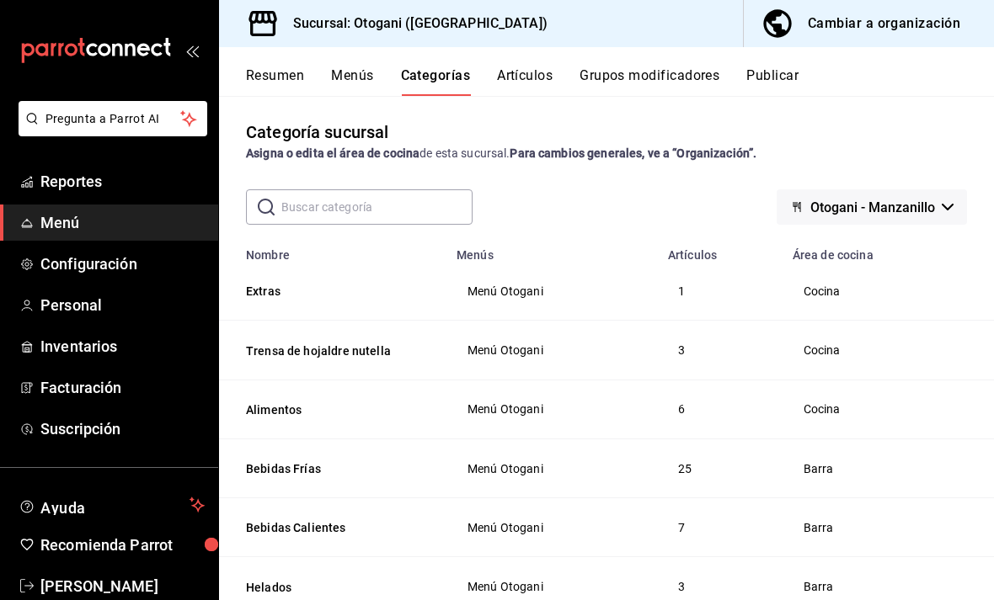
scroll to position [3, 0]
click at [530, 71] on button "Artículos" at bounding box center [525, 81] width 56 height 29
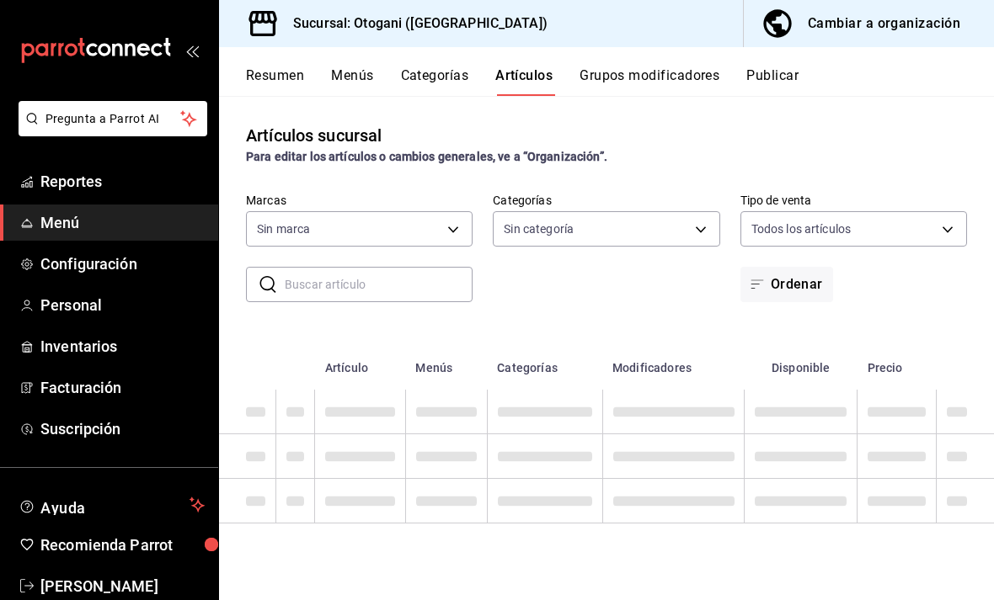
type input "4aa9756e-d58e-457f-9097-449da5ef6845"
type input "a954eddd-a6ac-4a31-9688-6495f837f05f,f468aa2b-4da7-4538-9676-f1ee7ab4630b,1e70d…"
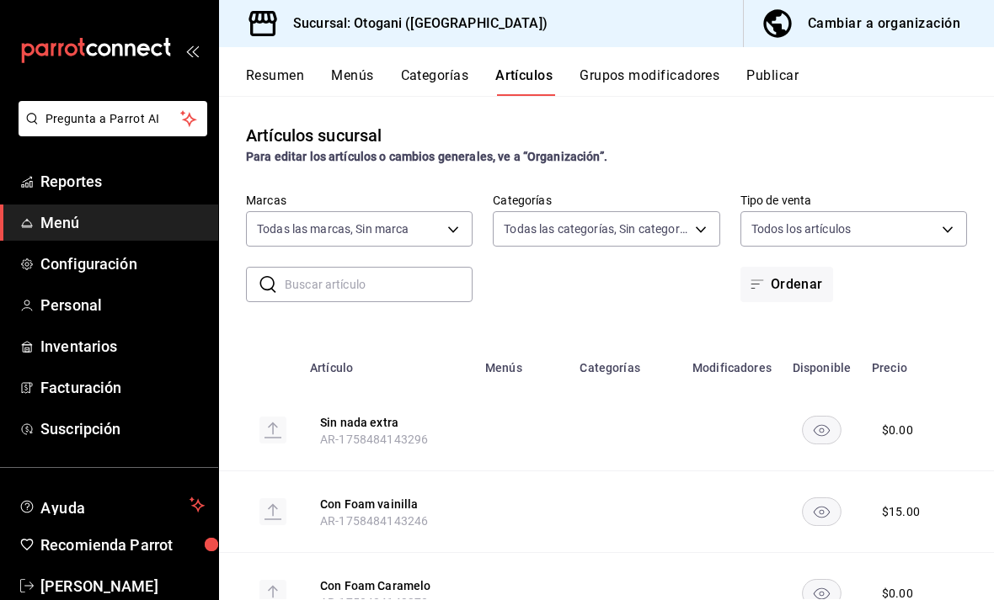
scroll to position [-1, 0]
click at [691, 79] on button "Grupos modificadores" at bounding box center [649, 81] width 140 height 29
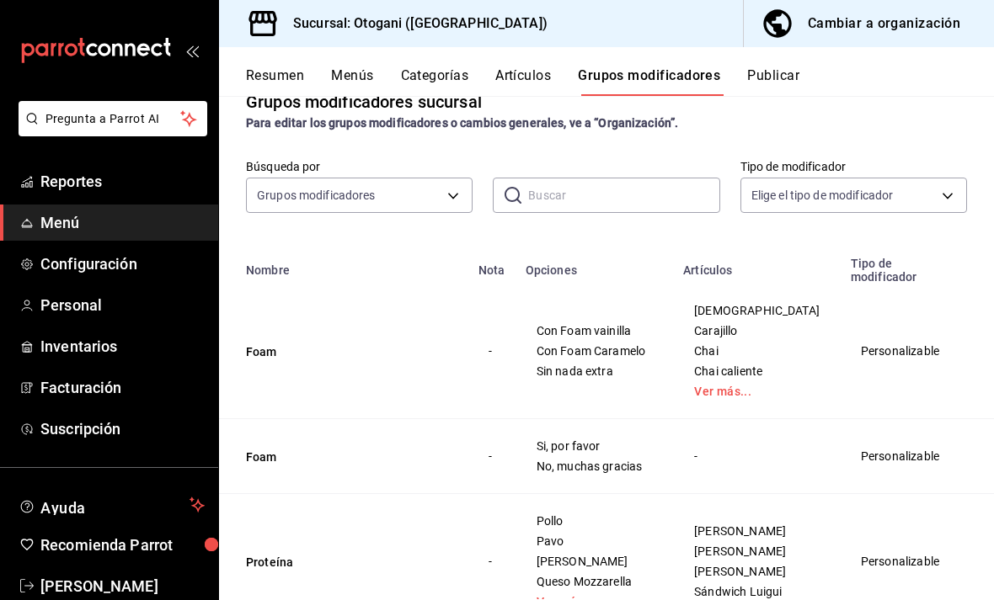
scroll to position [101, 0]
click at [637, 345] on span "Con Foam Caramelo" at bounding box center [594, 350] width 116 height 12
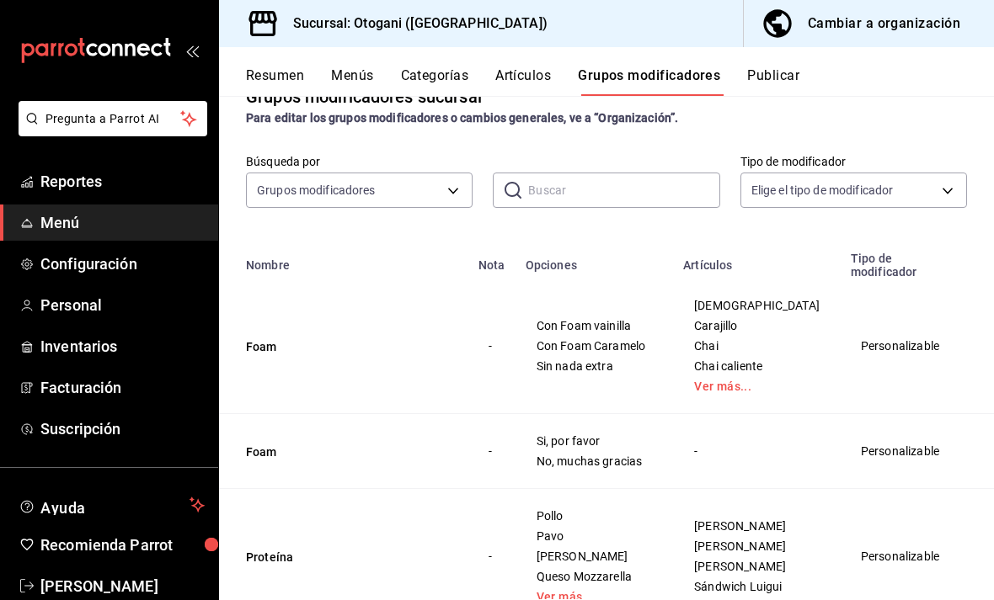
click at [841, 351] on td "Personalizable" at bounding box center [899, 347] width 119 height 136
click at [840, 347] on td "Personalizable" at bounding box center [899, 347] width 119 height 136
click at [840, 345] on td "Personalizable" at bounding box center [899, 347] width 119 height 136
click at [847, 334] on td "Personalizable" at bounding box center [899, 347] width 119 height 136
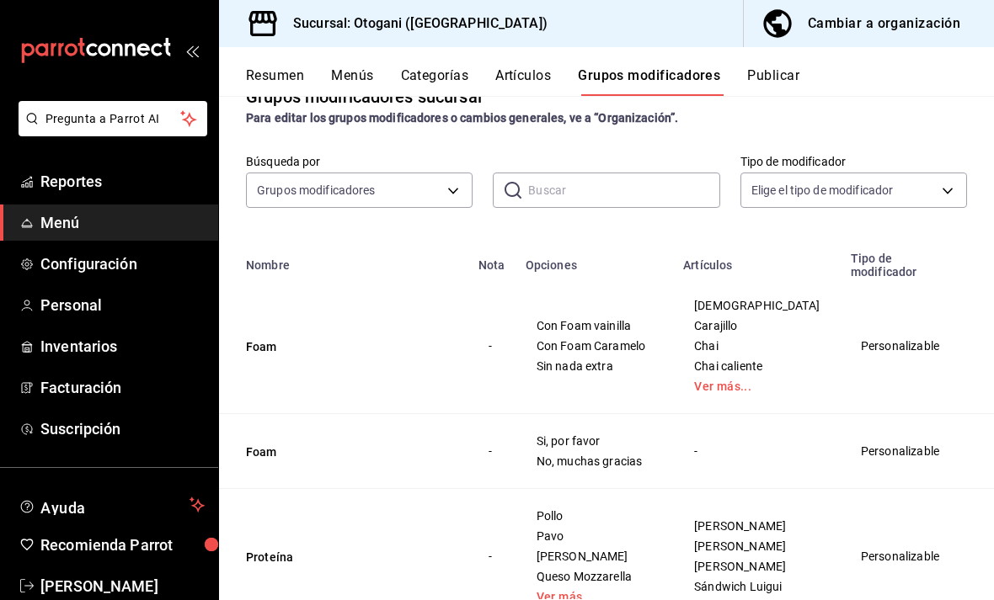
click at [847, 334] on td "Personalizable" at bounding box center [899, 347] width 119 height 136
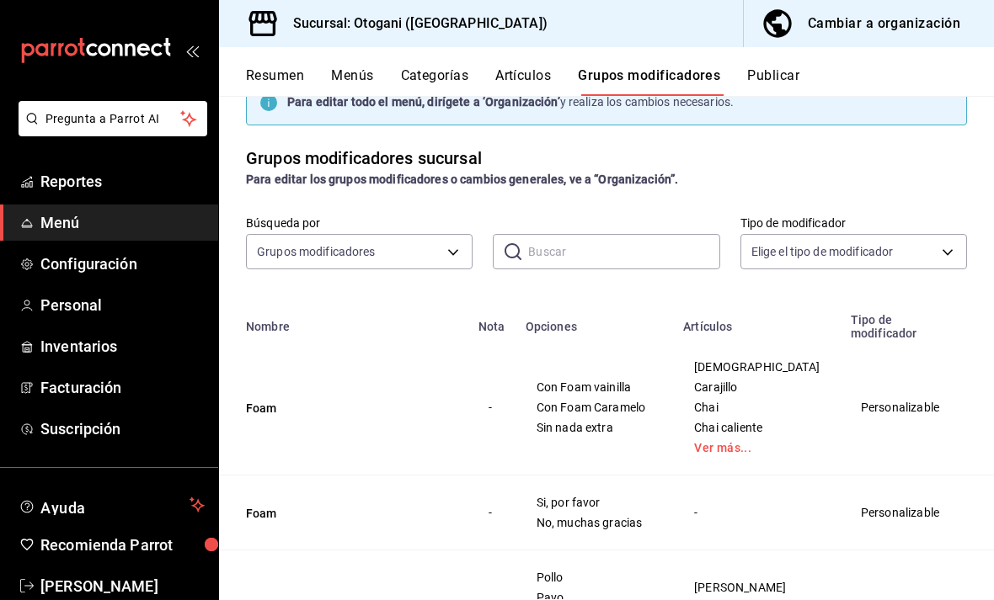
scroll to position [42, 0]
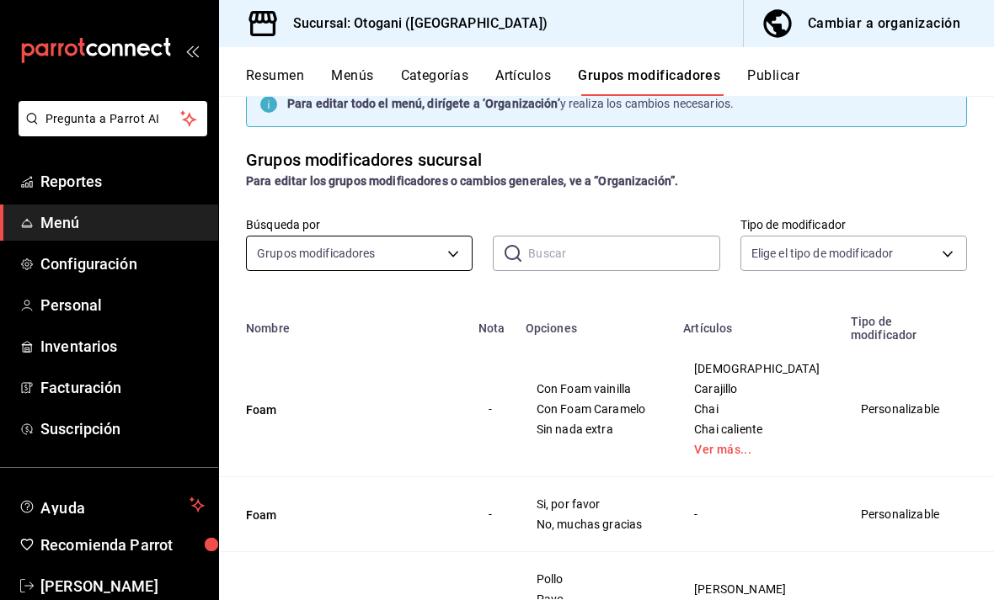
click at [441, 246] on body "Pregunta a Parrot AI Reportes Menú Configuración Personal Inventarios Facturaci…" at bounding box center [497, 300] width 994 height 600
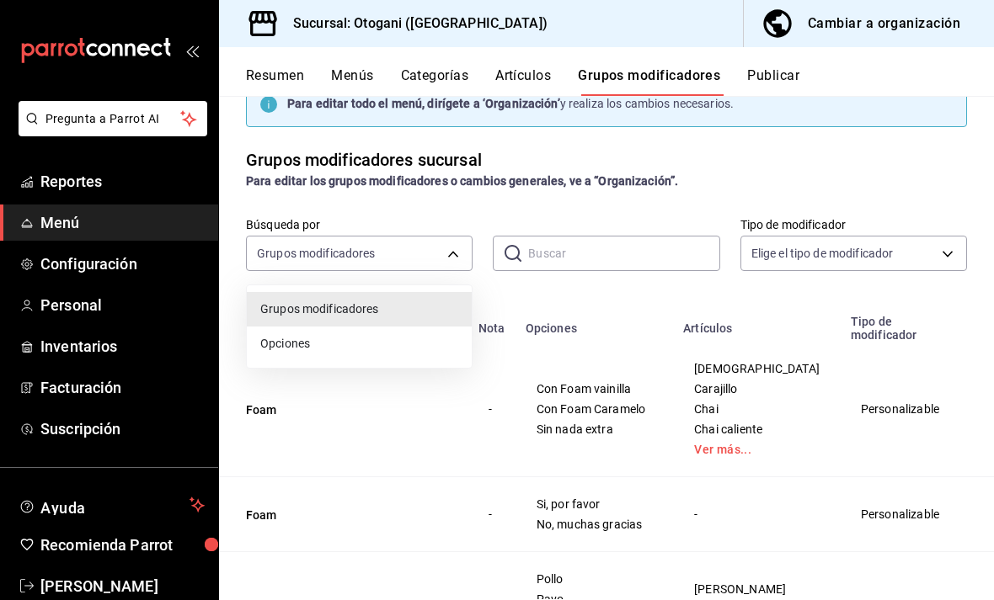
click at [430, 249] on div at bounding box center [497, 300] width 994 height 600
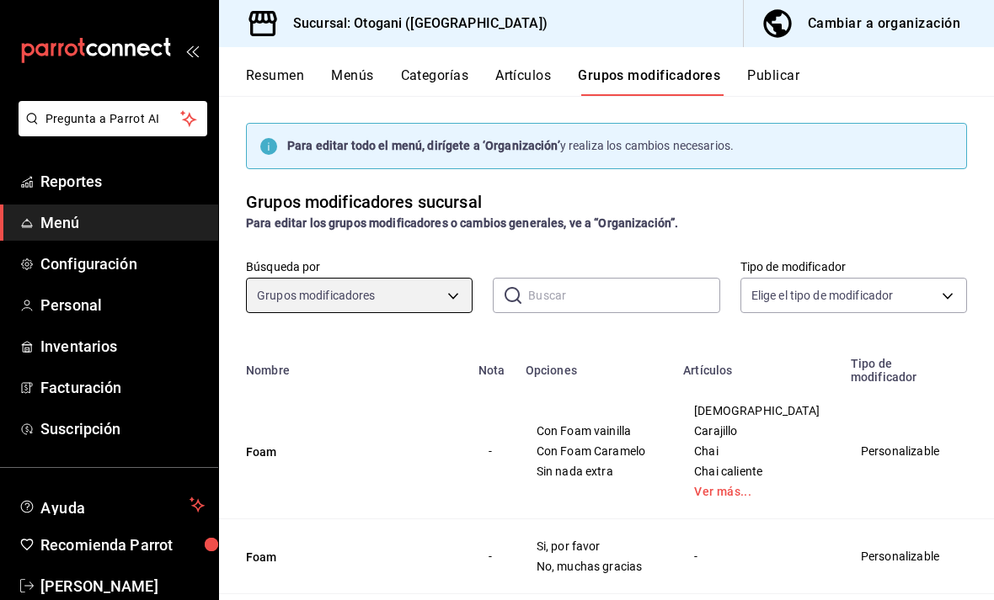
scroll to position [0, 0]
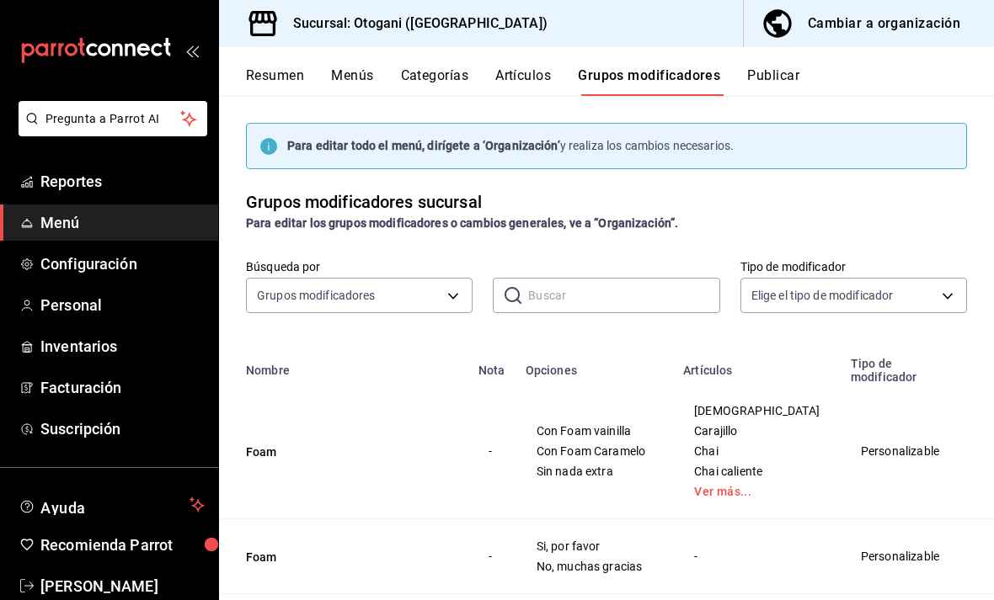
click at [271, 74] on button "Resumen" at bounding box center [275, 81] width 58 height 29
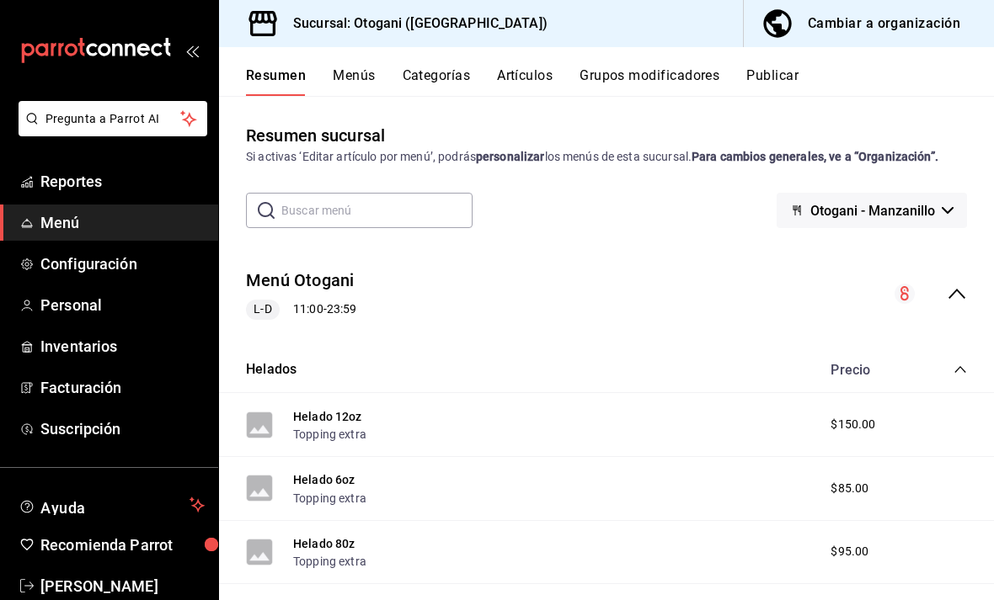
click at [346, 69] on button "Menús" at bounding box center [354, 81] width 42 height 29
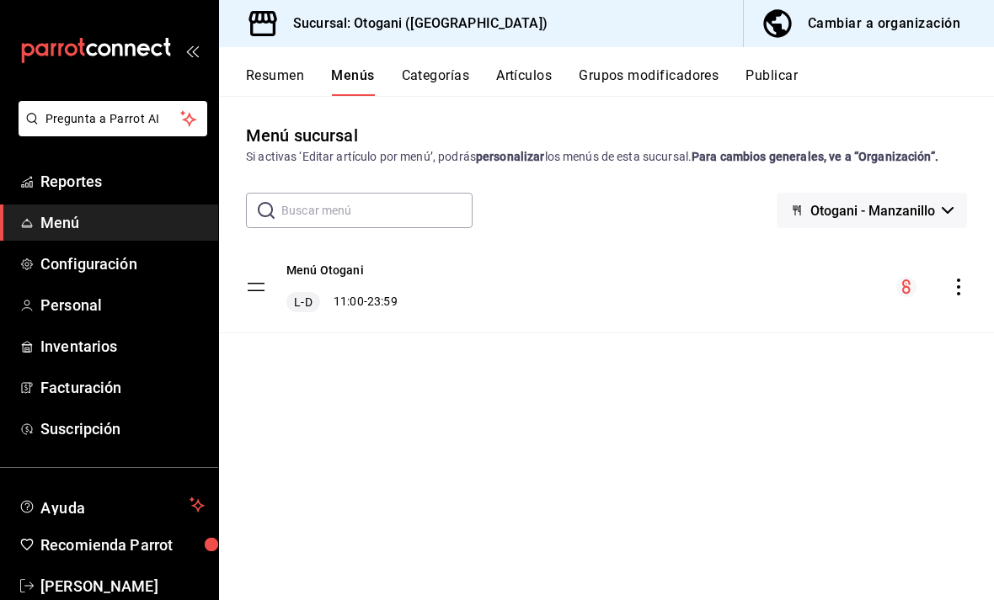
click at [441, 94] on button "Categorías" at bounding box center [436, 81] width 68 height 29
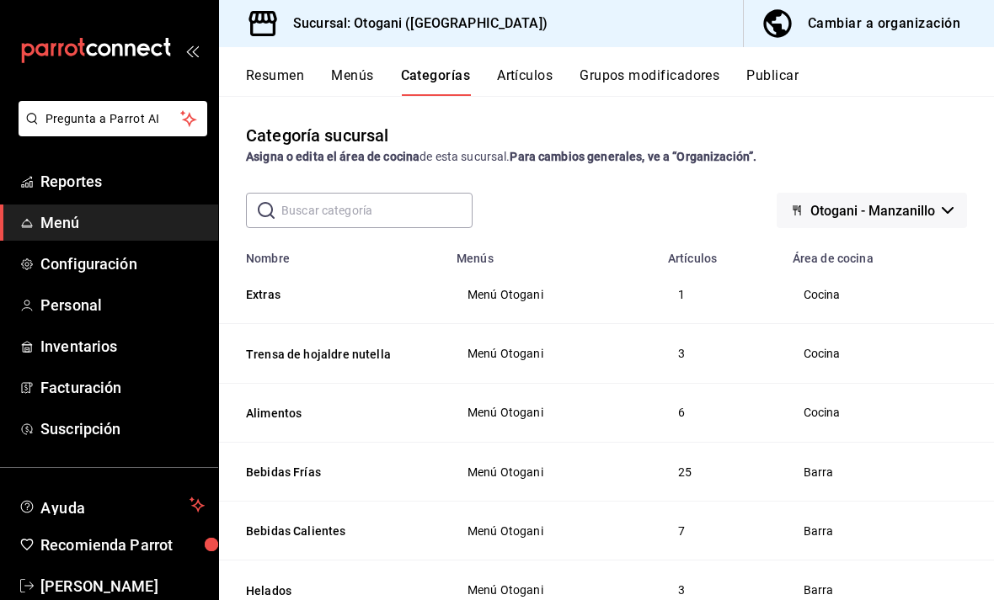
click at [281, 77] on button "Resumen" at bounding box center [275, 81] width 58 height 29
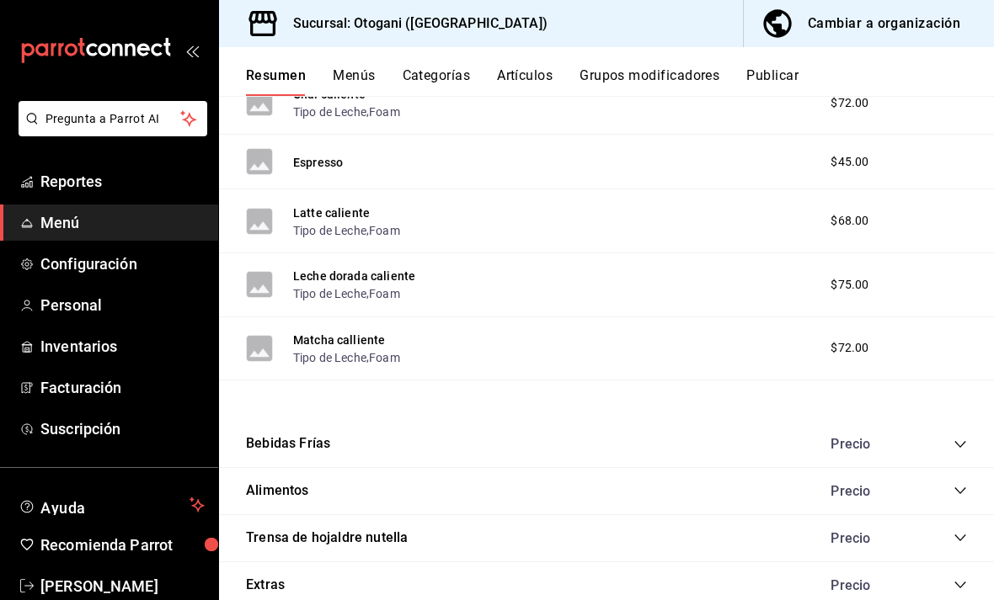
scroll to position [718, 0]
click at [446, 76] on button "Categorías" at bounding box center [436, 81] width 68 height 29
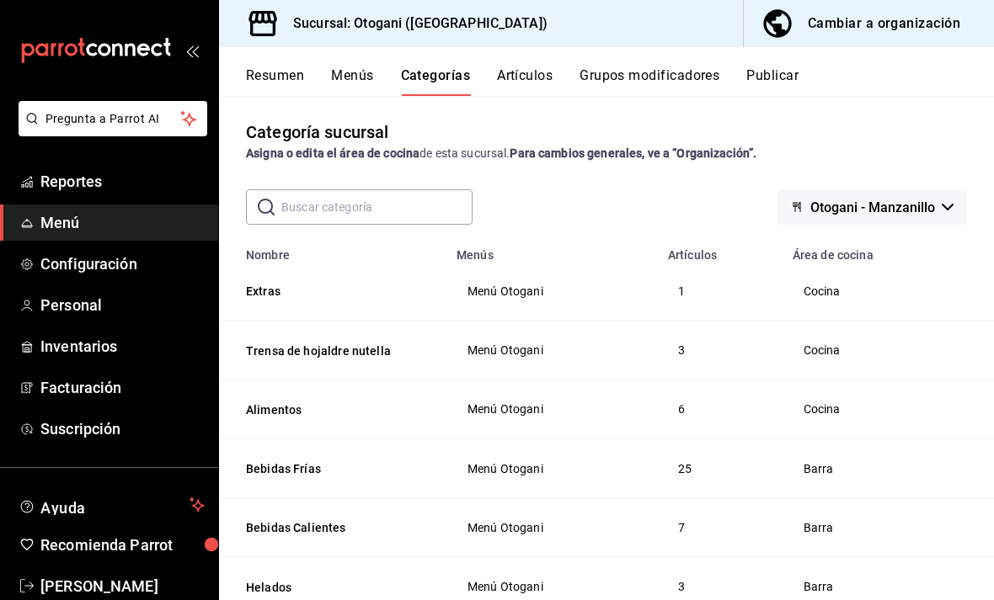
scroll to position [3, 0]
click at [930, 214] on span "Otogani - Manzanillo" at bounding box center [872, 208] width 125 height 16
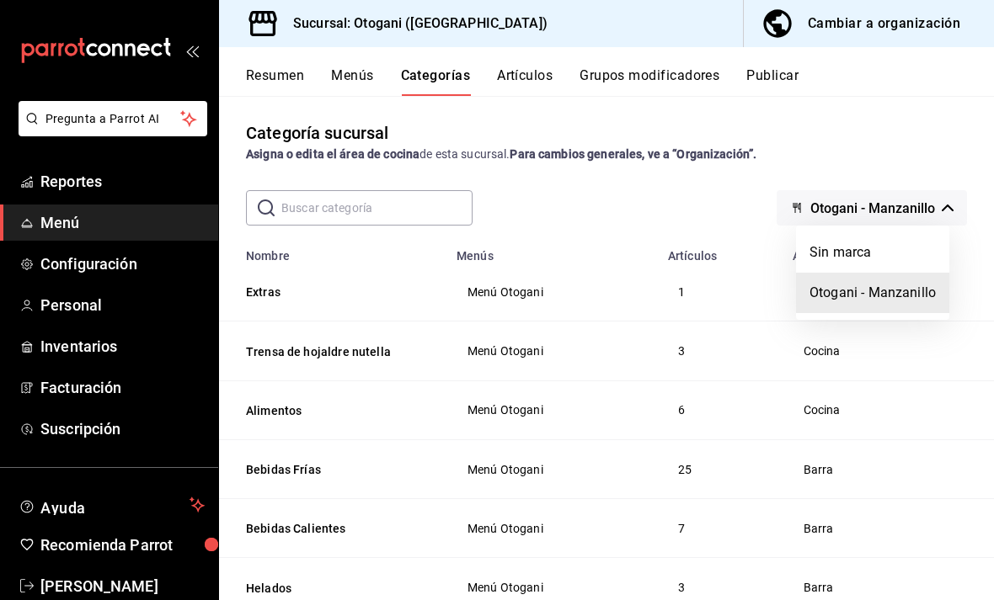
click at [919, 120] on div at bounding box center [497, 300] width 994 height 600
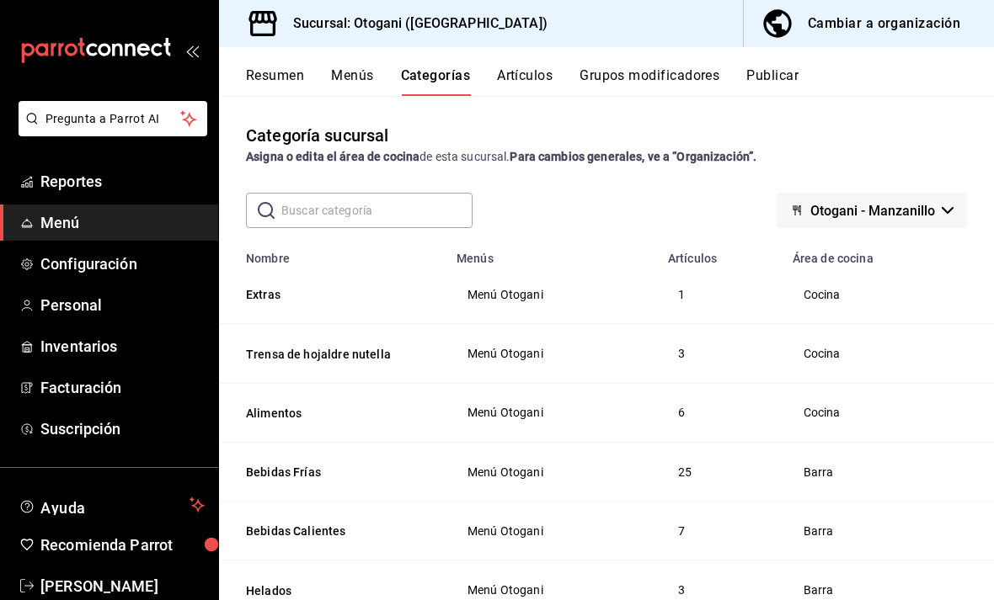
scroll to position [0, 0]
click at [815, 32] on div "Cambiar a organización" at bounding box center [883, 24] width 152 height 24
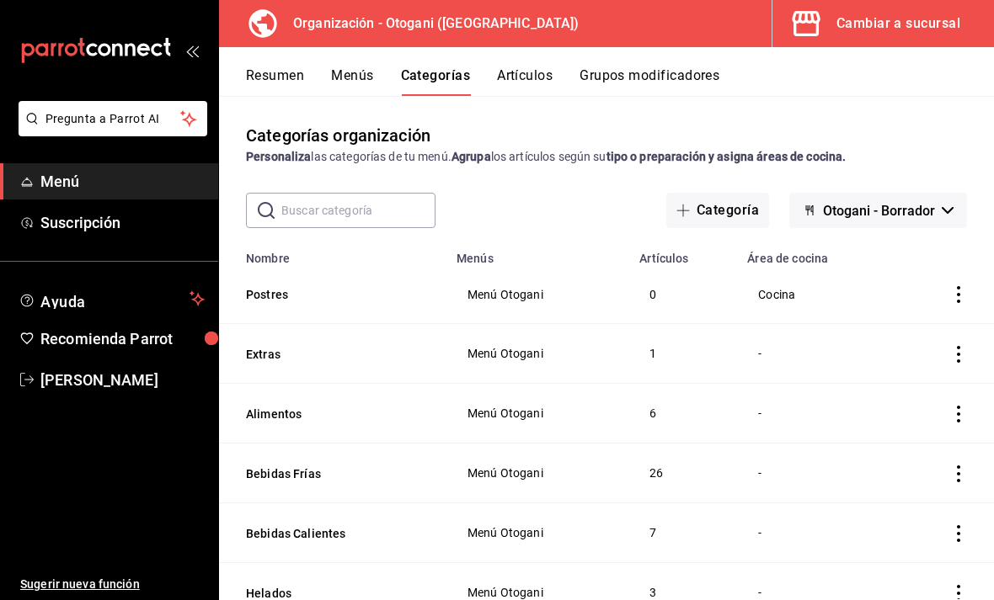
click at [696, 70] on button "Grupos modificadores" at bounding box center [649, 81] width 140 height 29
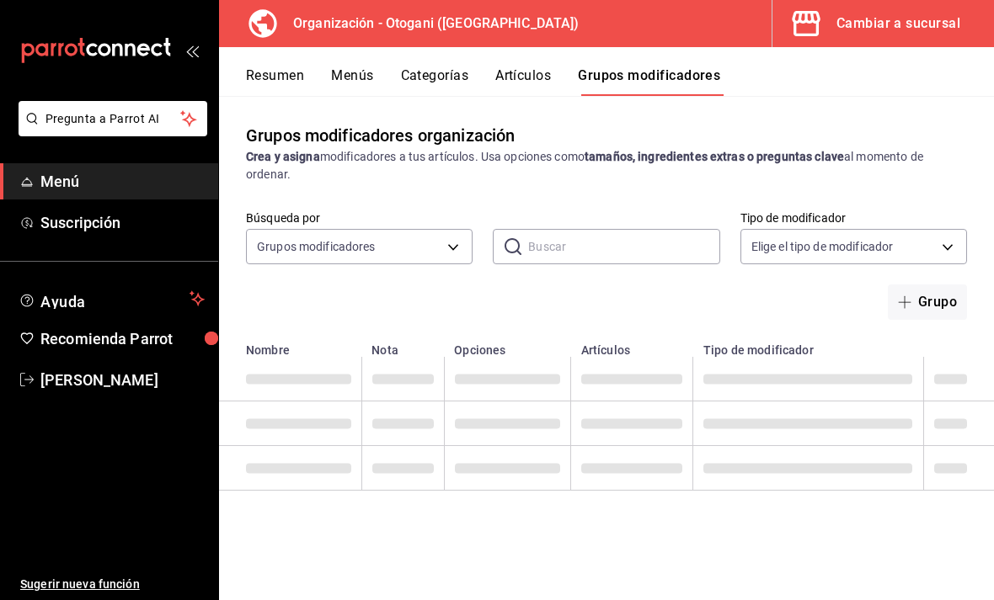
click at [691, 81] on button "Grupos modificadores" at bounding box center [649, 81] width 142 height 29
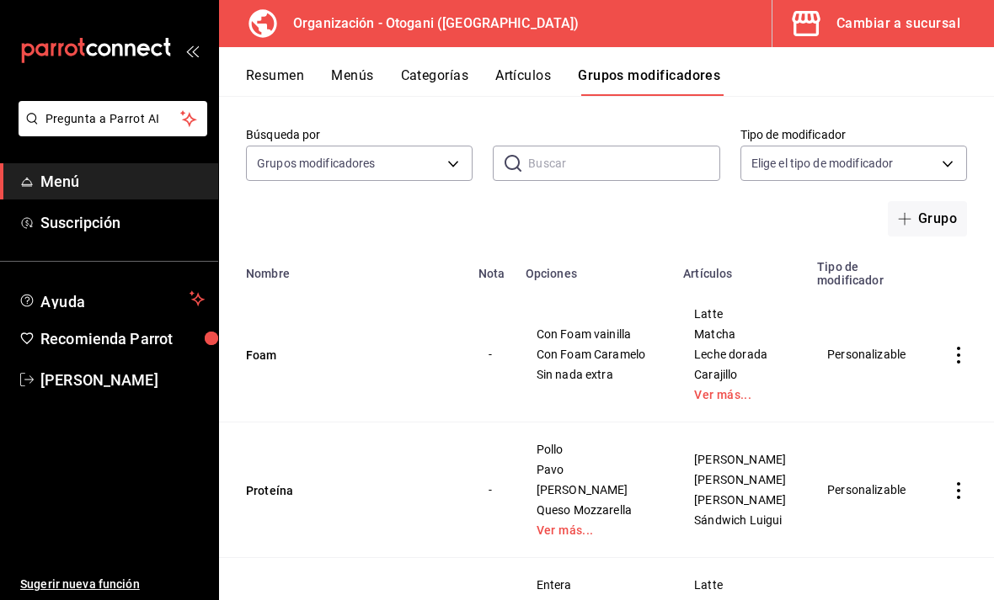
scroll to position [79, 0]
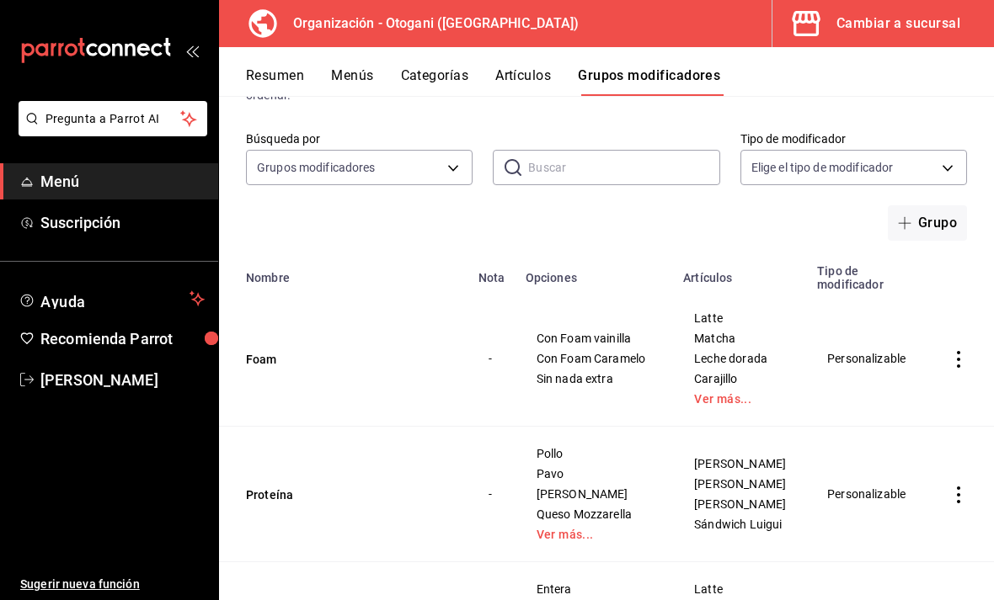
click at [958, 354] on icon "actions" at bounding box center [958, 359] width 3 height 17
click at [914, 398] on span "Editar" at bounding box center [908, 400] width 44 height 18
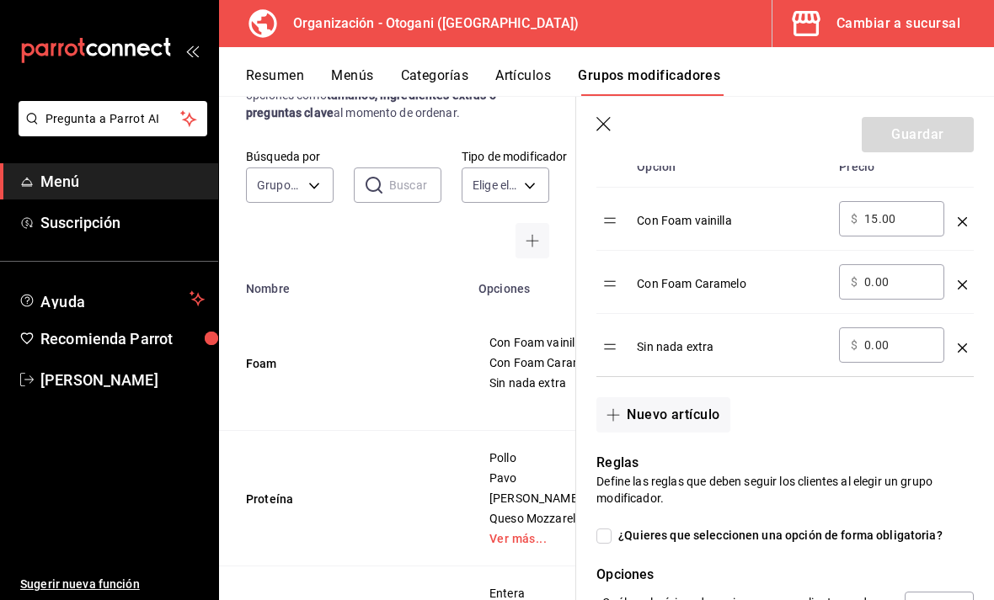
scroll to position [562, 0]
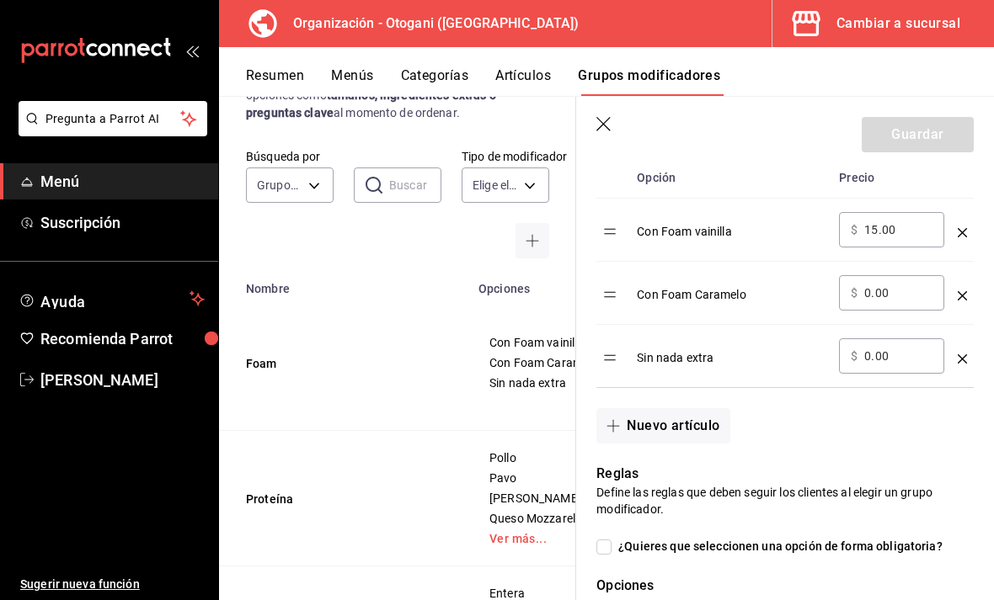
click at [872, 286] on input "0.00" at bounding box center [898, 293] width 68 height 17
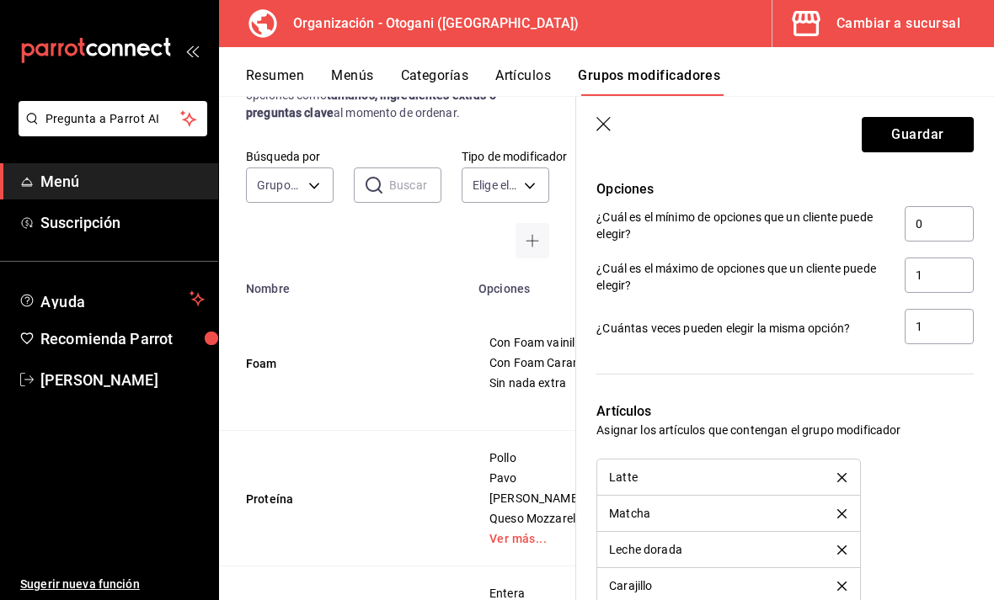
scroll to position [948, 0]
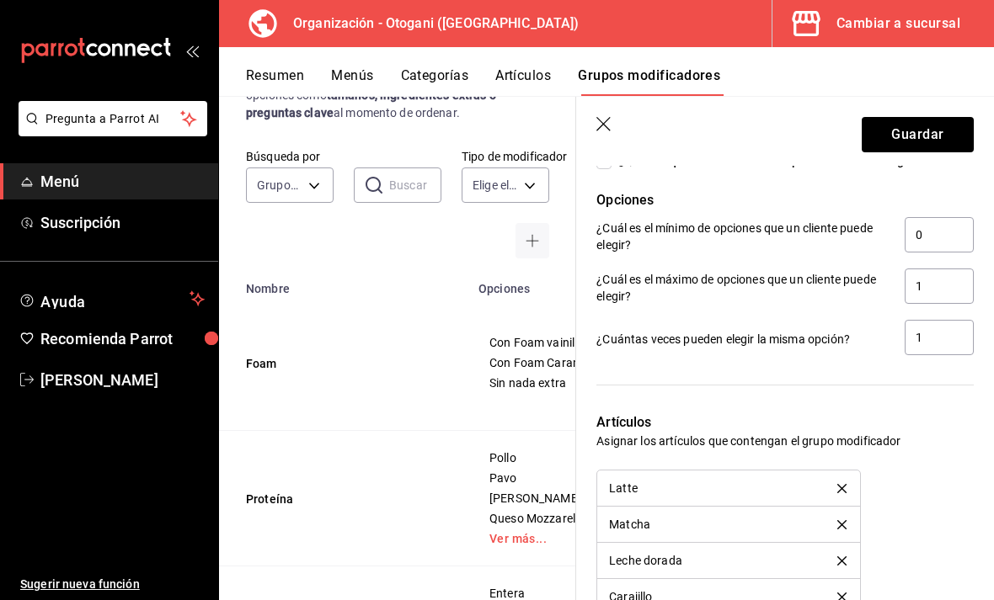
type input "15.00"
click at [935, 133] on button "Guardar" at bounding box center [917, 134] width 112 height 35
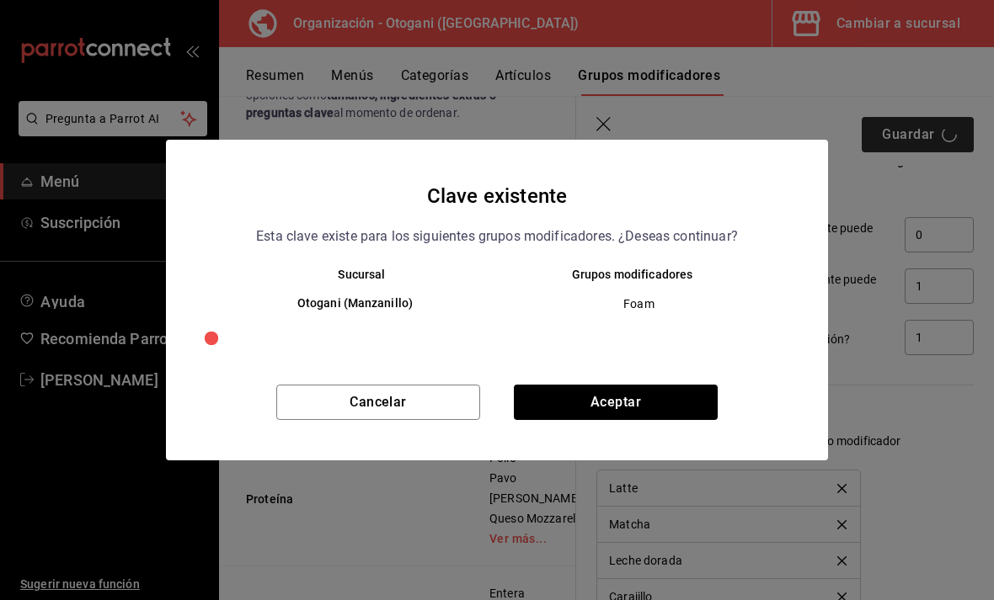
click at [680, 392] on button "Aceptar" at bounding box center [616, 402] width 204 height 35
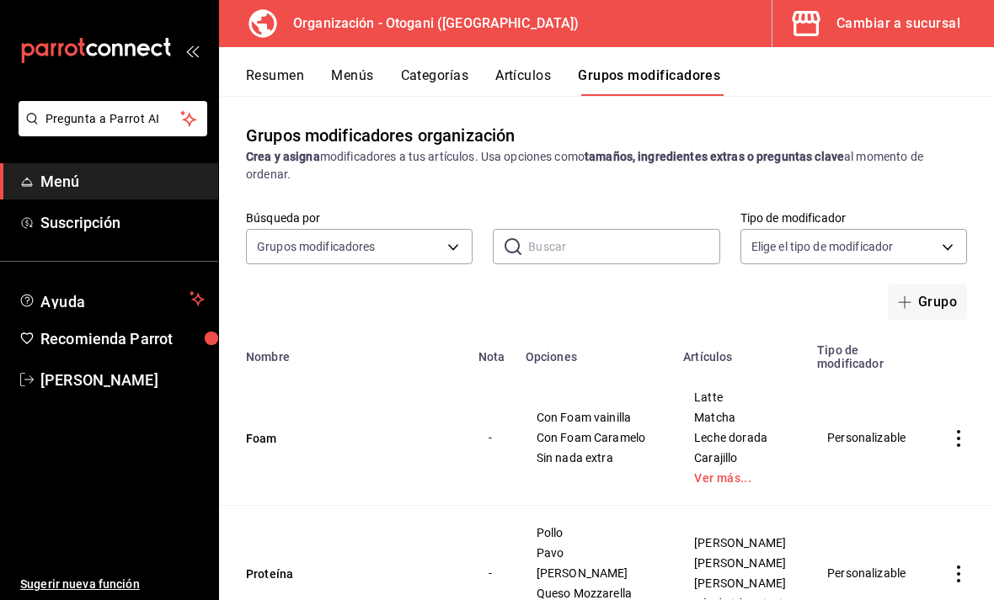
scroll to position [-12, 0]
click at [450, 82] on button "Categorías" at bounding box center [435, 81] width 68 height 29
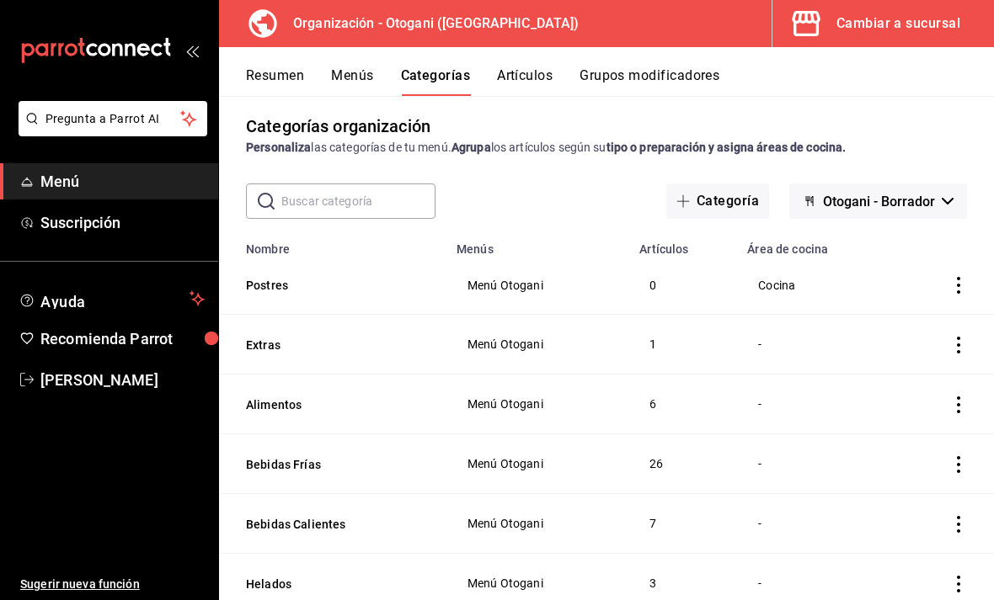
click at [514, 73] on button "Artículos" at bounding box center [525, 81] width 56 height 29
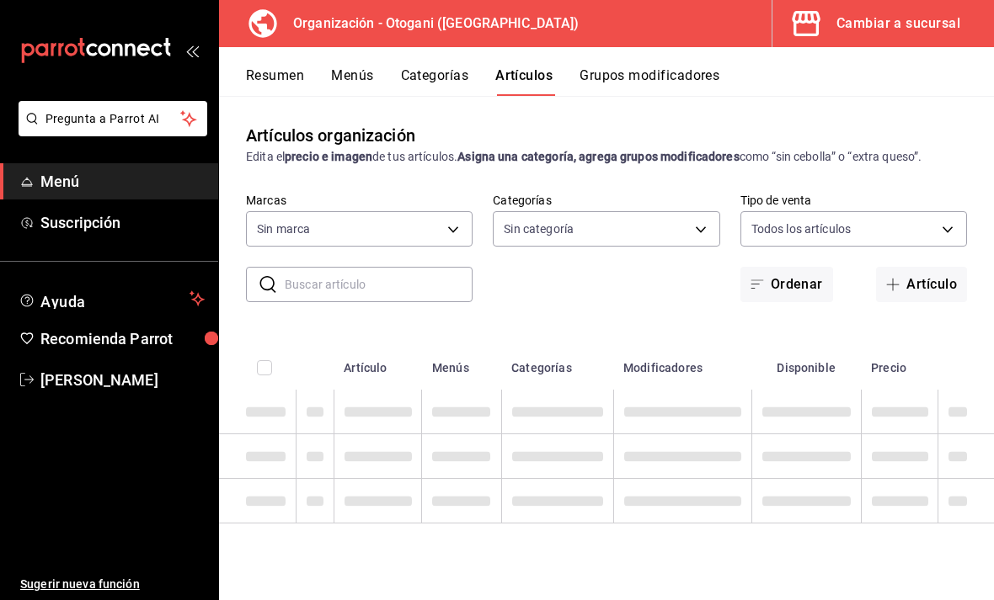
type input "6aafd005-f447-4c2a-ad87-162cacd72ae7"
type input "7b838cc2-51db-409a-9aad-de5e3f58080e,d3de5805-e958-44e4-beb1-8625c1cb9368,d8a9a…"
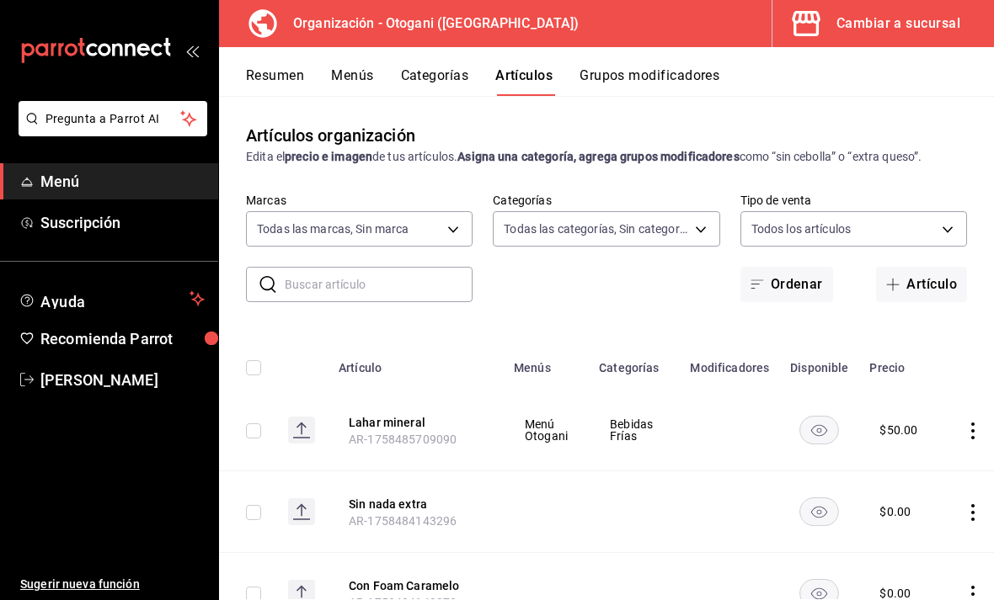
click at [914, 289] on button "Artículo" at bounding box center [921, 284] width 91 height 35
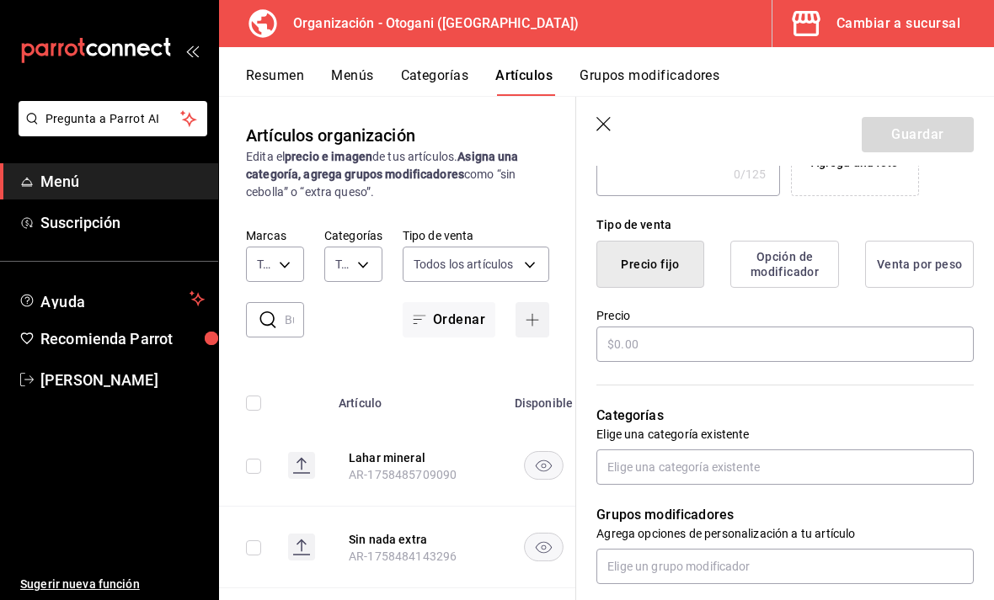
scroll to position [365, 0]
type input "Trenza de hojaldre"
click at [610, 335] on input "text" at bounding box center [784, 345] width 377 height 35
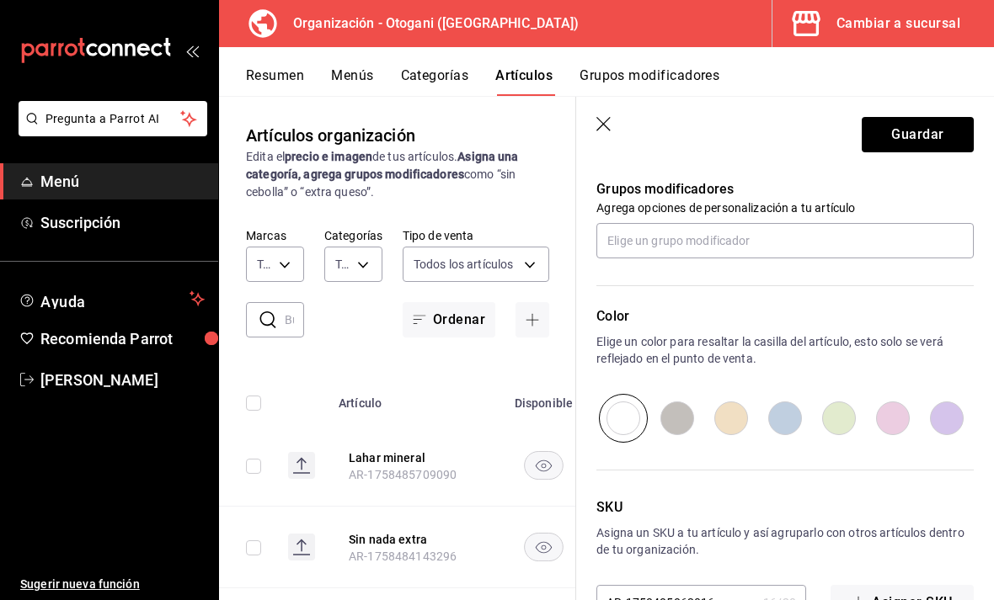
scroll to position [692, 0]
type input "$78.00"
click at [941, 130] on button "Guardar" at bounding box center [917, 134] width 112 height 35
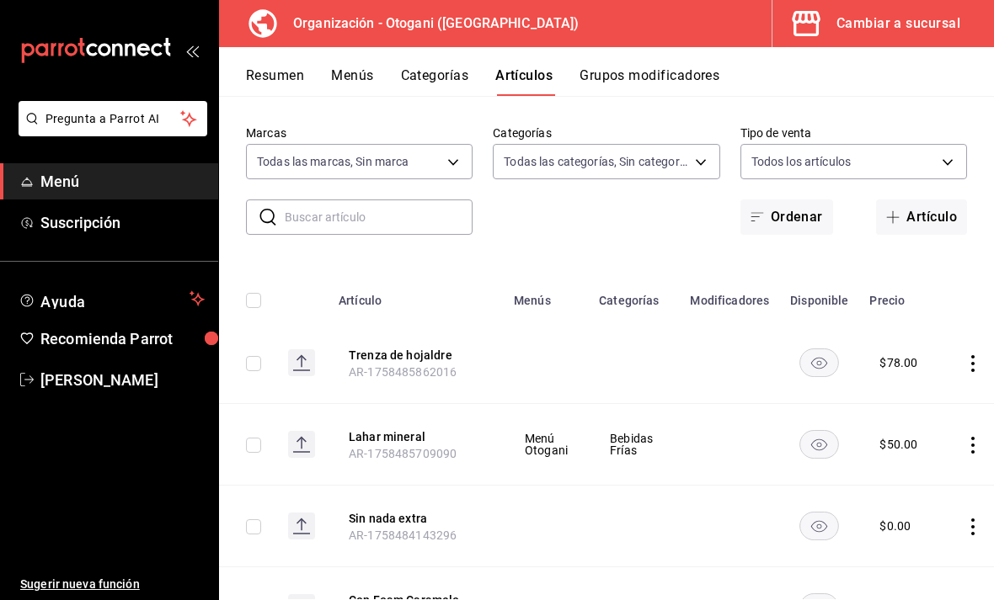
scroll to position [68, 0]
click at [907, 199] on button "Artículo" at bounding box center [921, 216] width 91 height 35
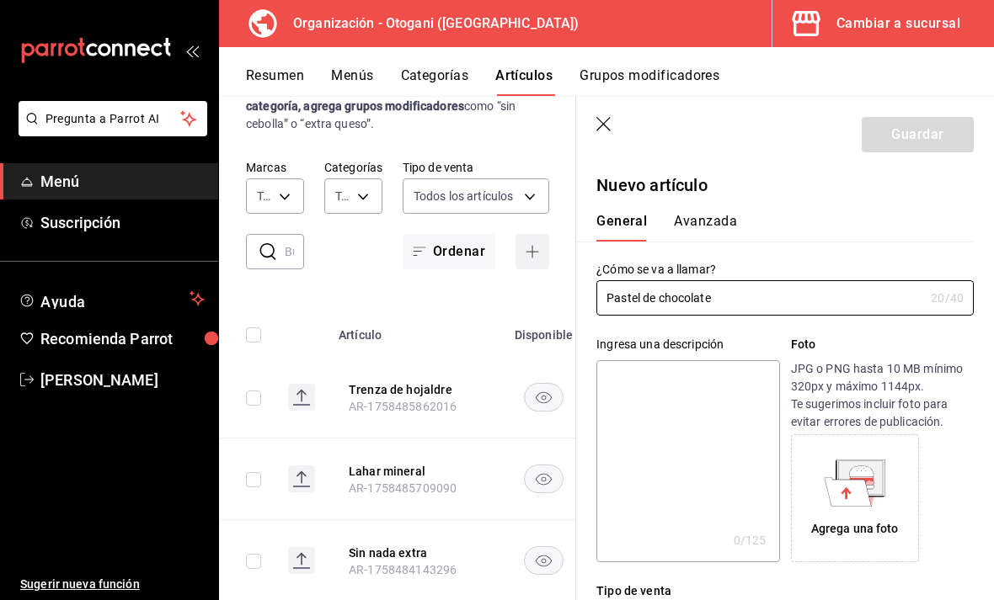
click at [660, 294] on input "Pastel de chocolate" at bounding box center [760, 298] width 328 height 34
click at [759, 301] on input "Pastel de 3chocolate" at bounding box center [760, 298] width 328 height 34
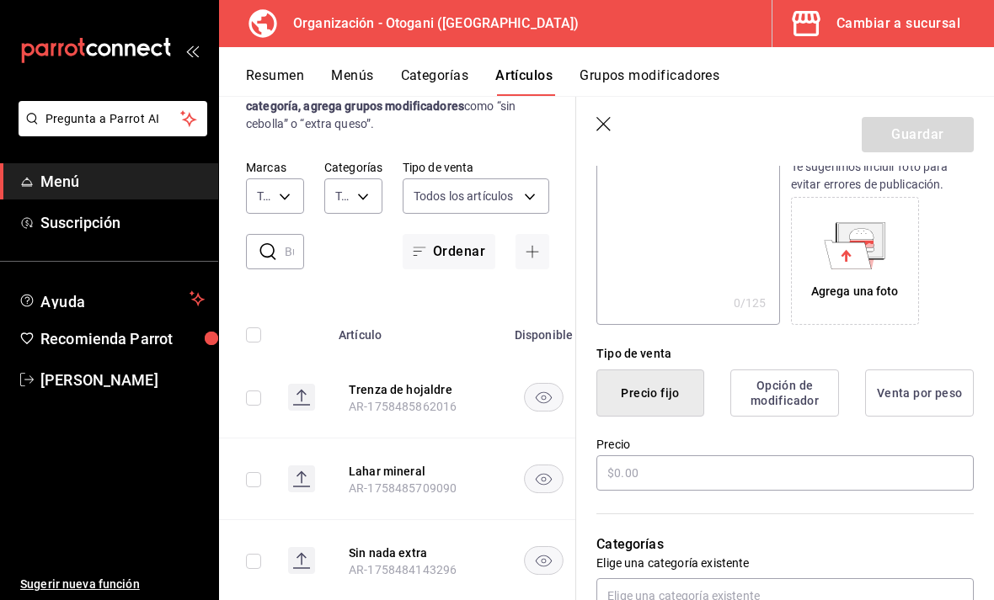
scroll to position [282, 0]
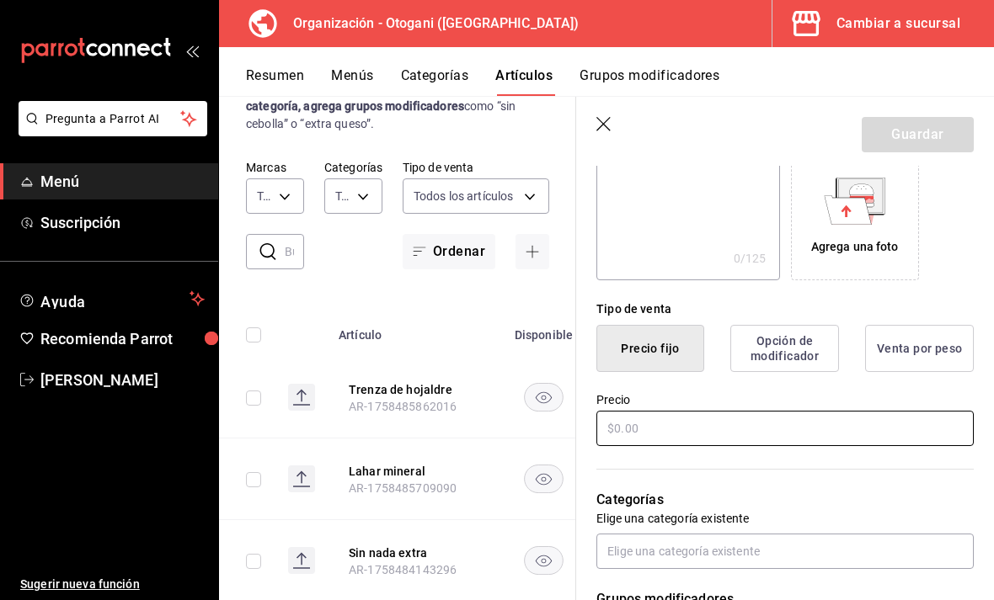
type input "Pastel de 3chocolates"
click at [615, 420] on input "text" at bounding box center [784, 428] width 377 height 35
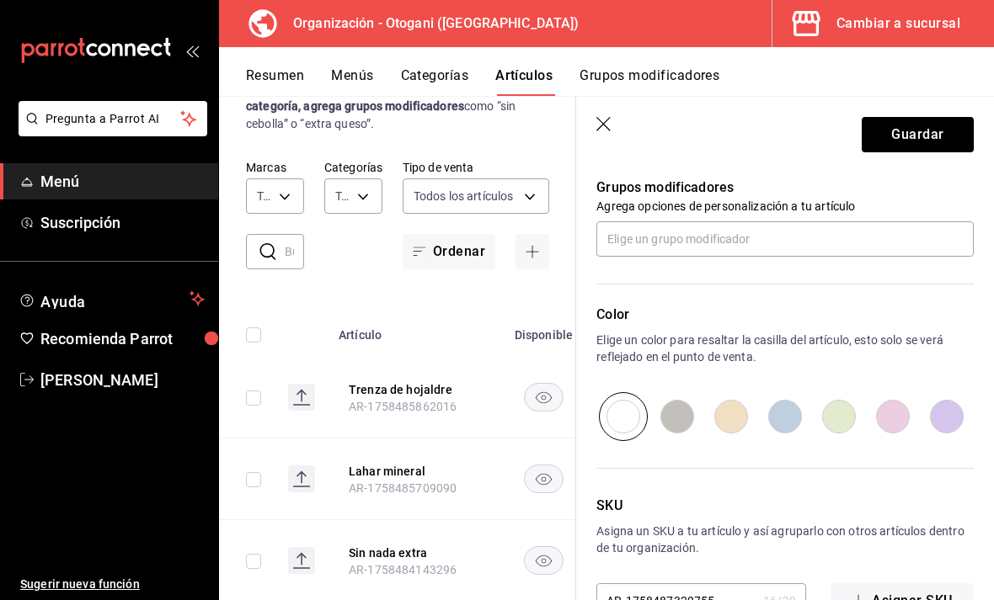
scroll to position [692, 0]
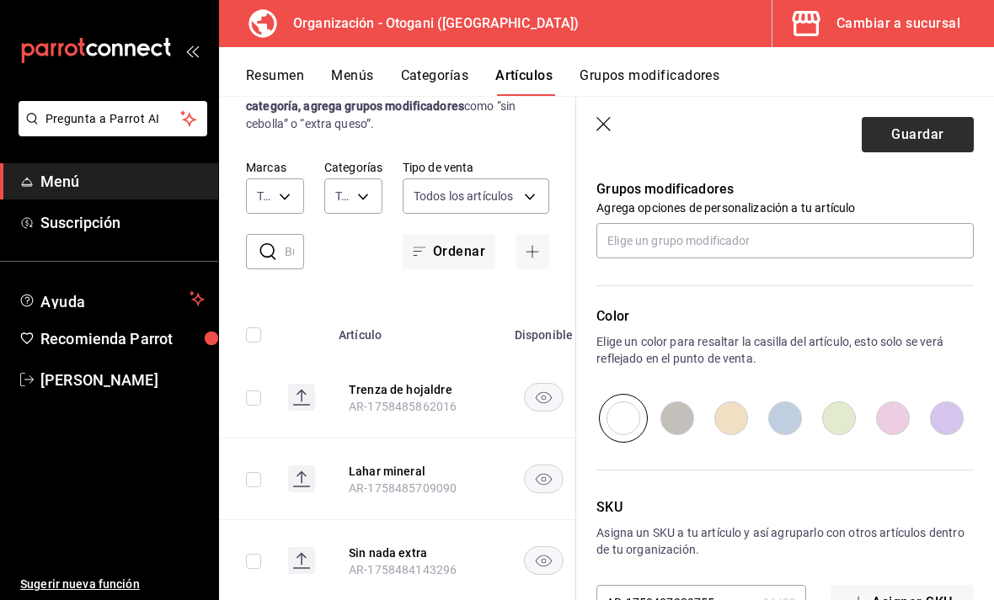
type input "$120.00"
click at [920, 131] on button "Guardar" at bounding box center [917, 134] width 112 height 35
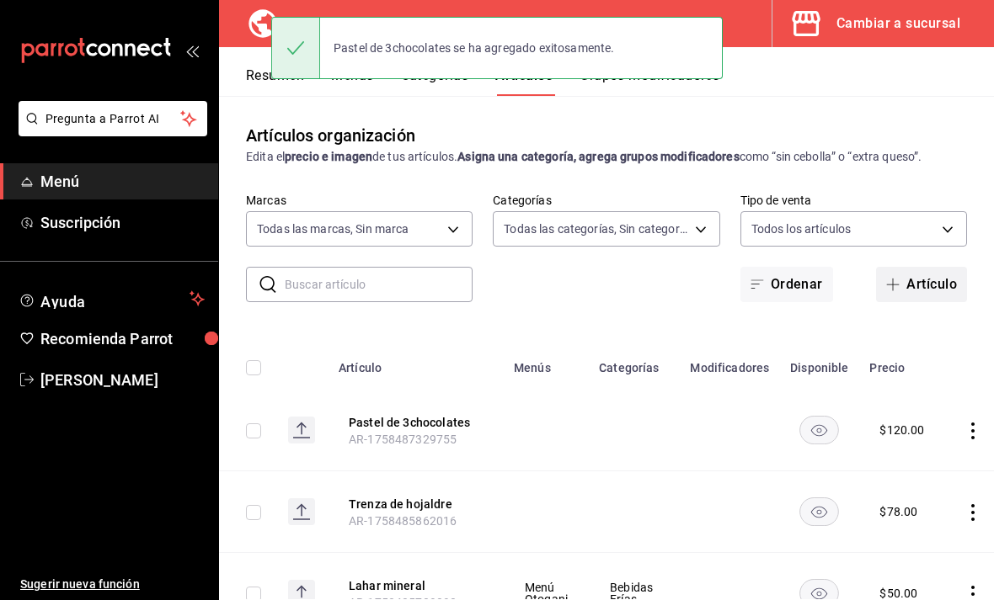
click at [915, 267] on button "Artículo" at bounding box center [921, 284] width 91 height 35
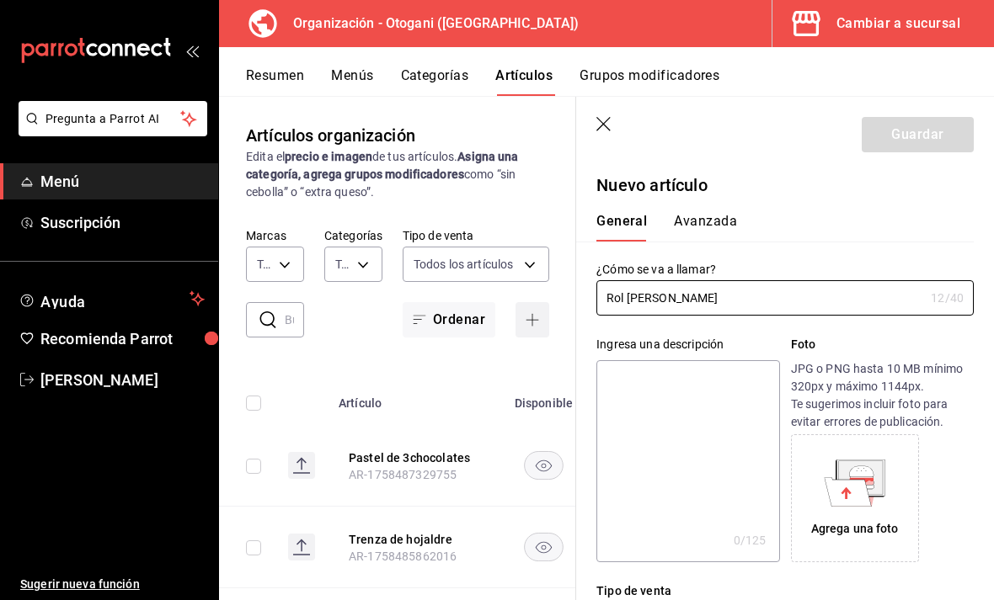
type input "Rol de canela"
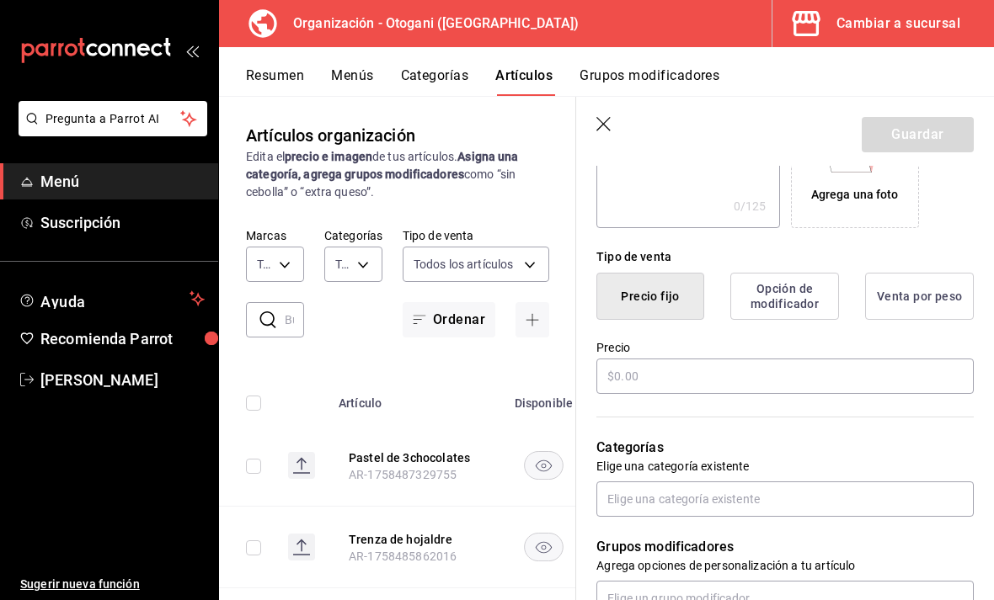
scroll to position [382, 0]
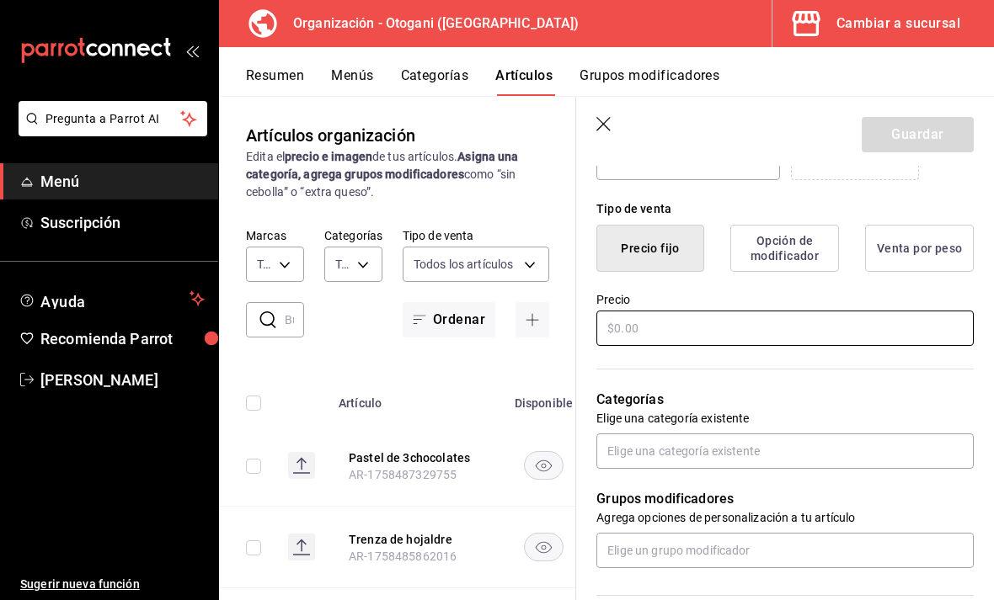
type input "Rol de canela"
click at [626, 322] on input "text" at bounding box center [784, 328] width 377 height 35
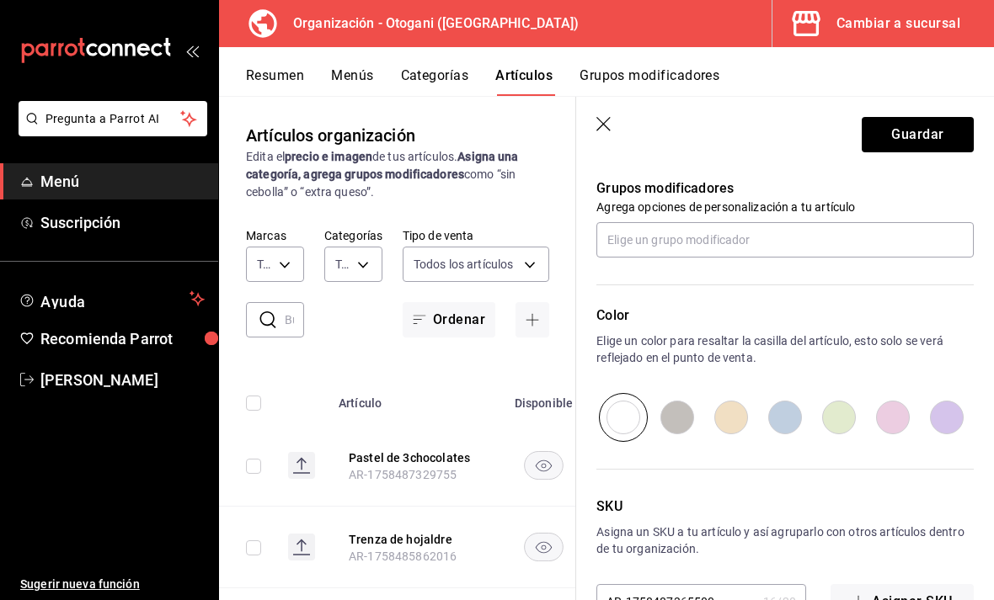
scroll to position [692, 0]
type input "$78.00"
click at [930, 133] on button "Guardar" at bounding box center [917, 134] width 112 height 35
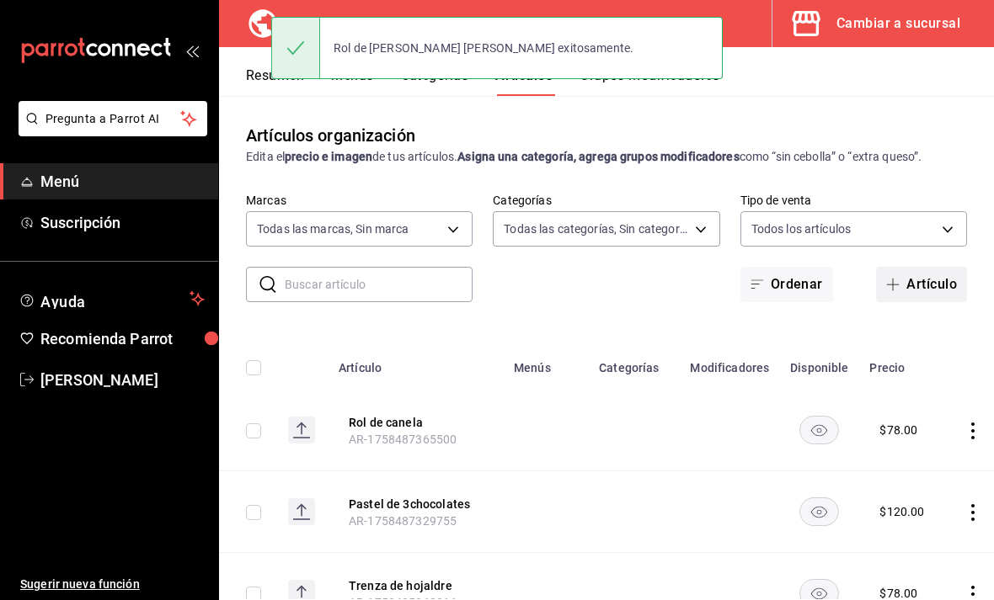
click at [905, 267] on button "Artículo" at bounding box center [921, 284] width 91 height 35
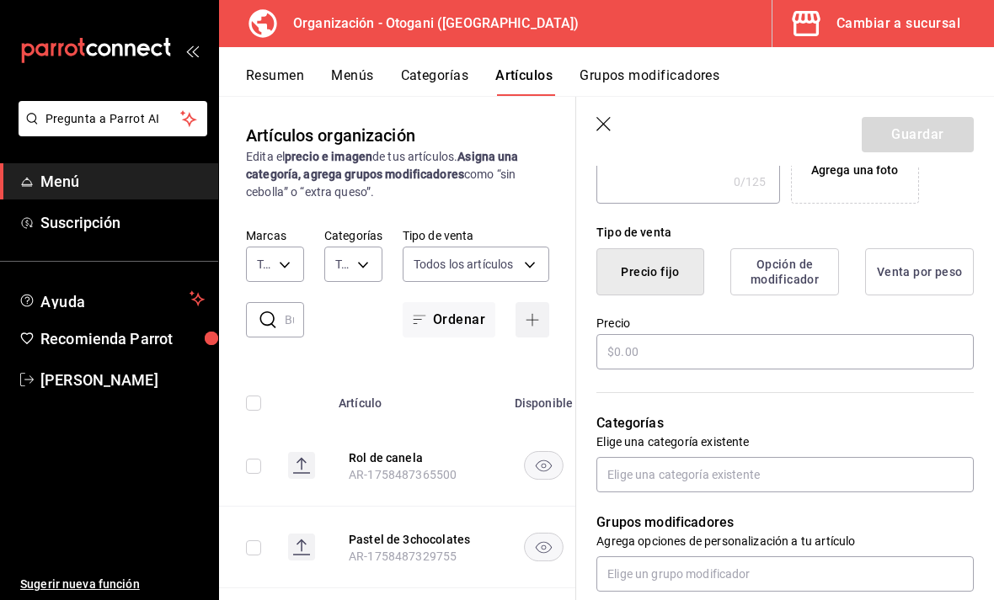
scroll to position [390, 0]
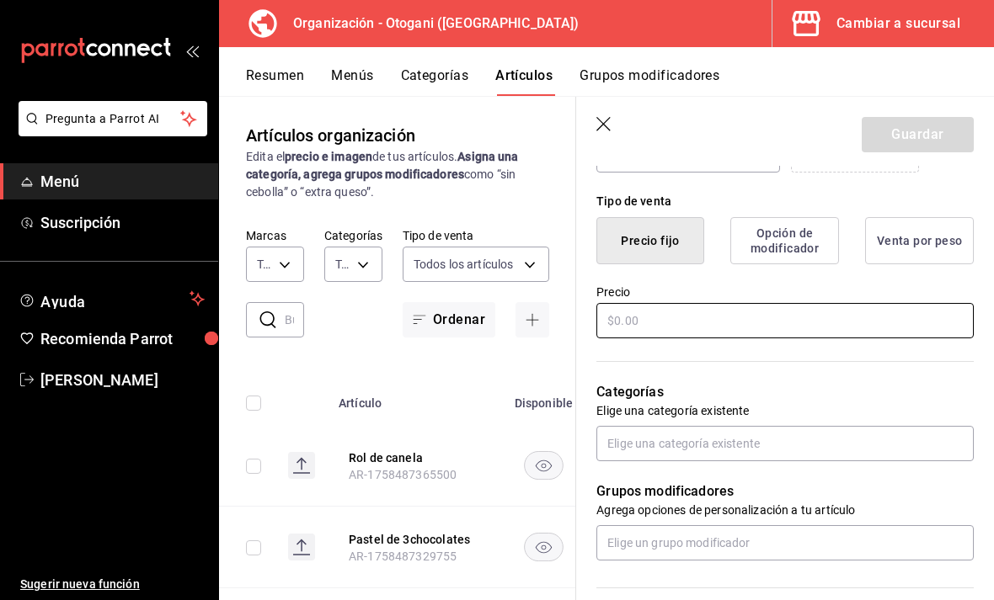
type input "Chessecake"
click at [616, 326] on input "text" at bounding box center [784, 320] width 377 height 35
type input "$110.00"
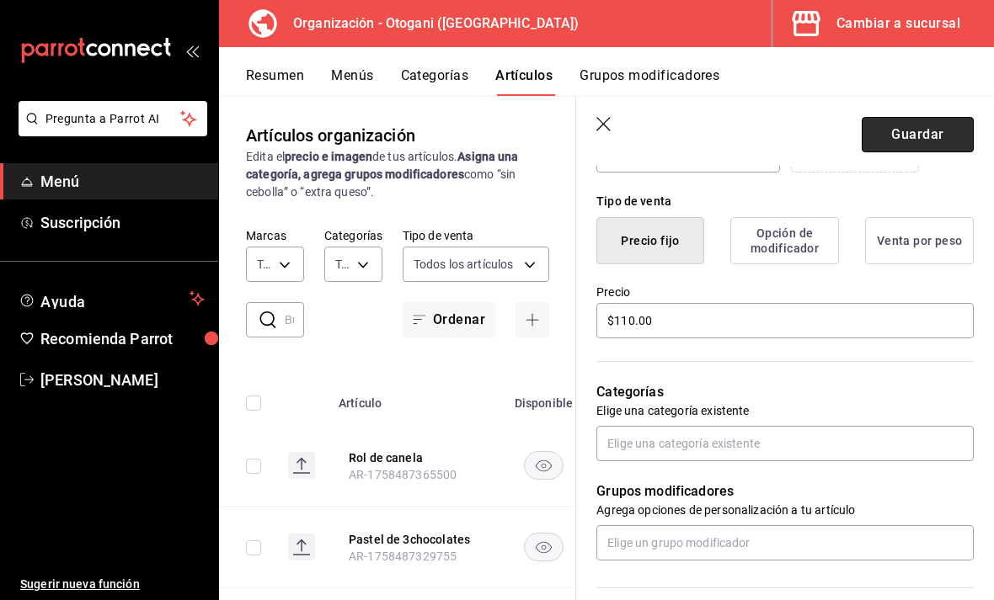
click at [908, 128] on button "Guardar" at bounding box center [917, 134] width 112 height 35
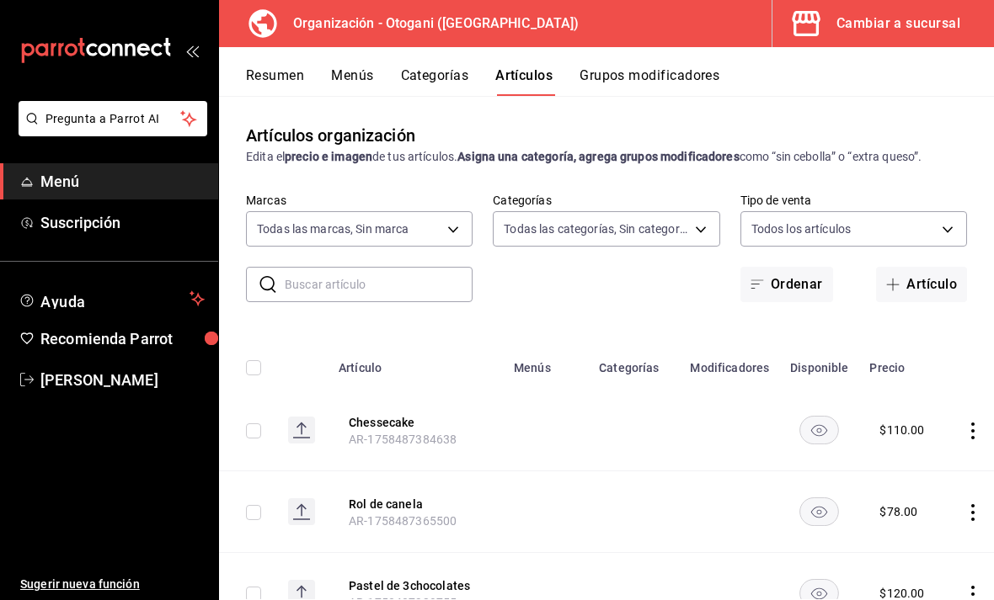
click at [434, 72] on button "Categorías" at bounding box center [435, 81] width 68 height 29
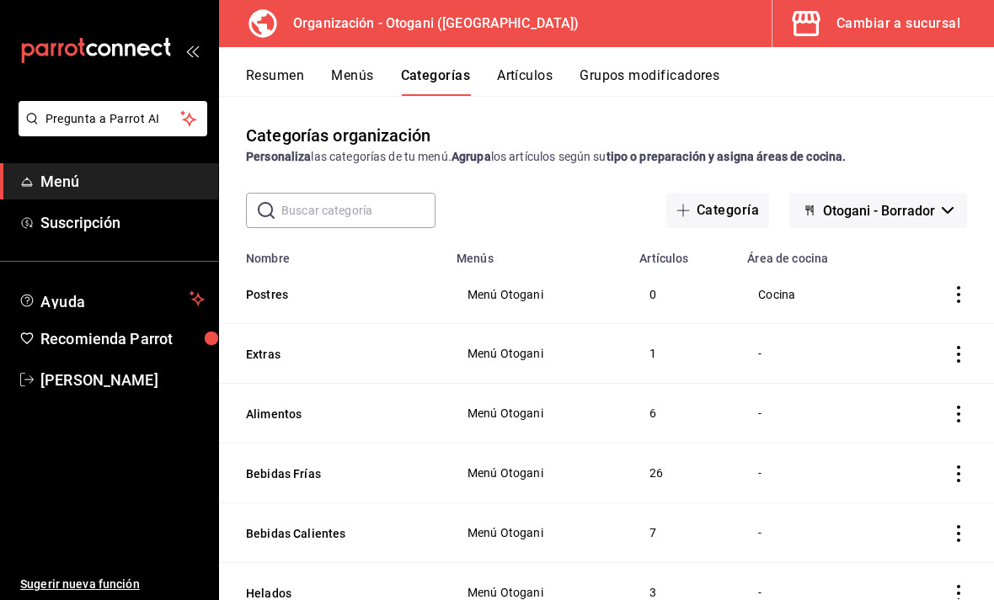
click at [930, 291] on td "categoriesTable" at bounding box center [943, 294] width 99 height 59
click at [960, 288] on icon "actions" at bounding box center [958, 294] width 3 height 17
click at [915, 327] on span "Editar" at bounding box center [908, 334] width 44 height 18
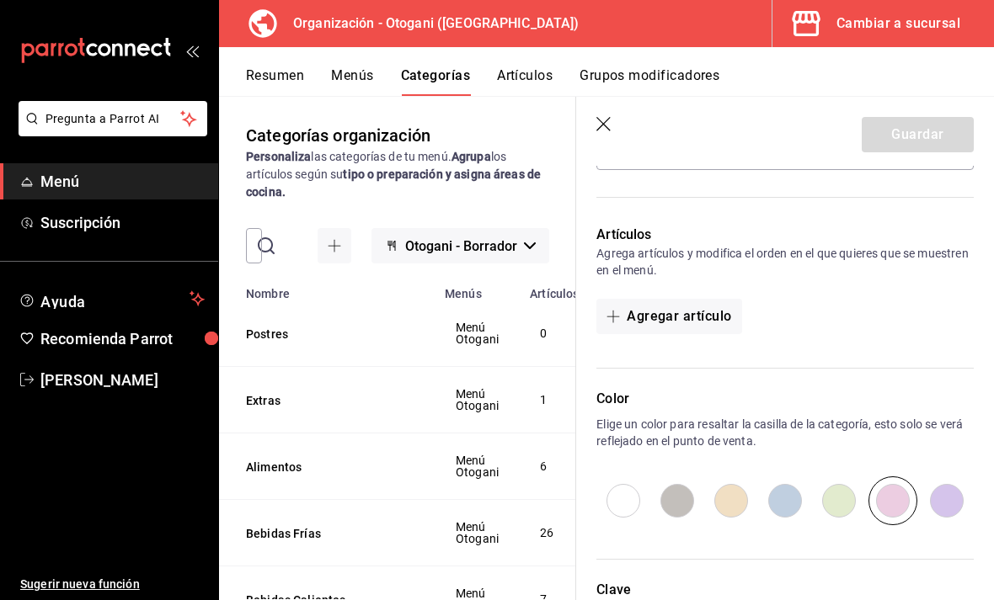
scroll to position [368, 0]
click at [672, 312] on button "Agregar artículo" at bounding box center [668, 315] width 145 height 35
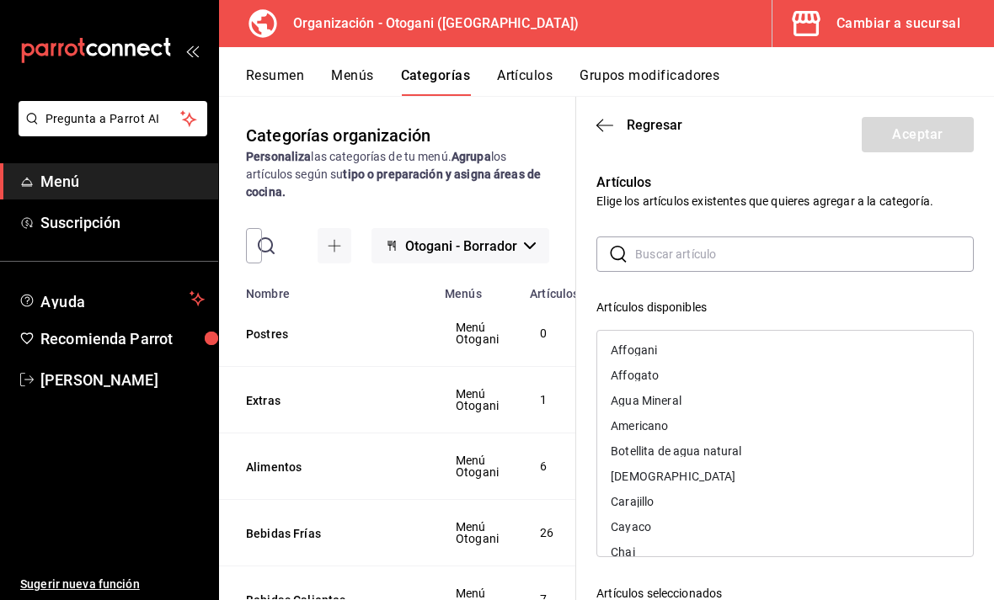
click at [711, 242] on input "text" at bounding box center [804, 254] width 338 height 34
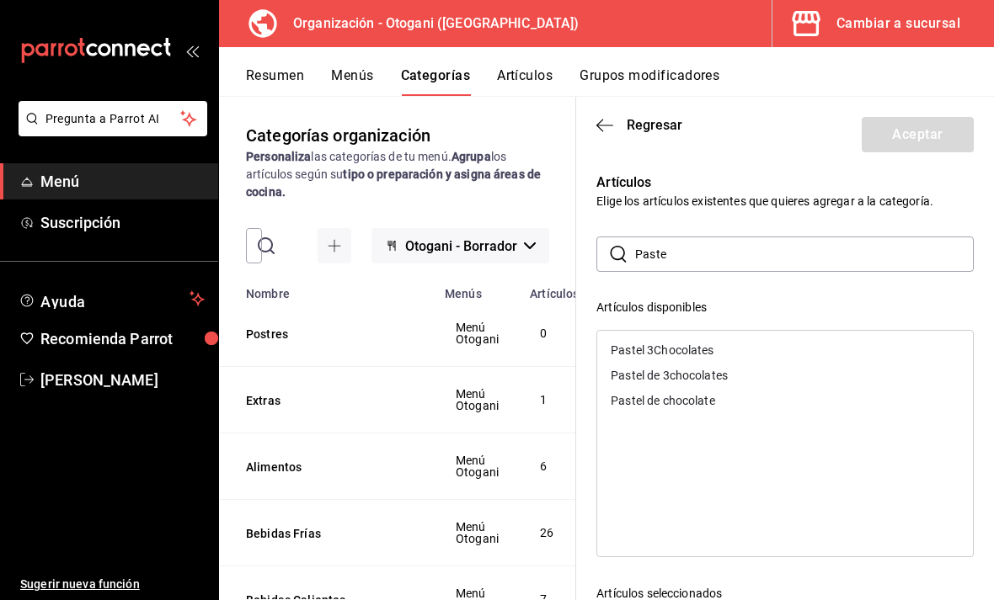
type input "Paste"
click at [720, 339] on div "Pastel 3Chocolates" at bounding box center [785, 350] width 376 height 25
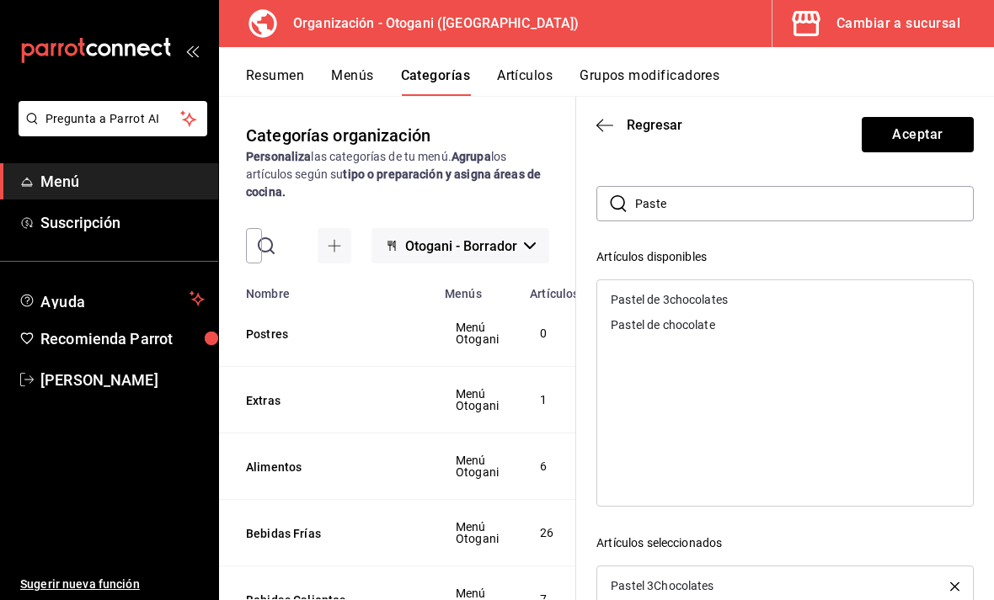
scroll to position [54, 0]
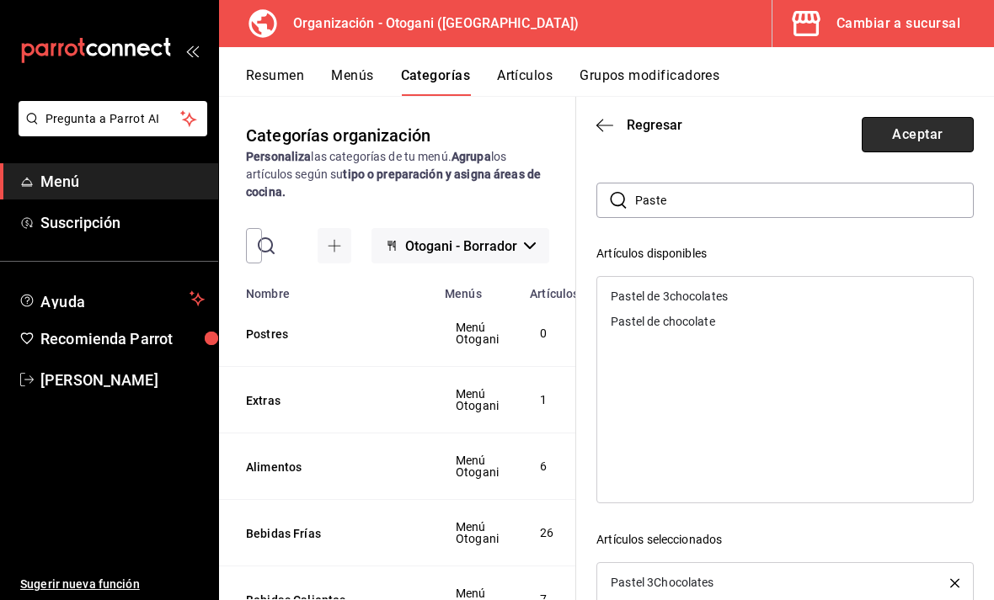
click at [910, 141] on button "Aceptar" at bounding box center [917, 134] width 112 height 35
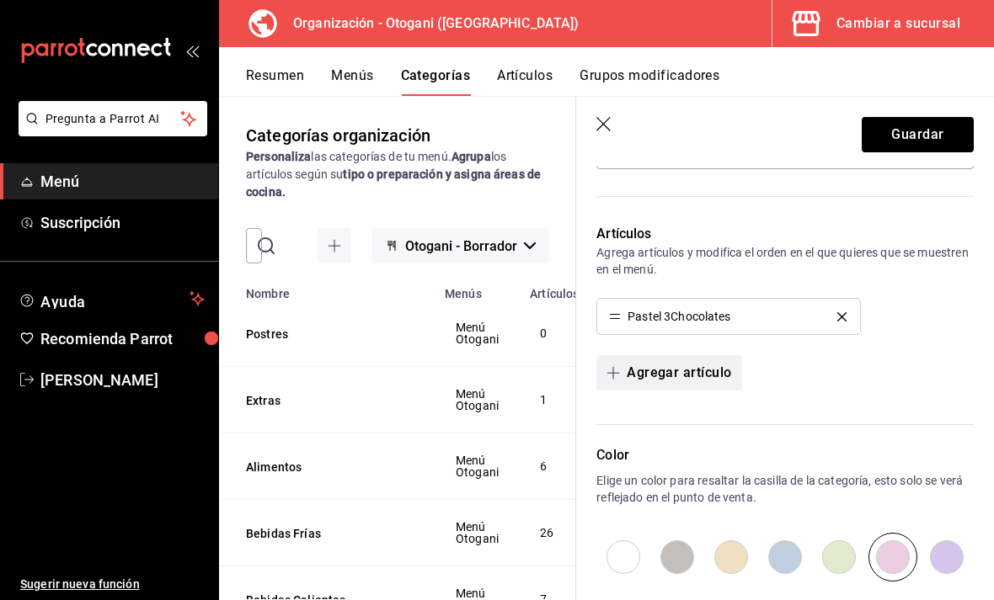
click at [669, 381] on button "Agregar artículo" at bounding box center [668, 372] width 145 height 35
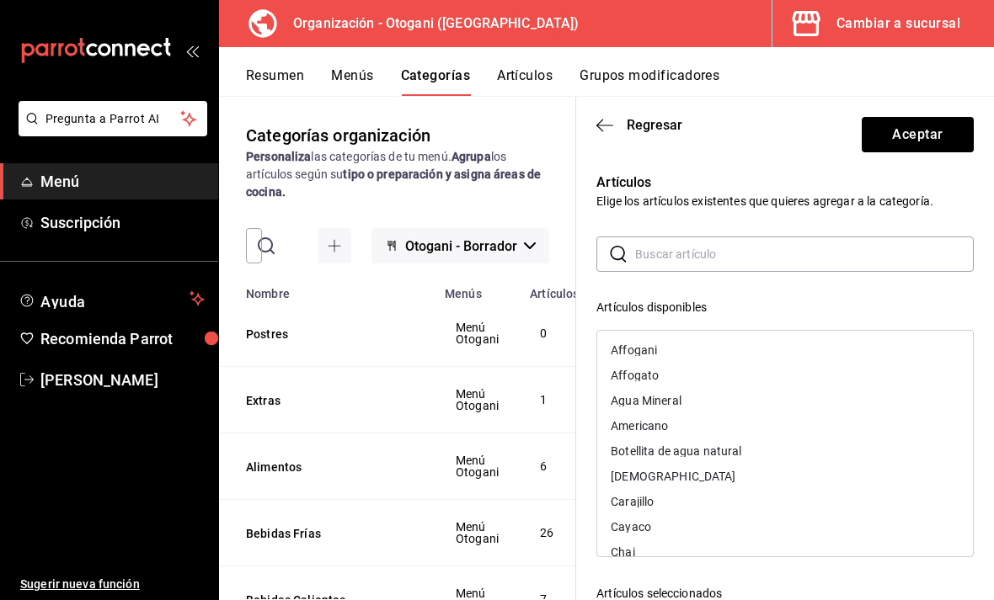
click at [730, 253] on input "text" at bounding box center [804, 254] width 338 height 34
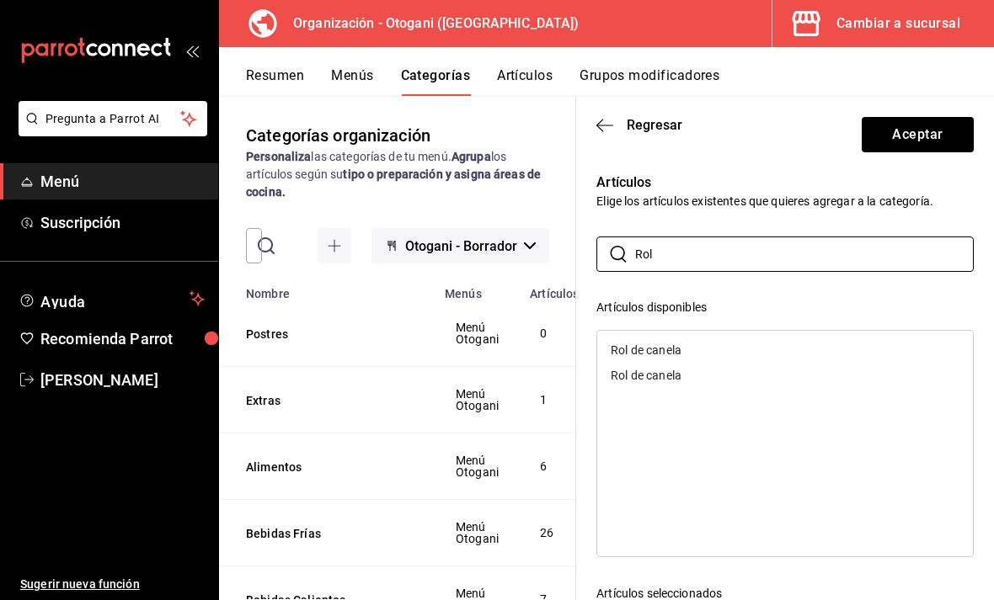
type input "Rol"
click at [675, 350] on div "Rol de canela" at bounding box center [645, 350] width 71 height 12
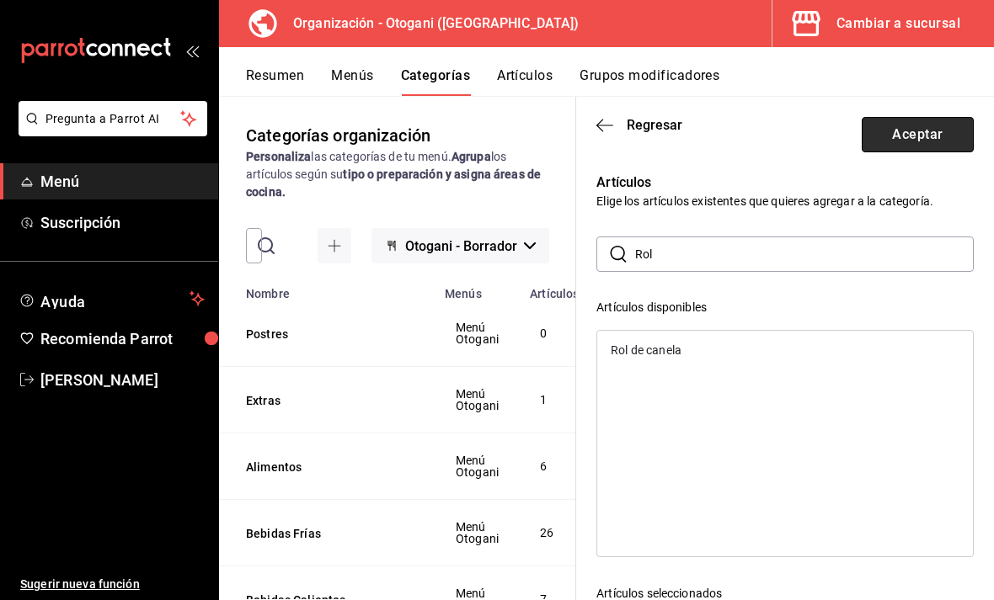
click at [899, 135] on button "Aceptar" at bounding box center [917, 134] width 112 height 35
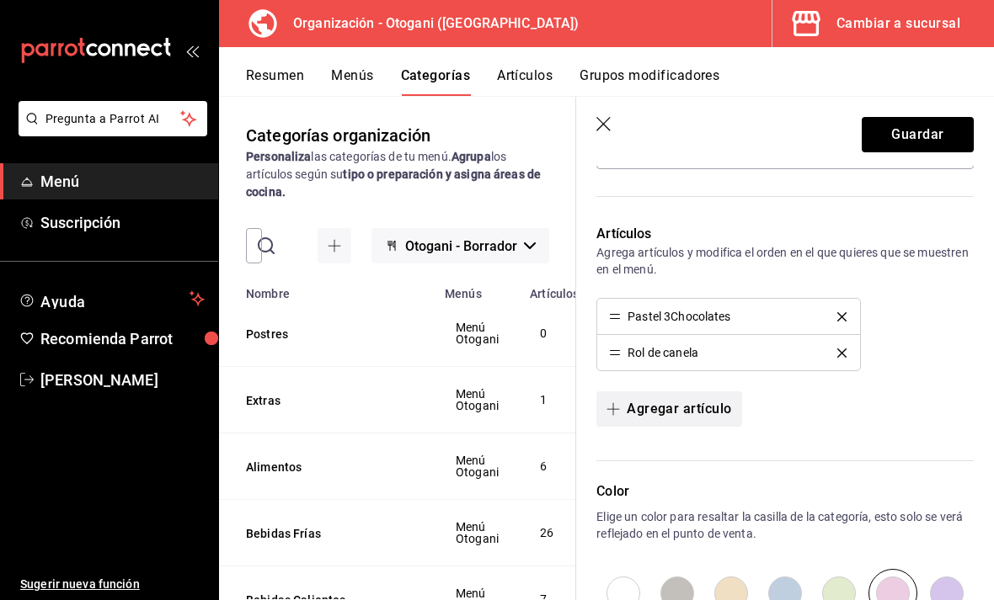
click at [616, 405] on icon "button" at bounding box center [612, 408] width 13 height 13
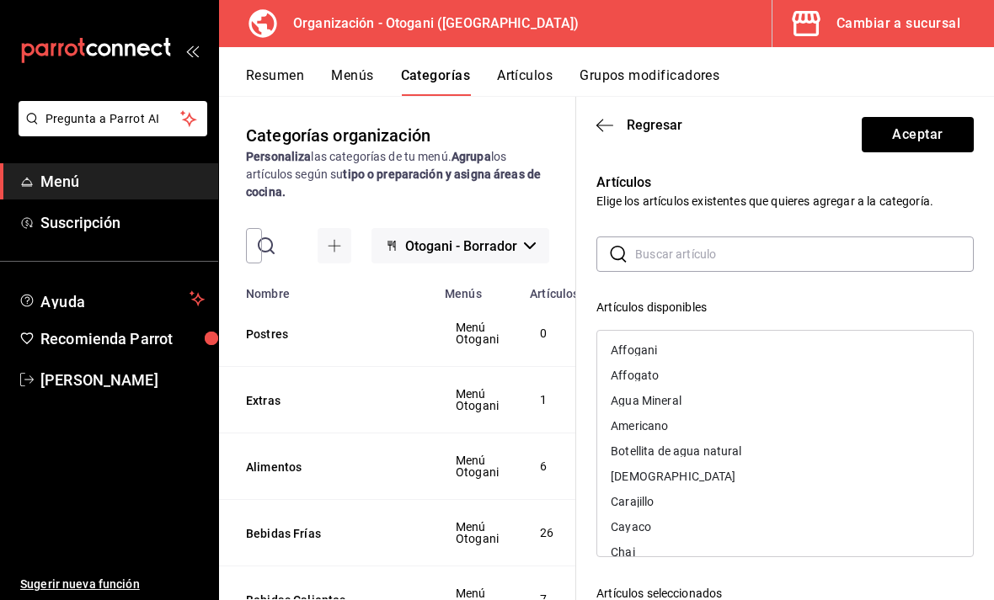
click at [720, 259] on input "text" at bounding box center [804, 254] width 338 height 34
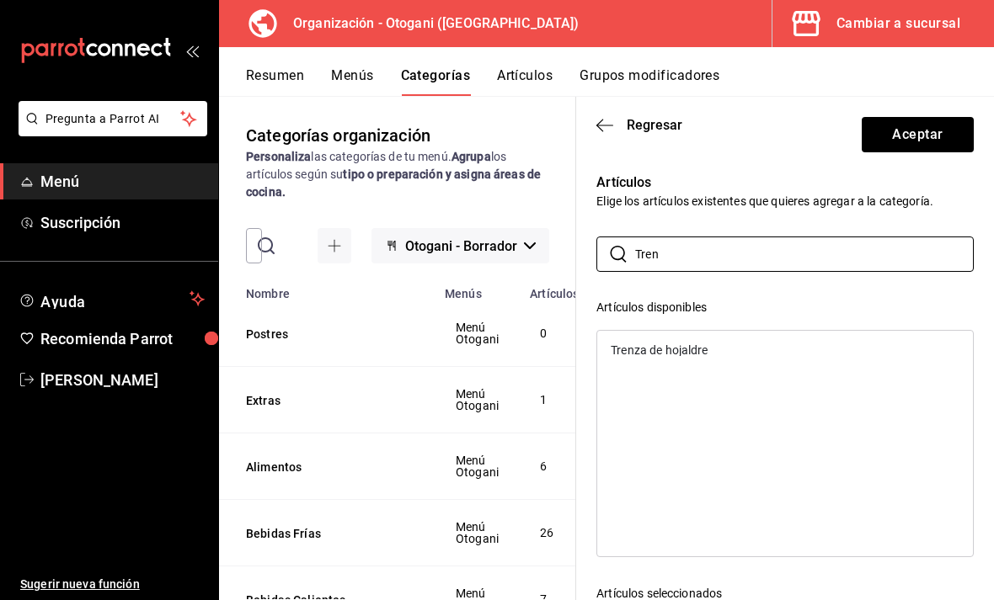
click at [678, 350] on div "Trenza de hojaldre" at bounding box center [658, 350] width 97 height 12
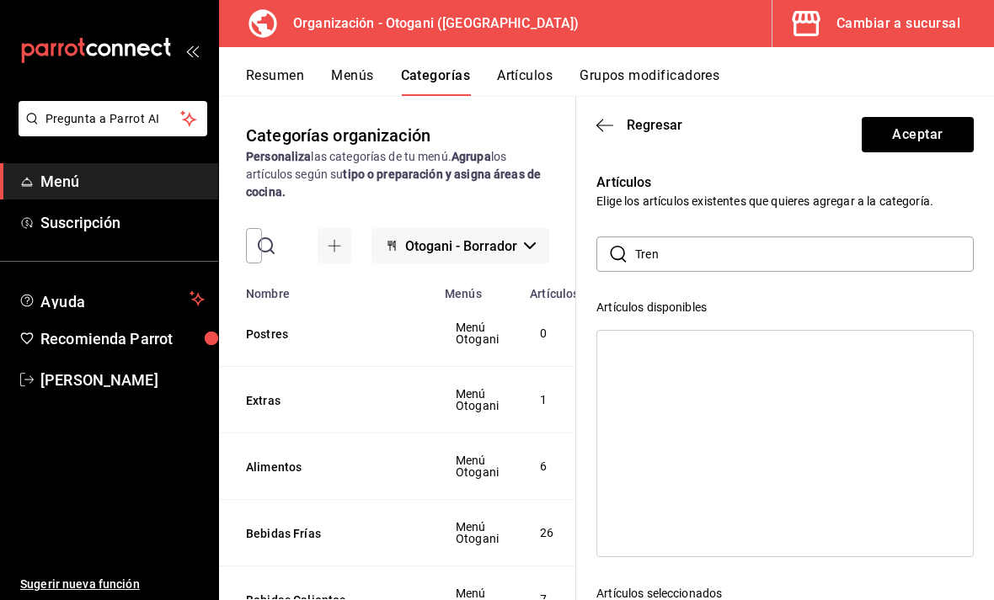
click at [712, 257] on input "Tren" at bounding box center [804, 254] width 338 height 34
type input "T"
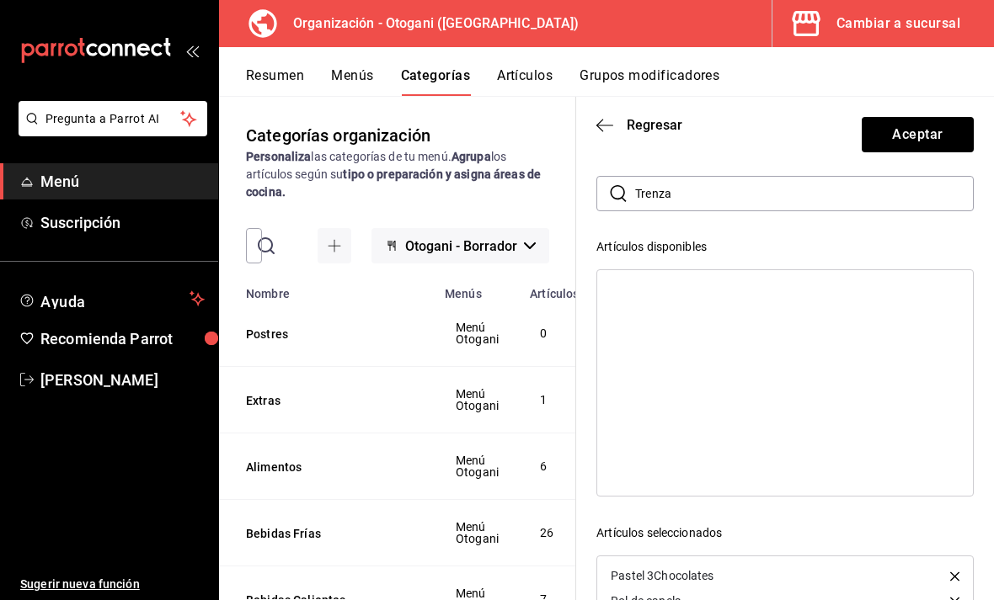
scroll to position [49, 0]
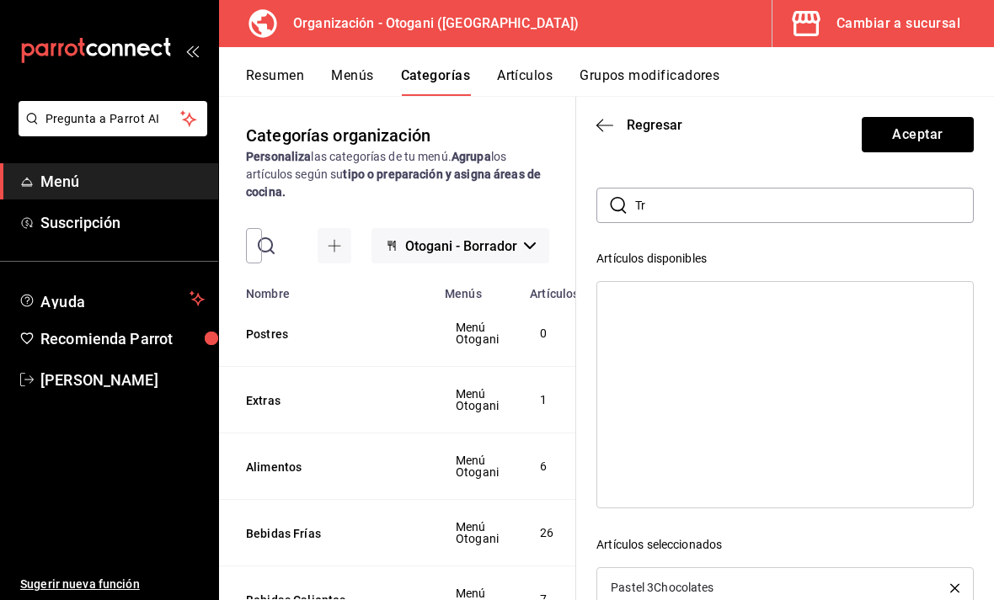
type input "T"
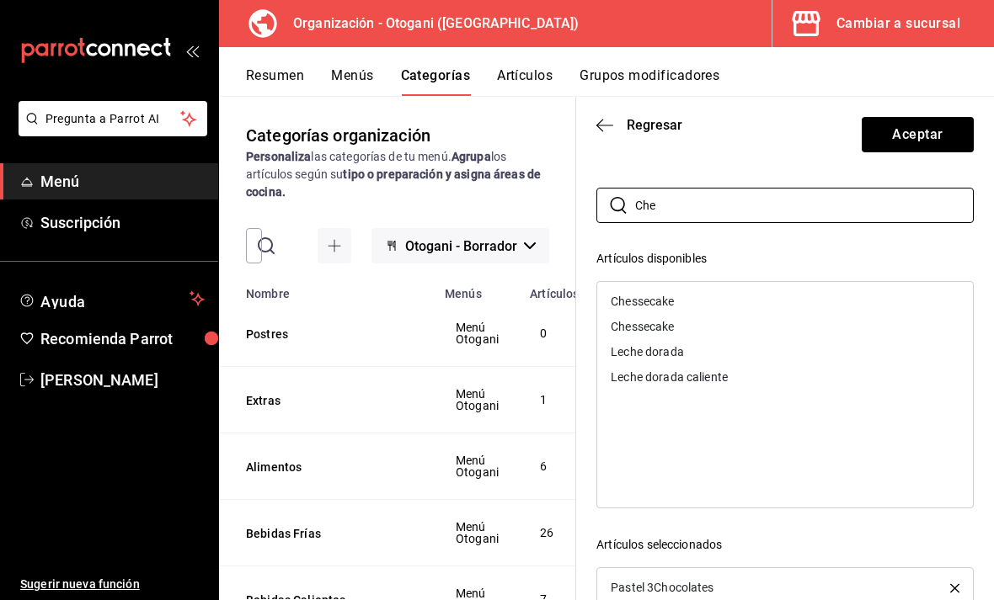
type input "Che"
click at [657, 299] on div "Chessecake" at bounding box center [641, 302] width 63 height 12
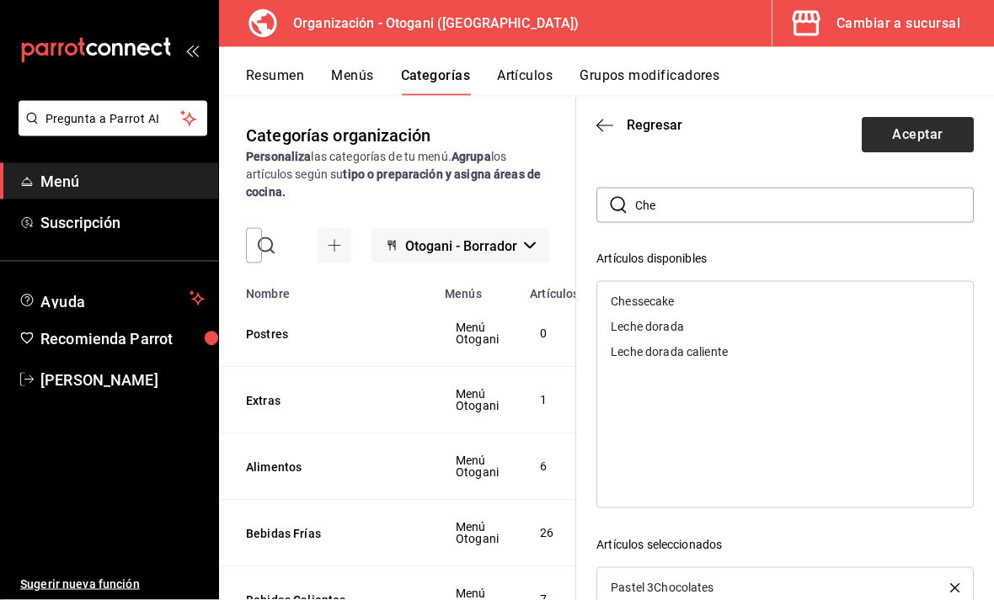
click at [913, 135] on button "Aceptar" at bounding box center [917, 134] width 112 height 35
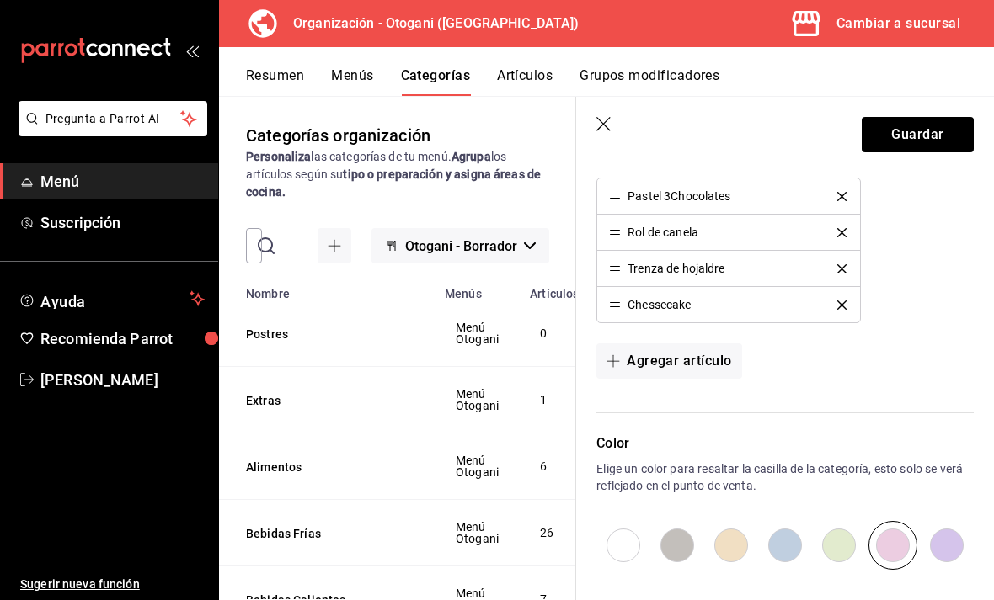
scroll to position [491, 0]
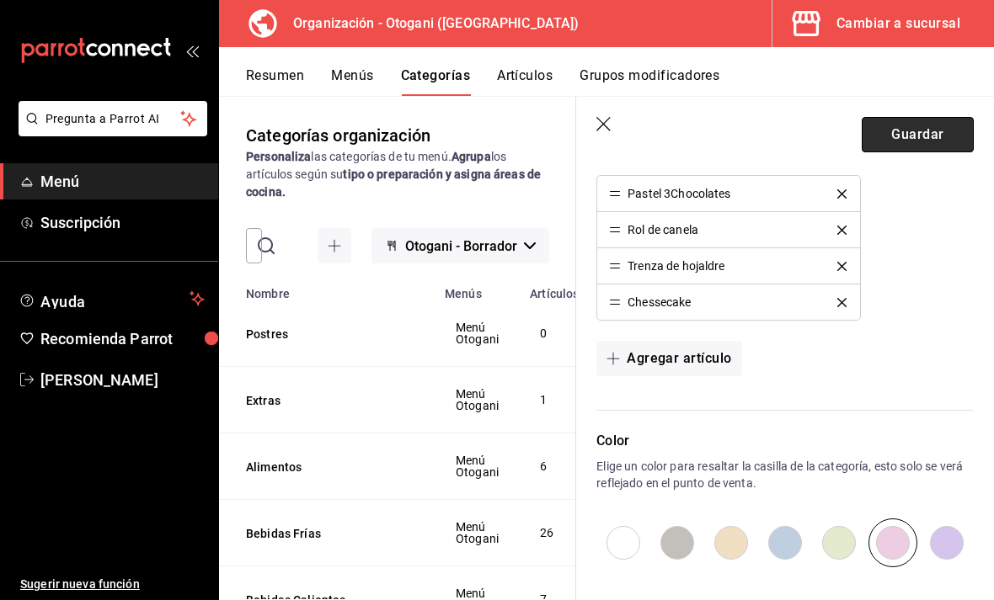
click at [918, 136] on button "Guardar" at bounding box center [917, 134] width 112 height 35
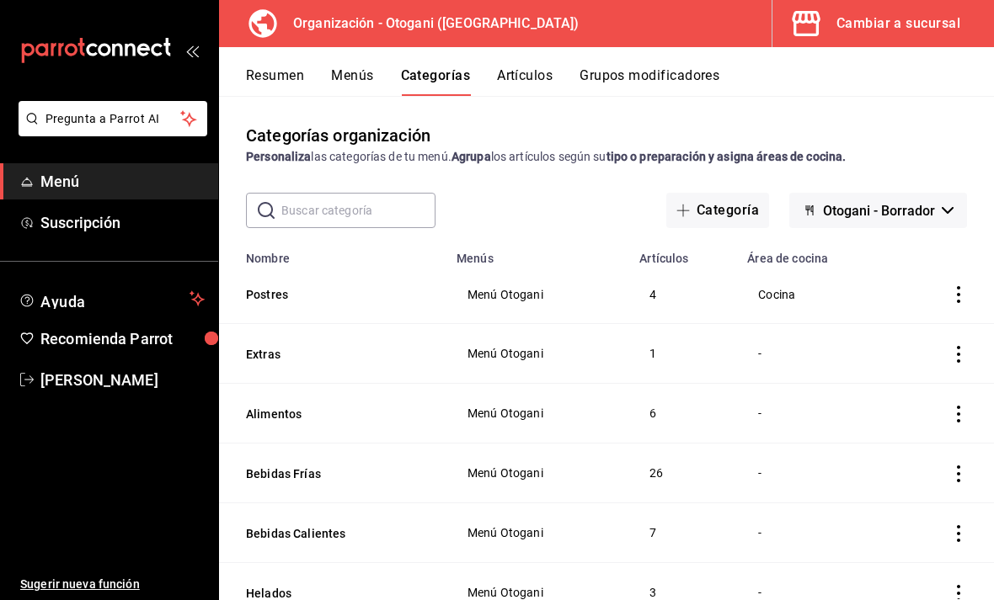
click at [552, 78] on button "Artículos" at bounding box center [525, 81] width 56 height 29
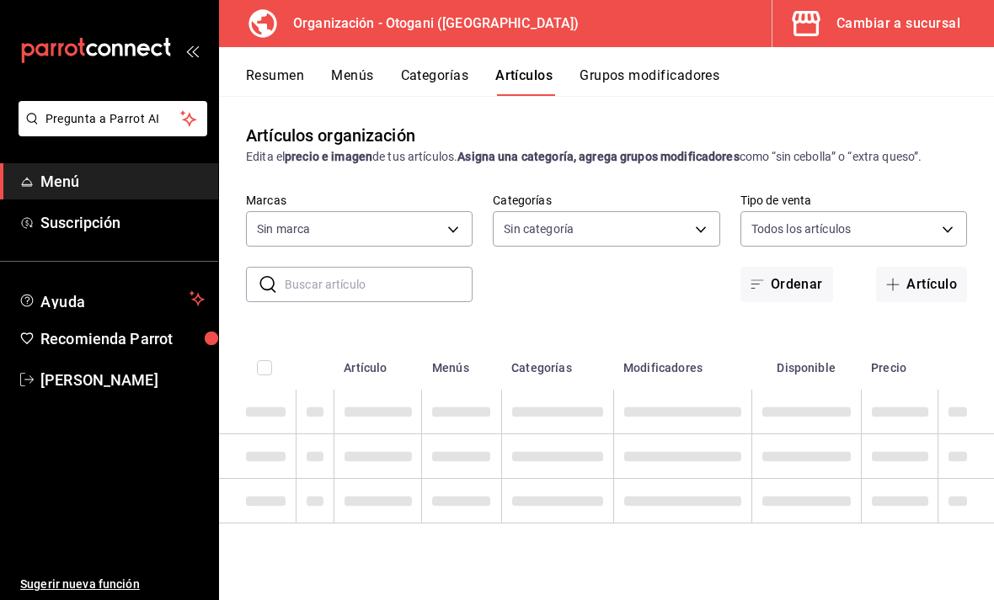
type input "6aafd005-f447-4c2a-ad87-162cacd72ae7"
type input "7b838cc2-51db-409a-9aad-de5e3f58080e,d3de5805-e958-44e4-beb1-8625c1cb9368,d8a9a…"
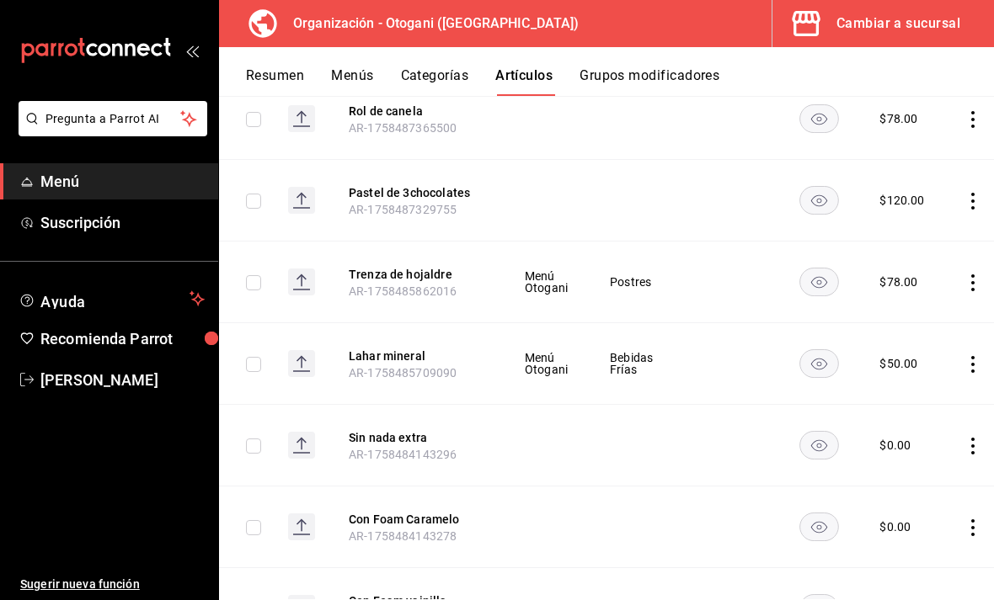
scroll to position [397, 0]
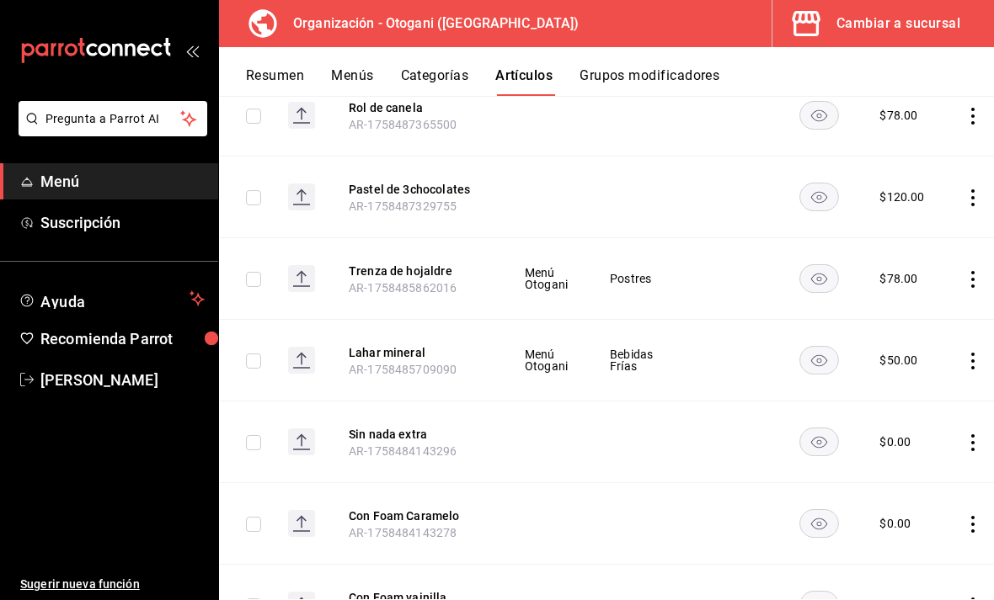
click at [964, 275] on icon "actions" at bounding box center [972, 279] width 17 height 17
click at [937, 315] on span "Editar" at bounding box center [920, 318] width 44 height 18
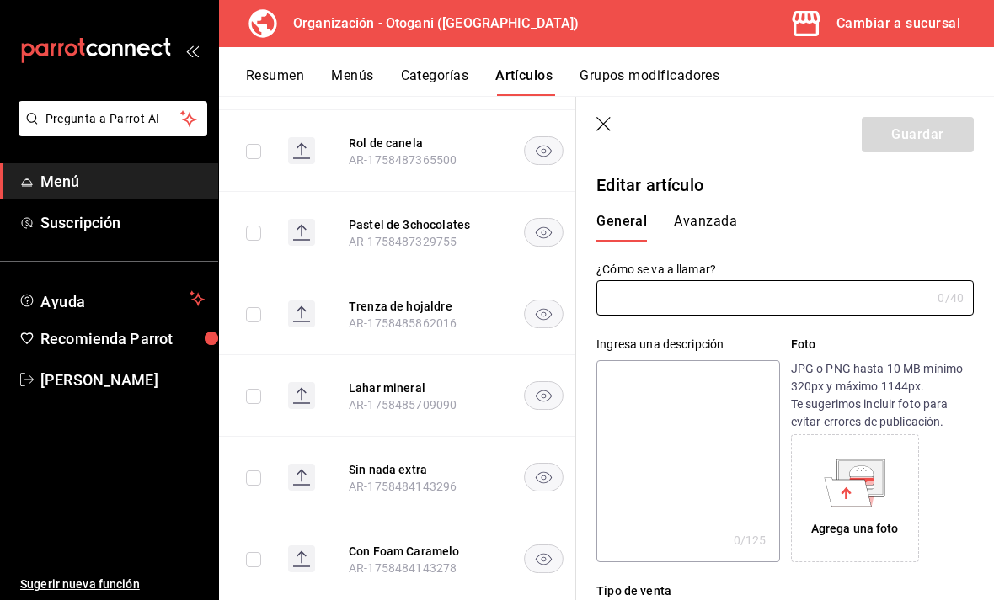
type input "Trenza de hojaldre"
type input "$78.00"
type input "AR-1758485862016"
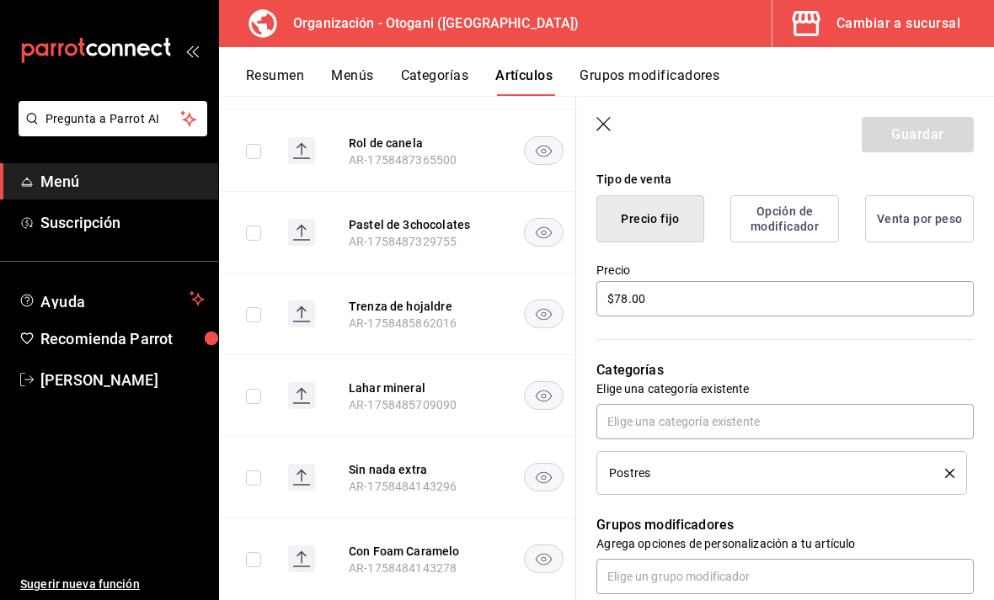
scroll to position [417, 0]
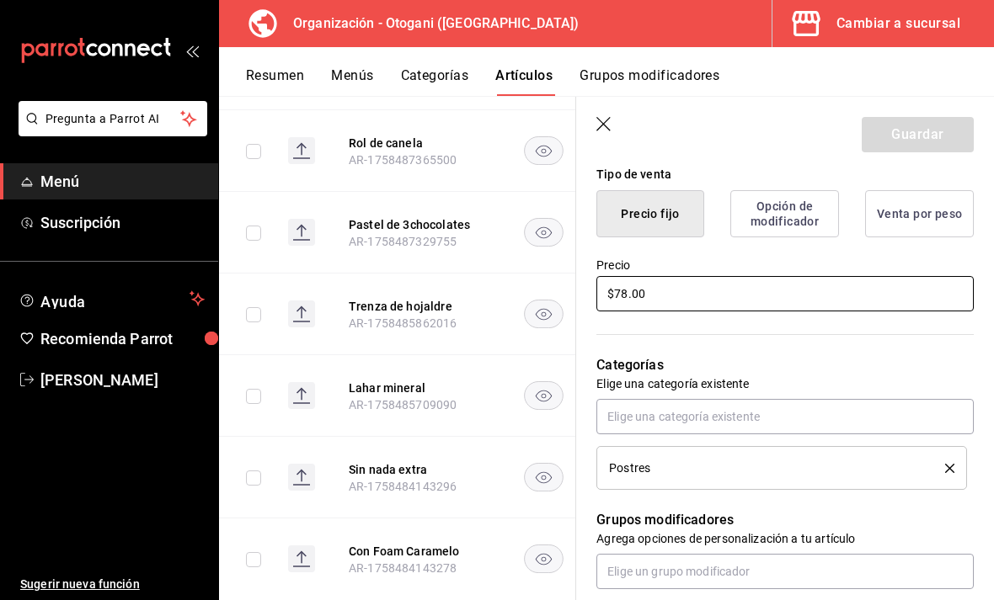
click at [616, 287] on input "$78.00" at bounding box center [784, 293] width 377 height 35
click at [621, 282] on input "$78.00" at bounding box center [784, 293] width 377 height 35
click at [621, 281] on input "$78.00" at bounding box center [784, 293] width 377 height 35
click at [616, 294] on input "$78.00" at bounding box center [784, 293] width 377 height 35
click at [666, 292] on input "$78.00" at bounding box center [784, 293] width 377 height 35
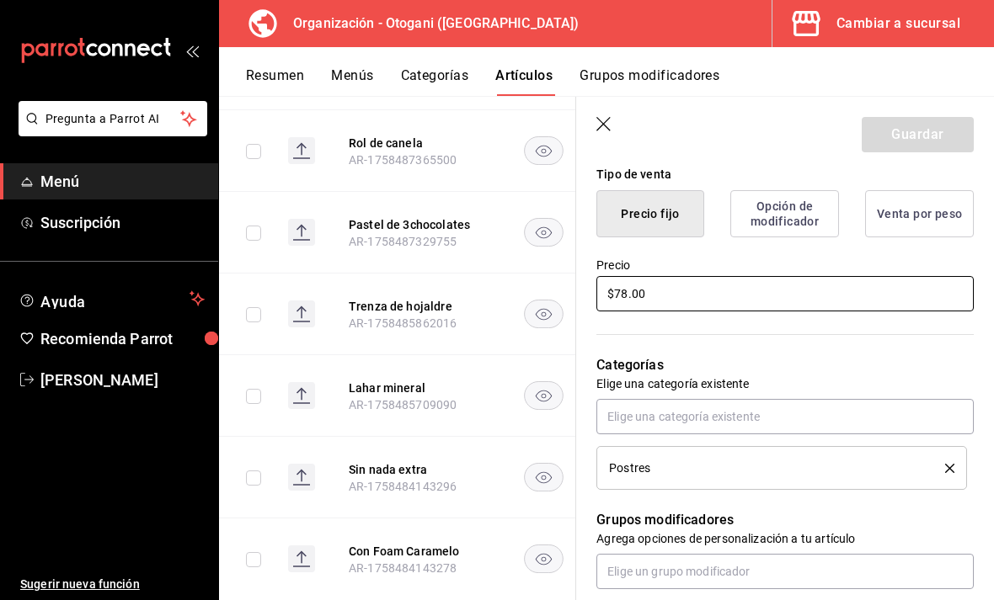
click at [626, 285] on input "$78.00" at bounding box center [784, 293] width 377 height 35
type input "$99.00"
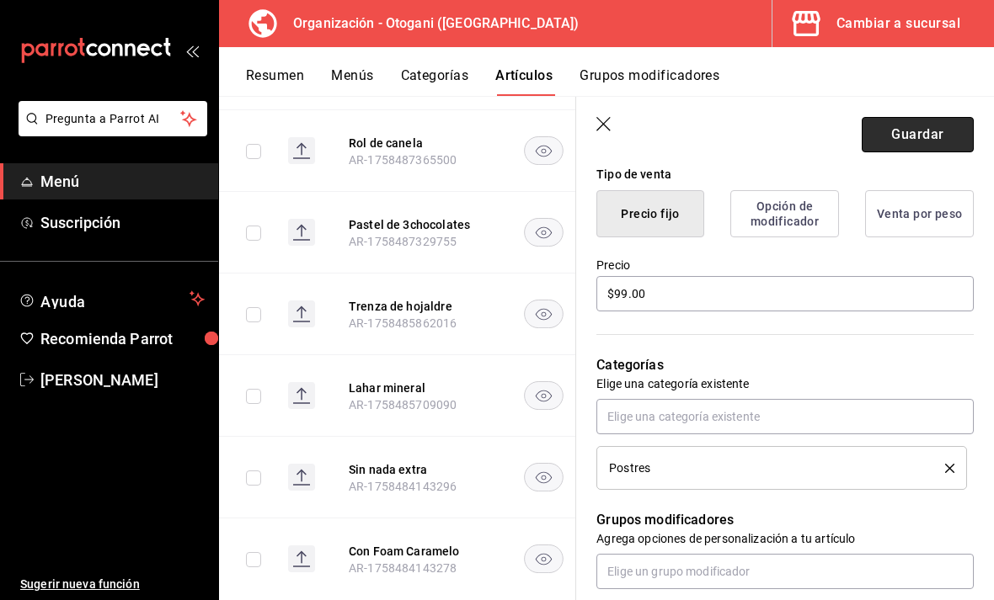
click at [931, 134] on button "Guardar" at bounding box center [917, 134] width 112 height 35
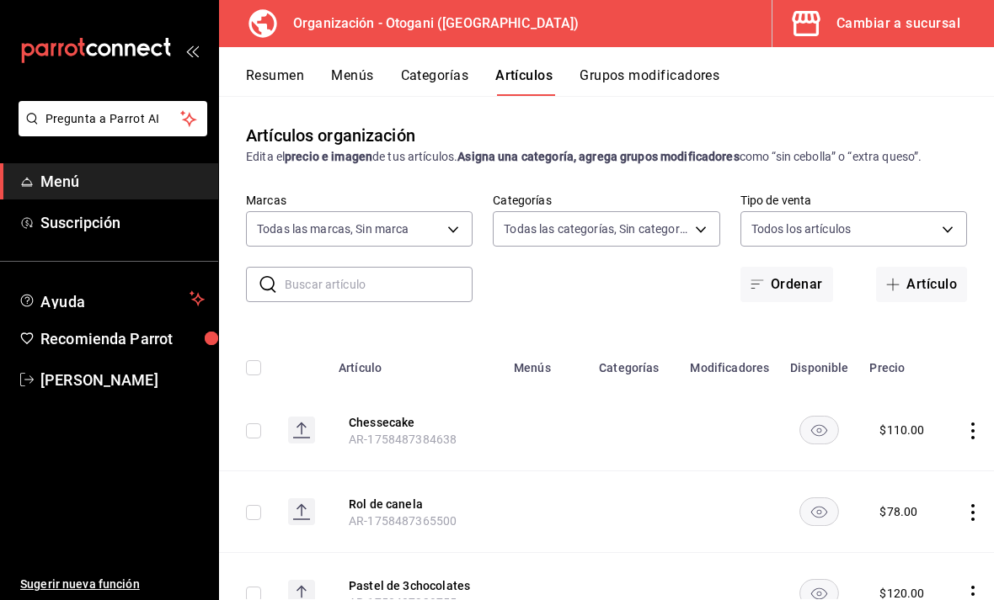
click at [347, 75] on button "Menús" at bounding box center [352, 81] width 42 height 29
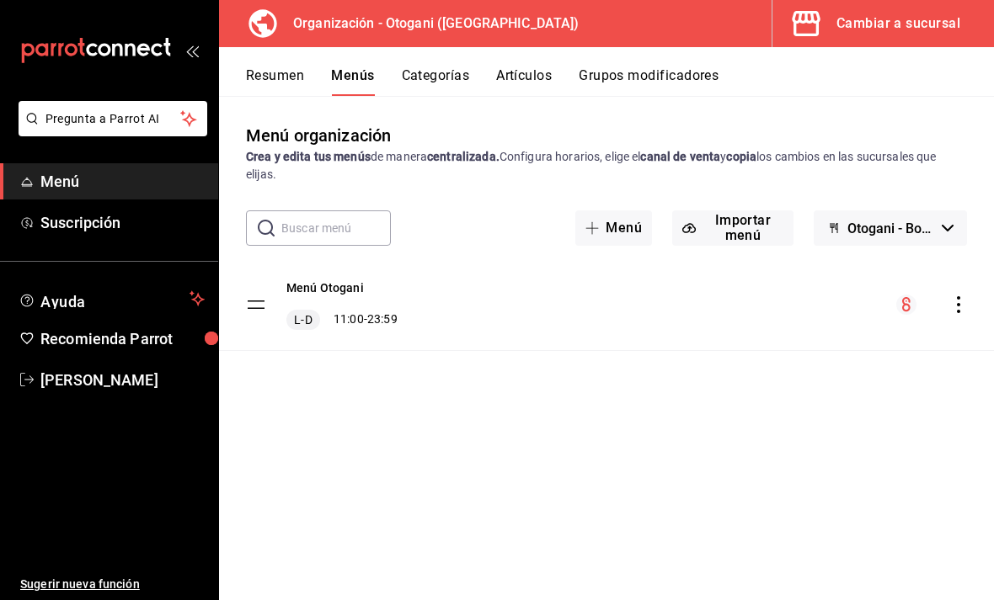
click at [281, 73] on button "Resumen" at bounding box center [275, 81] width 58 height 29
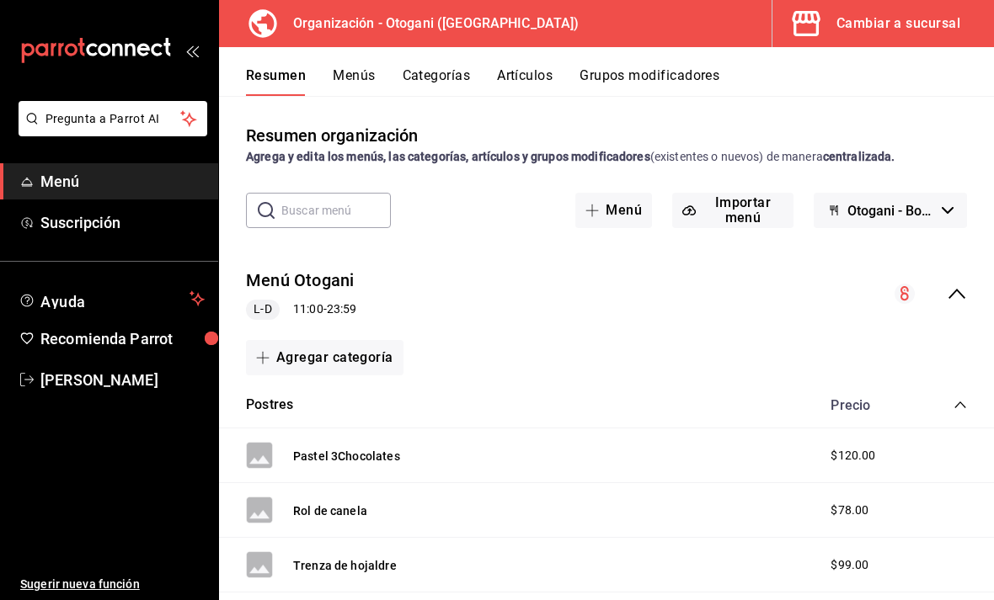
click at [909, 282] on div "Menú Otogani L-D 11:00 - 23:59" at bounding box center [606, 294] width 775 height 78
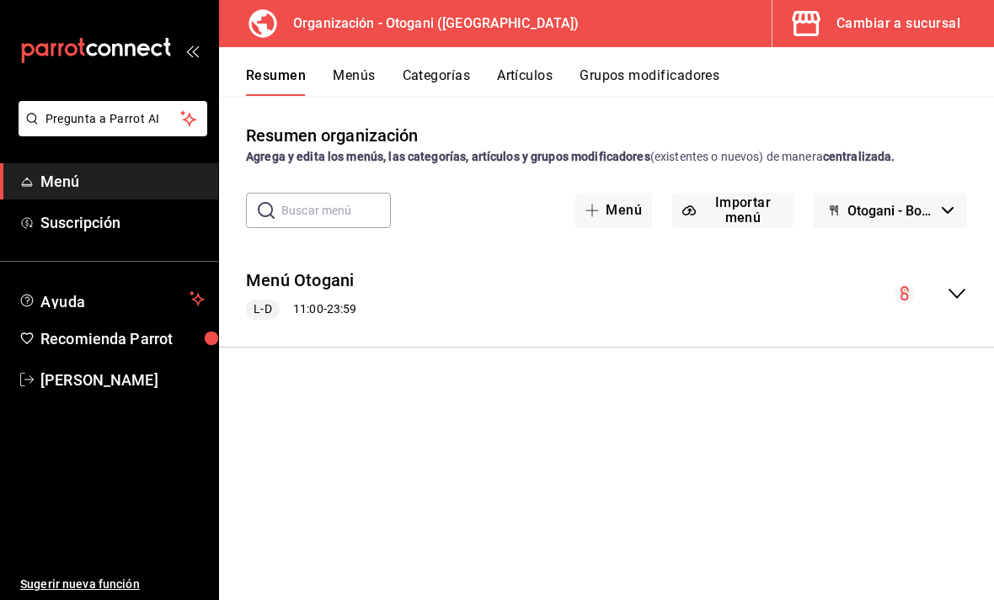
click at [900, 292] on circle "collapse-menu-row" at bounding box center [904, 294] width 20 height 20
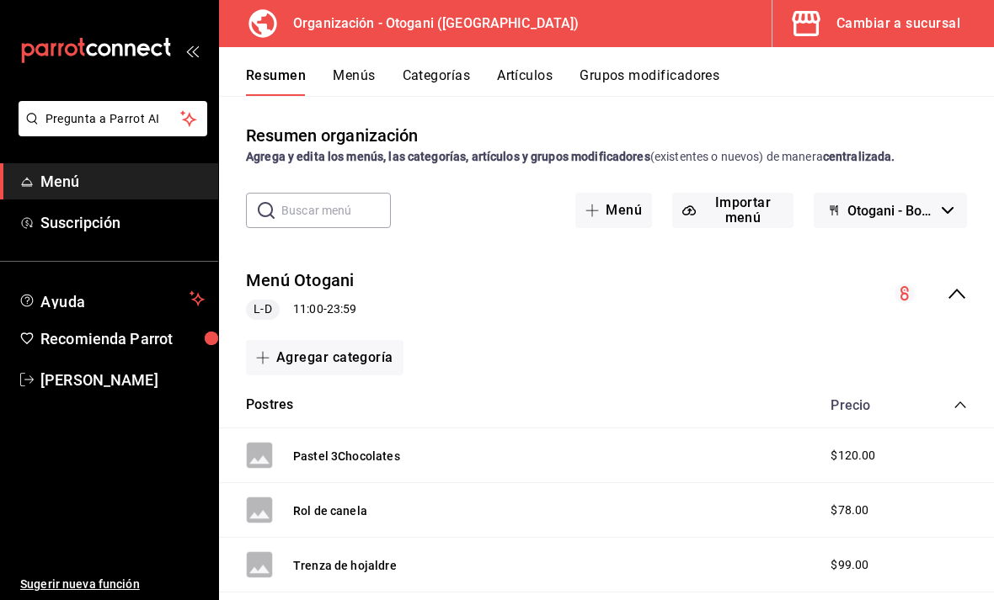
click at [961, 301] on icon "collapse-menu-row" at bounding box center [956, 294] width 20 height 20
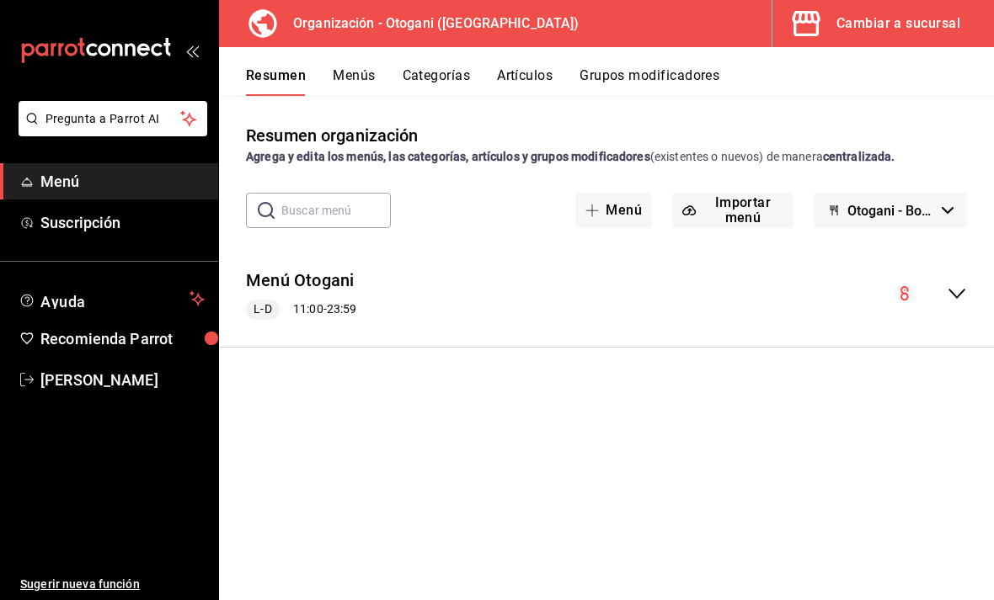
click at [917, 34] on div "Cambiar a sucursal" at bounding box center [898, 24] width 124 height 24
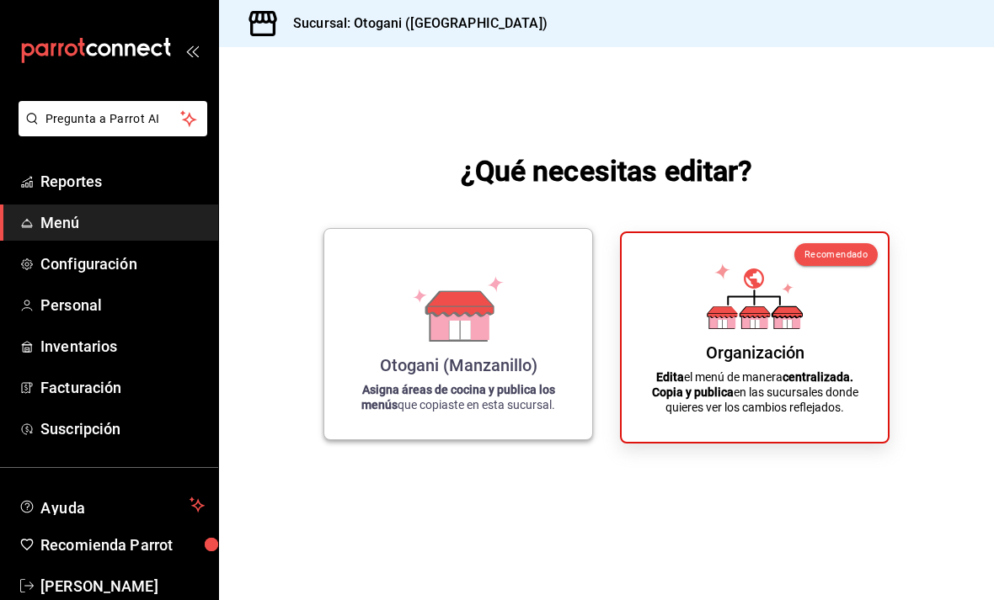
click at [487, 405] on div "Otogani (Manzanillo) Asigna áreas de cocina y publica los menús que copiaste en…" at bounding box center [457, 335] width 227 height 184
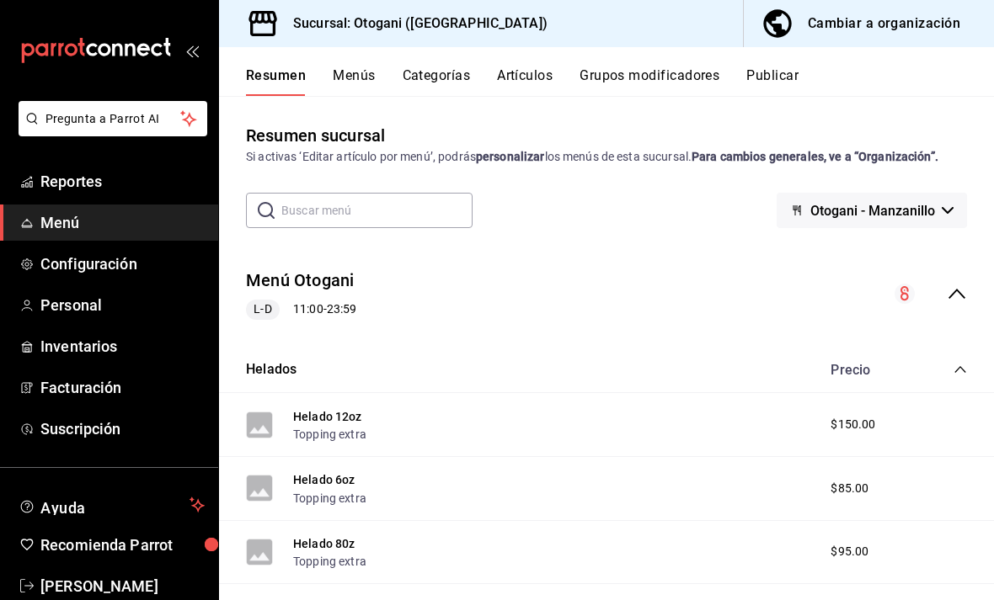
click at [776, 76] on button "Publicar" at bounding box center [772, 81] width 52 height 29
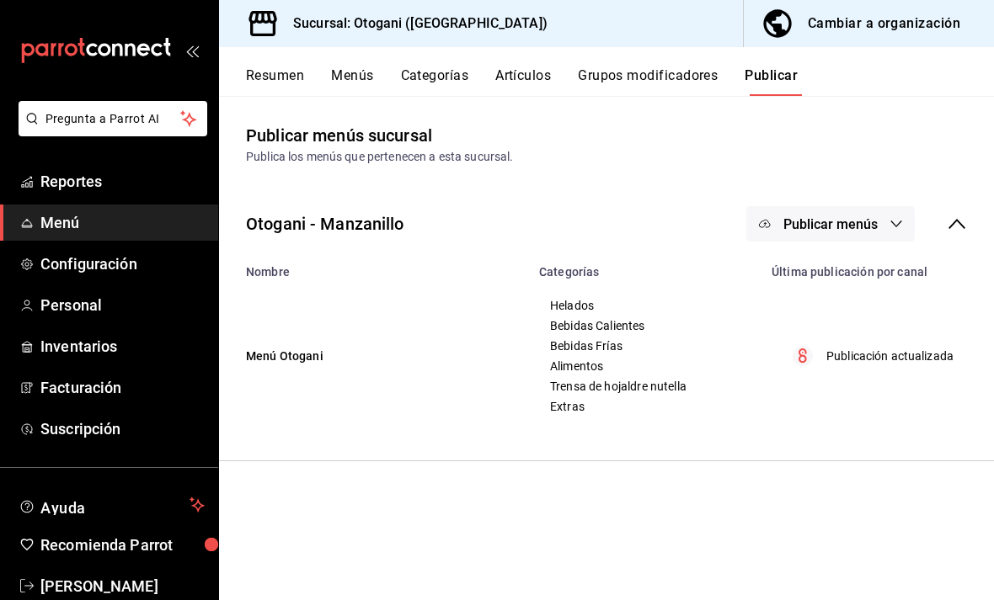
click at [885, 220] on button "Publicar menús" at bounding box center [830, 223] width 168 height 35
click at [855, 270] on span "Punto de venta" at bounding box center [854, 279] width 81 height 18
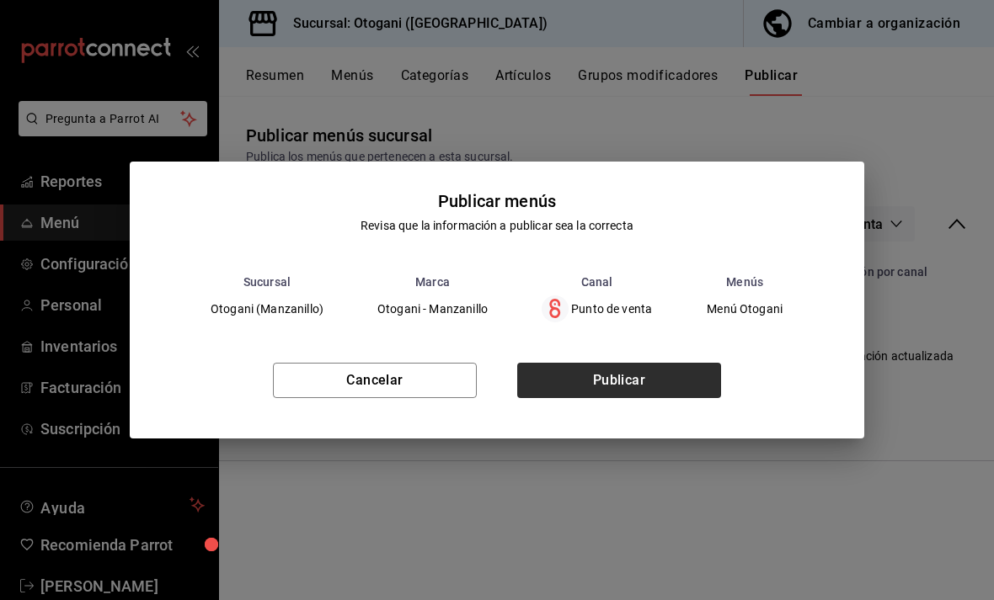
click at [640, 365] on button "Publicar" at bounding box center [619, 380] width 204 height 35
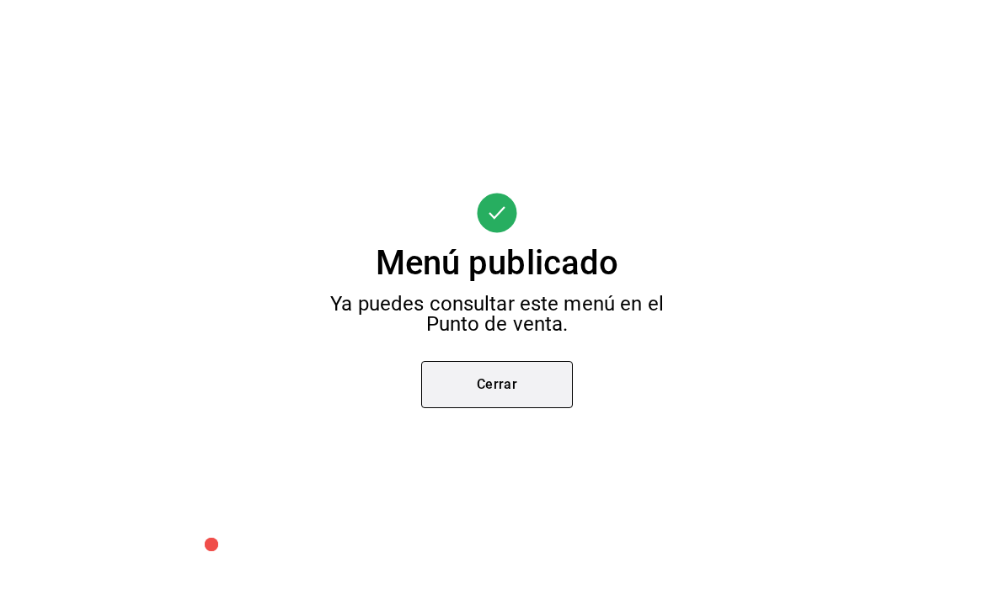
click at [509, 376] on button "Cerrar" at bounding box center [497, 384] width 152 height 47
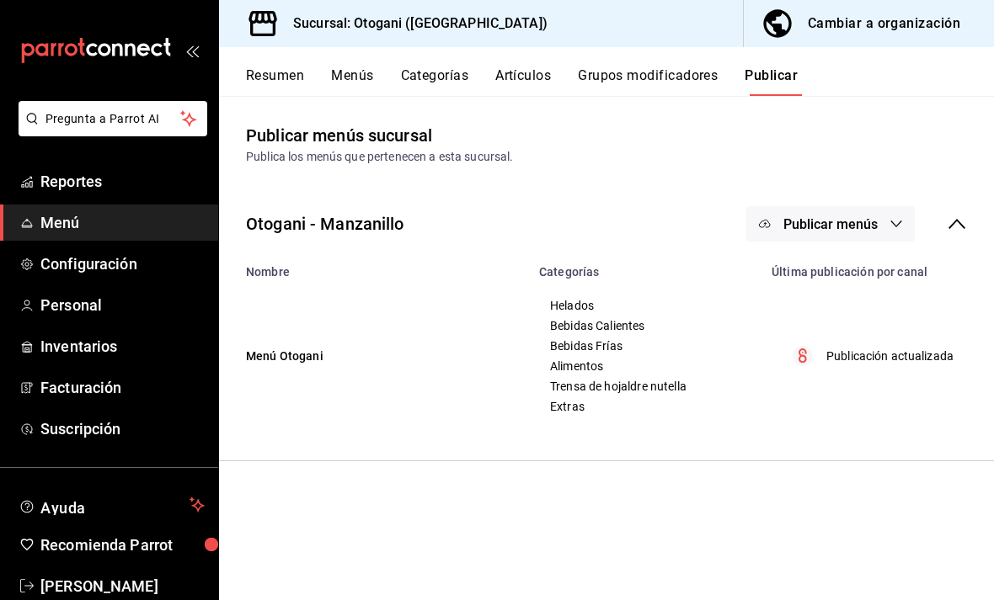
click at [841, 17] on div "Cambiar a organización" at bounding box center [883, 24] width 152 height 24
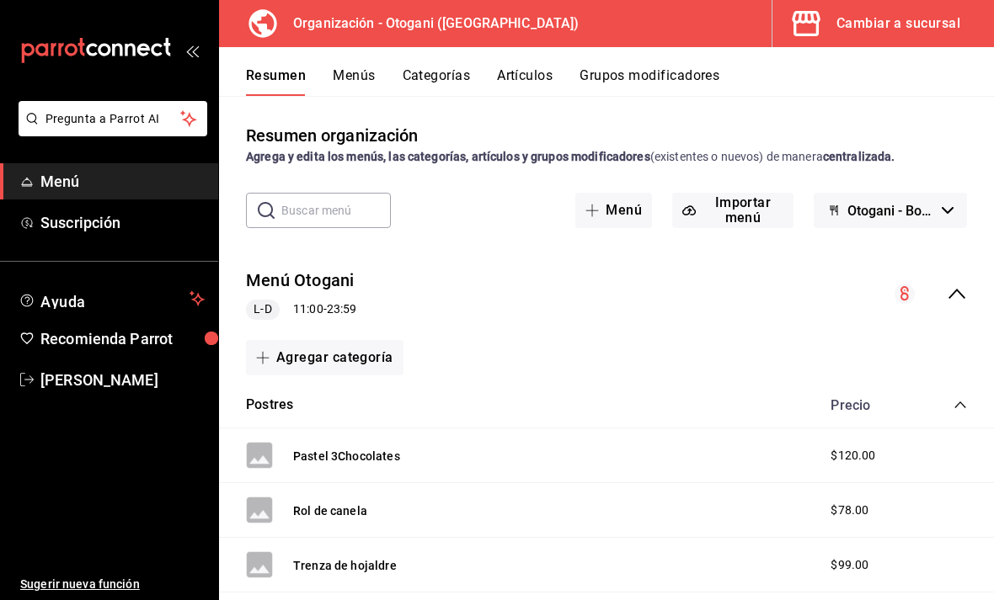
click at [349, 72] on button "Menús" at bounding box center [354, 81] width 42 height 29
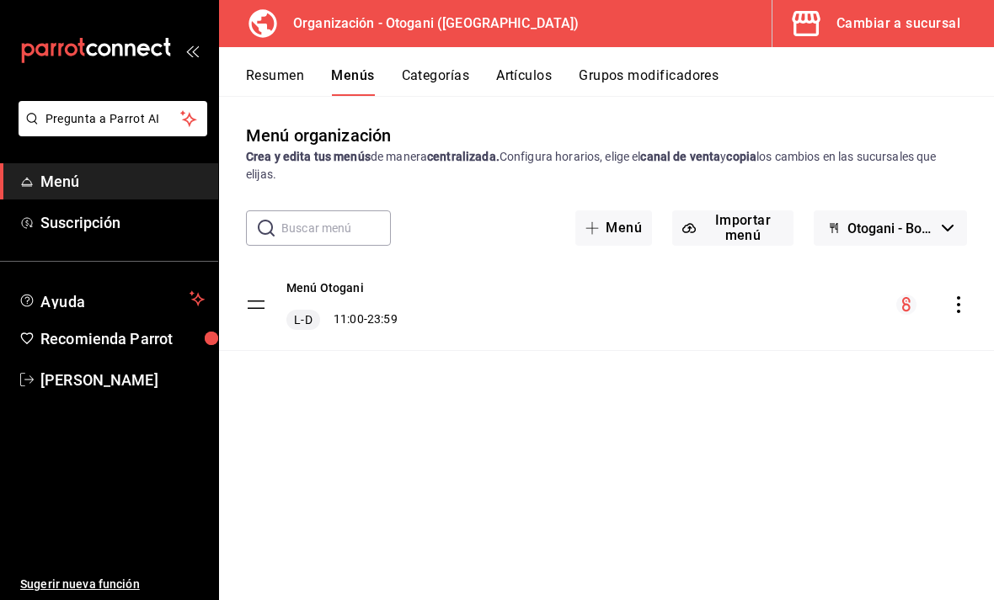
click at [866, 221] on span "Otogani - Borrador" at bounding box center [891, 229] width 88 height 16
click at [876, 216] on div at bounding box center [497, 300] width 994 height 600
click at [418, 283] on div "Menú Otogani L-D 11:00 - 23:59" at bounding box center [606, 304] width 775 height 91
click at [962, 306] on icon "actions" at bounding box center [958, 304] width 17 height 17
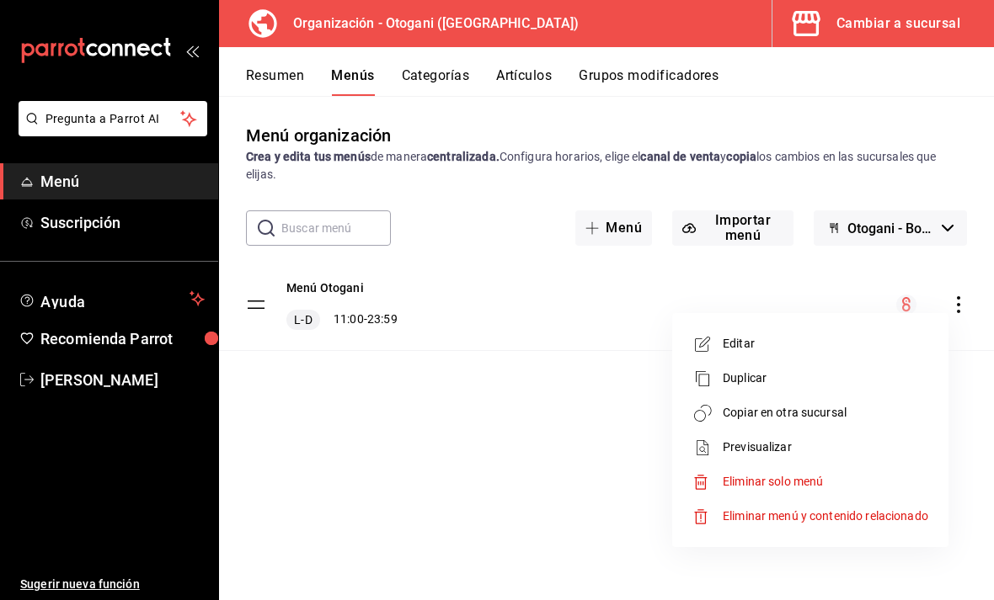
click at [828, 405] on span "Copiar en otra sucursal" at bounding box center [824, 413] width 205 height 18
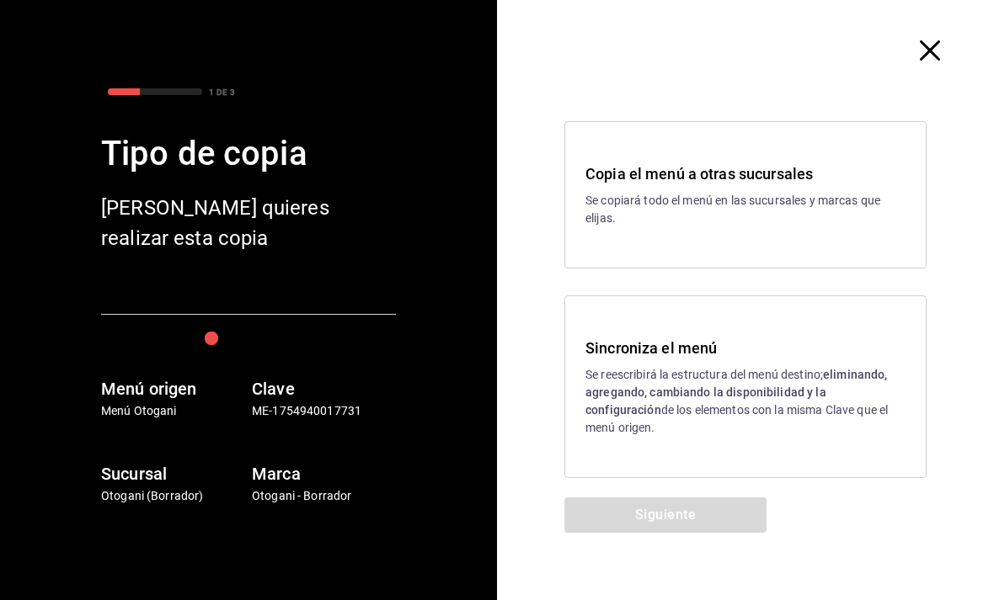
click at [813, 392] on p "Se reescribirá la estructura del menú destino; eliminando, agregando, cambiando…" at bounding box center [745, 401] width 320 height 71
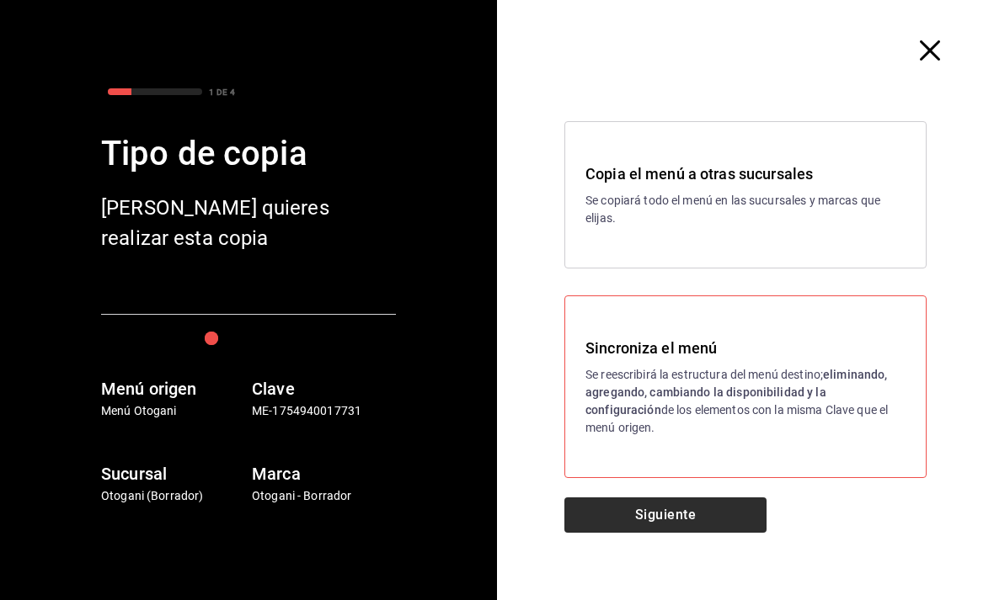
click at [706, 513] on button "Siguiente" at bounding box center [665, 515] width 202 height 35
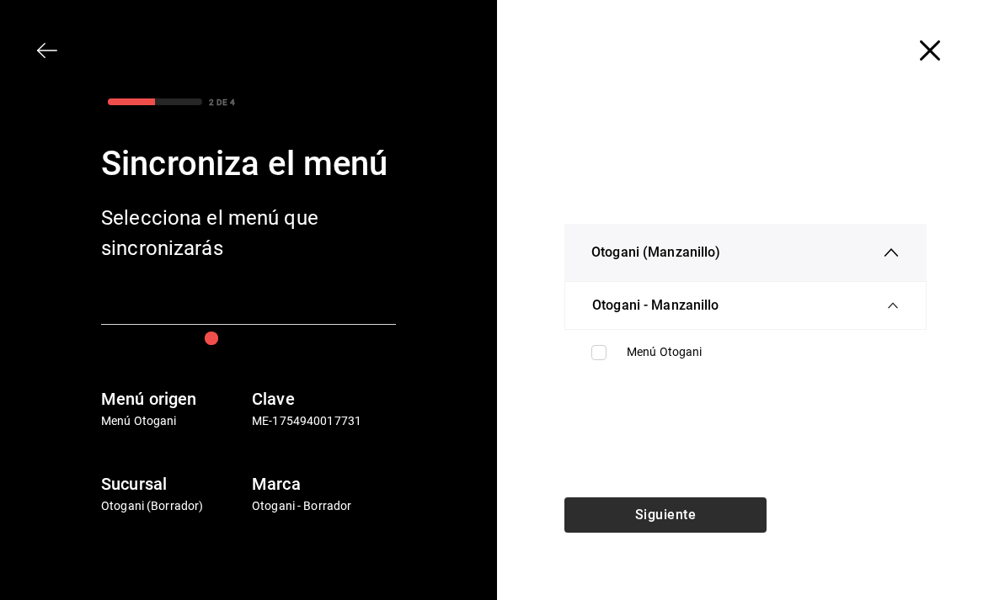
click at [605, 354] on input "checkbox" at bounding box center [598, 352] width 15 height 15
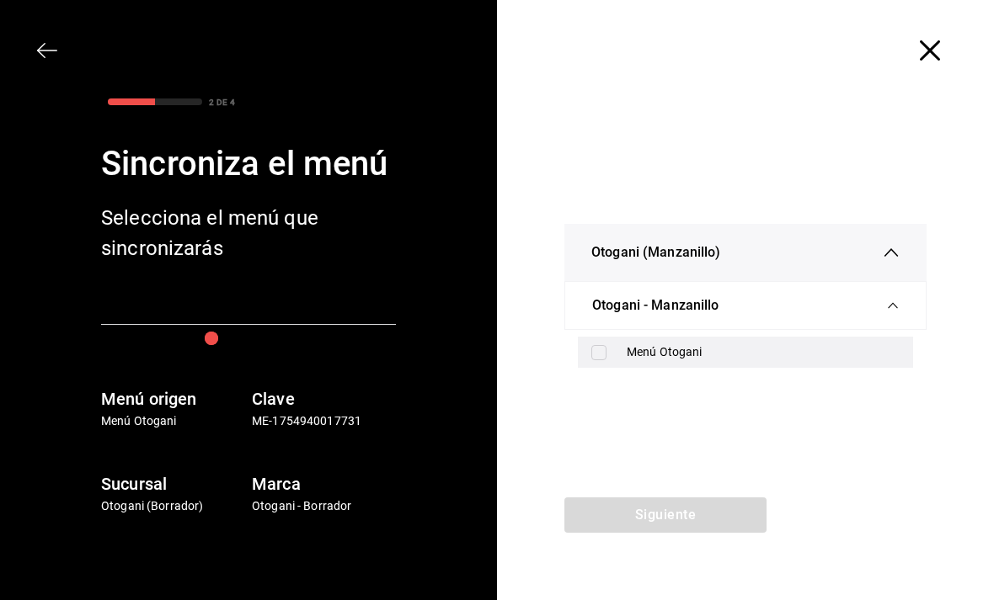
checkbox input "true"
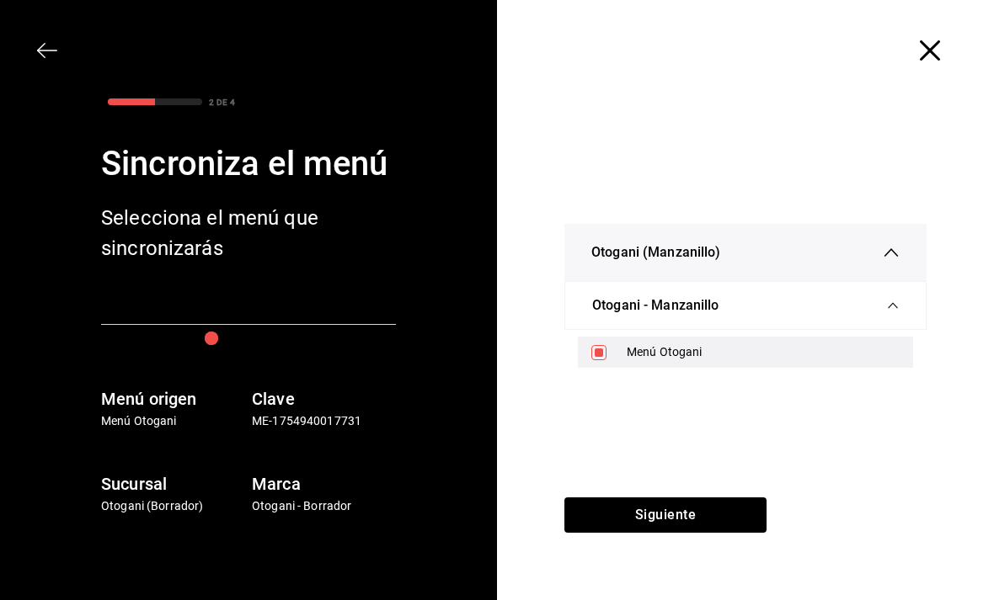
click at [692, 509] on button "Siguiente" at bounding box center [665, 515] width 202 height 35
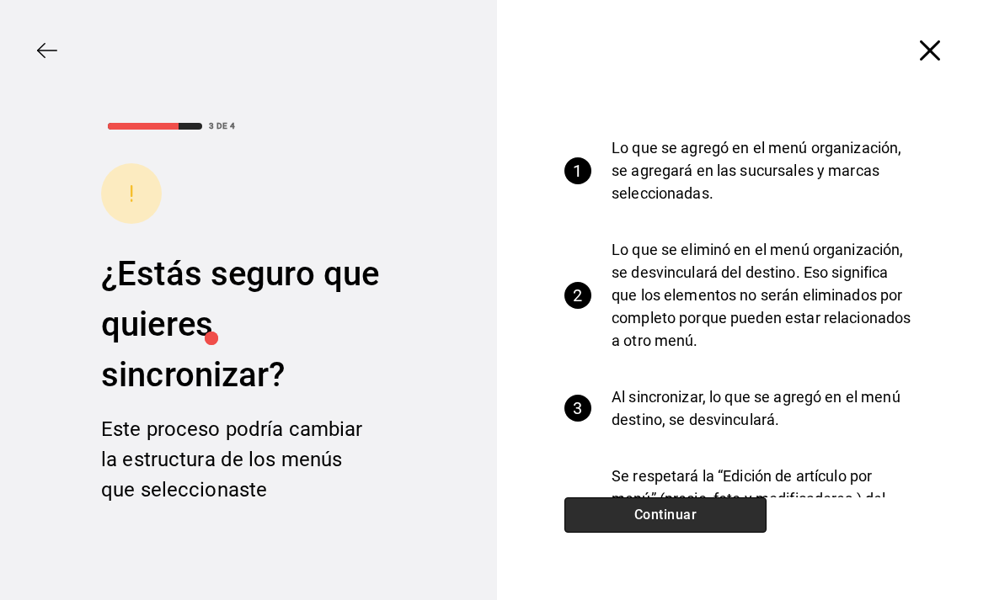
click at [717, 513] on button "Continuar" at bounding box center [665, 515] width 202 height 35
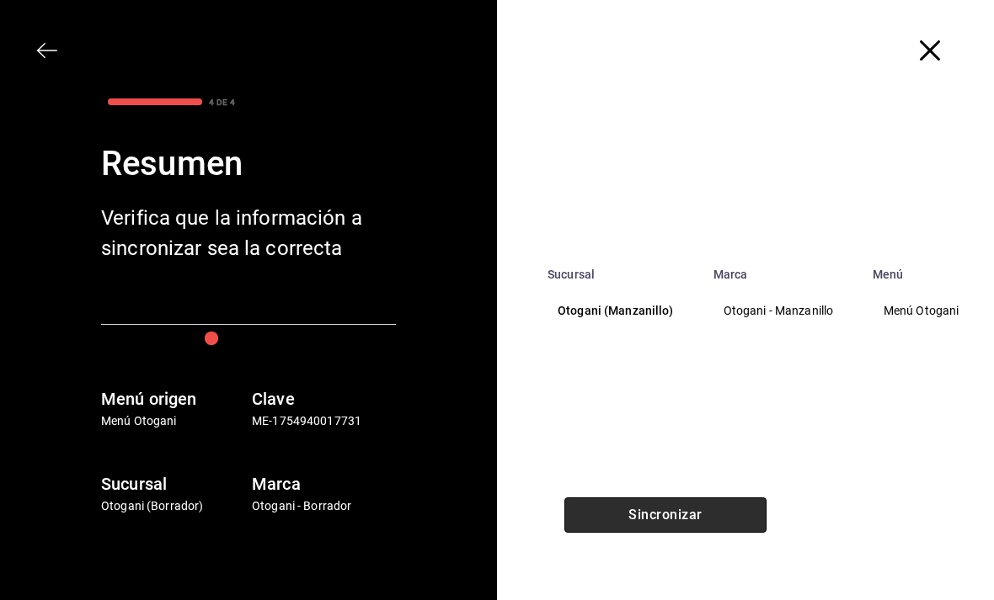
click at [717, 516] on button "Sincronizar" at bounding box center [665, 515] width 202 height 35
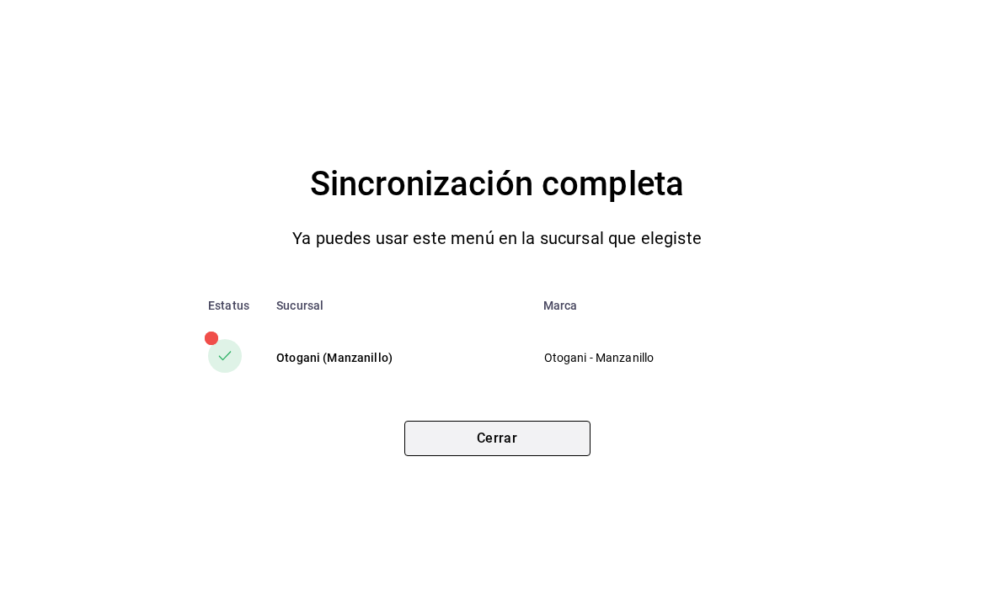
click at [477, 435] on button "Cerrar" at bounding box center [497, 438] width 186 height 35
